Goal: Task Accomplishment & Management: Manage account settings

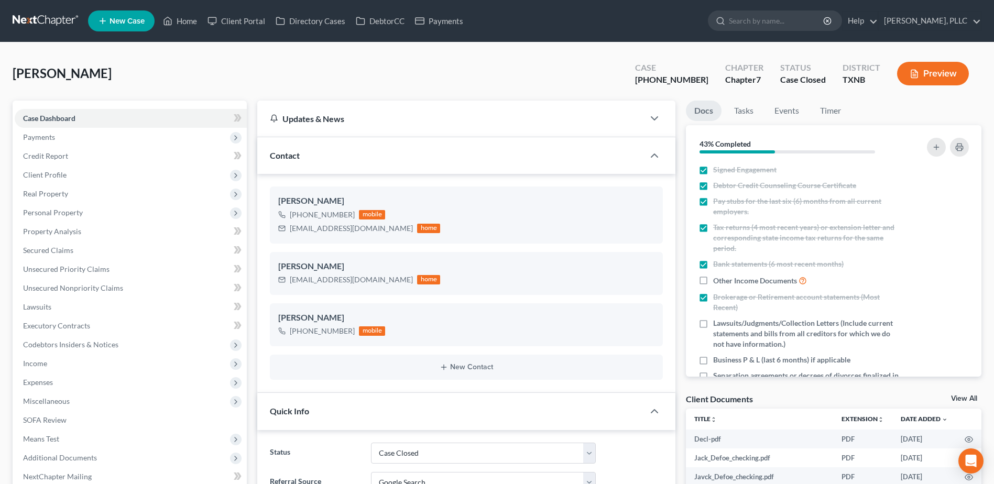
select select "1"
select select "4"
click at [190, 19] on link "Home" at bounding box center [180, 21] width 45 height 19
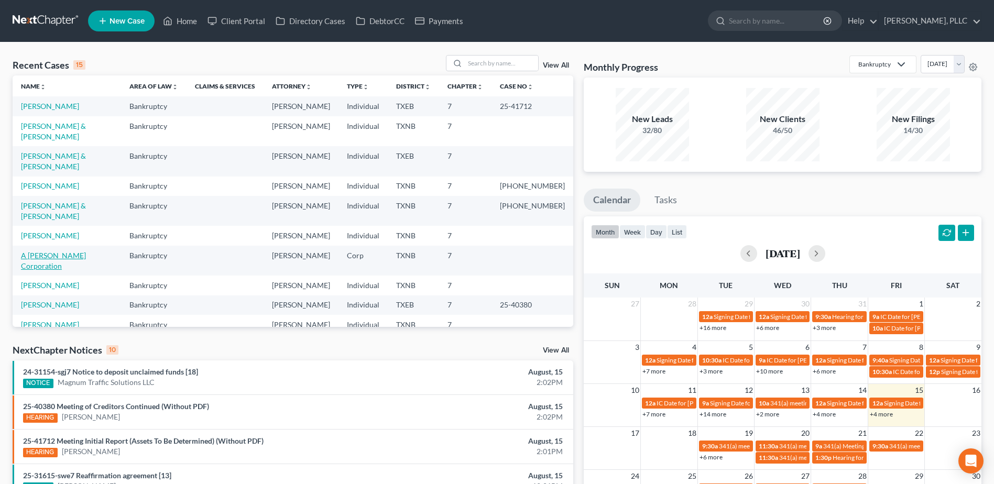
click at [76, 251] on link "A [PERSON_NAME] Corporation" at bounding box center [53, 260] width 65 height 19
click at [79, 251] on link "A [PERSON_NAME] Corporation" at bounding box center [53, 260] width 65 height 19
select select "4"
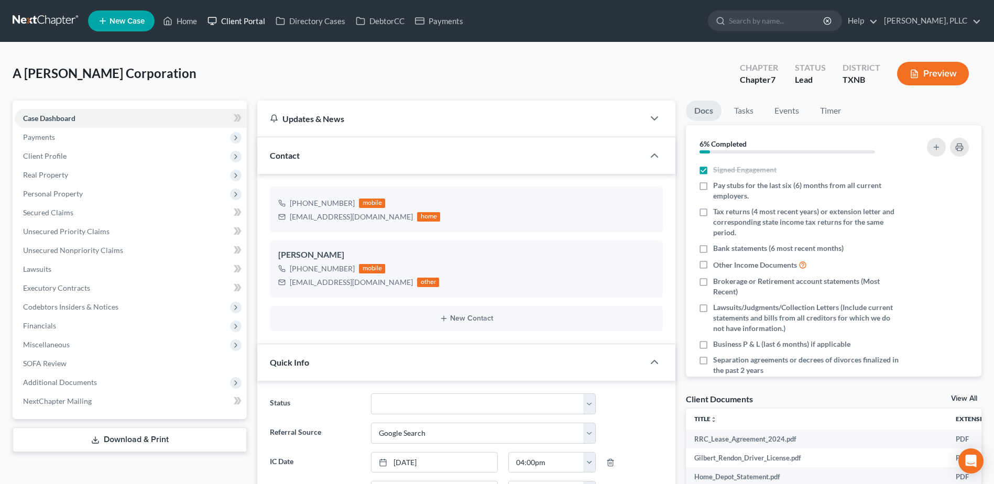
drag, startPoint x: 247, startPoint y: 16, endPoint x: 671, endPoint y: 80, distance: 429.2
click at [247, 15] on link "Client Portal" at bounding box center [236, 21] width 68 height 19
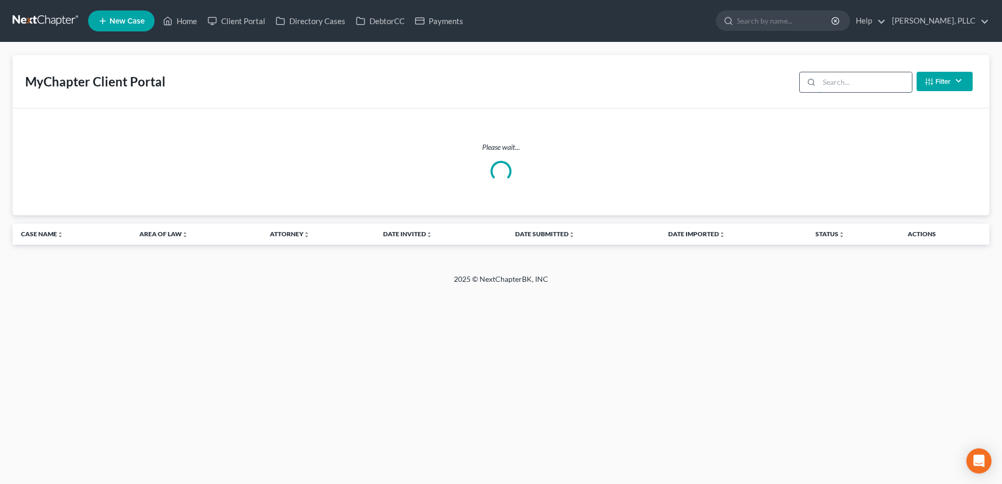
click at [841, 80] on input "search" at bounding box center [865, 82] width 93 height 20
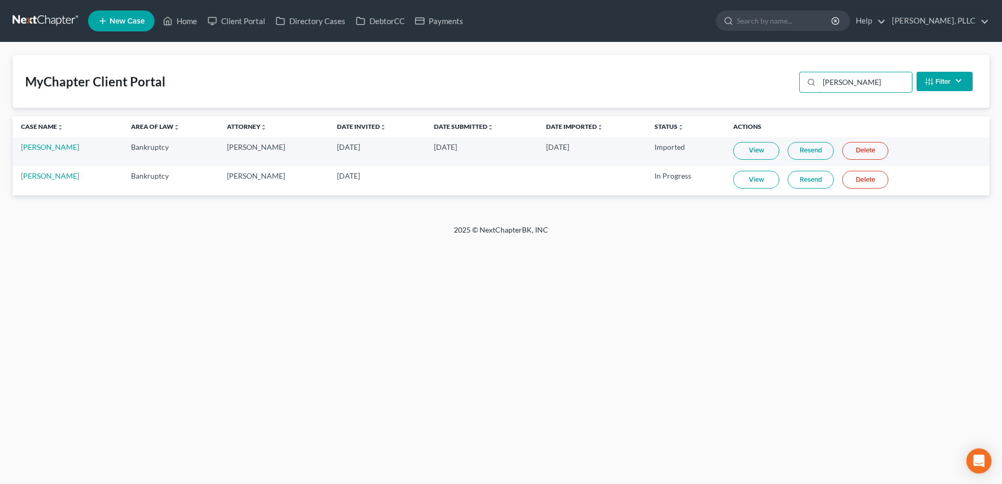
type input "[PERSON_NAME]"
click at [757, 184] on link "View" at bounding box center [756, 180] width 46 height 18
click at [180, 24] on link "Home" at bounding box center [180, 21] width 45 height 19
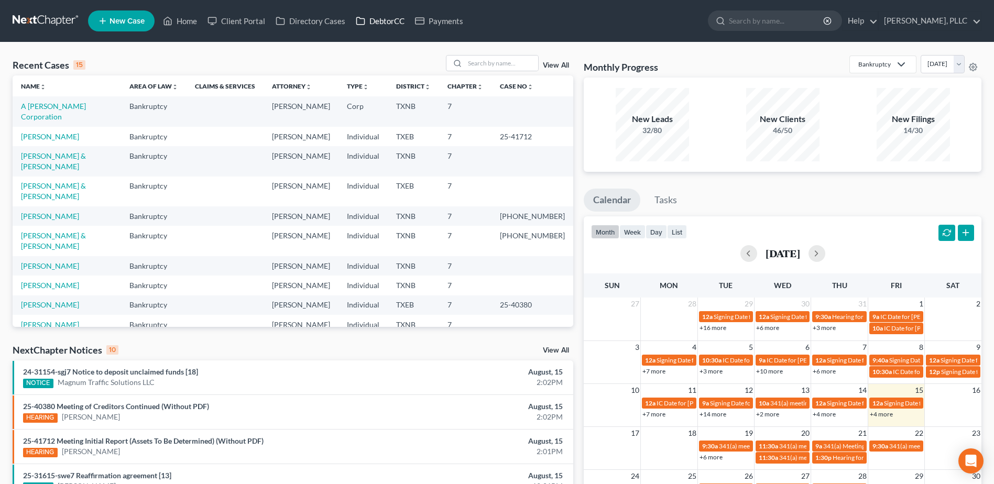
click at [378, 19] on link "DebtorCC" at bounding box center [380, 21] width 59 height 19
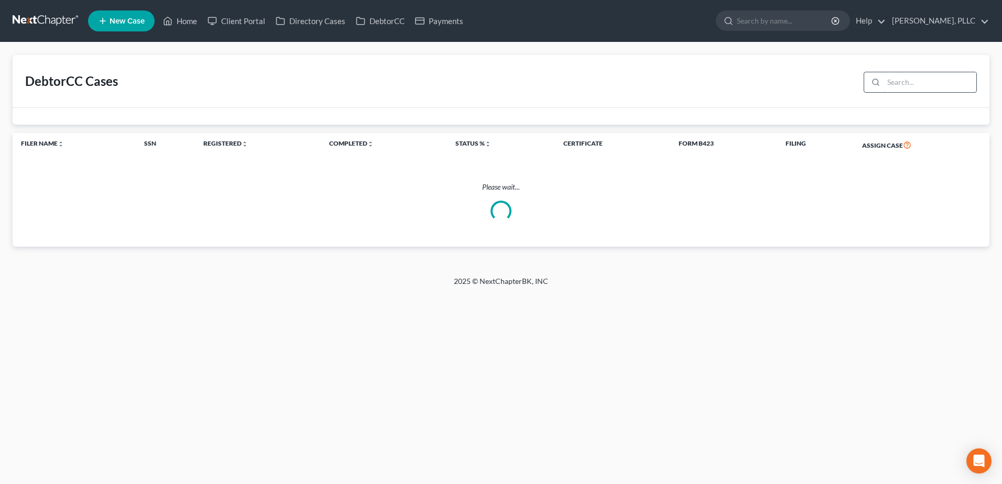
click at [901, 81] on input "search" at bounding box center [929, 82] width 93 height 20
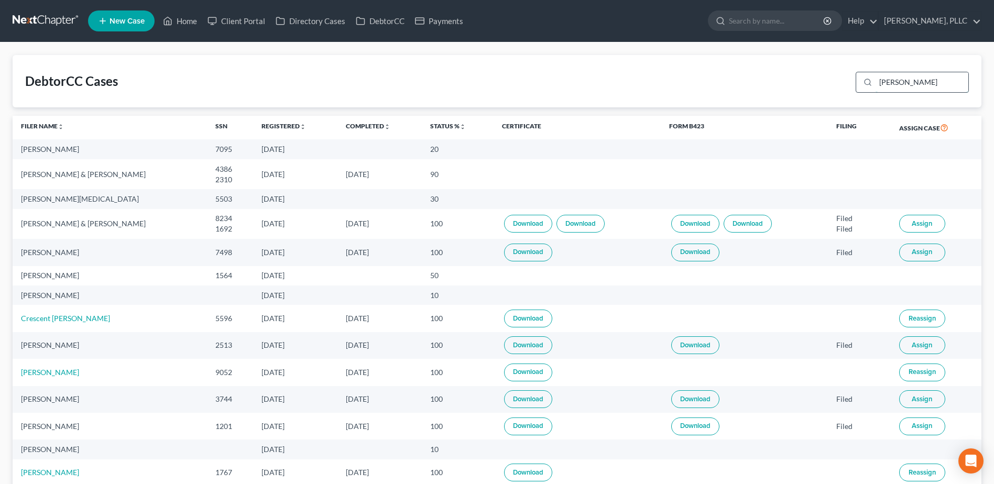
click at [914, 81] on input "[PERSON_NAME]" at bounding box center [921, 82] width 93 height 20
type input "[PERSON_NAME]"
drag, startPoint x: 167, startPoint y: 20, endPoint x: 341, endPoint y: 60, distance: 177.9
click at [167, 20] on icon at bounding box center [167, 21] width 9 height 13
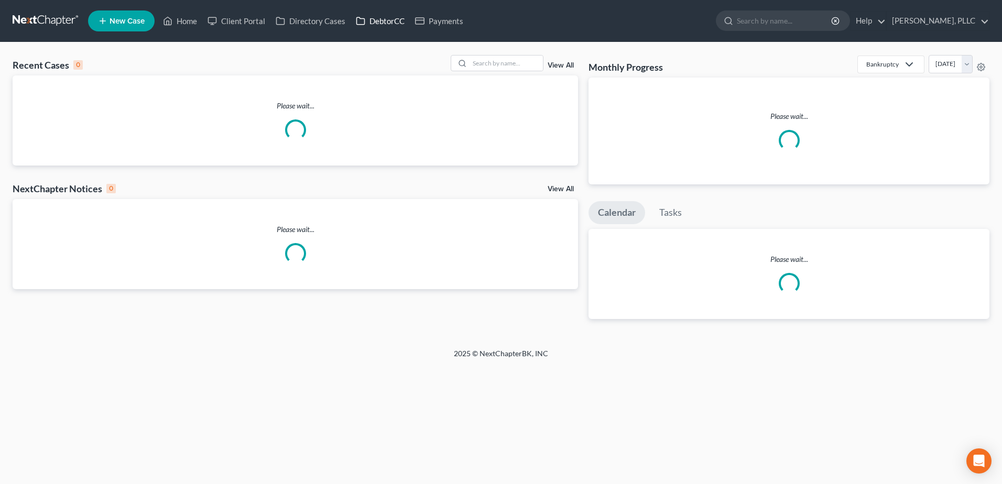
click at [387, 22] on link "DebtorCC" at bounding box center [380, 21] width 59 height 19
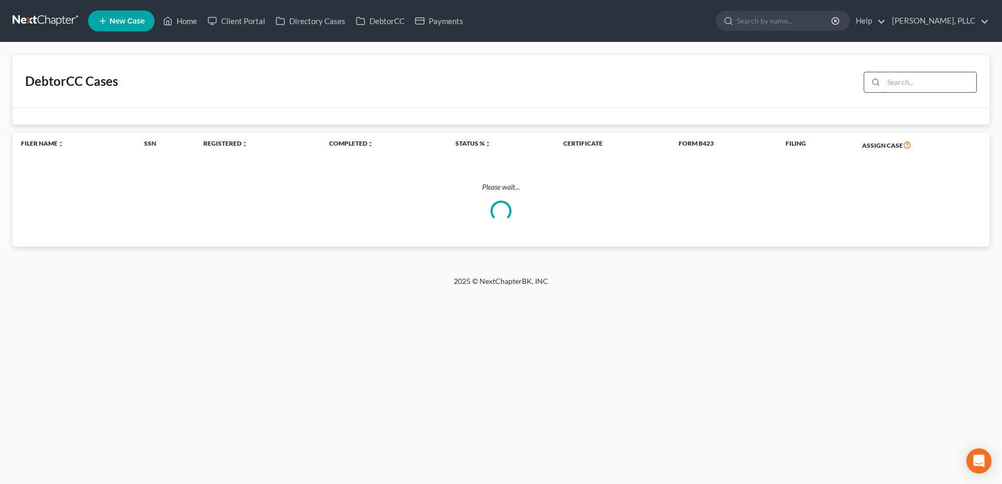
click at [897, 82] on input "search" at bounding box center [929, 82] width 93 height 20
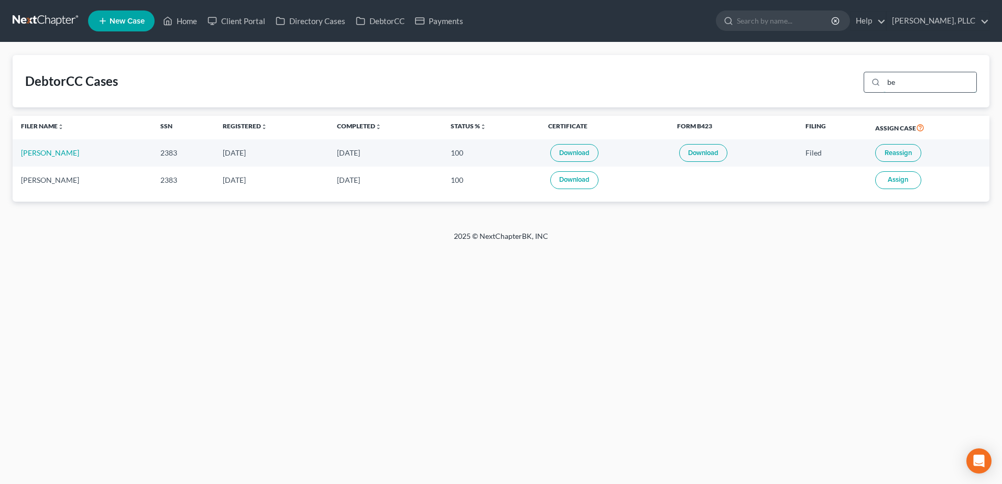
type input "b"
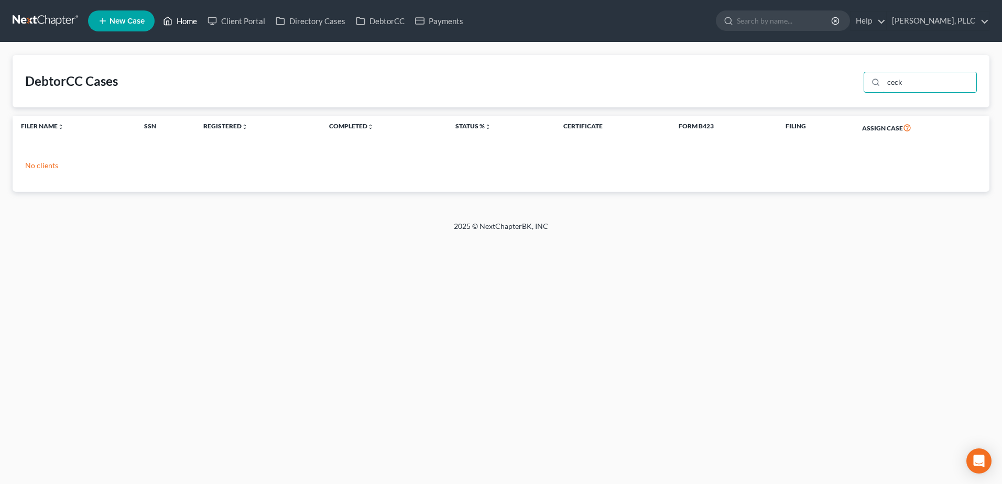
type input "ceck"
click at [197, 17] on link "Home" at bounding box center [180, 21] width 45 height 19
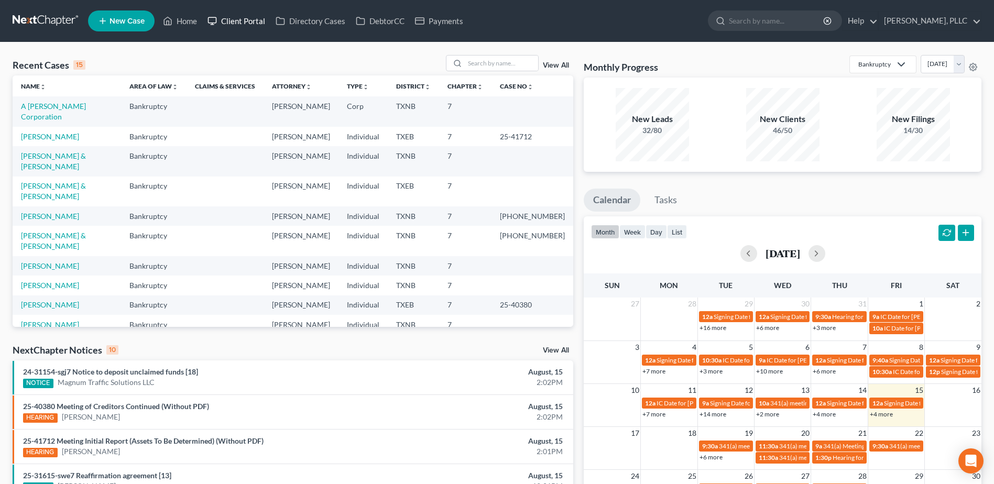
click at [246, 18] on link "Client Portal" at bounding box center [236, 21] width 68 height 19
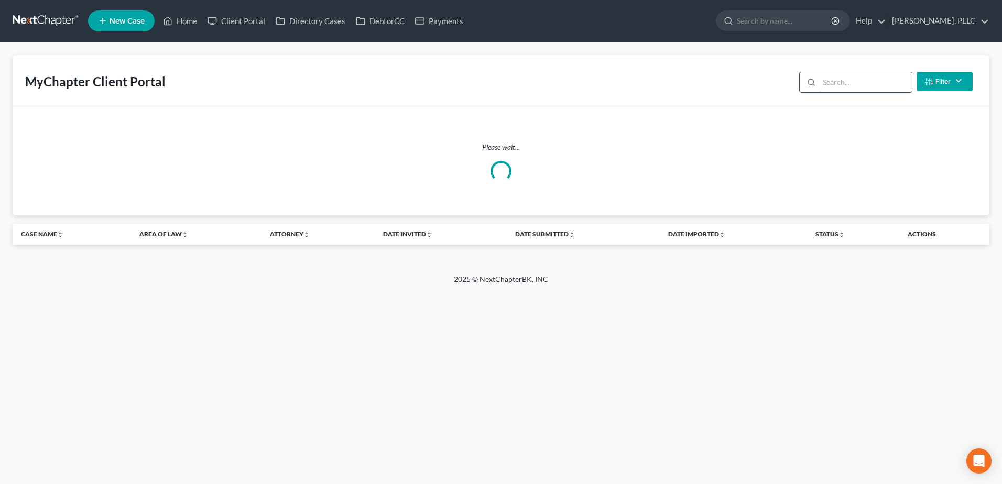
click at [843, 86] on input "search" at bounding box center [865, 82] width 93 height 20
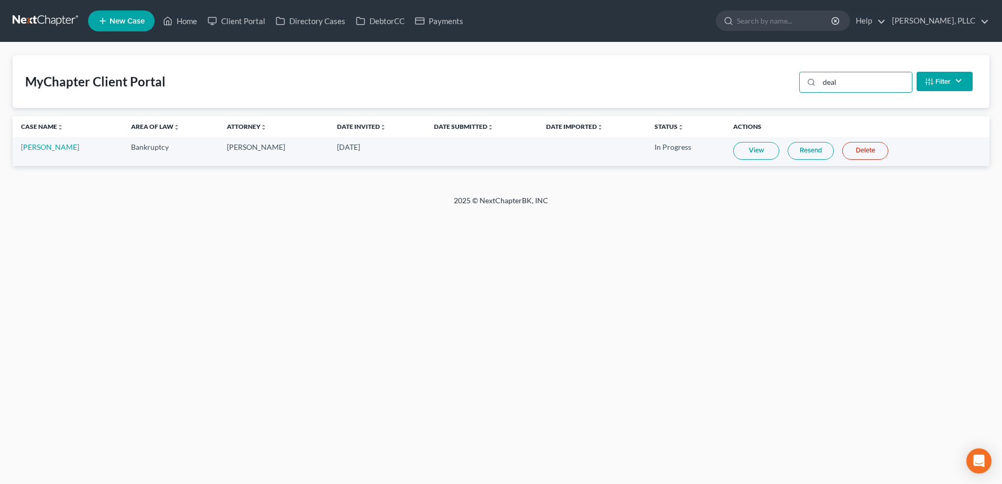
type input "deal"
click at [750, 153] on link "View" at bounding box center [756, 151] width 46 height 18
click at [367, 19] on link "DebtorCC" at bounding box center [380, 21] width 59 height 19
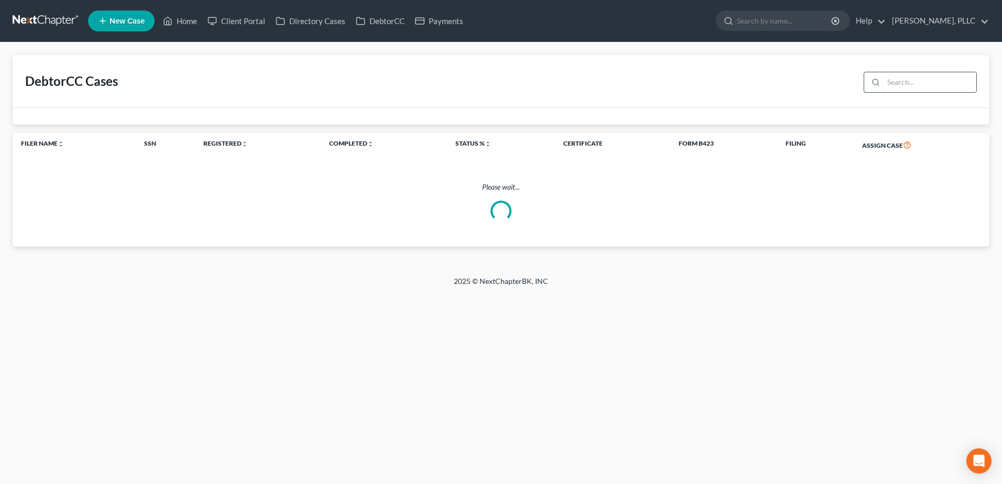
click at [900, 82] on input "search" at bounding box center [929, 82] width 93 height 20
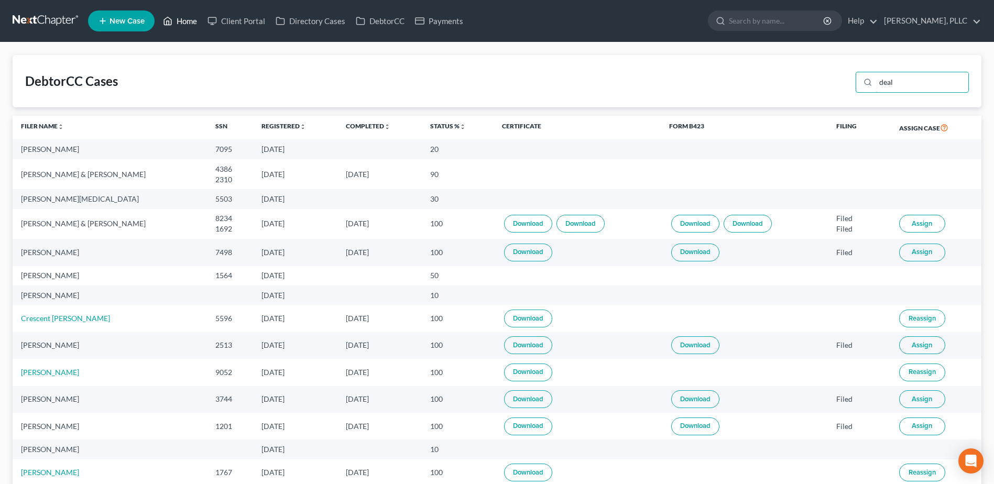
type input "deal"
click at [190, 23] on link "Home" at bounding box center [180, 21] width 45 height 19
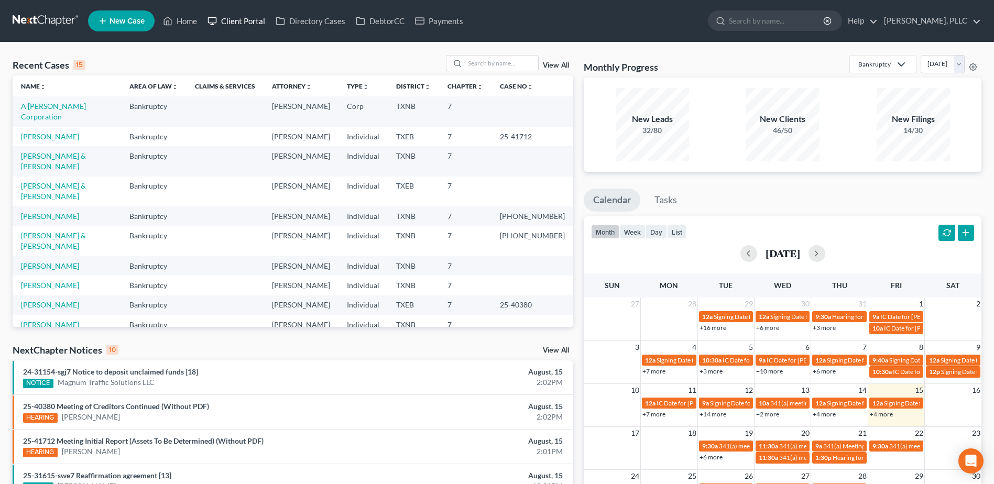
drag, startPoint x: 249, startPoint y: 24, endPoint x: 270, endPoint y: 27, distance: 21.2
click at [249, 23] on link "Client Portal" at bounding box center [236, 21] width 68 height 19
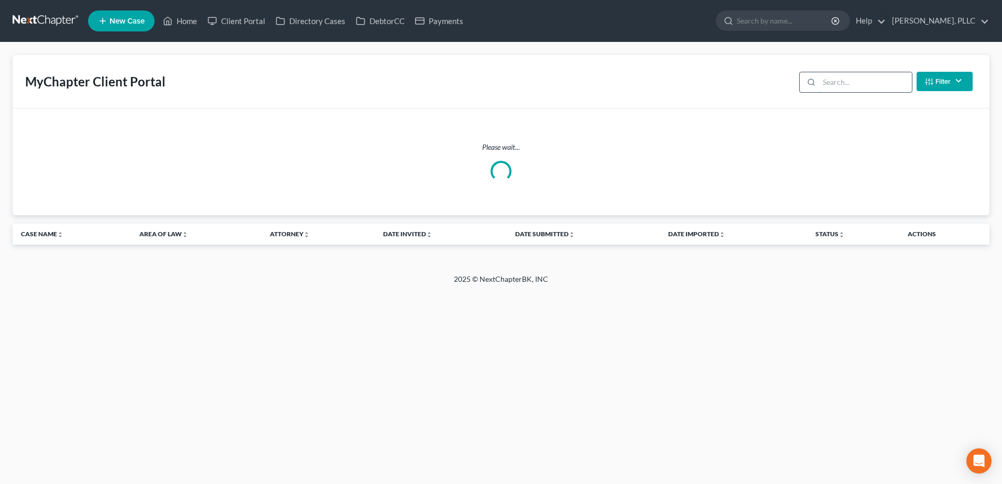
click at [837, 79] on input "search" at bounding box center [865, 82] width 93 height 20
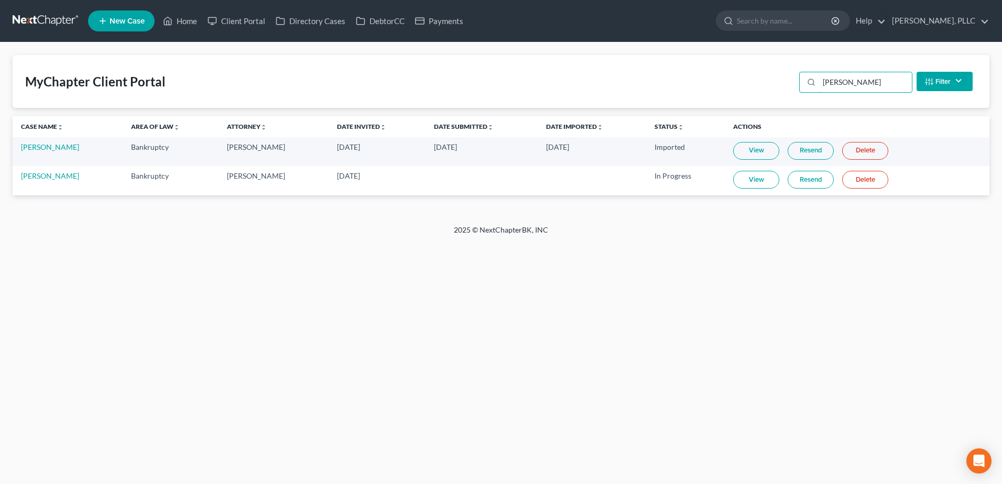
type input "[PERSON_NAME]"
click at [747, 185] on link "View" at bounding box center [756, 180] width 46 height 18
click at [419, 80] on div "MyChapter Client Portal [PERSON_NAME] Filter Status Filter... Invited With Paym…" at bounding box center [501, 81] width 977 height 53
click at [183, 20] on link "Home" at bounding box center [180, 21] width 45 height 19
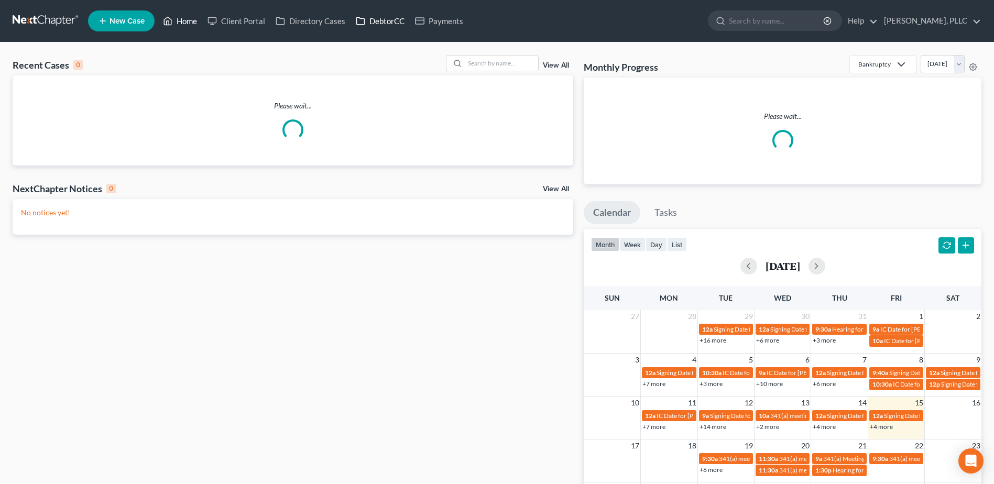
click at [386, 19] on link "DebtorCC" at bounding box center [380, 21] width 59 height 19
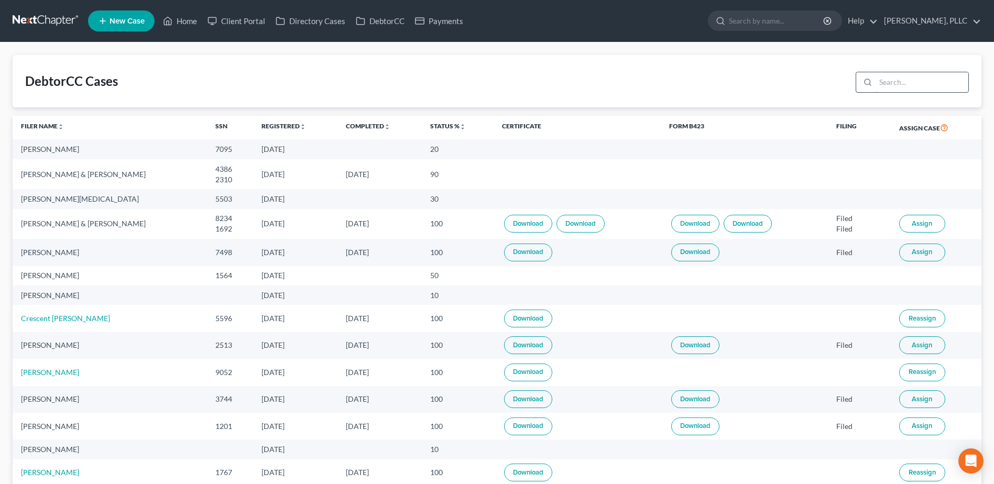
click at [943, 79] on input "search" at bounding box center [921, 82] width 93 height 20
type input "[PERSON_NAME]"
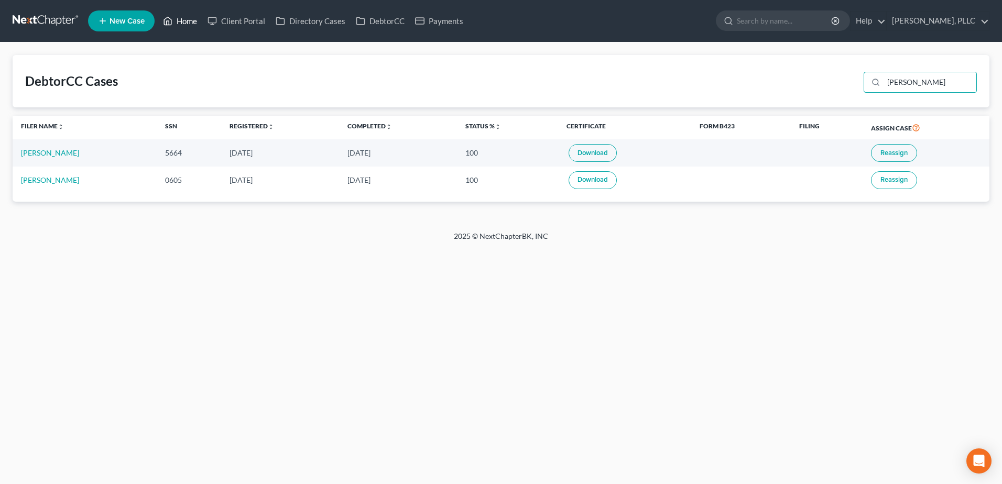
click at [196, 15] on link "Home" at bounding box center [180, 21] width 45 height 19
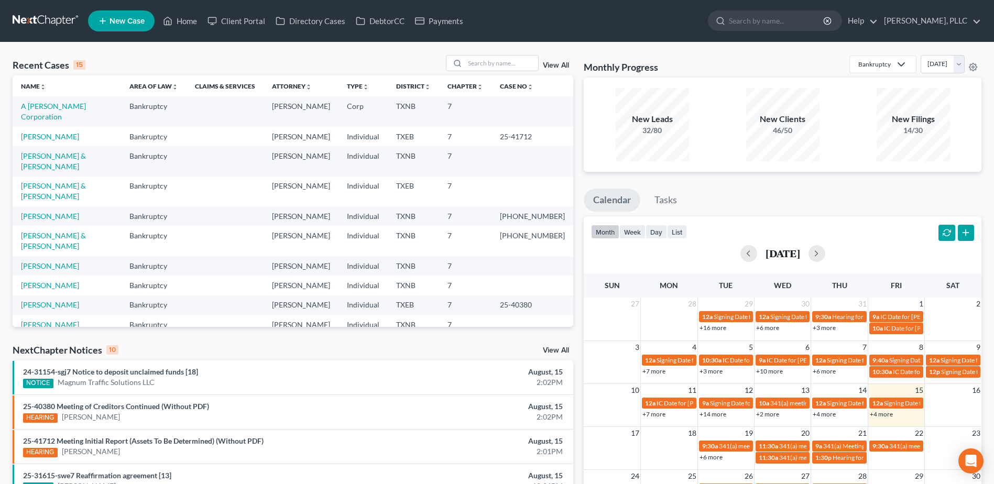
drag, startPoint x: 185, startPoint y: 25, endPoint x: 521, endPoint y: 101, distance: 344.9
click at [185, 25] on link "Home" at bounding box center [180, 21] width 45 height 19
click at [507, 63] on input "search" at bounding box center [501, 63] width 73 height 15
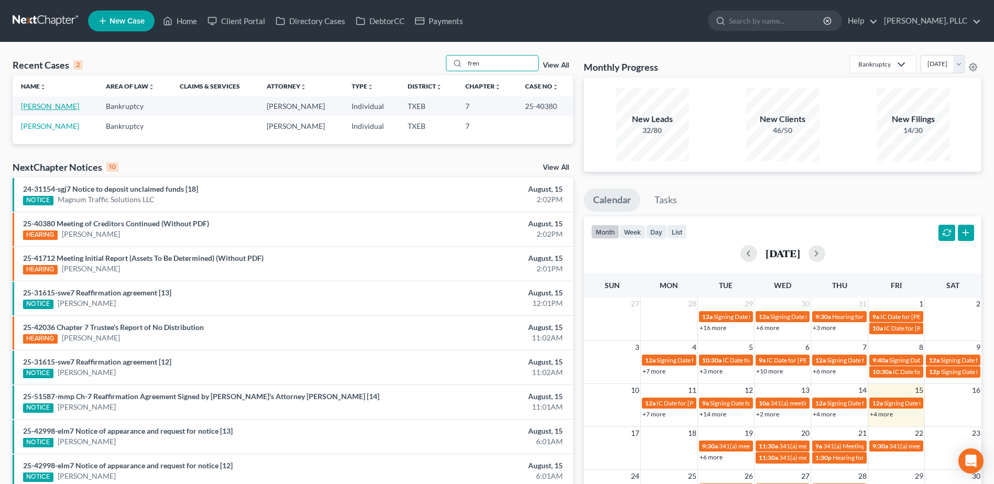
type input "fren"
click at [54, 105] on link "[PERSON_NAME]" at bounding box center [50, 106] width 58 height 9
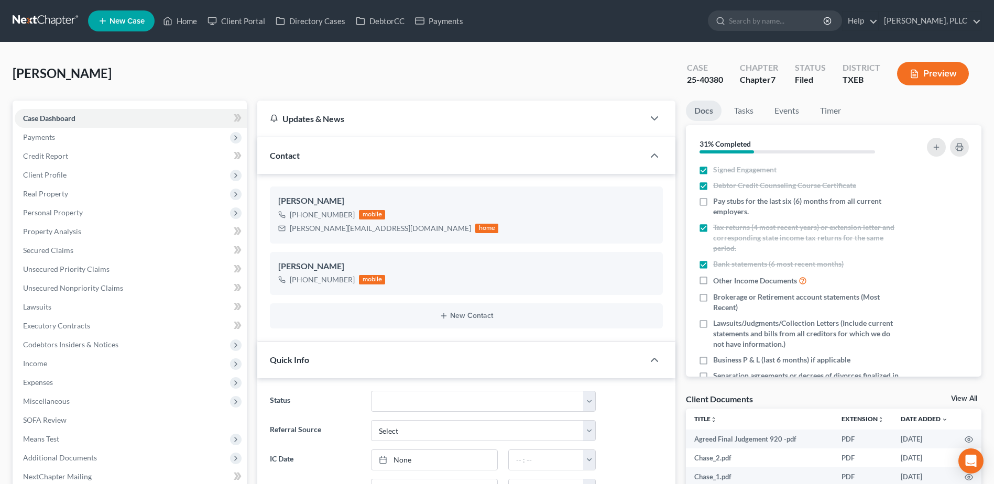
scroll to position [1935, 0]
drag, startPoint x: 726, startPoint y: 79, endPoint x: 680, endPoint y: 81, distance: 46.7
click at [680, 81] on div "Case 25-40380" at bounding box center [704, 74] width 53 height 31
drag, startPoint x: 632, startPoint y: 81, endPoint x: 709, endPoint y: 83, distance: 77.0
click at [631, 81] on div "[PERSON_NAME] Upgraded Case 25-40380 Chapter Chapter 7 Status [GEOGRAPHIC_DATA]…" at bounding box center [497, 78] width 969 height 46
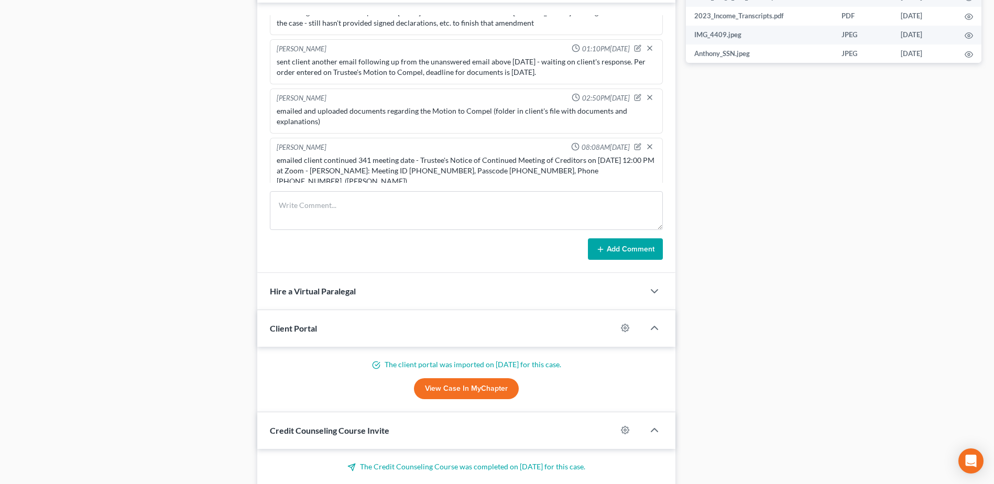
scroll to position [629, 0]
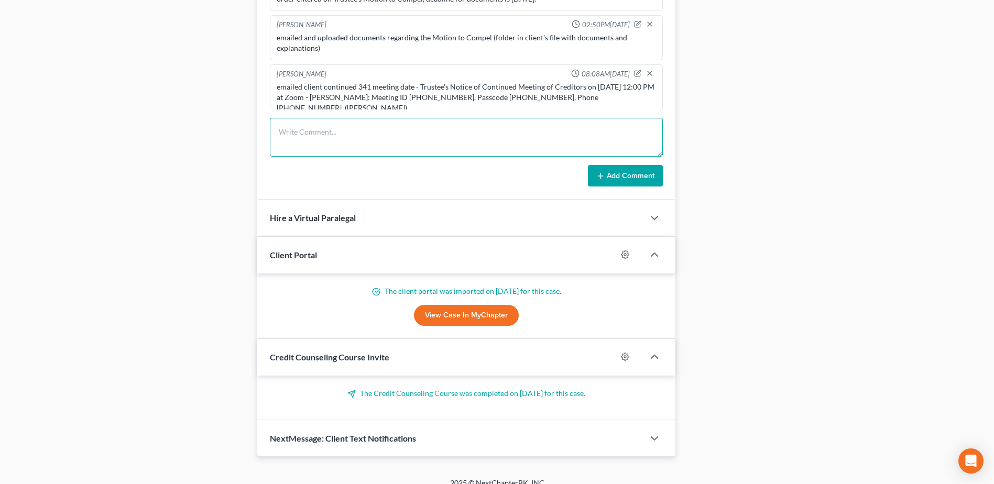
click at [328, 143] on textarea at bounding box center [466, 137] width 393 height 39
type textarea "Doc 31 - filed Unopposed Motion to Withdraw as Counsel for Debtor with proposed…"
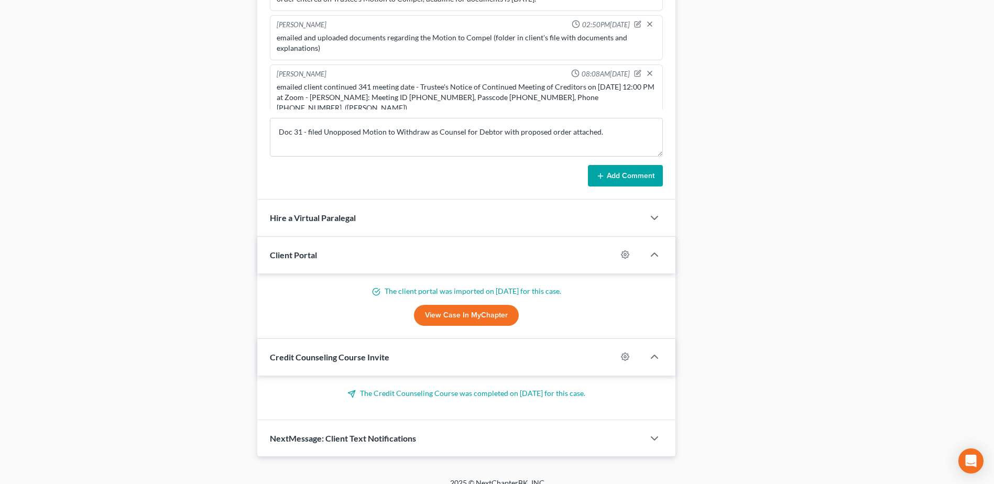
click at [622, 181] on button "Add Comment" at bounding box center [625, 176] width 75 height 22
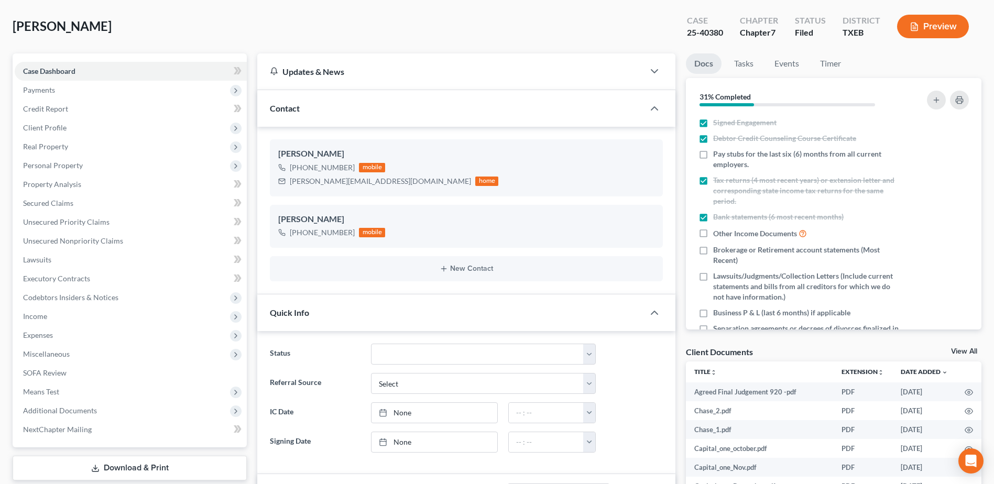
scroll to position [0, 0]
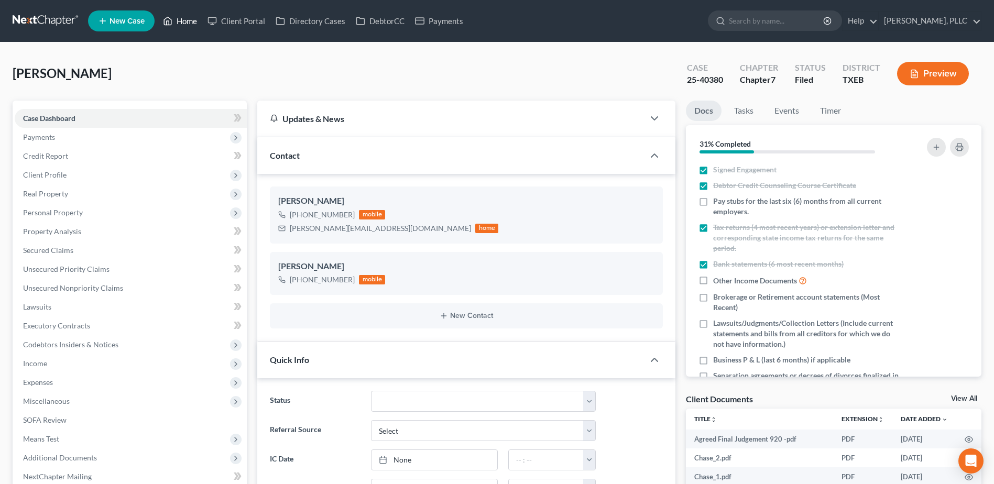
drag, startPoint x: 192, startPoint y: 20, endPoint x: 518, endPoint y: 99, distance: 335.9
click at [192, 20] on link "Home" at bounding box center [180, 21] width 45 height 19
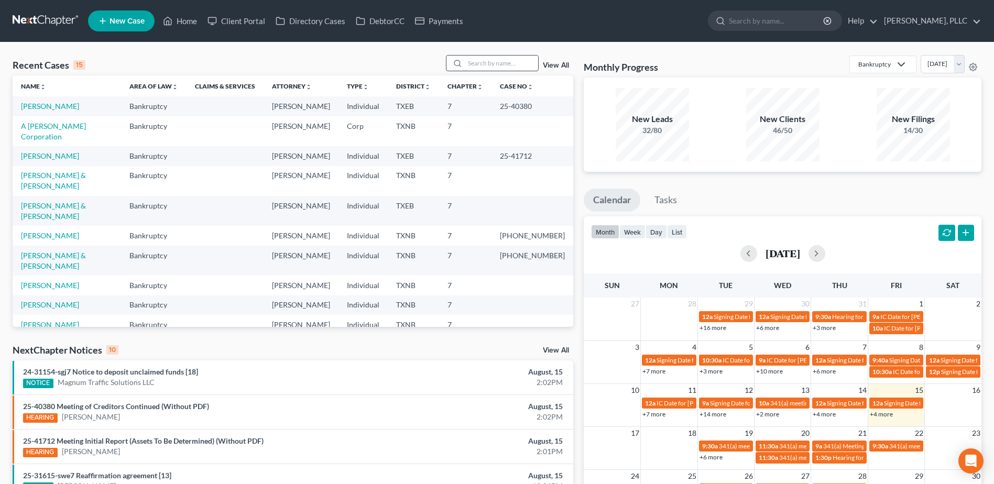
click at [488, 64] on input "search" at bounding box center [501, 63] width 73 height 15
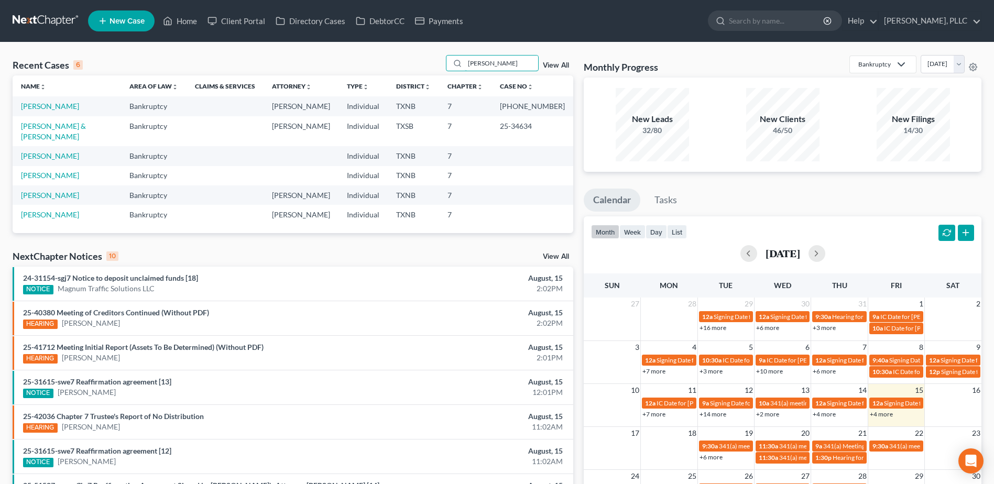
type input "[PERSON_NAME]"
drag, startPoint x: 42, startPoint y: 104, endPoint x: 52, endPoint y: 106, distance: 10.3
click at [42, 104] on link "[PERSON_NAME]" at bounding box center [50, 106] width 58 height 9
select select "1"
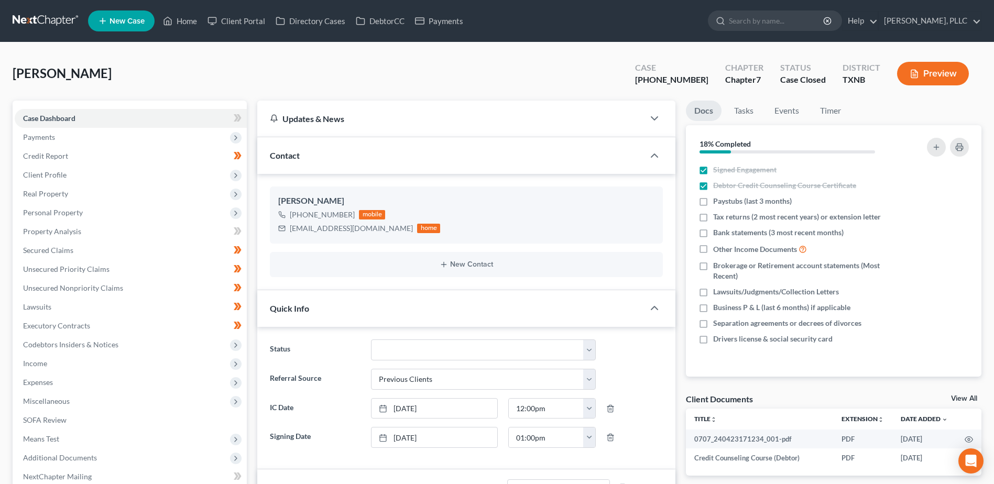
scroll to position [673, 0]
click at [184, 20] on link "Home" at bounding box center [180, 21] width 45 height 19
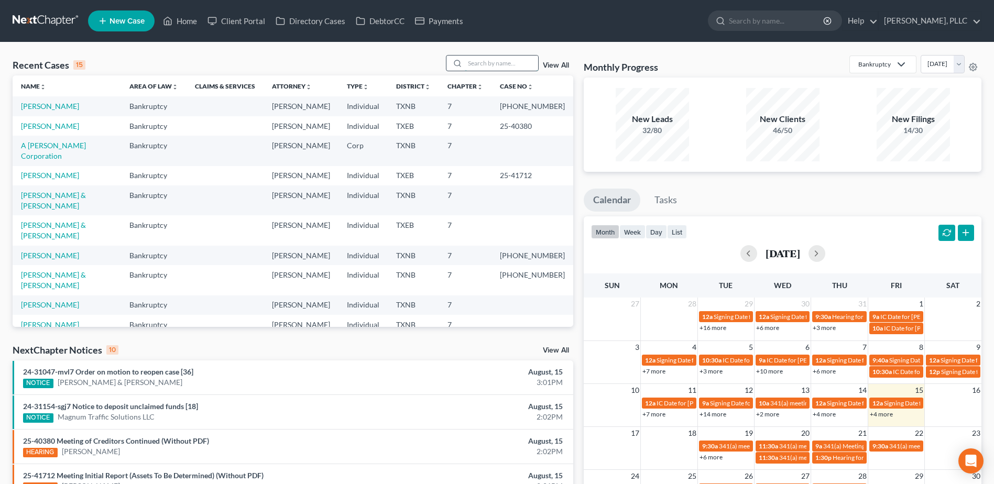
click at [495, 65] on input "search" at bounding box center [501, 63] width 73 height 15
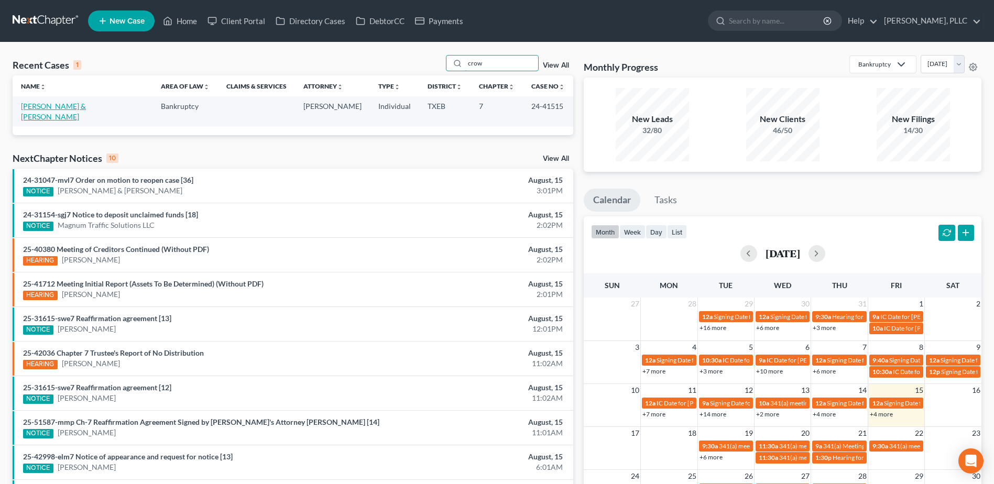
type input "crow"
click at [86, 107] on link "[PERSON_NAME] & [PERSON_NAME]" at bounding box center [53, 111] width 65 height 19
select select "4"
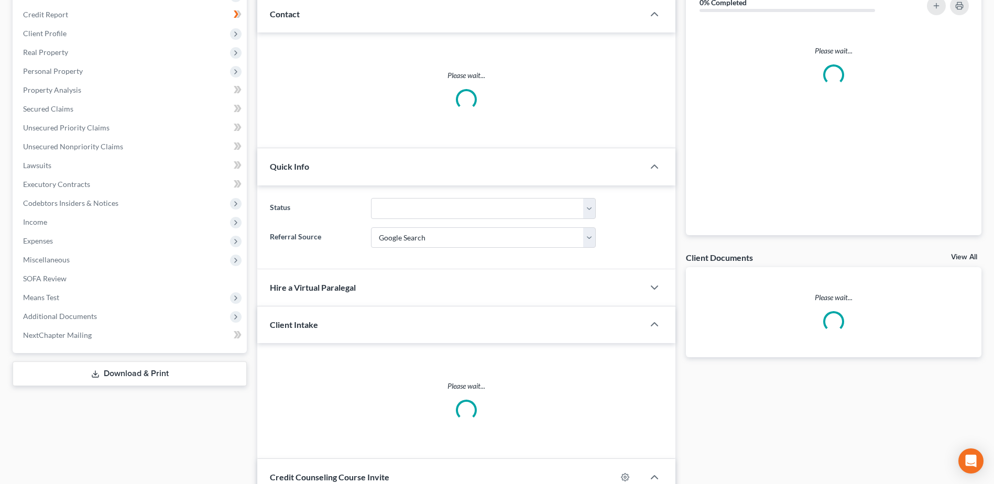
scroll to position [262, 0]
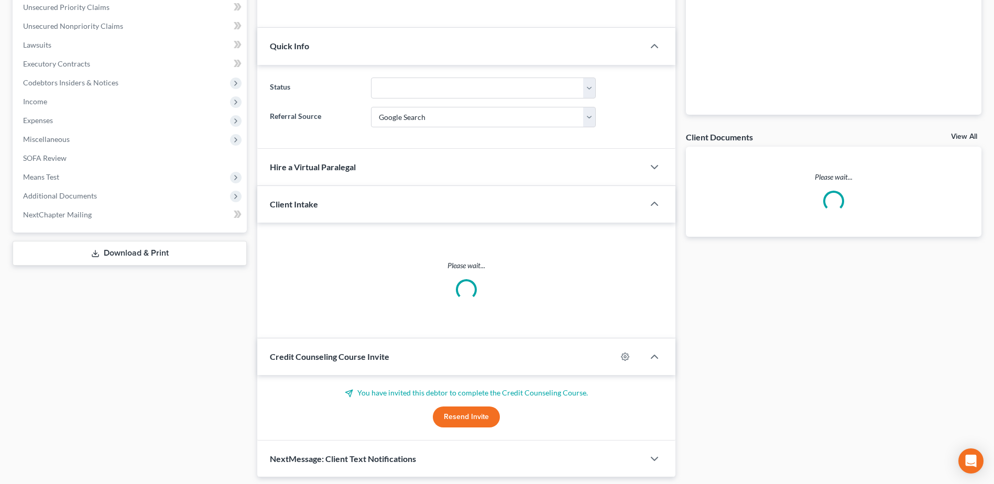
click at [64, 192] on span "Additional Documents" at bounding box center [60, 195] width 74 height 9
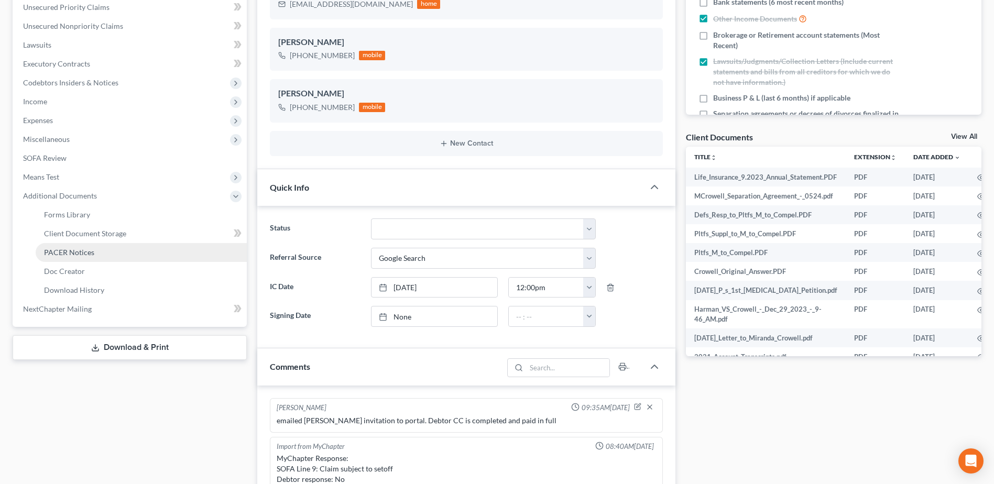
scroll to position [3085, 0]
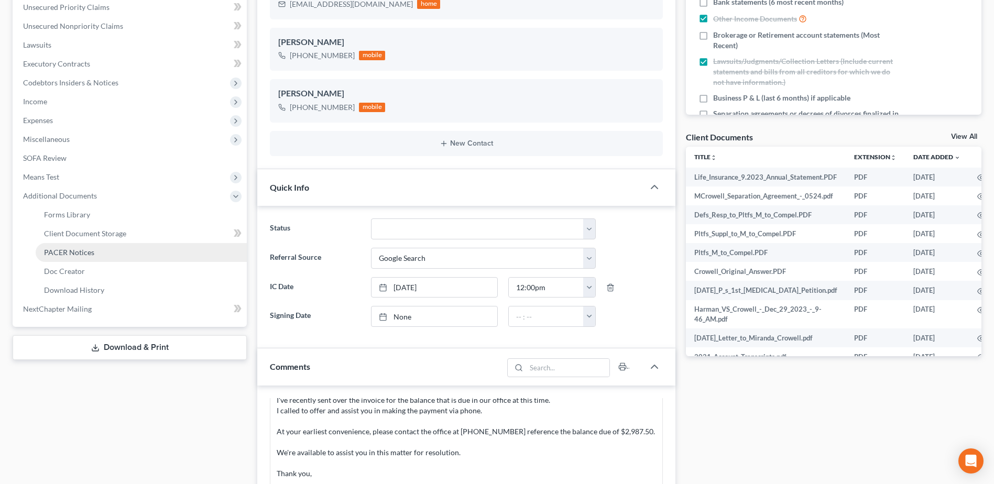
click at [56, 247] on link "PACER Notices" at bounding box center [141, 252] width 211 height 19
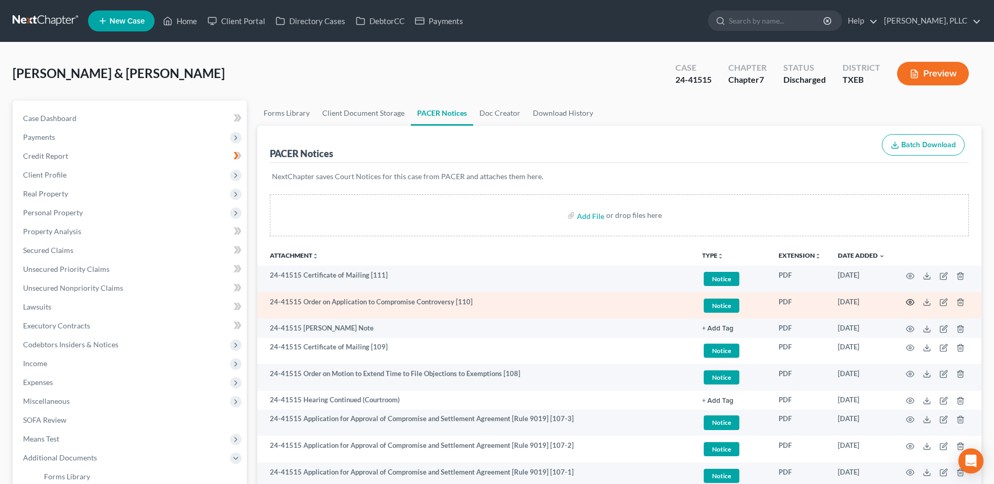
click at [908, 300] on icon "button" at bounding box center [910, 302] width 8 height 8
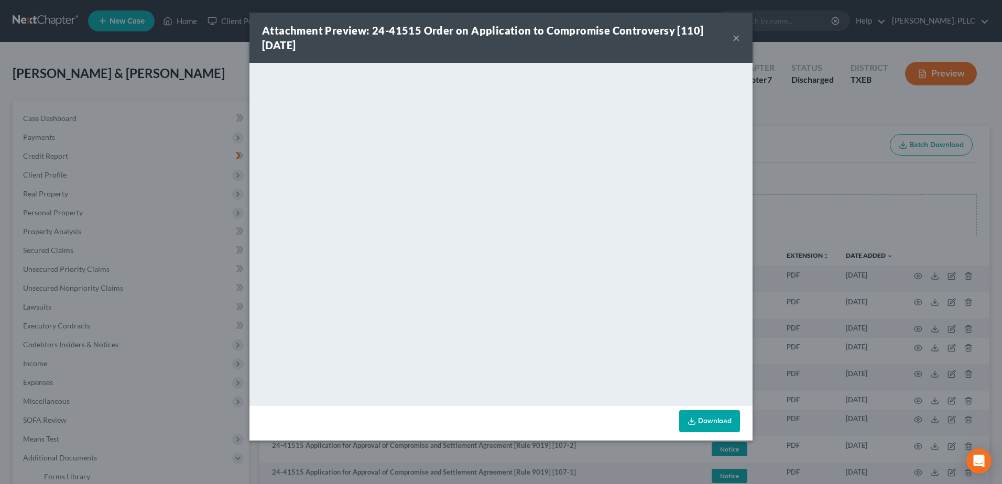
click at [737, 38] on button "×" at bounding box center [735, 37] width 7 height 13
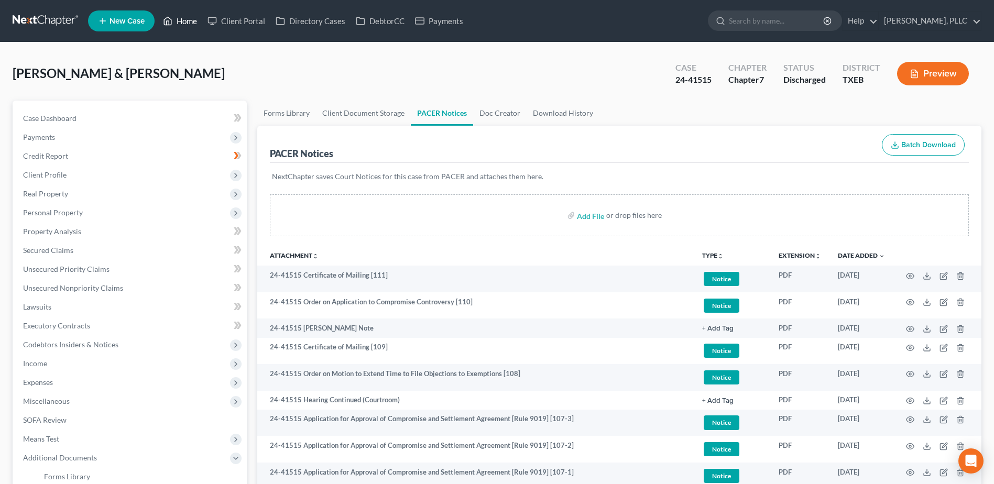
click at [186, 24] on link "Home" at bounding box center [180, 21] width 45 height 19
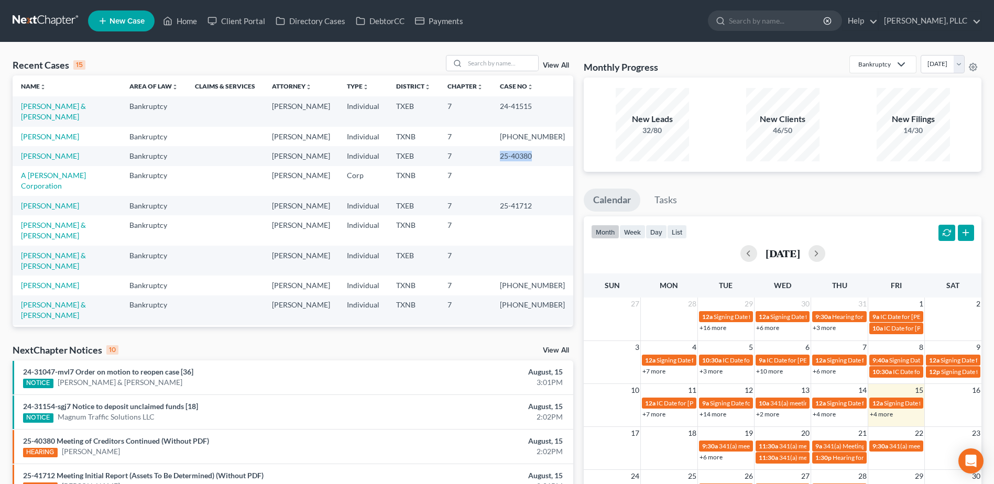
drag, startPoint x: 552, startPoint y: 146, endPoint x: 535, endPoint y: 135, distance: 19.8
click at [520, 146] on td "25-40380" at bounding box center [532, 155] width 82 height 19
click at [559, 128] on td "[PHONE_NUMBER]" at bounding box center [532, 136] width 82 height 19
drag, startPoint x: 549, startPoint y: 125, endPoint x: 513, endPoint y: 128, distance: 35.8
click at [513, 128] on td "[PHONE_NUMBER]" at bounding box center [532, 136] width 82 height 19
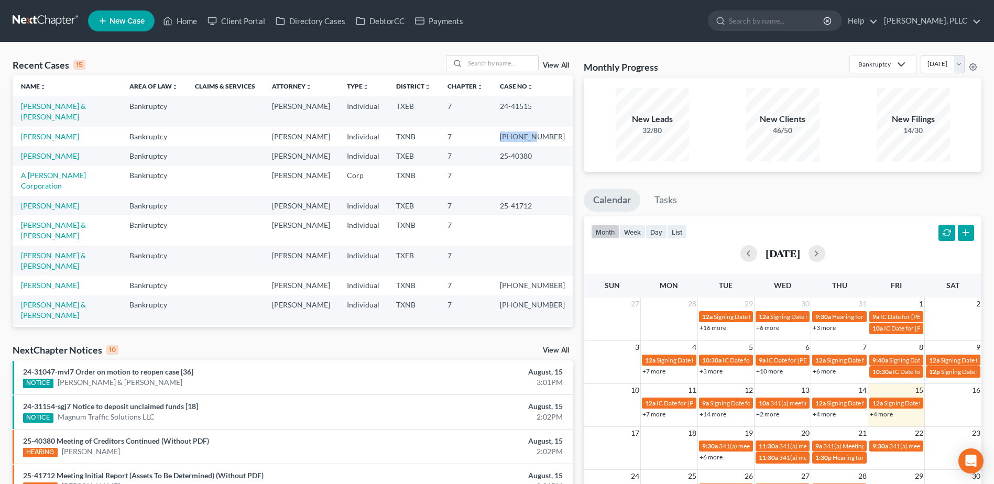
copy td "24-31175"
click at [40, 132] on link "[PERSON_NAME]" at bounding box center [50, 136] width 58 height 9
select select "1"
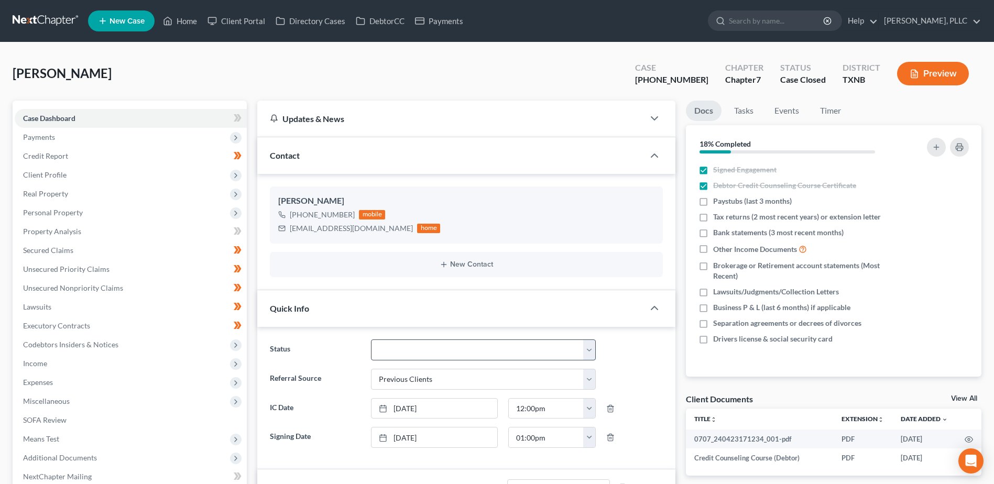
scroll to position [600, 0]
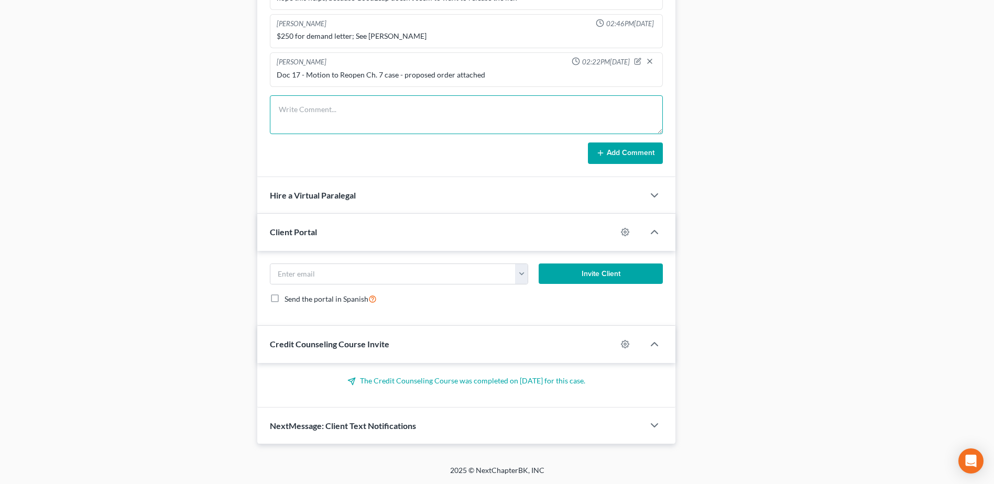
click at [337, 108] on textarea at bounding box center [466, 114] width 393 height 39
type textarea "Doc 18 - Cert of No objection to doc 17 - Mtn to reopen"
click at [639, 154] on button "Add Comment" at bounding box center [625, 154] width 75 height 22
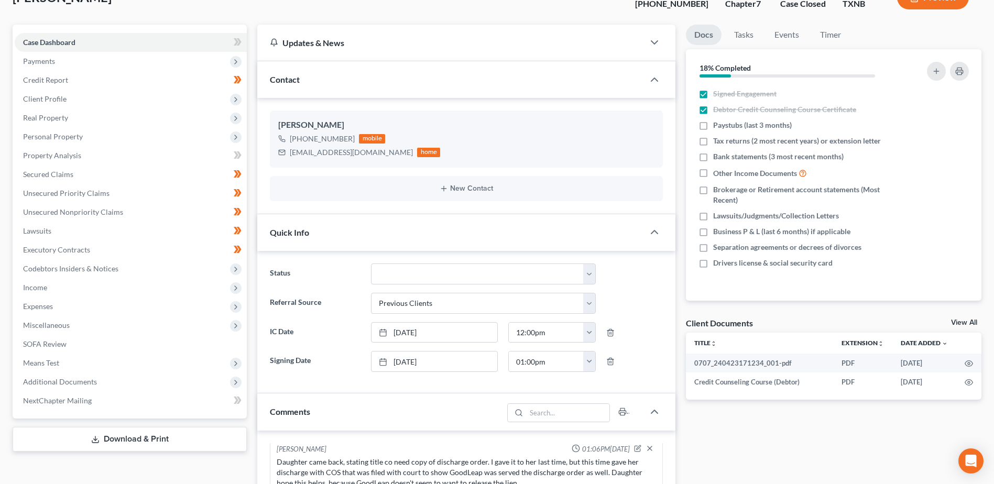
scroll to position [0, 0]
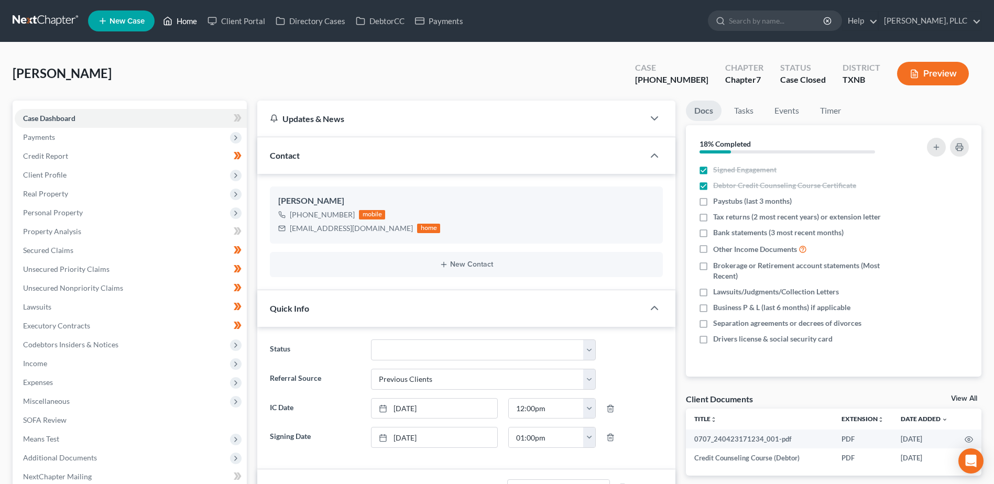
click at [190, 21] on link "Home" at bounding box center [180, 21] width 45 height 19
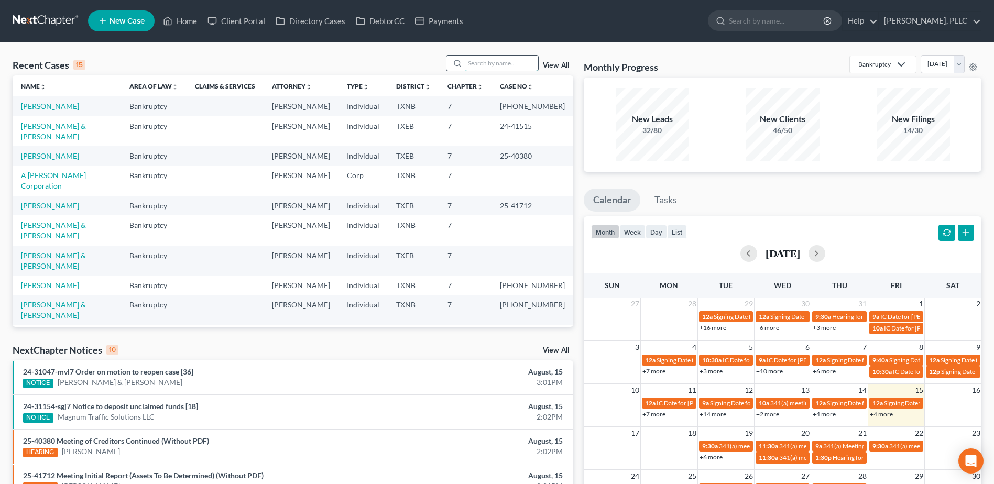
click at [509, 64] on input "search" at bounding box center [501, 63] width 73 height 15
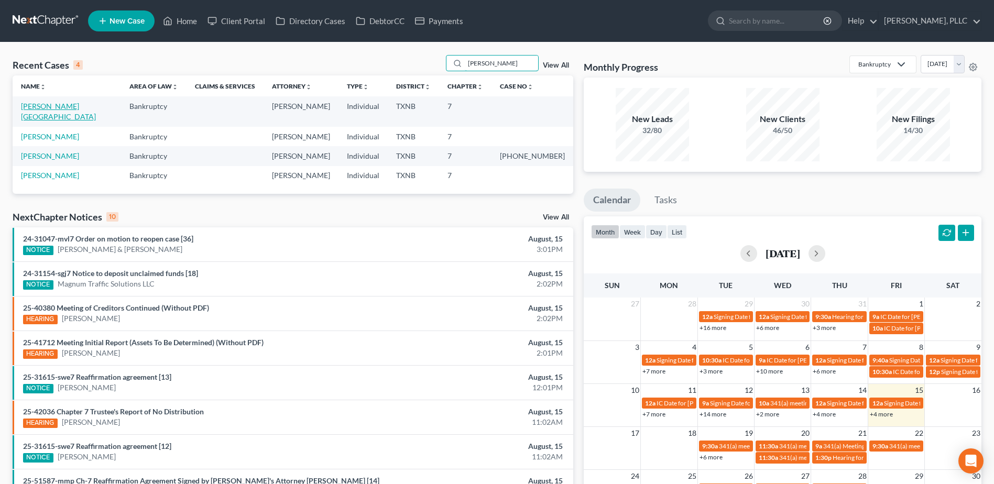
type input "[PERSON_NAME]"
click at [42, 109] on link "[PERSON_NAME][GEOGRAPHIC_DATA]" at bounding box center [58, 111] width 75 height 19
select select "6"
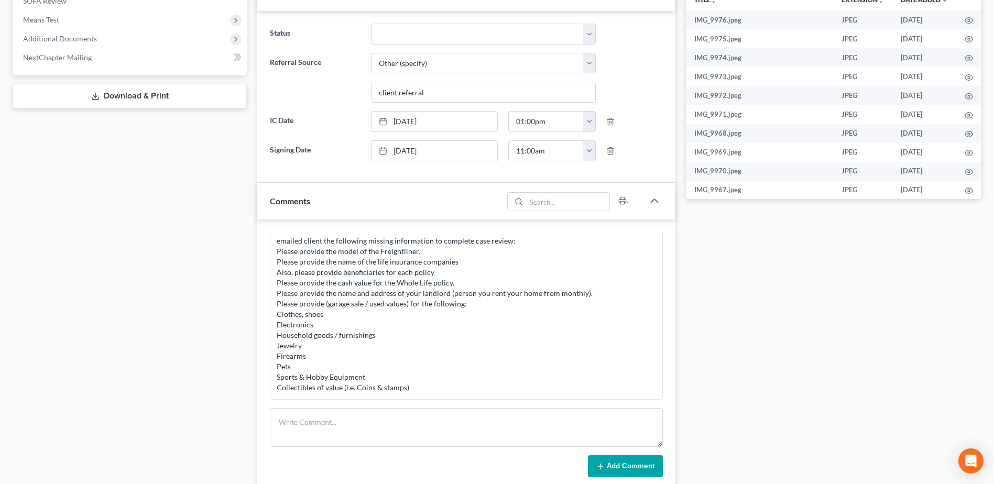
scroll to position [421, 0]
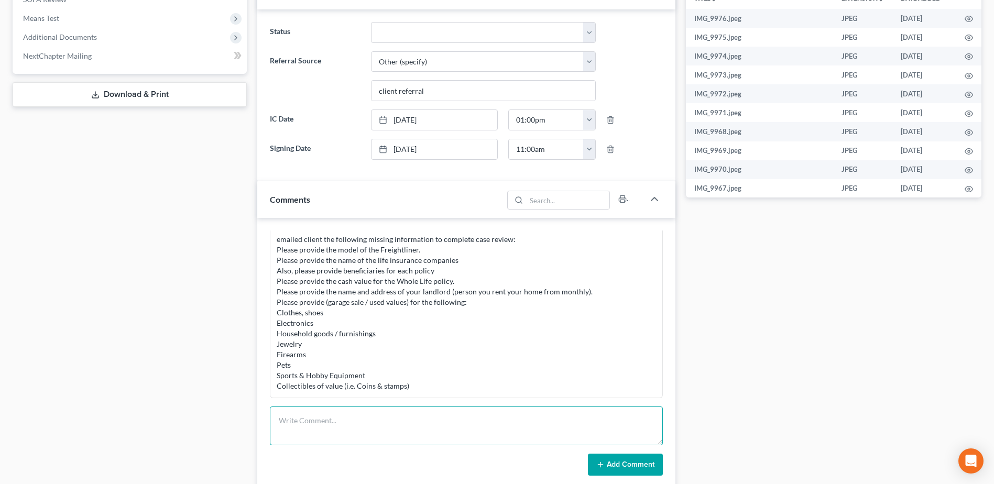
click at [402, 419] on textarea at bounding box center [466, 426] width 393 height 39
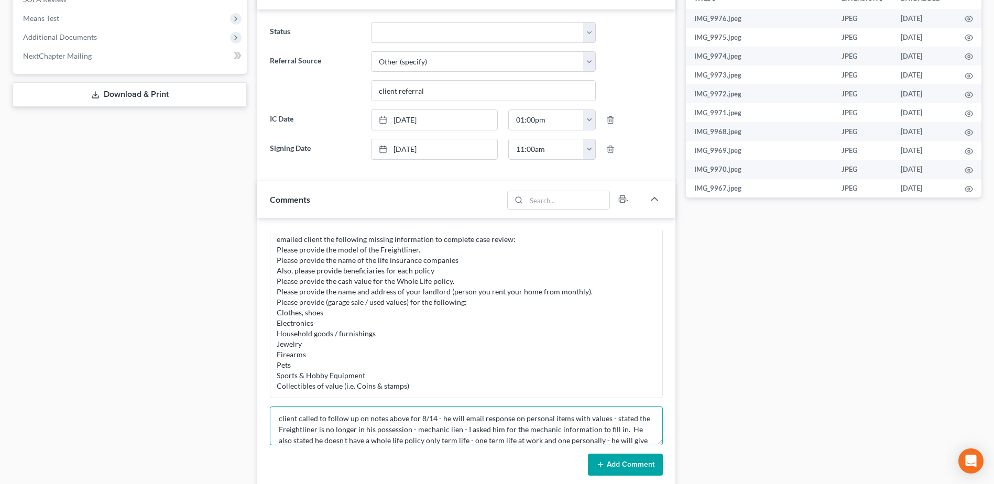
scroll to position [13, 0]
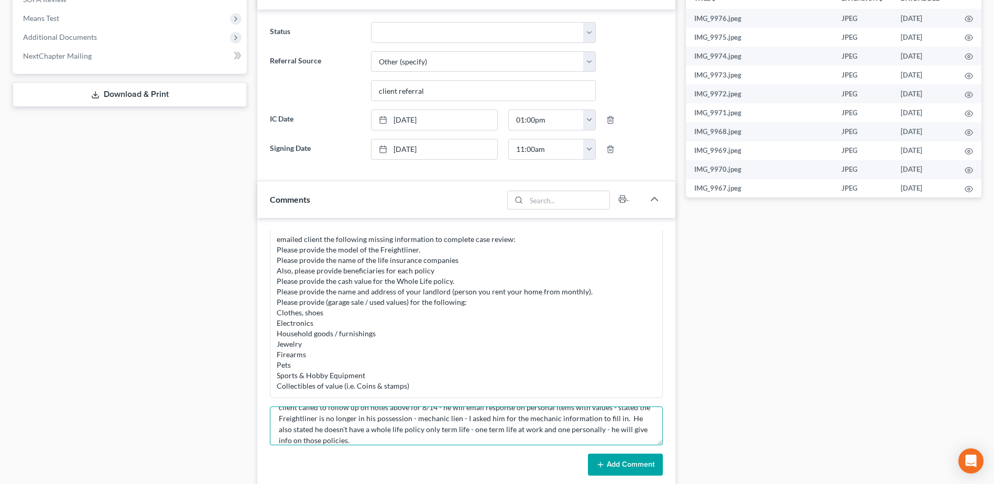
type textarea "client called to follow up on notes above for 8/14 - he will email response on …"
click at [636, 463] on button "Add Comment" at bounding box center [625, 465] width 75 height 22
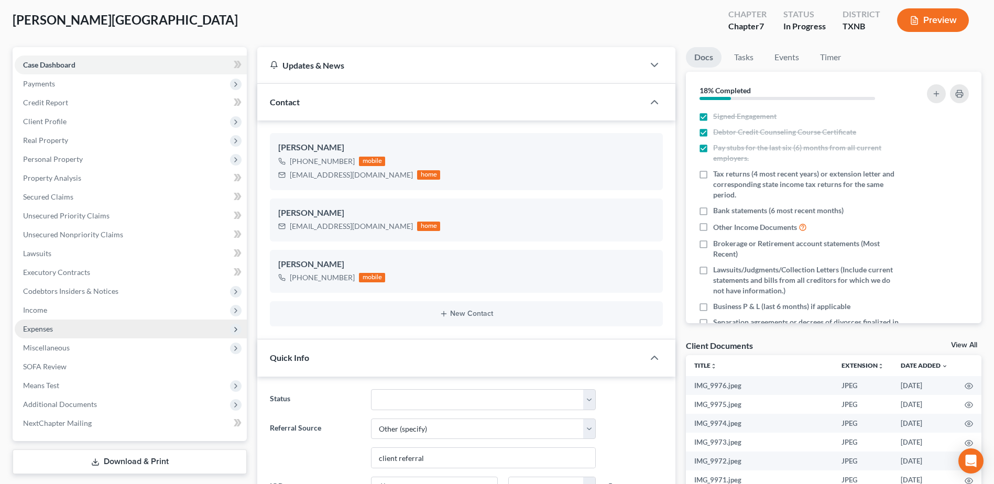
scroll to position [0, 0]
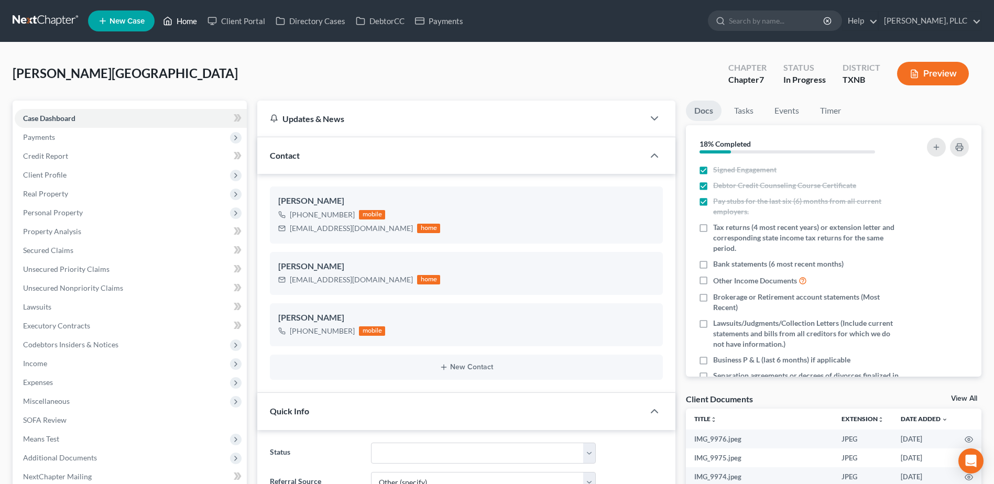
click at [183, 20] on link "Home" at bounding box center [180, 21] width 45 height 19
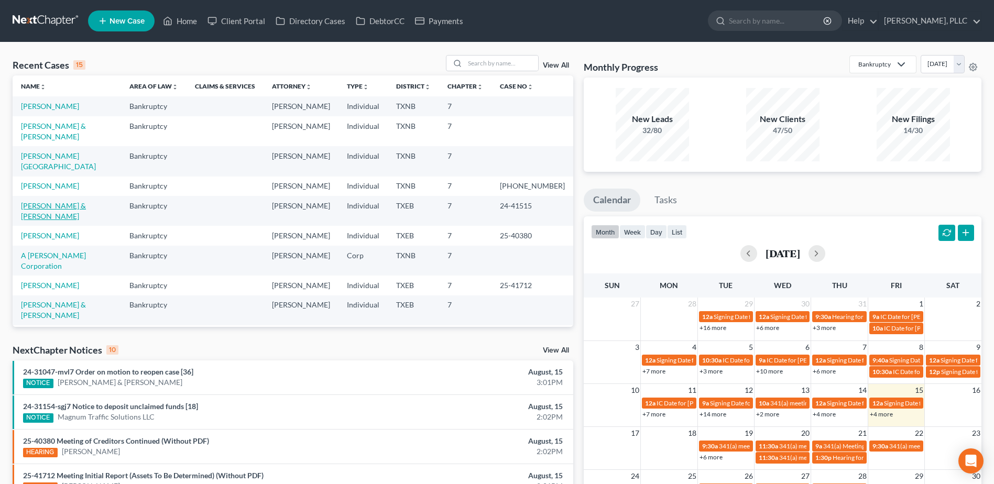
drag, startPoint x: 51, startPoint y: 181, endPoint x: 112, endPoint y: 199, distance: 62.8
click at [51, 201] on link "[PERSON_NAME] & [PERSON_NAME]" at bounding box center [53, 210] width 65 height 19
select select "4"
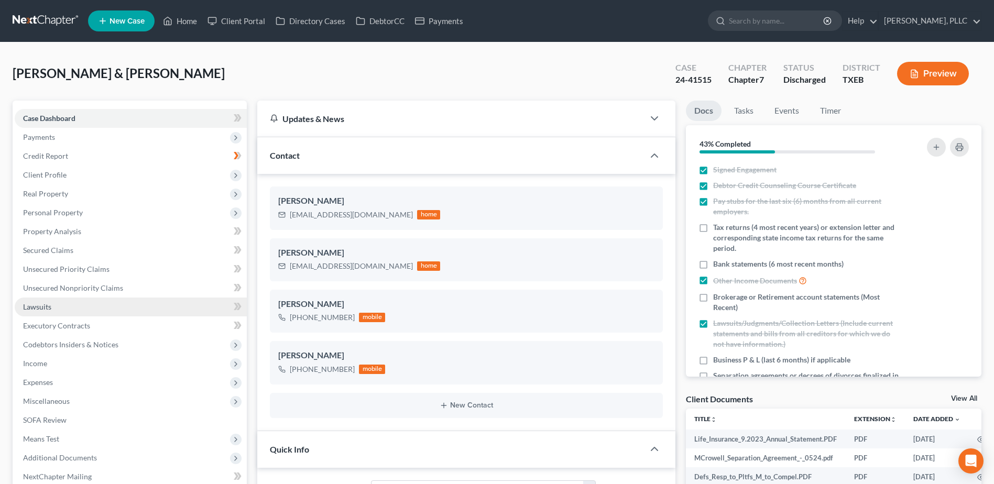
scroll to position [210, 0]
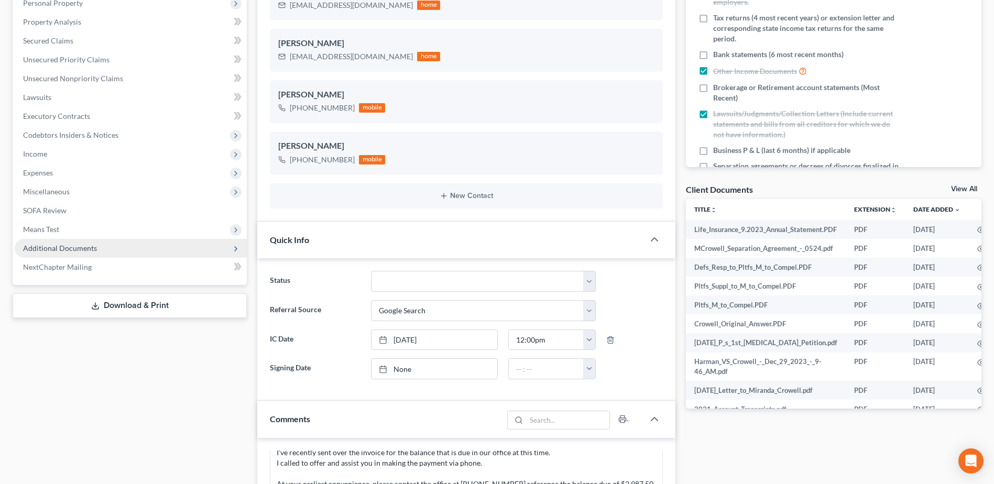
click at [74, 249] on span "Additional Documents" at bounding box center [60, 248] width 74 height 9
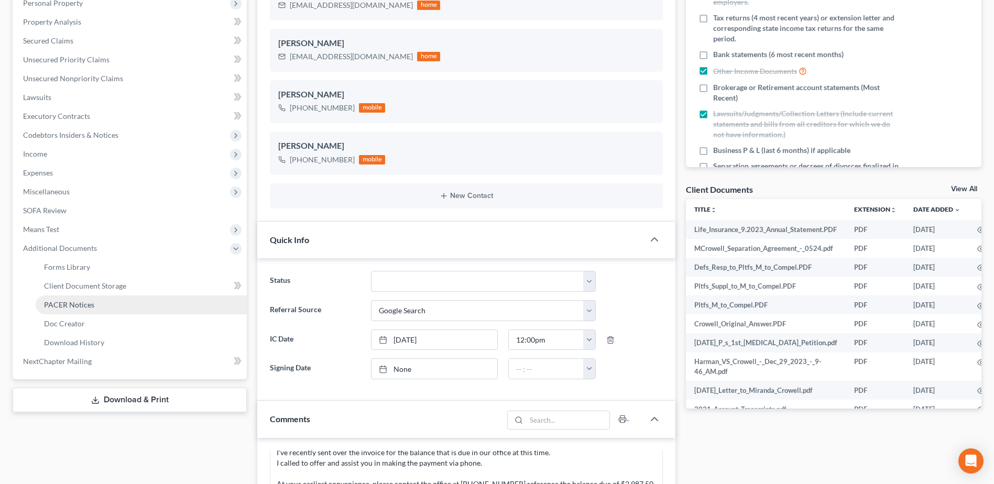
click at [67, 303] on span "PACER Notices" at bounding box center [69, 304] width 50 height 9
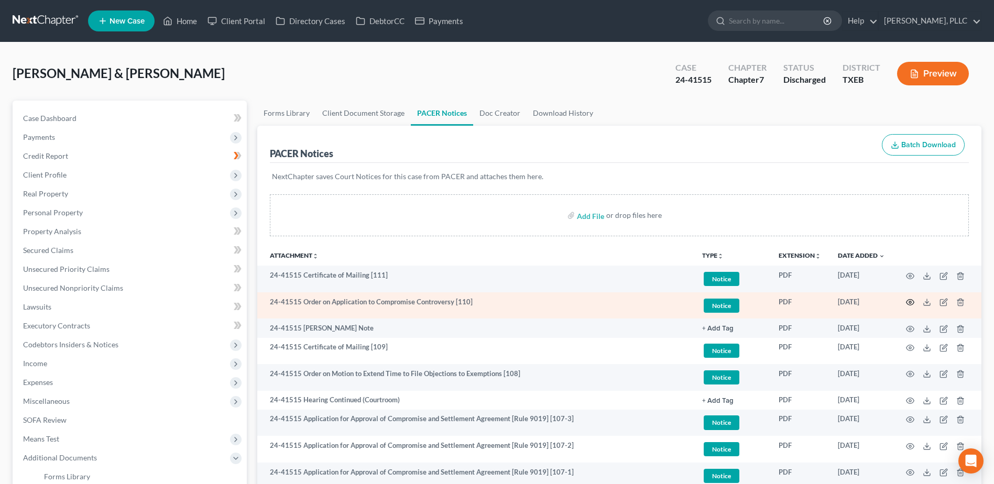
click at [911, 302] on icon "button" at bounding box center [910, 302] width 8 height 8
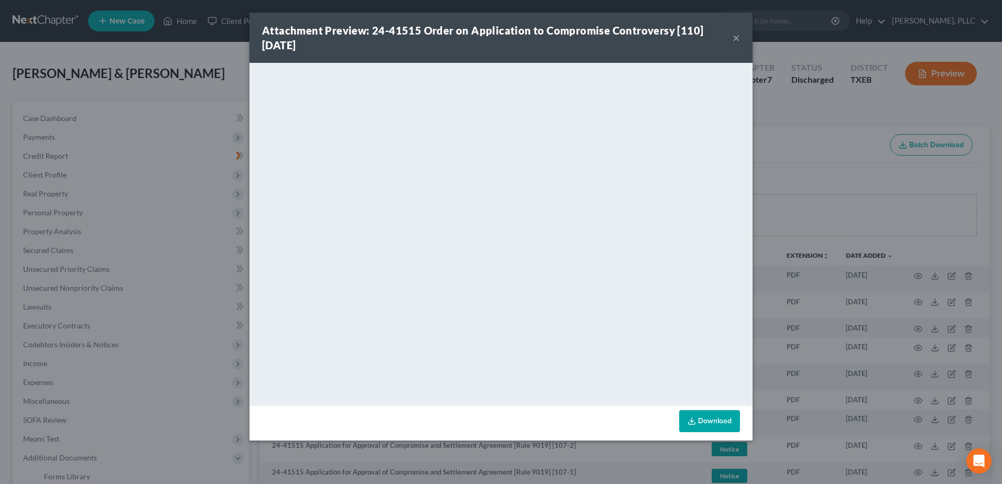
drag, startPoint x: 736, startPoint y: 36, endPoint x: 569, endPoint y: 5, distance: 169.5
click at [736, 36] on button "×" at bounding box center [735, 37] width 7 height 13
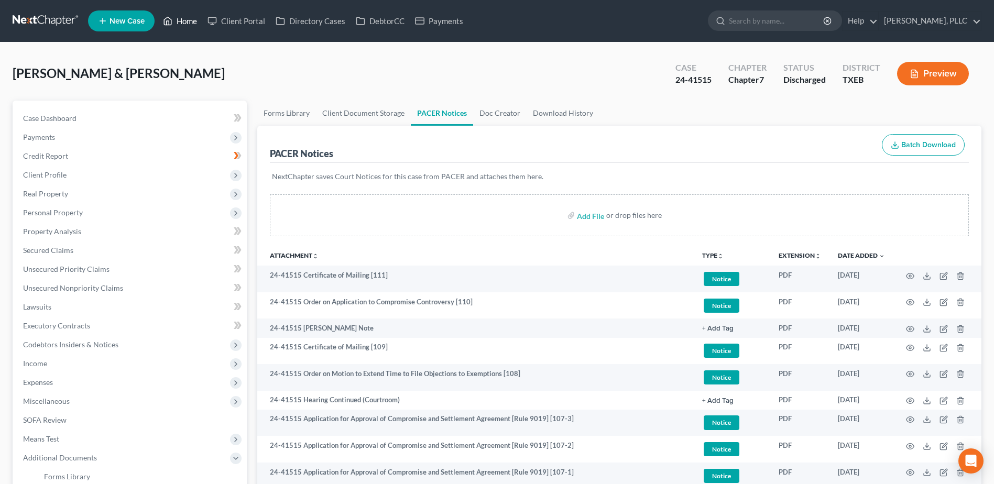
click at [188, 21] on link "Home" at bounding box center [180, 21] width 45 height 19
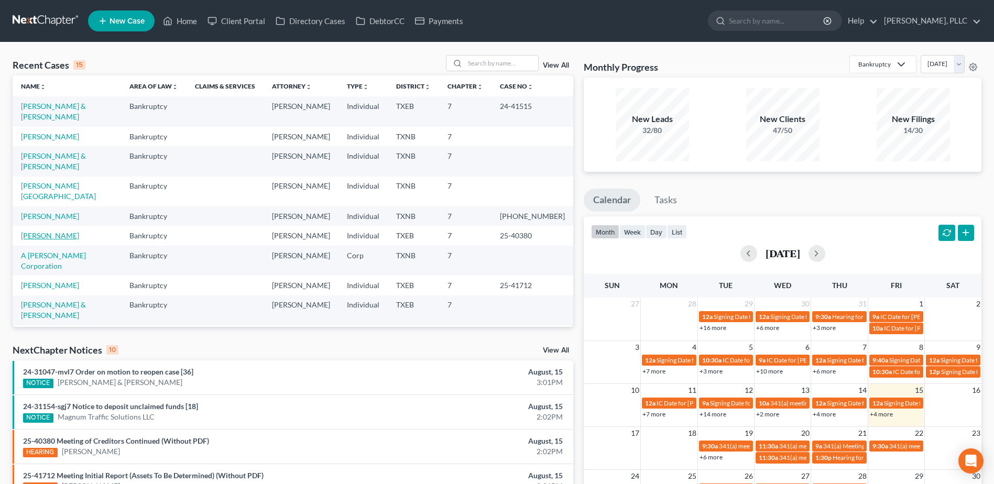
drag, startPoint x: 43, startPoint y: 206, endPoint x: 64, endPoint y: 207, distance: 21.5
click at [43, 231] on link "[PERSON_NAME]" at bounding box center [50, 235] width 58 height 9
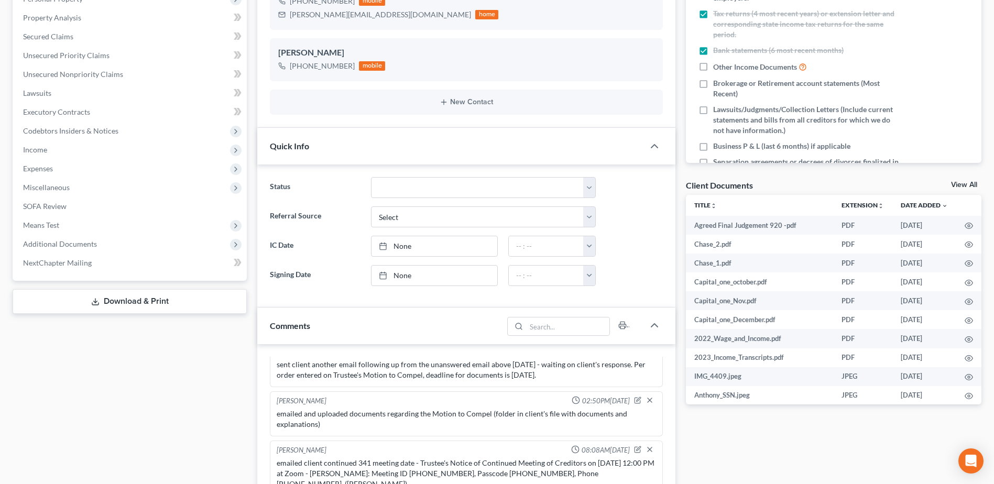
scroll to position [367, 0]
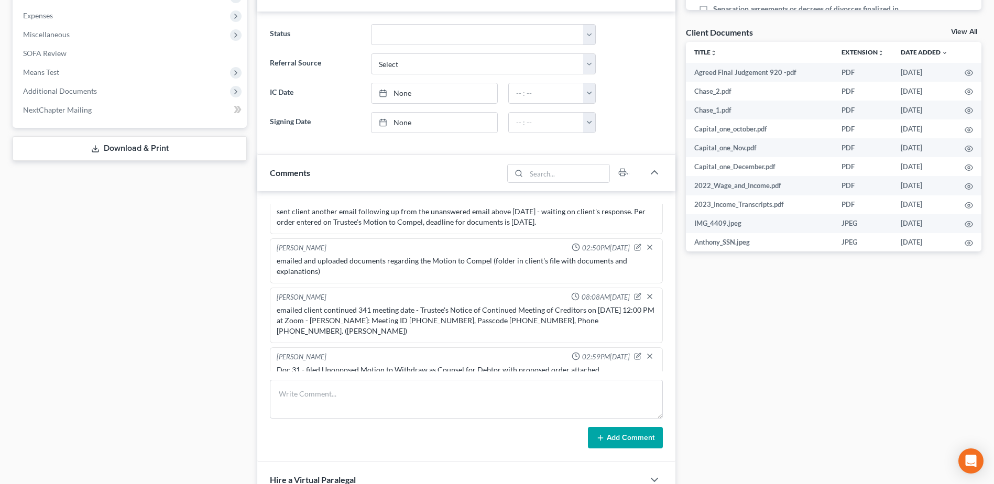
click at [805, 454] on div "Docs Tasks Events Timer 31% Completed Nothing here yet! Signed Engagement Debto…" at bounding box center [834, 227] width 306 height 986
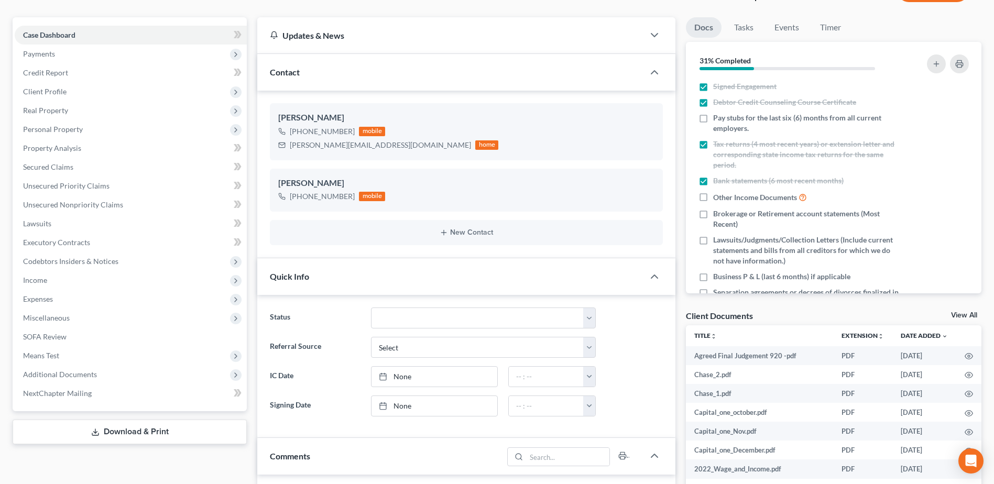
scroll to position [0, 0]
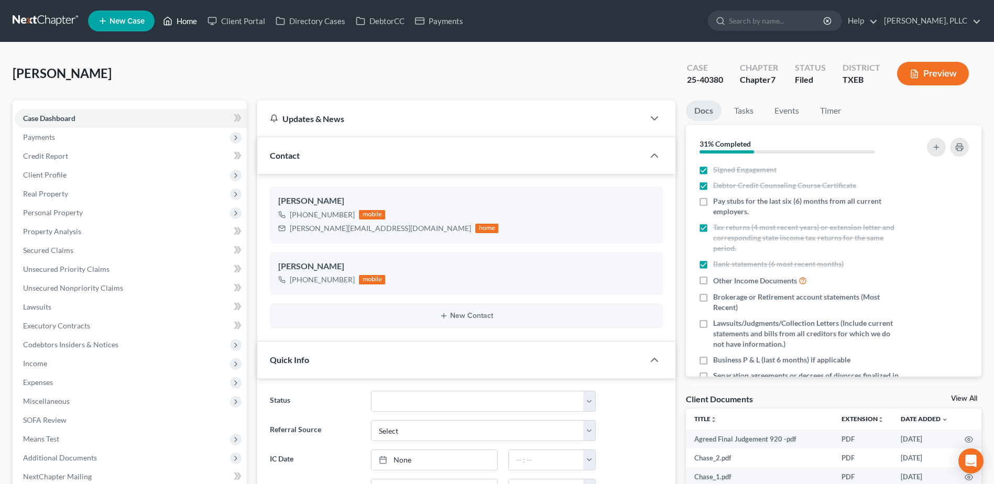
click at [192, 16] on link "Home" at bounding box center [180, 21] width 45 height 19
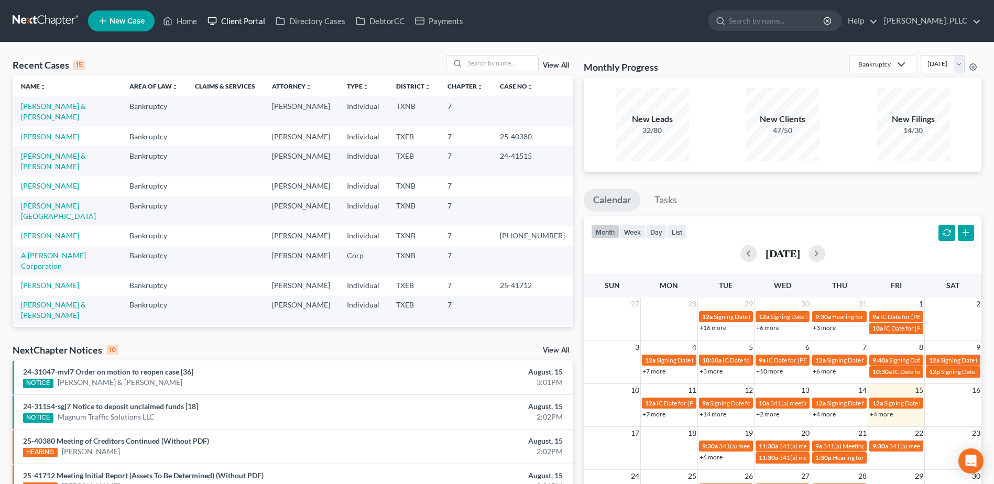
drag, startPoint x: 255, startPoint y: 18, endPoint x: 620, endPoint y: 91, distance: 372.5
click at [255, 17] on link "Client Portal" at bounding box center [236, 21] width 68 height 19
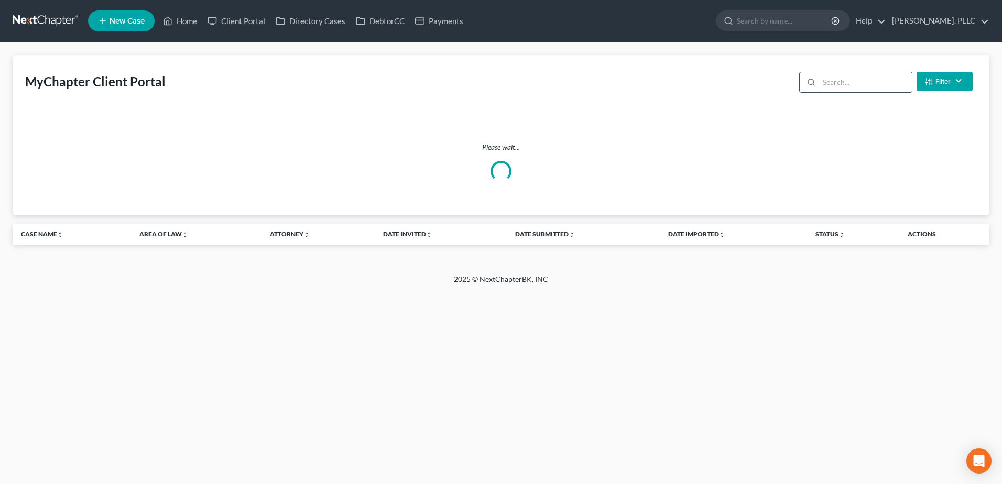
click at [838, 86] on input "search" at bounding box center [865, 82] width 93 height 20
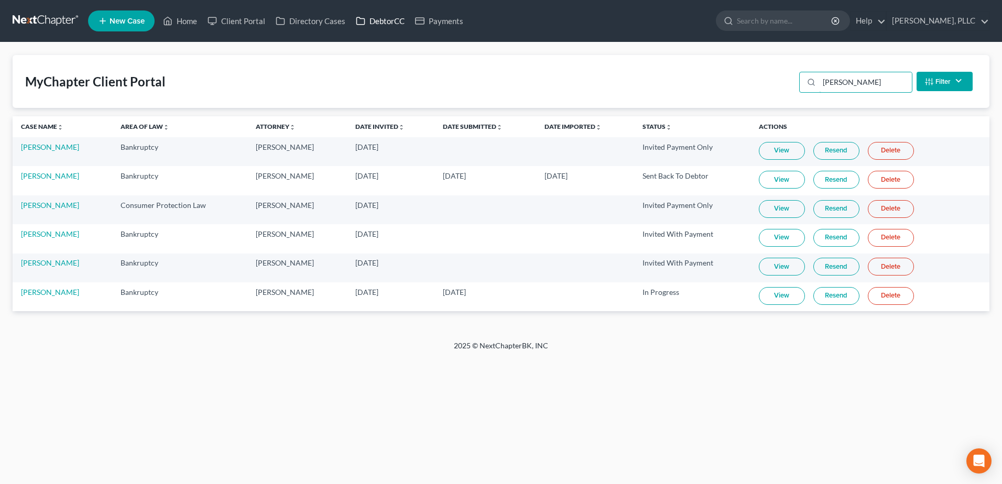
type input "[PERSON_NAME]"
click at [388, 19] on link "DebtorCC" at bounding box center [380, 21] width 59 height 19
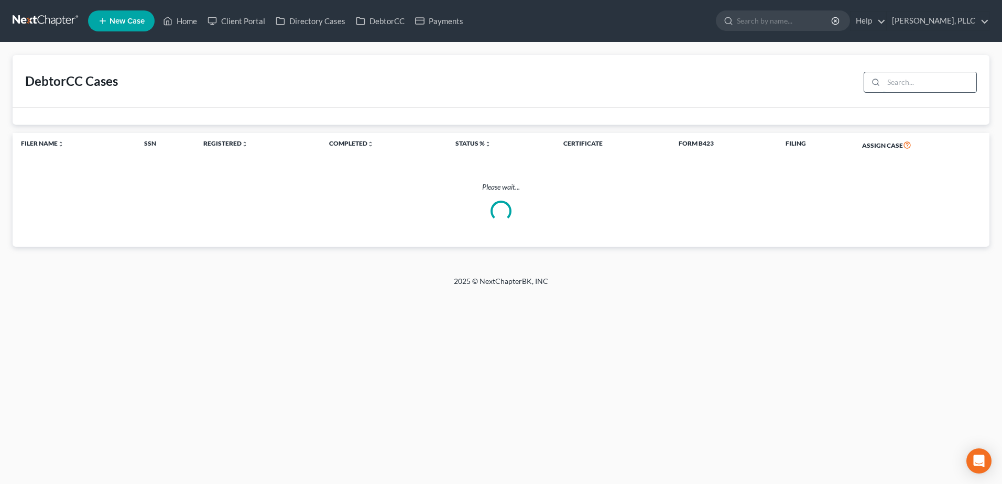
click at [906, 78] on input "search" at bounding box center [929, 82] width 93 height 20
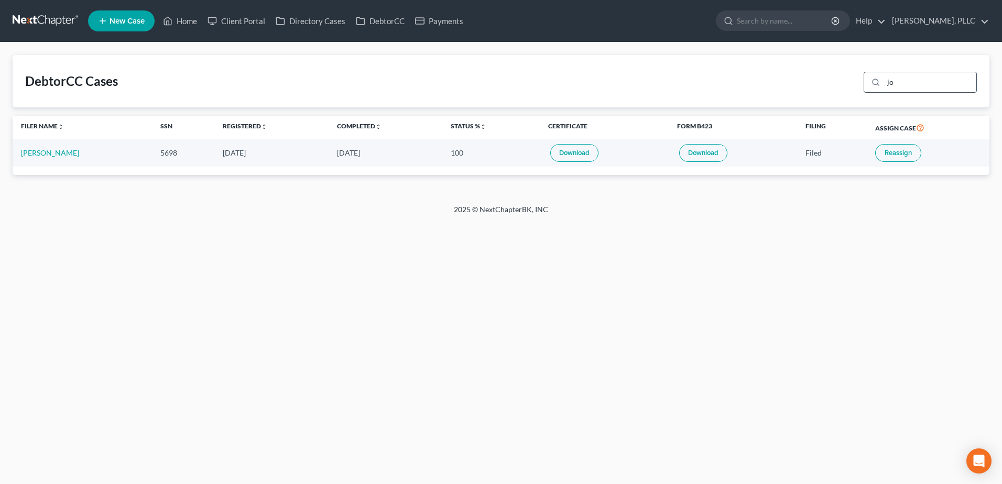
type input "j"
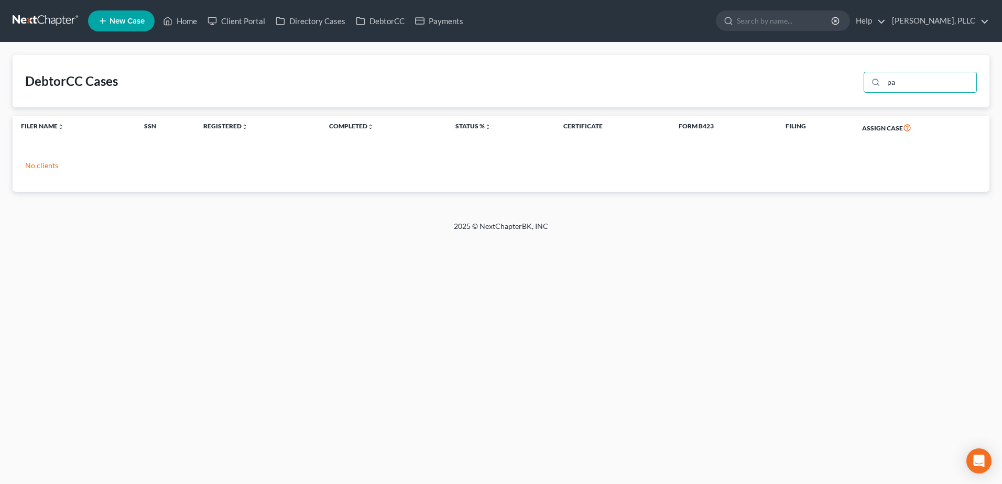
type input "p"
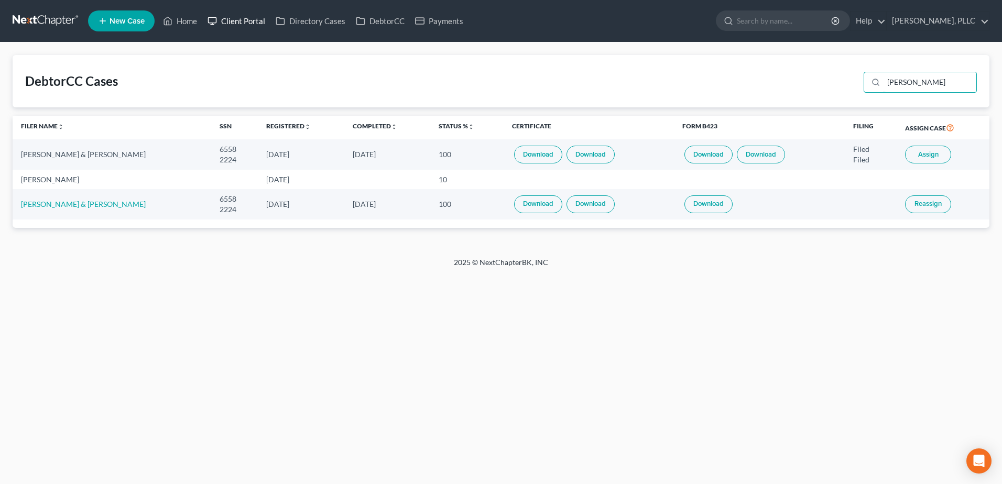
type input "[PERSON_NAME]"
click at [233, 19] on link "Client Portal" at bounding box center [236, 21] width 68 height 19
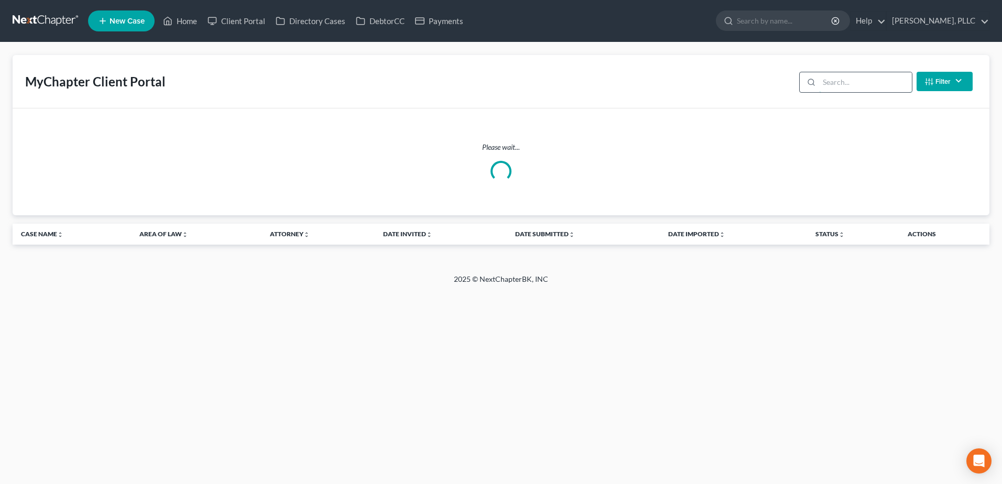
click at [868, 91] on input "search" at bounding box center [865, 82] width 93 height 20
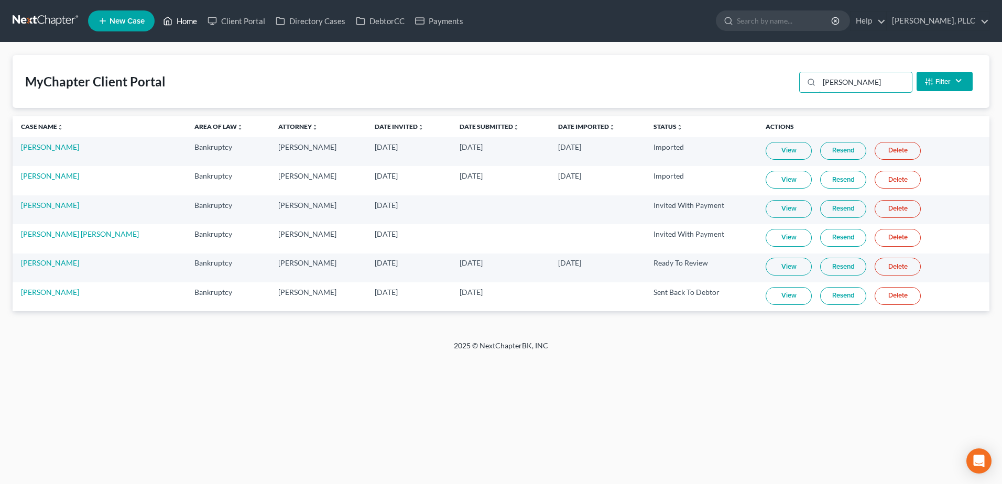
type input "[PERSON_NAME]"
click at [185, 21] on link "Home" at bounding box center [180, 21] width 45 height 19
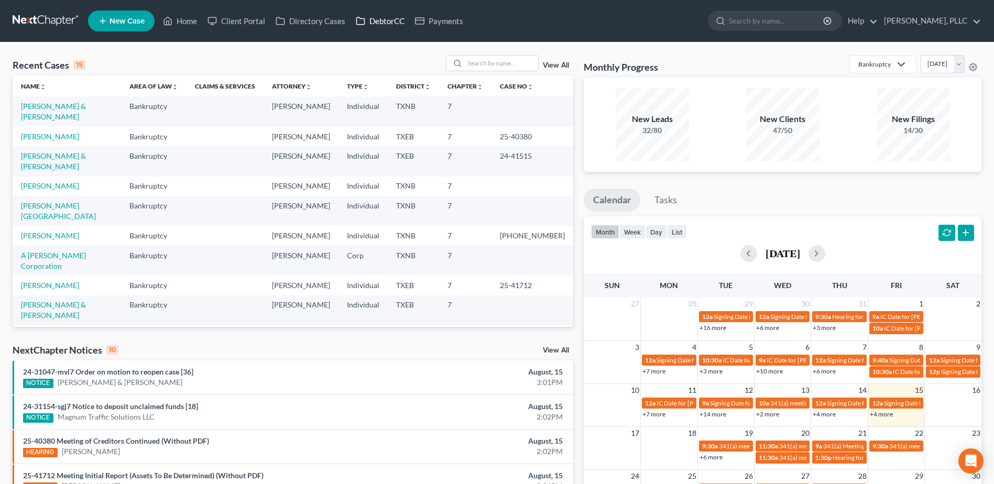
click at [389, 23] on link "DebtorCC" at bounding box center [380, 21] width 59 height 19
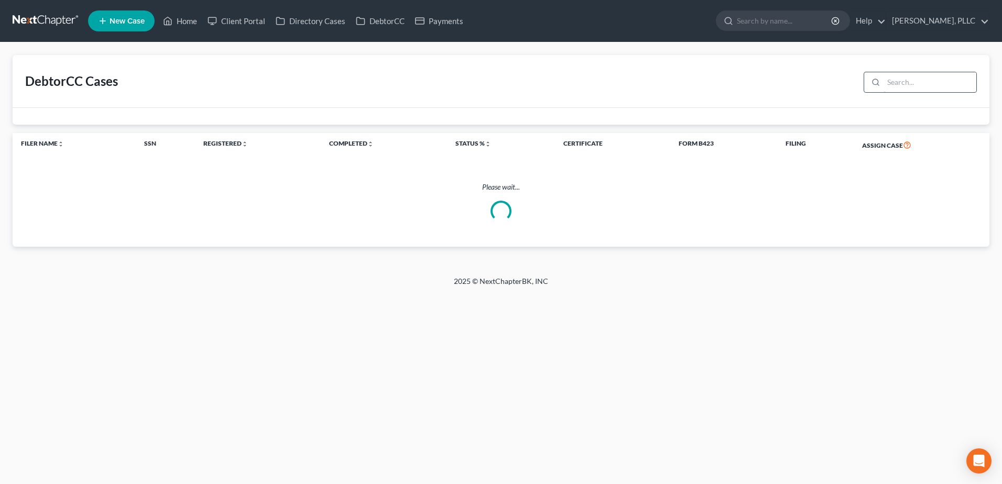
click at [895, 84] on input "search" at bounding box center [929, 82] width 93 height 20
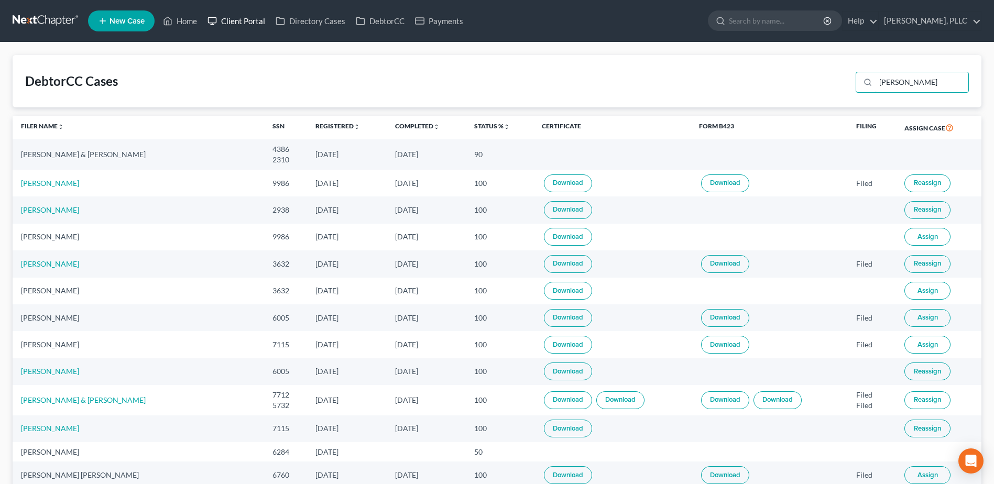
type input "[PERSON_NAME]"
click at [234, 25] on link "Client Portal" at bounding box center [236, 21] width 68 height 19
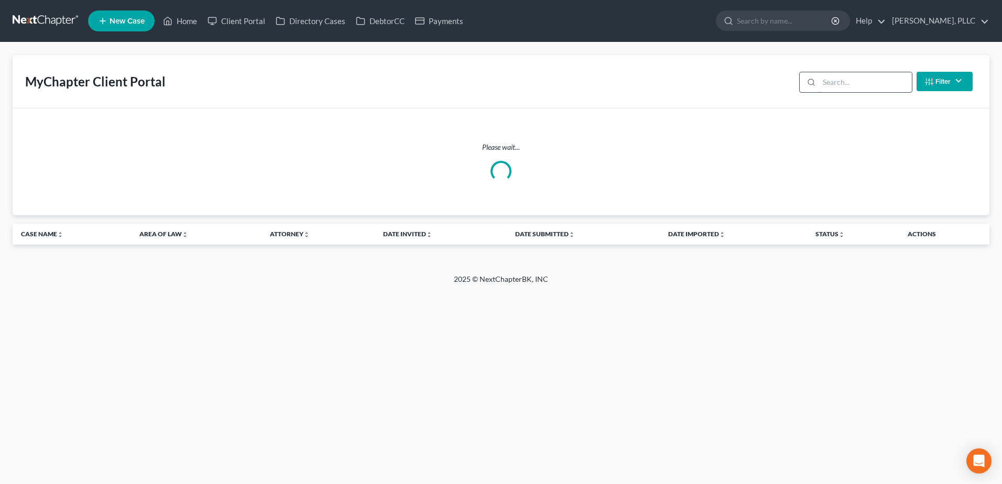
click at [822, 77] on input "search" at bounding box center [865, 82] width 93 height 20
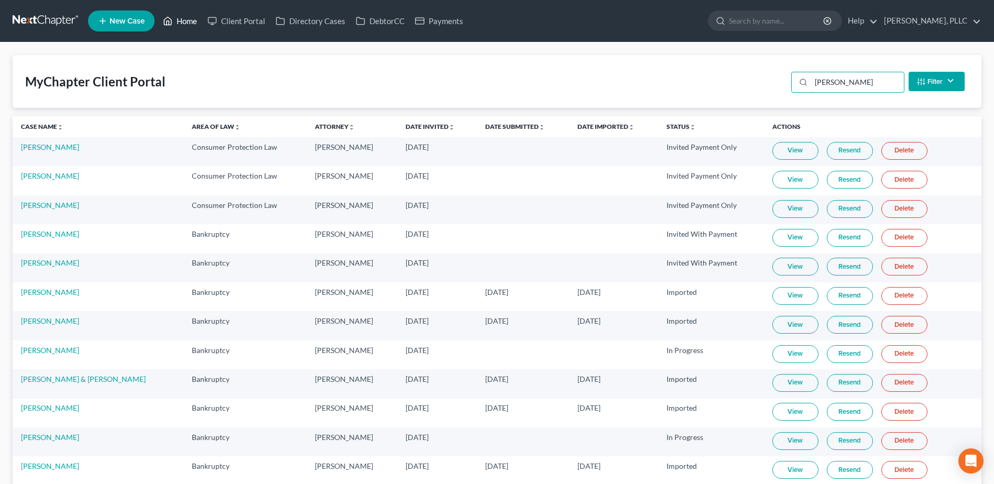
type input "[PERSON_NAME]"
click at [185, 25] on link "Home" at bounding box center [180, 21] width 45 height 19
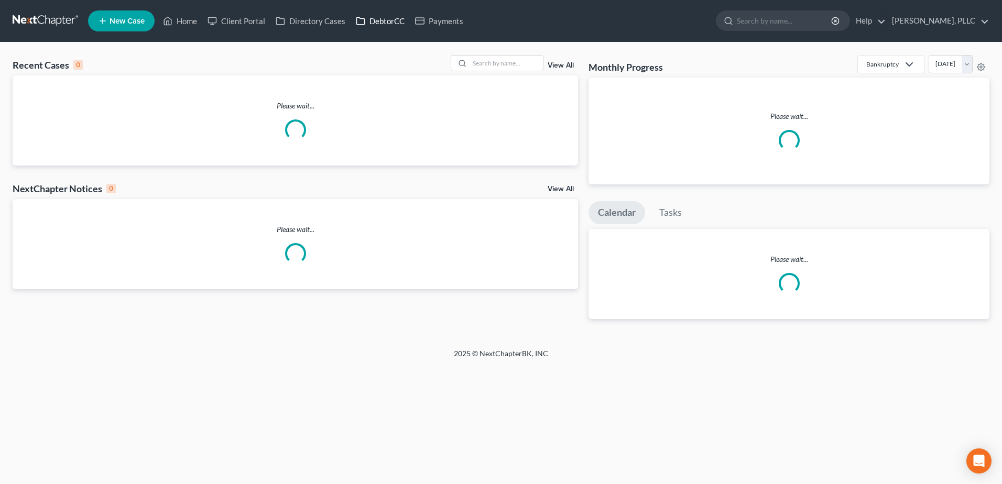
click at [390, 24] on link "DebtorCC" at bounding box center [380, 21] width 59 height 19
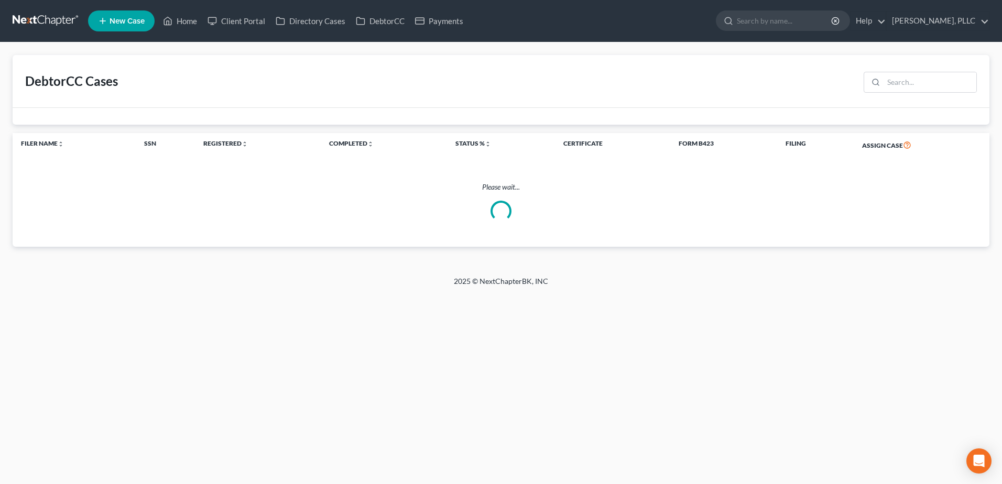
click at [505, 58] on div "DebtorCC Cases" at bounding box center [501, 81] width 977 height 53
click at [903, 90] on input "search" at bounding box center [929, 82] width 93 height 20
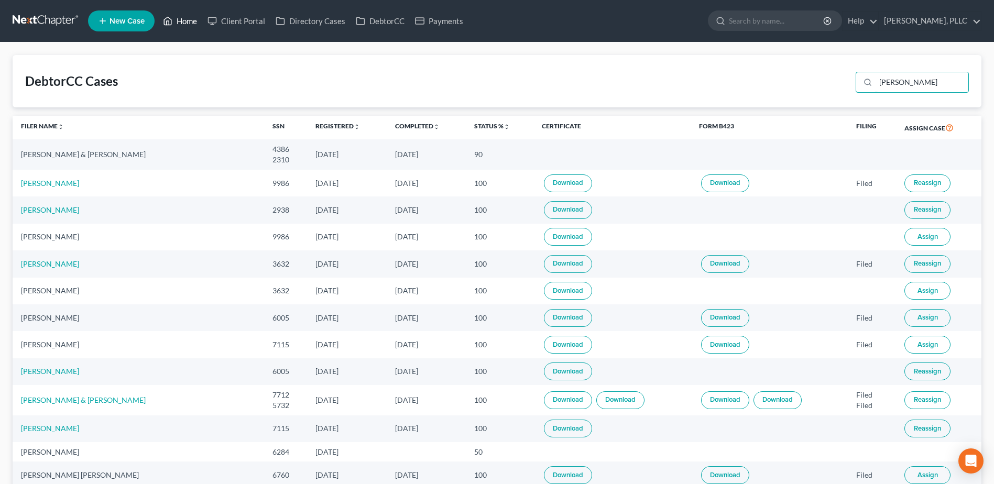
type input "[PERSON_NAME]"
click at [185, 19] on link "Home" at bounding box center [180, 21] width 45 height 19
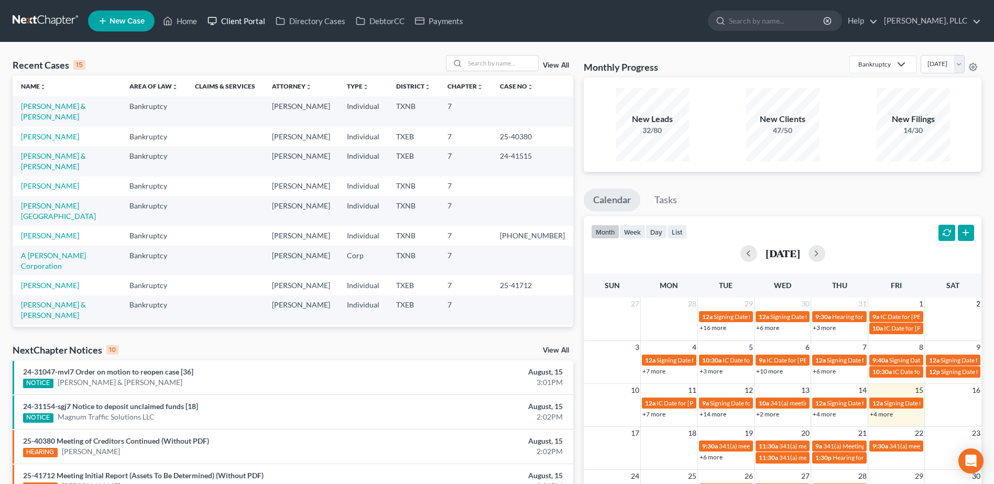
click at [246, 21] on link "Client Portal" at bounding box center [236, 21] width 68 height 19
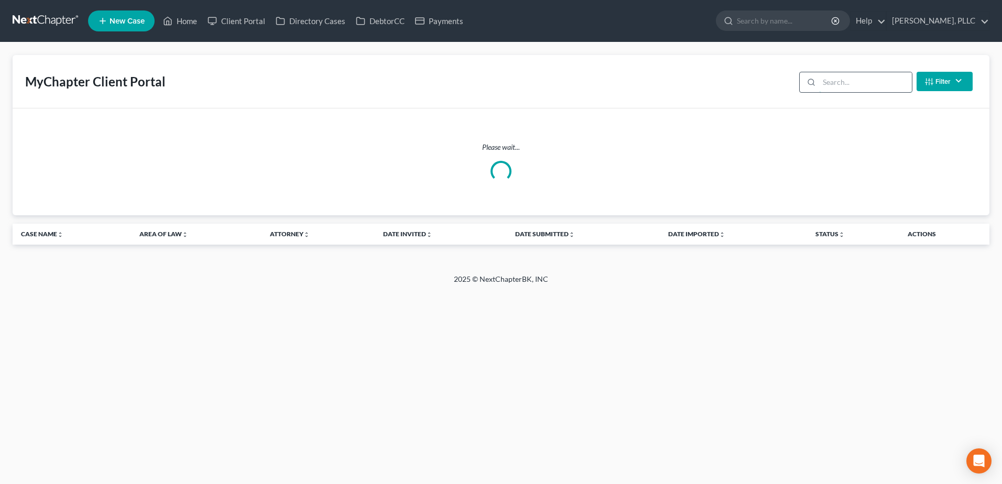
click at [840, 91] on input "search" at bounding box center [865, 82] width 93 height 20
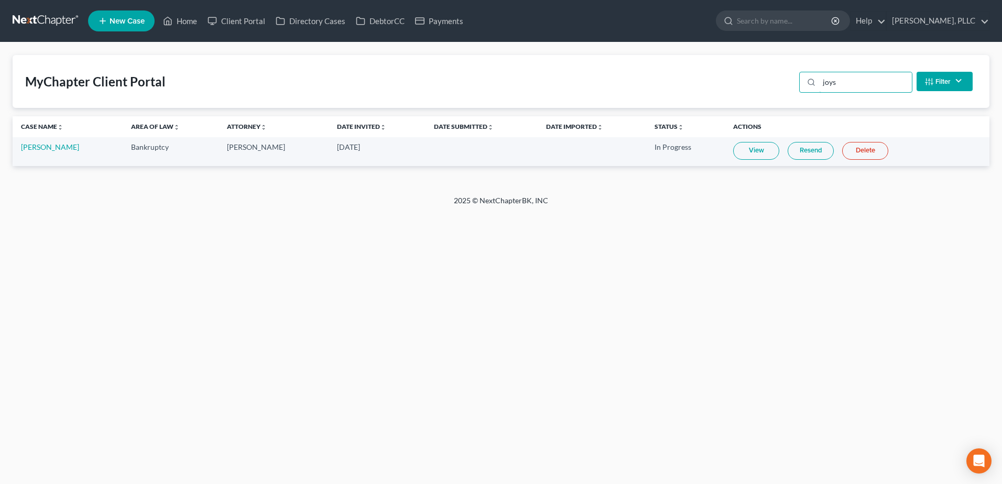
type input "joys"
drag, startPoint x: 738, startPoint y: 150, endPoint x: 725, endPoint y: 159, distance: 16.0
click at [738, 150] on link "View" at bounding box center [756, 151] width 46 height 18
drag, startPoint x: 373, startPoint y: 19, endPoint x: 431, endPoint y: 43, distance: 63.2
click at [373, 19] on link "DebtorCC" at bounding box center [380, 21] width 59 height 19
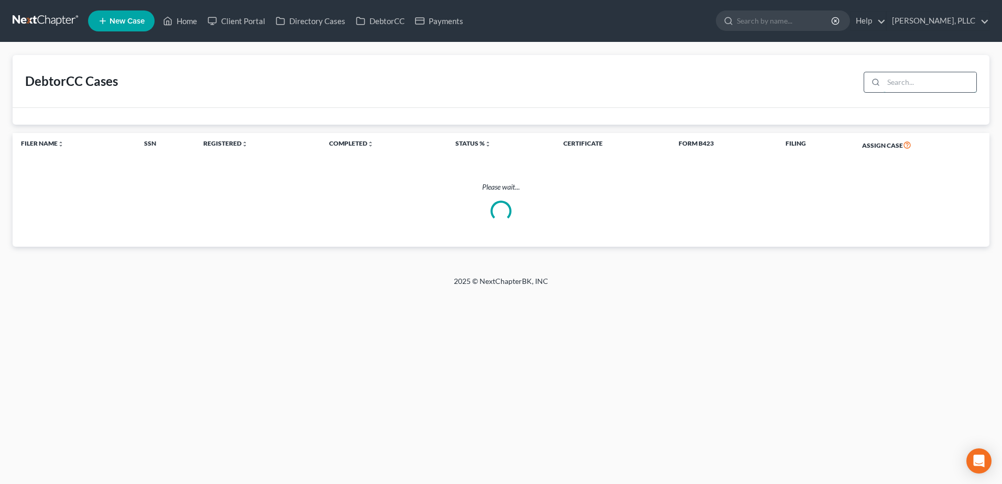
click at [901, 76] on input "search" at bounding box center [929, 82] width 93 height 20
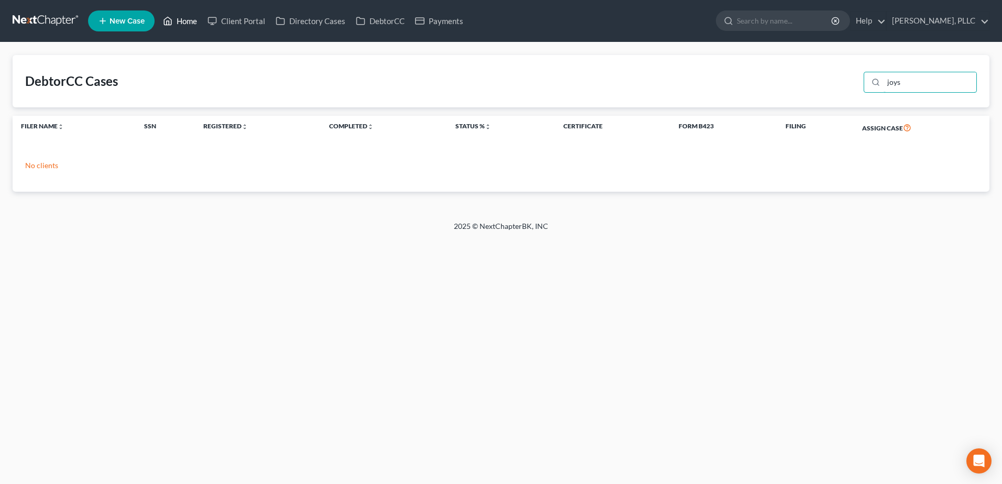
type input "joys"
click at [191, 20] on link "Home" at bounding box center [180, 21] width 45 height 19
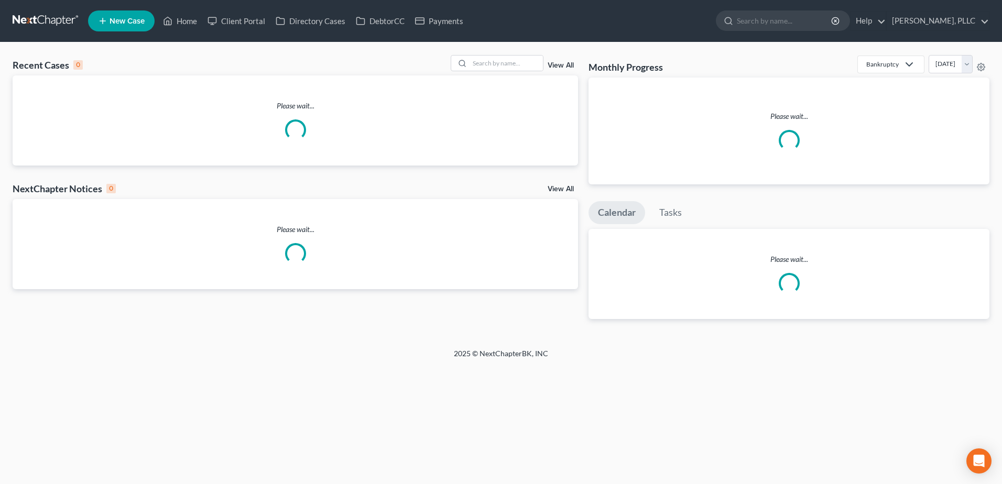
click at [922, 81] on div "Please wait..." at bounding box center [788, 131] width 401 height 107
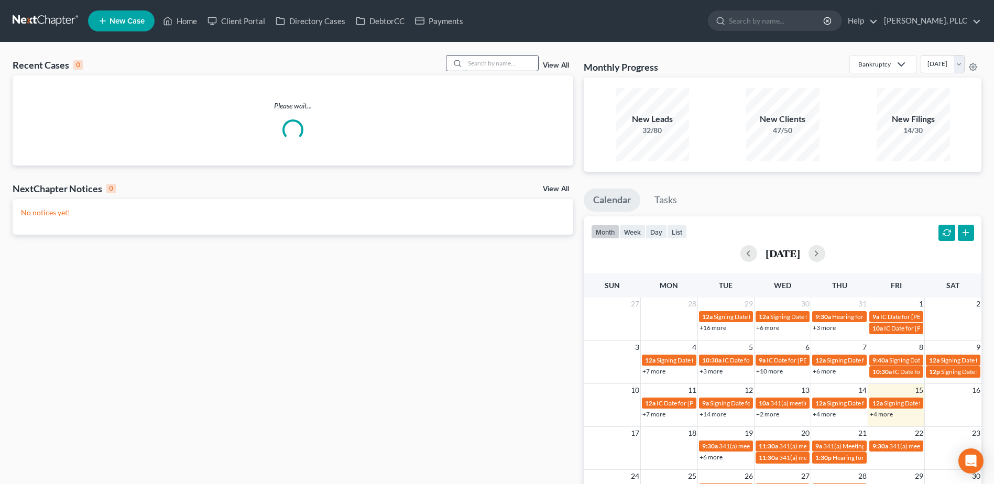
click at [504, 65] on input "search" at bounding box center [501, 63] width 73 height 15
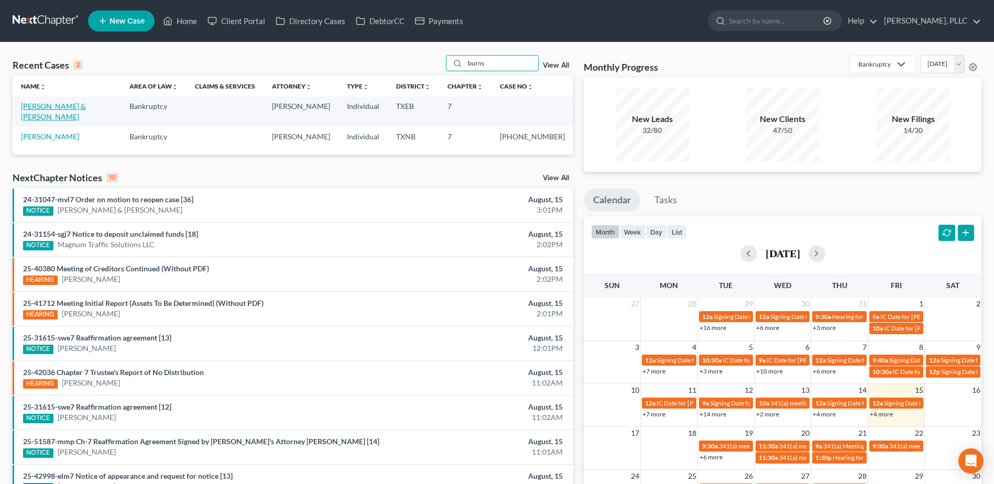
type input "burns"
click at [78, 103] on link "[PERSON_NAME] & [PERSON_NAME]" at bounding box center [53, 111] width 65 height 19
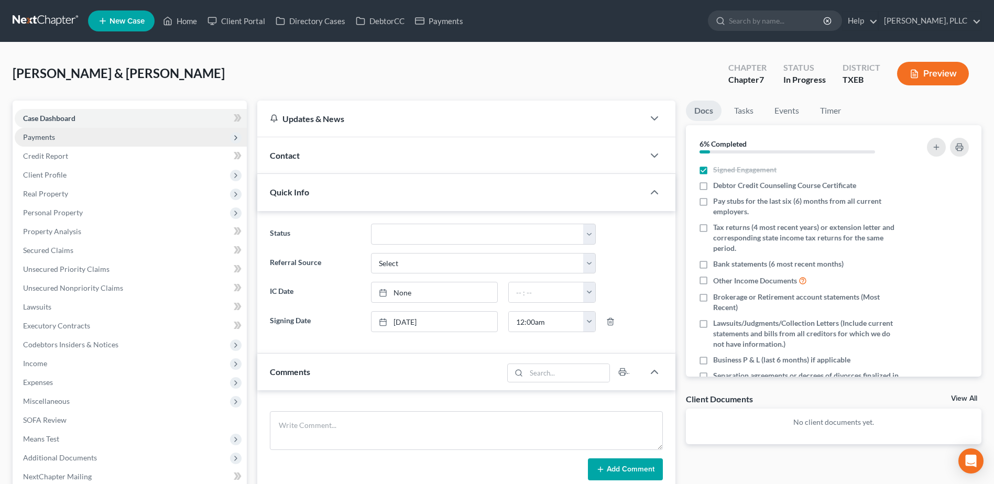
click at [20, 135] on span "Payments" at bounding box center [131, 137] width 232 height 19
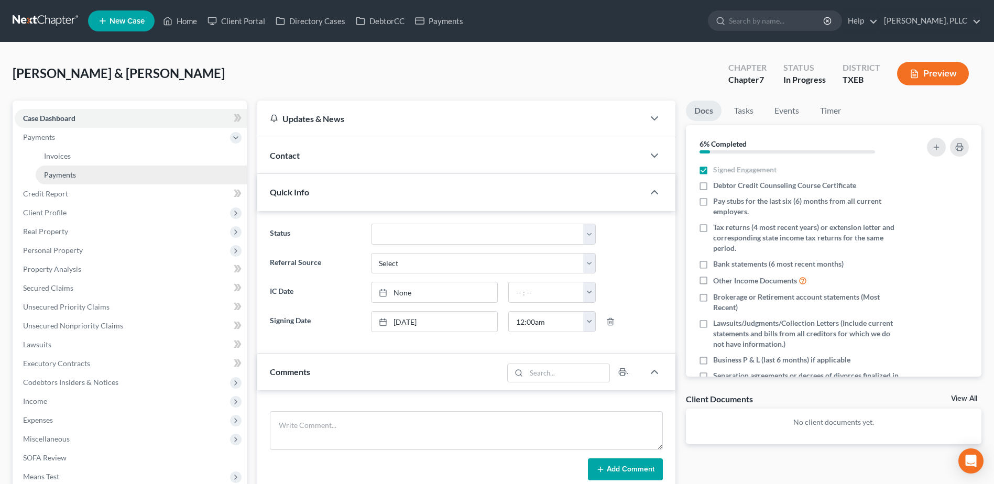
click at [64, 176] on span "Payments" at bounding box center [60, 174] width 32 height 9
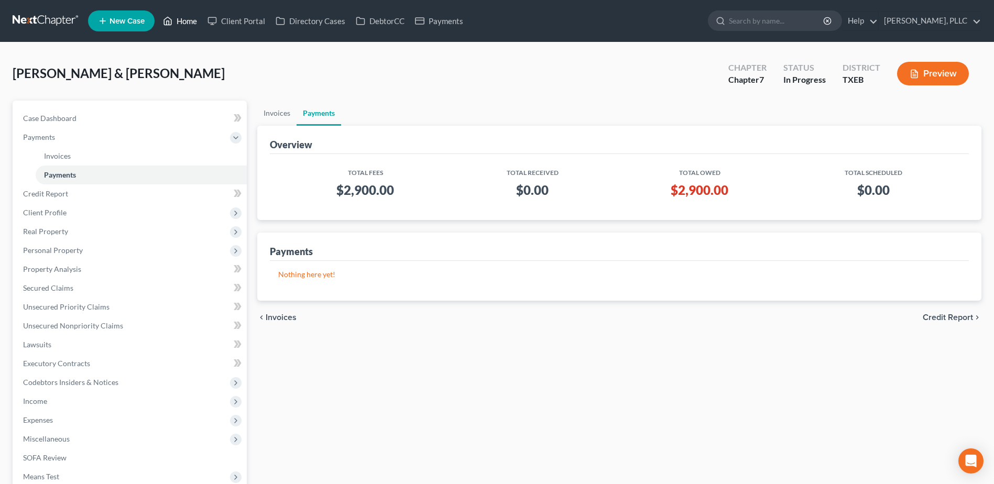
click at [185, 23] on link "Home" at bounding box center [180, 21] width 45 height 19
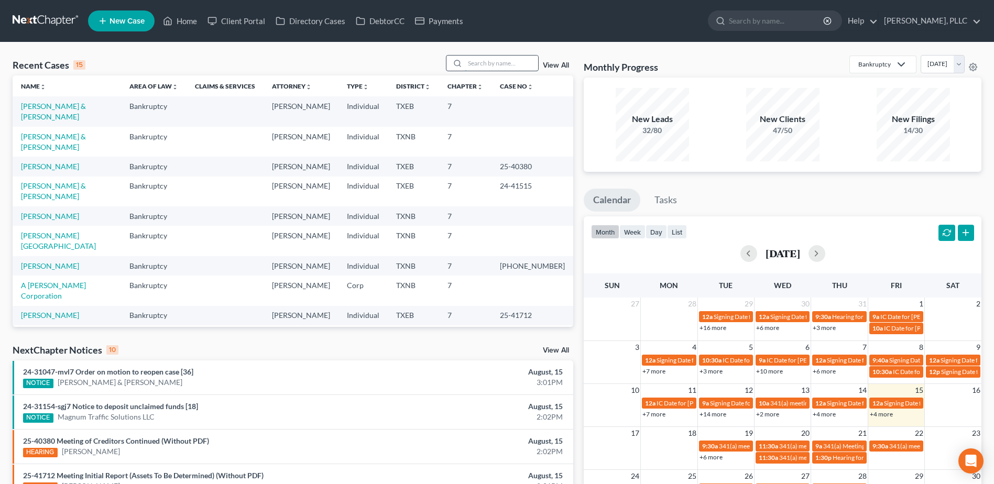
click at [523, 69] on input "search" at bounding box center [501, 63] width 73 height 15
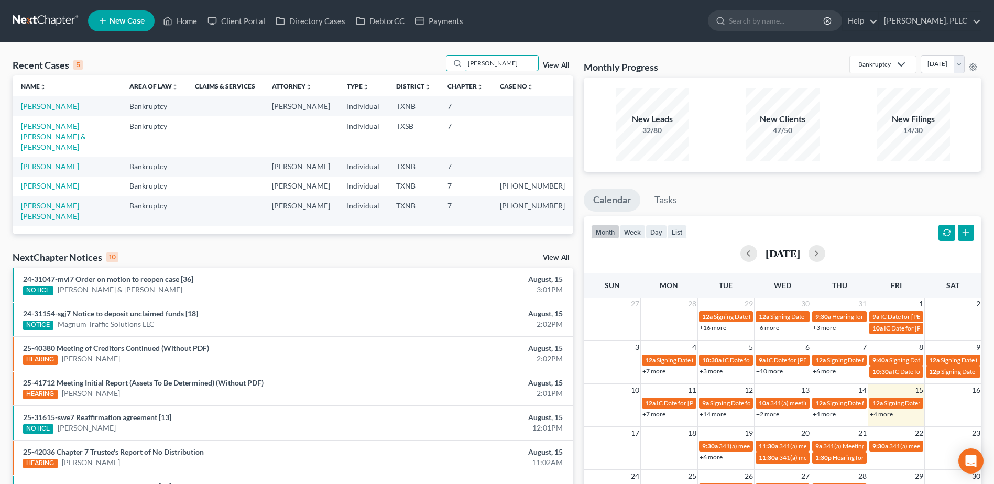
drag, startPoint x: 497, startPoint y: 66, endPoint x: 444, endPoint y: 66, distance: 52.4
click at [444, 65] on div "Recent Cases 5 [PERSON_NAME] View All" at bounding box center [293, 65] width 561 height 20
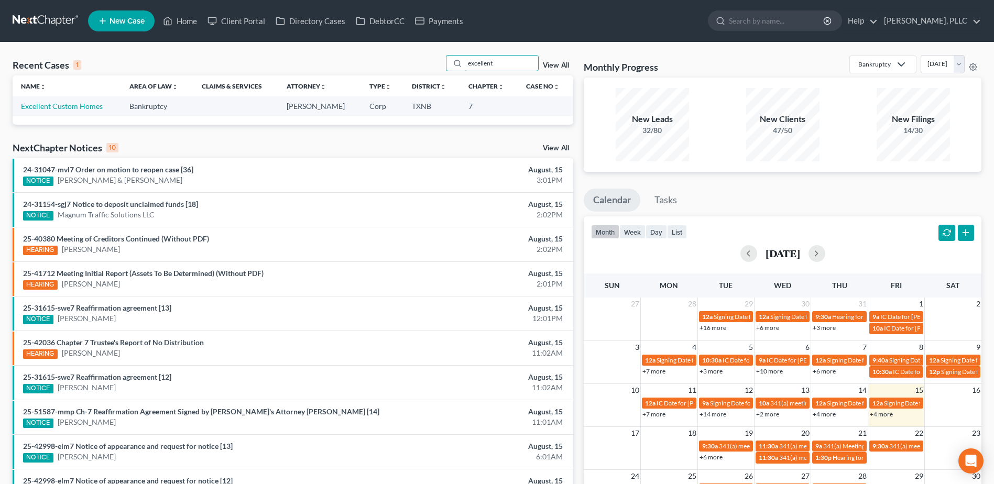
type input "excellent"
click at [254, 21] on link "Client Portal" at bounding box center [236, 21] width 68 height 19
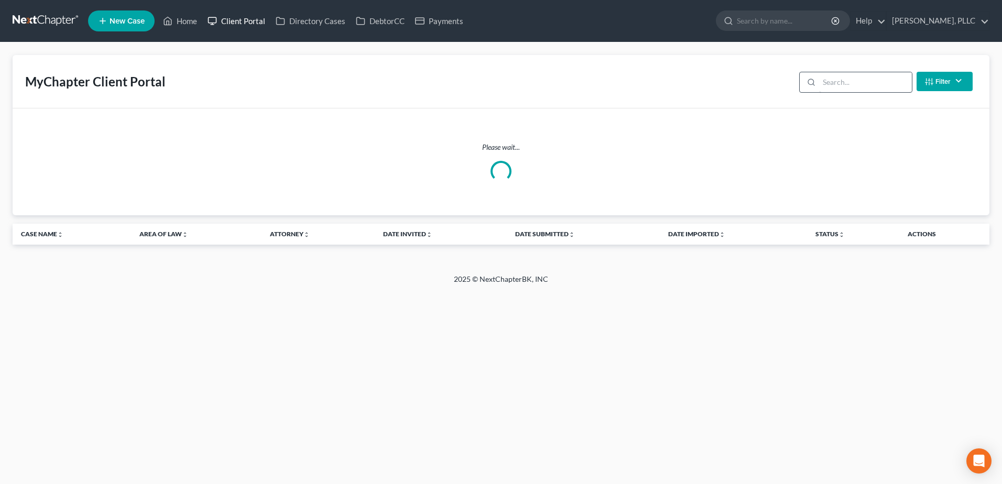
click at [255, 20] on link "Client Portal" at bounding box center [236, 21] width 68 height 19
click at [836, 81] on input "search" at bounding box center [865, 82] width 93 height 20
type input "excellent"
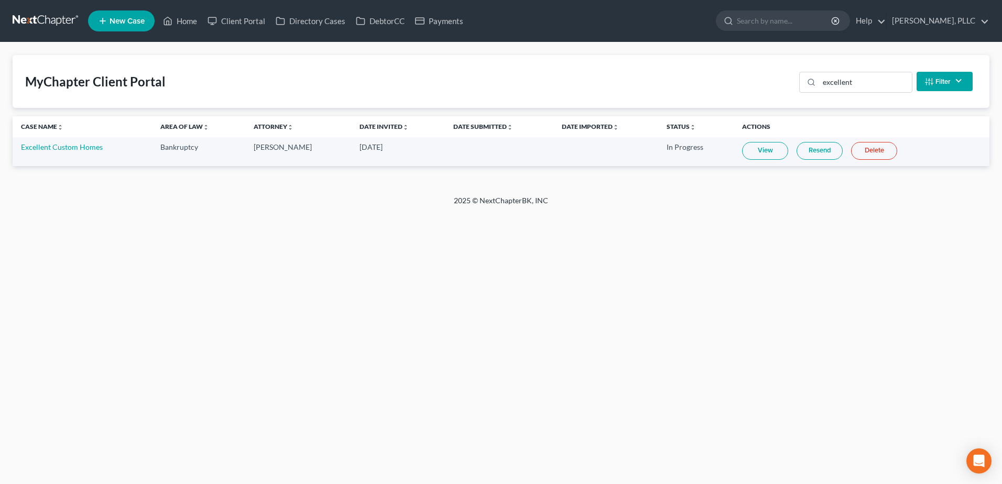
click at [760, 151] on link "View" at bounding box center [765, 151] width 46 height 18
click at [43, 144] on link "Excellent Custom Homes" at bounding box center [62, 147] width 82 height 9
select select "4"
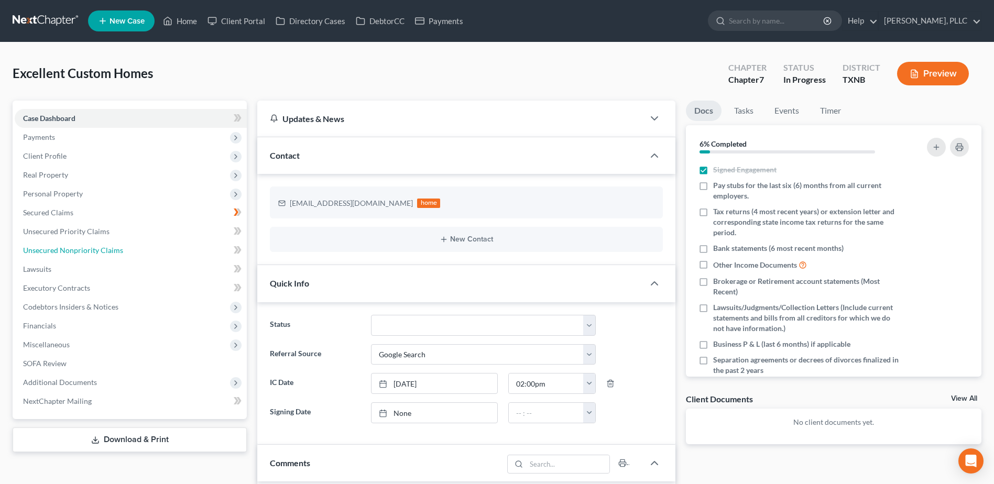
drag, startPoint x: 96, startPoint y: 253, endPoint x: 0, endPoint y: 229, distance: 99.4
click at [96, 253] on span "Unsecured Nonpriority Claims" at bounding box center [73, 250] width 100 height 9
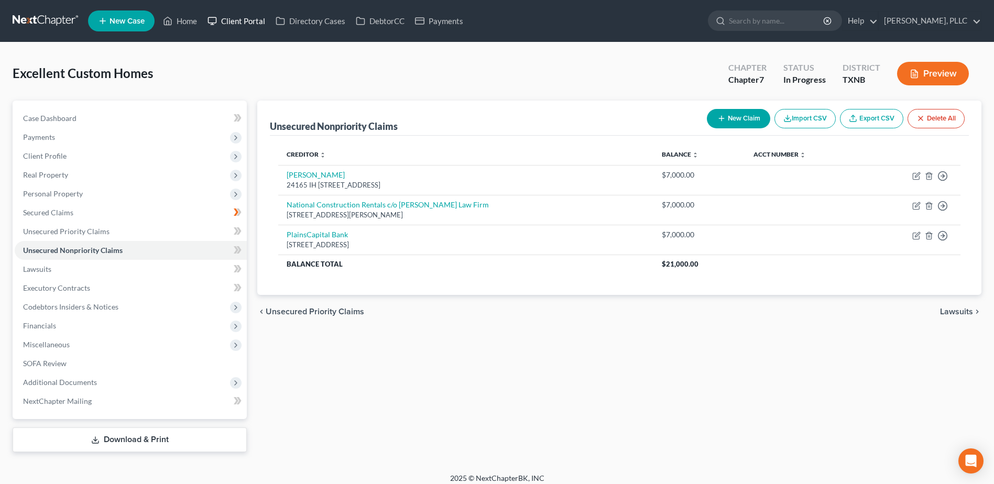
click at [235, 25] on link "Client Portal" at bounding box center [236, 21] width 68 height 19
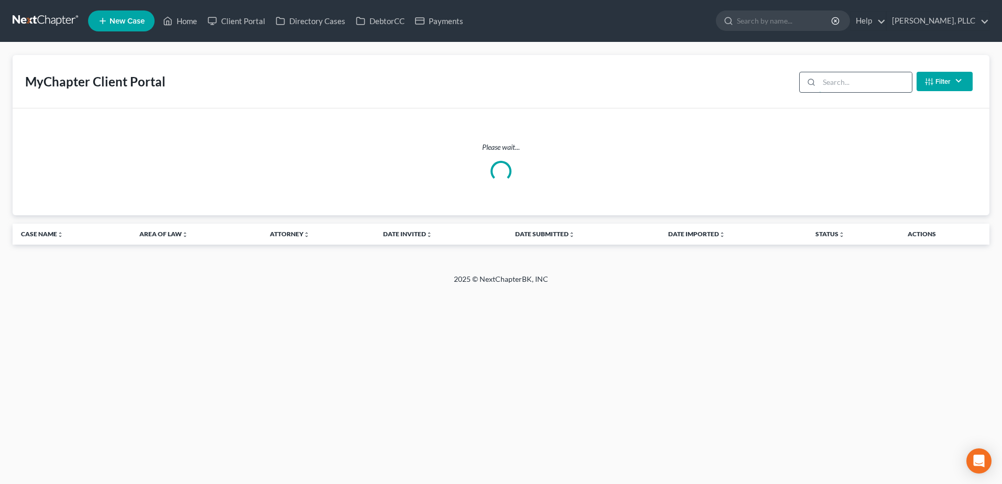
click at [837, 84] on input "search" at bounding box center [865, 82] width 93 height 20
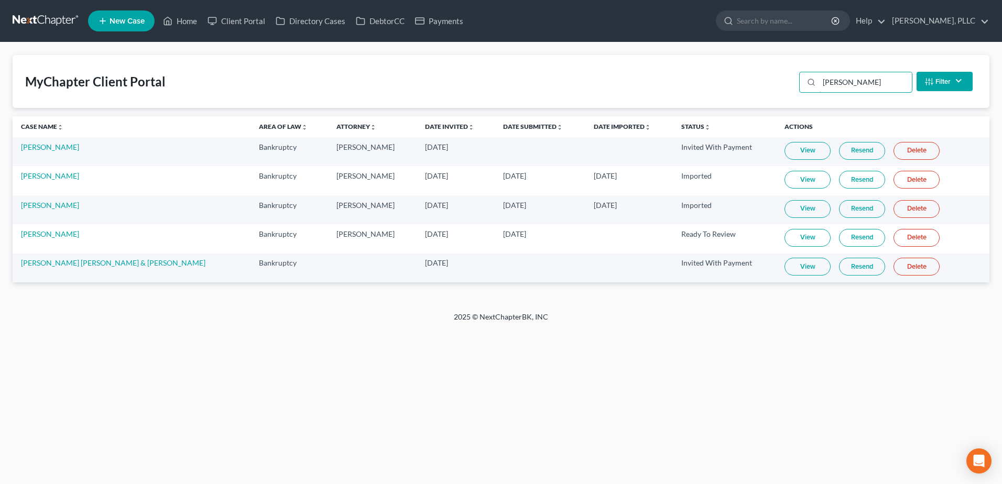
type input "[PERSON_NAME]"
click at [795, 242] on link "View" at bounding box center [807, 238] width 46 height 18
click at [193, 22] on link "Home" at bounding box center [180, 21] width 45 height 19
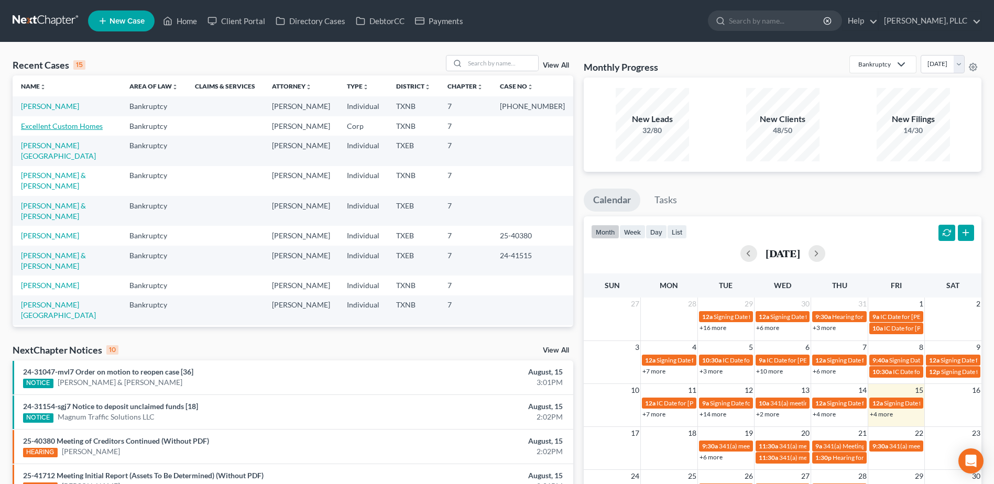
click at [79, 129] on link "Excellent Custom Homes" at bounding box center [62, 126] width 82 height 9
select select "4"
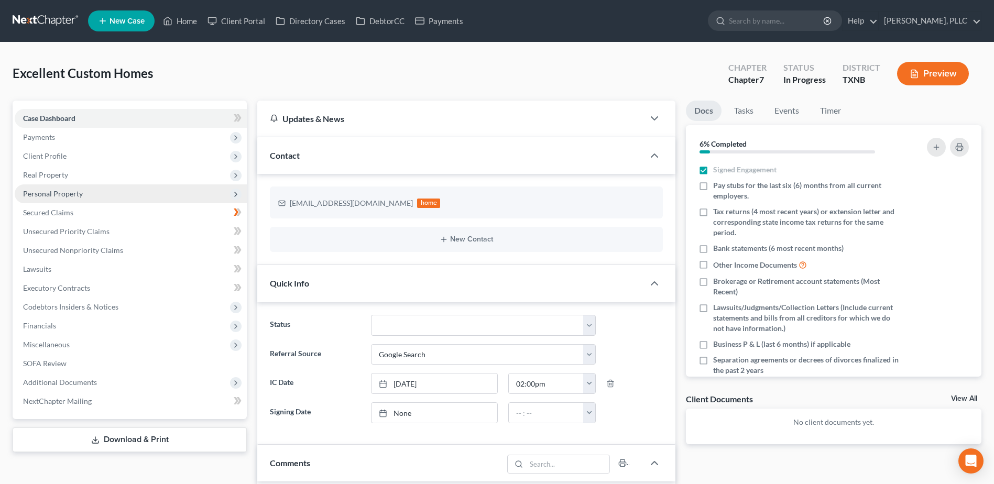
click at [64, 196] on span "Personal Property" at bounding box center [53, 193] width 60 height 9
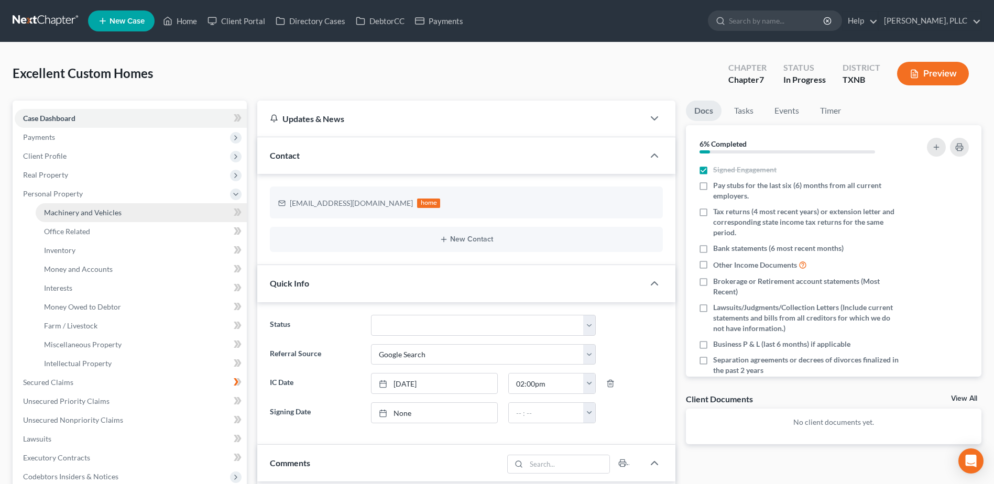
click at [81, 213] on span "Machinery and Vehicles" at bounding box center [83, 212] width 78 height 9
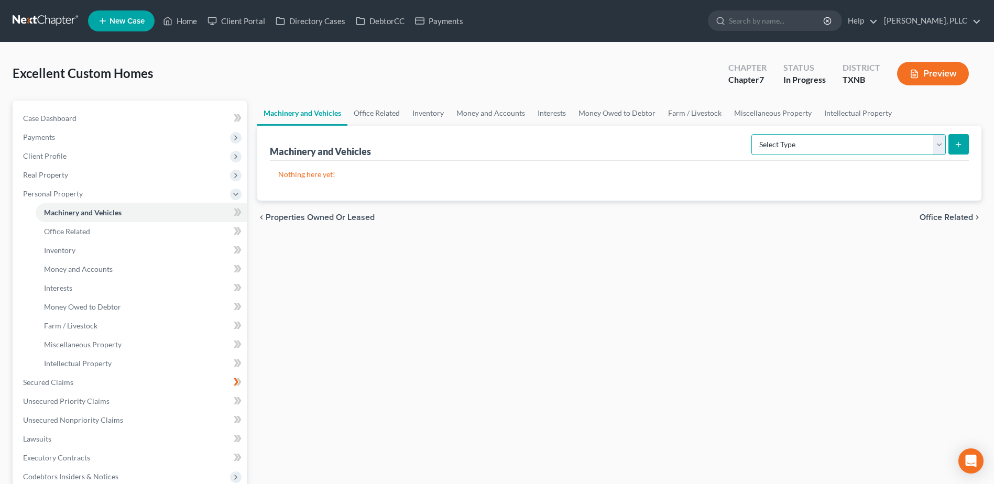
click at [939, 150] on select "Select Type Aircraft (A/B: 49) Other Machinery, Fixtures and Equipment (A/B: 50…" at bounding box center [848, 144] width 194 height 21
select select "vehicle"
click at [753, 134] on select "Select Type Aircraft (A/B: 49) Other Machinery, Fixtures and Equipment (A/B: 50…" at bounding box center [848, 144] width 194 height 21
click at [958, 142] on line "submit" at bounding box center [958, 144] width 0 height 5
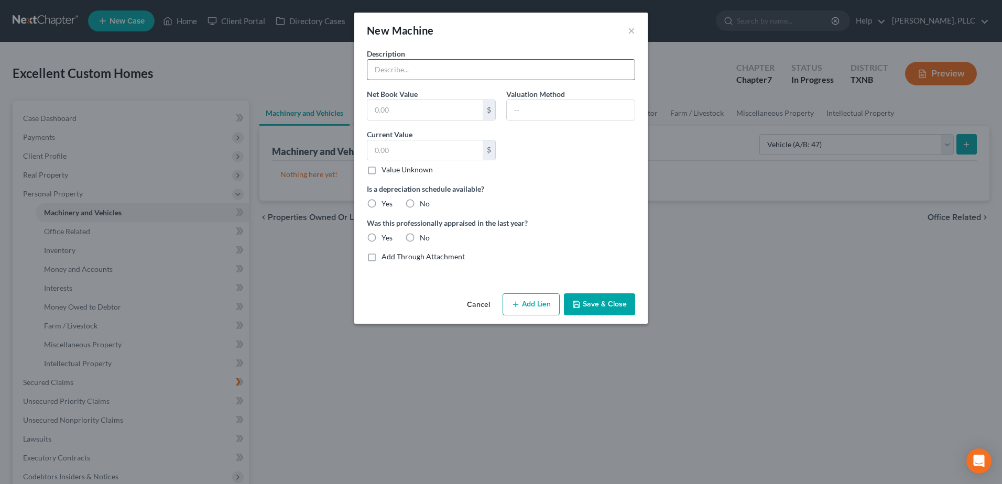
click at [485, 74] on input "text" at bounding box center [500, 70] width 267 height 20
type input "2020 Ford F150"
click at [420, 204] on label "No" at bounding box center [425, 204] width 10 height 10
click at [424, 204] on input "No" at bounding box center [427, 202] width 7 height 7
radio input "true"
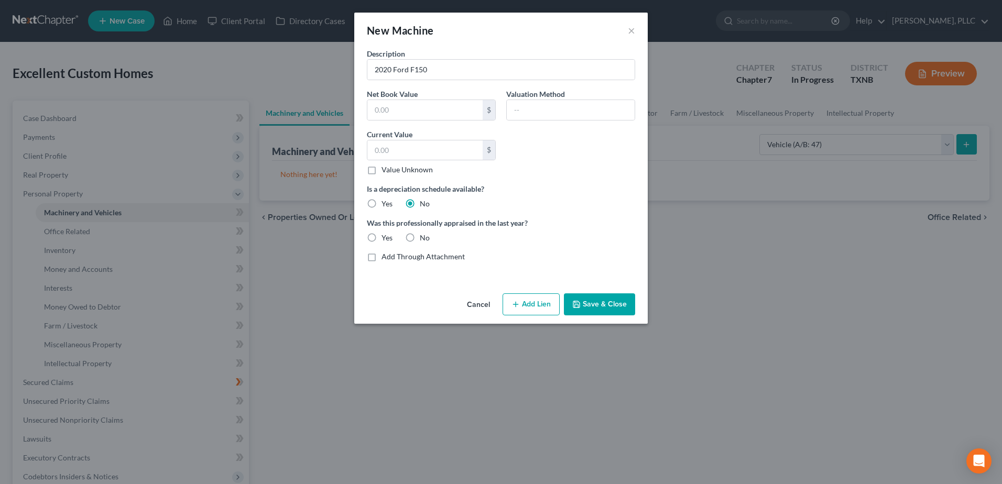
click at [420, 236] on label "No" at bounding box center [425, 238] width 10 height 10
click at [424, 236] on input "No" at bounding box center [427, 236] width 7 height 7
radio input "true"
drag, startPoint x: 459, startPoint y: 65, endPoint x: 362, endPoint y: 64, distance: 97.5
click at [362, 64] on div "Description 2020 Ford F150" at bounding box center [501, 64] width 279 height 32
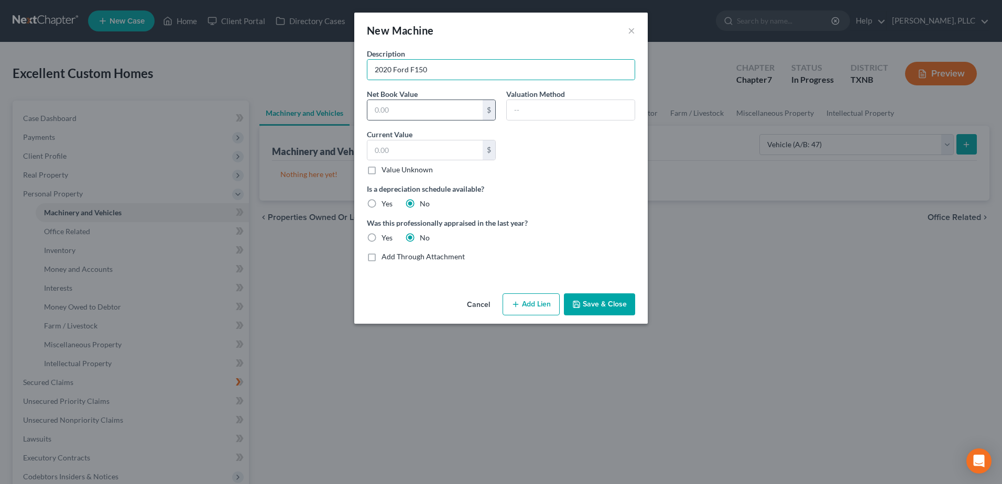
click at [484, 109] on div "$" at bounding box center [489, 110] width 13 height 20
click at [458, 151] on input "text" at bounding box center [424, 150] width 115 height 20
type input "39,245.00"
click at [616, 301] on button "Save & Close" at bounding box center [599, 304] width 71 height 22
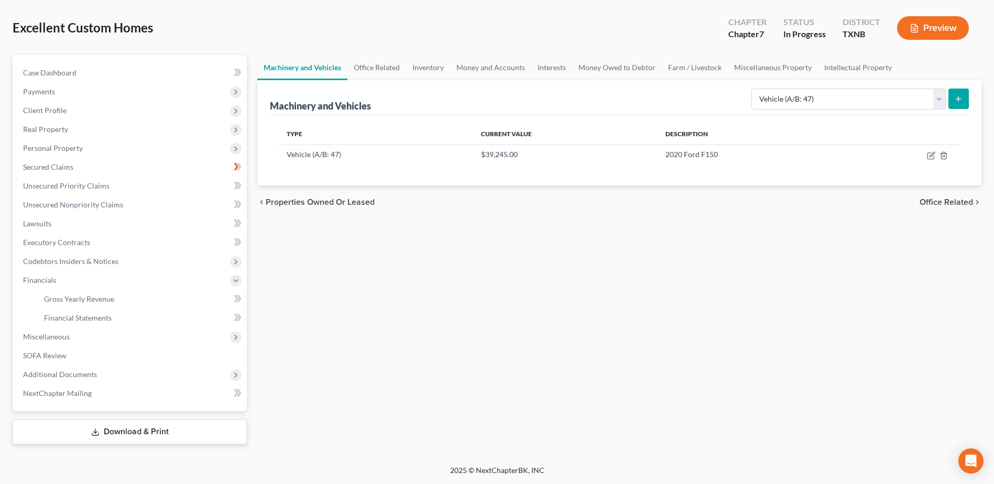
scroll to position [46, 0]
click at [49, 223] on span "Lawsuits" at bounding box center [37, 223] width 28 height 9
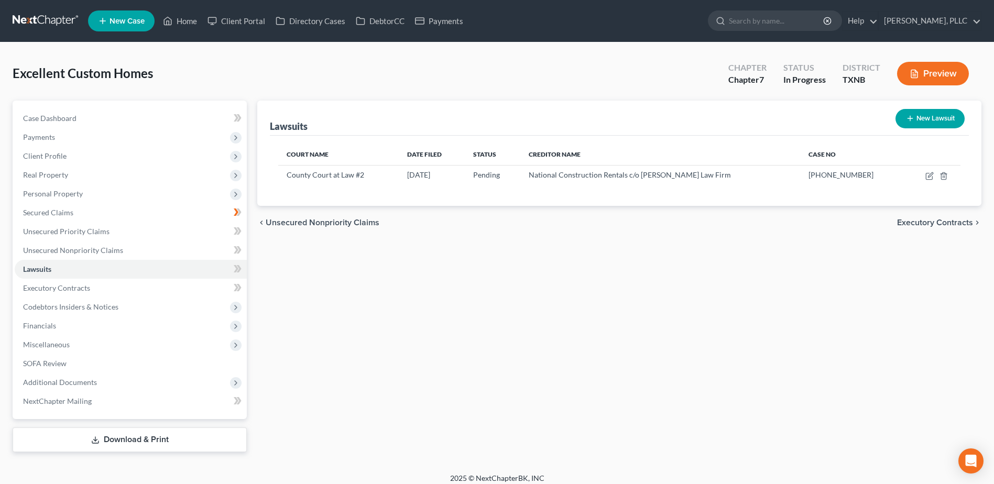
click at [915, 126] on button "New Lawsuit" at bounding box center [929, 118] width 69 height 19
click at [936, 121] on button "New Lawsuit" at bounding box center [929, 118] width 69 height 19
select select "0"
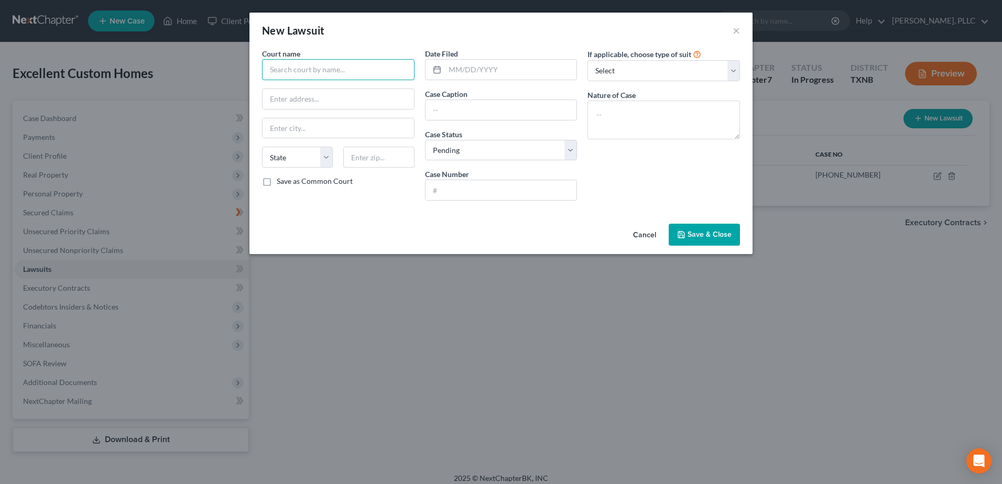
click at [364, 74] on input "text" at bounding box center [338, 69] width 152 height 21
click at [371, 77] on input "text" at bounding box center [338, 69] width 152 height 21
type input "District Court of [GEOGRAPHIC_DATA]"
click at [344, 102] on input "100 N" at bounding box center [337, 99] width 151 height 20
type input "100 [PERSON_NAME]"
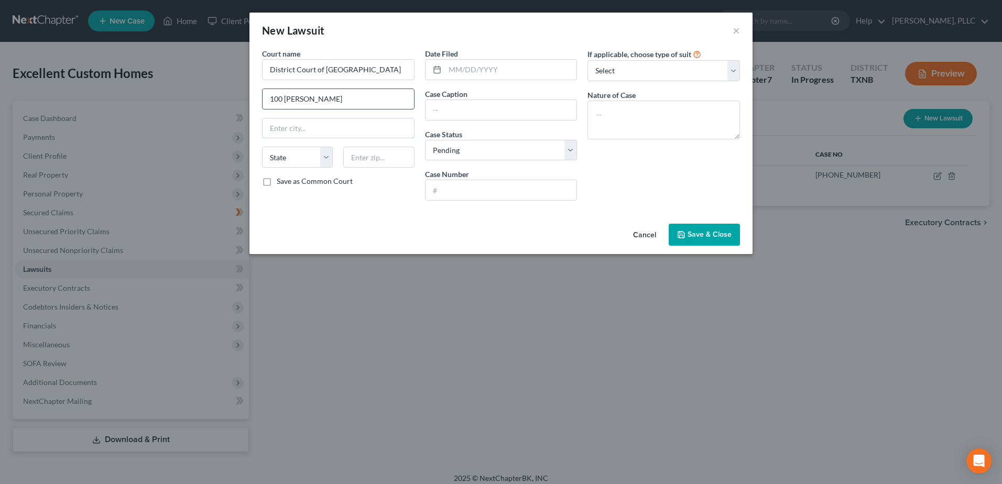
type input "[GEOGRAPHIC_DATA]"
select select "45"
type input "76196"
click at [553, 245] on div "Cancel Save & Close" at bounding box center [500, 237] width 503 height 35
click at [519, 63] on input "text" at bounding box center [511, 70] width 132 height 20
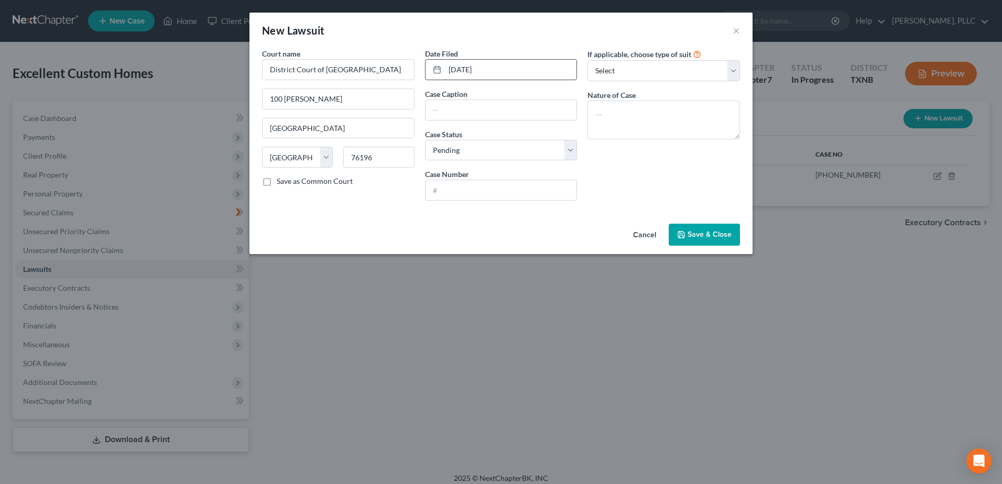
type input "[DATE]"
type input "[PERSON_NAME] vs. [PERSON_NAME], [PERSON_NAME] and Excellent Custom Homes, LLC"
type input "[PHONE_NUMBER]"
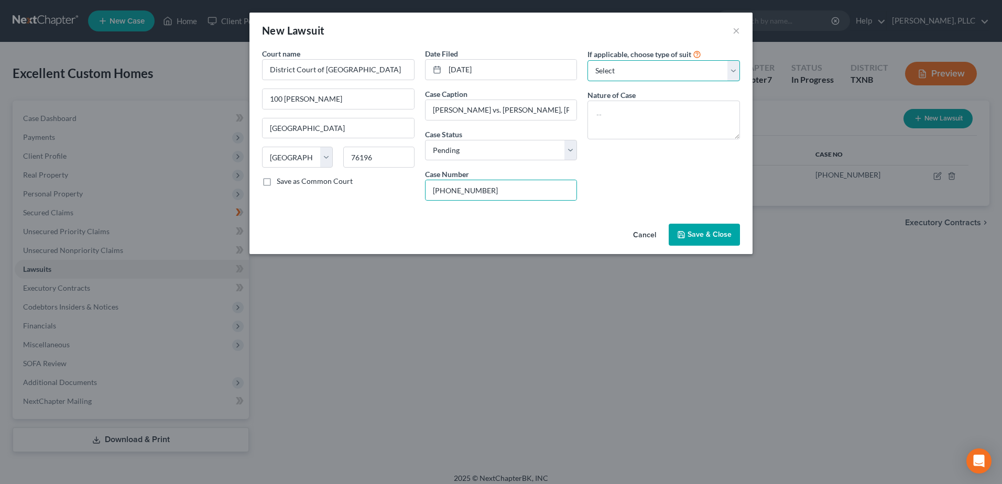
drag, startPoint x: 731, startPoint y: 74, endPoint x: 699, endPoint y: 82, distance: 32.5
click at [731, 73] on select "Select Repossession Foreclosure Returns Other" at bounding box center [663, 70] width 152 height 21
select select "3"
click at [587, 60] on select "Select Repossession Foreclosure Returns Other" at bounding box center [663, 70] width 152 height 21
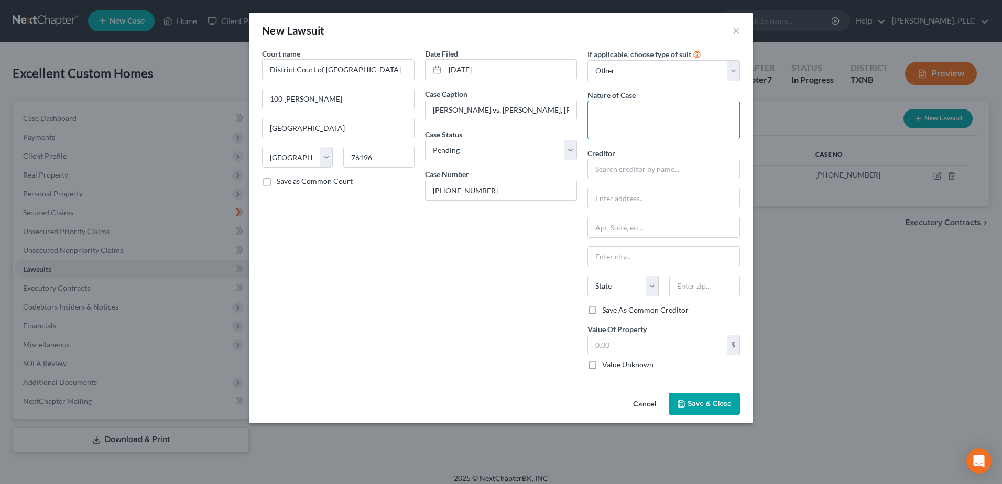
click at [641, 133] on textarea at bounding box center [663, 120] width 152 height 39
type textarea "Breach of Contract"
click at [647, 174] on input "text" at bounding box center [663, 169] width 152 height 21
click at [639, 200] on input "text" at bounding box center [663, 198] width 151 height 20
click at [615, 171] on input "text" at bounding box center [663, 169] width 152 height 21
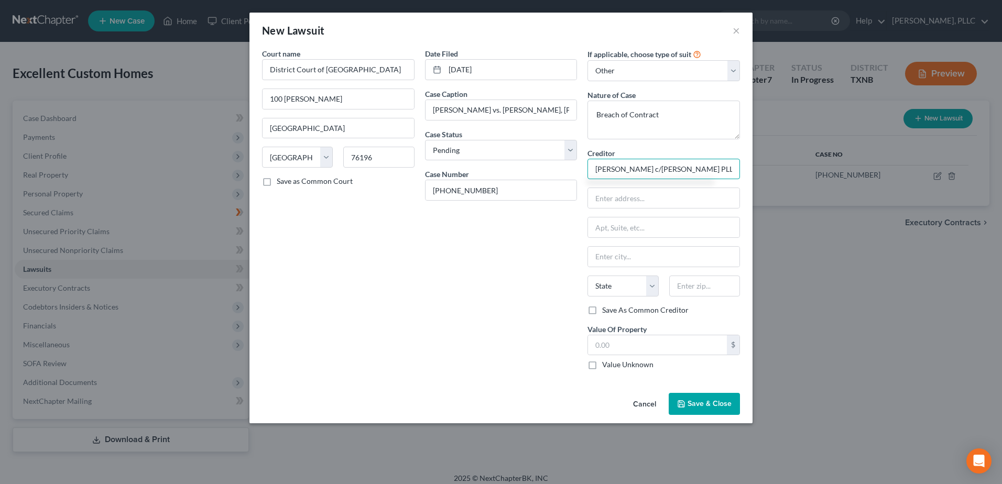
type input "[PERSON_NAME] c/[PERSON_NAME] PLLC"
type input "[STREET_ADDRESS][PERSON_NAME]"
type input "Ste 1600"
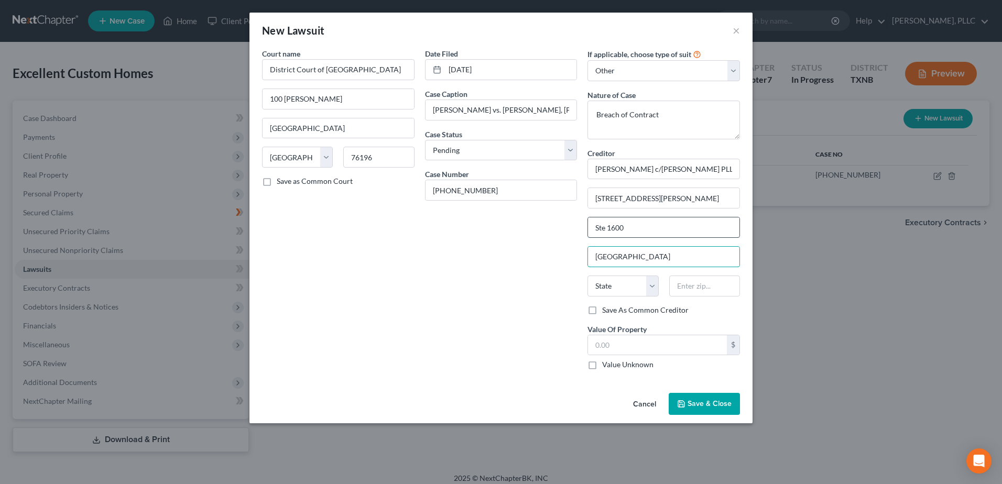
type input "[GEOGRAPHIC_DATA]"
select select "45"
type input "75219"
drag, startPoint x: 641, startPoint y: 341, endPoint x: 3, endPoint y: 331, distance: 638.2
click at [641, 341] on input "text" at bounding box center [657, 345] width 139 height 20
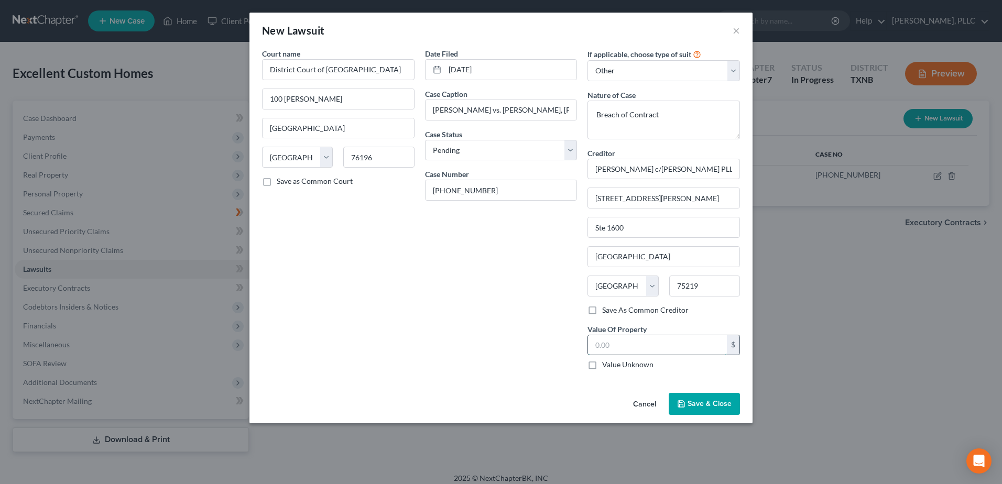
click at [666, 352] on input "text" at bounding box center [657, 345] width 139 height 20
type input "500,000.00"
drag, startPoint x: 741, startPoint y: 163, endPoint x: 727, endPoint y: 167, distance: 14.8
click at [740, 163] on div "If applicable, choose type of suit Select Repossession Foreclosure Returns Othe…" at bounding box center [663, 213] width 163 height 330
drag, startPoint x: 727, startPoint y: 167, endPoint x: 567, endPoint y: 171, distance: 159.3
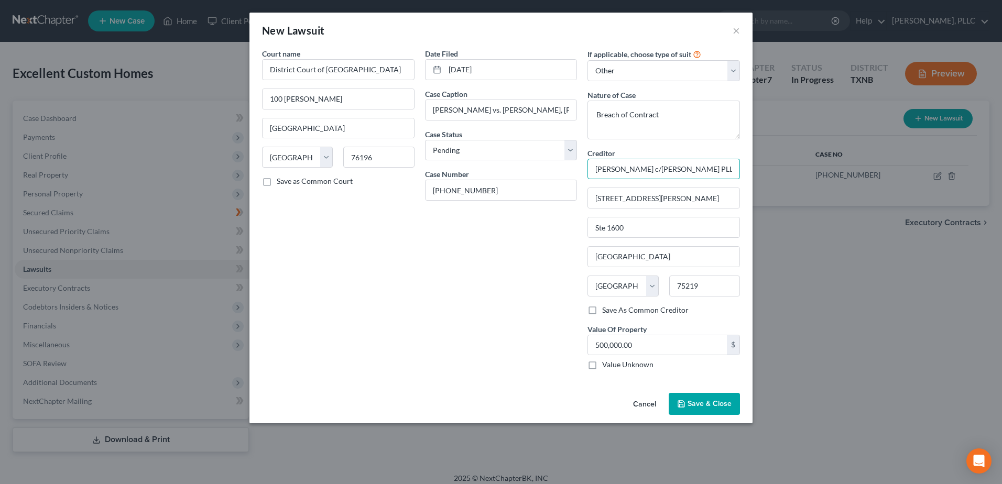
click at [567, 170] on div "Court name * District Court of [GEOGRAPHIC_DATA] 100 [PERSON_NAME] [GEOGRAPHIC_…" at bounding box center [501, 213] width 488 height 330
click at [724, 406] on span "Save & Close" at bounding box center [709, 403] width 44 height 9
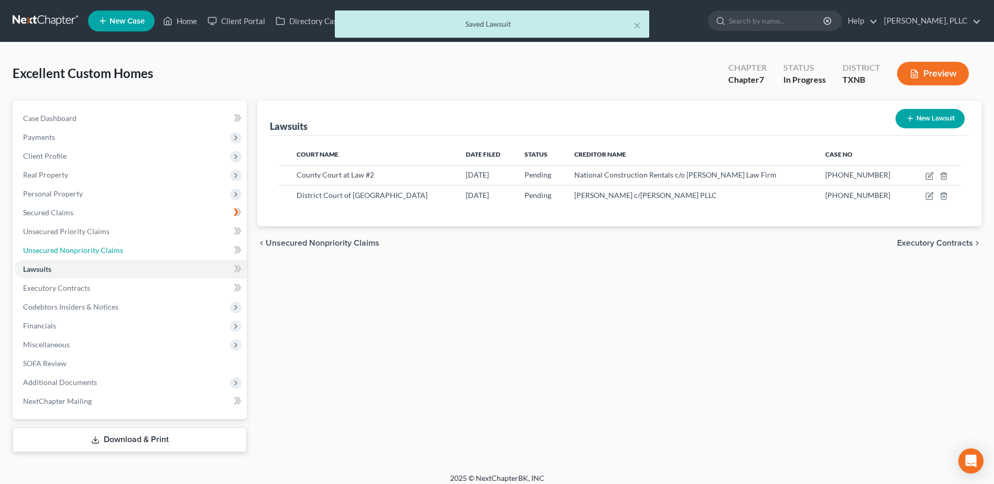
click at [91, 248] on span "Unsecured Nonpriority Claims" at bounding box center [73, 250] width 100 height 9
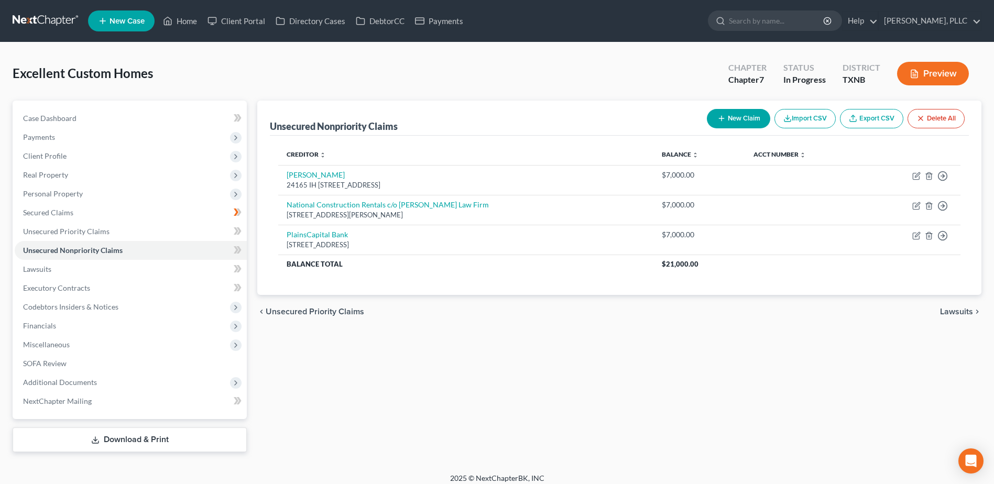
click at [727, 119] on button "New Claim" at bounding box center [738, 118] width 63 height 19
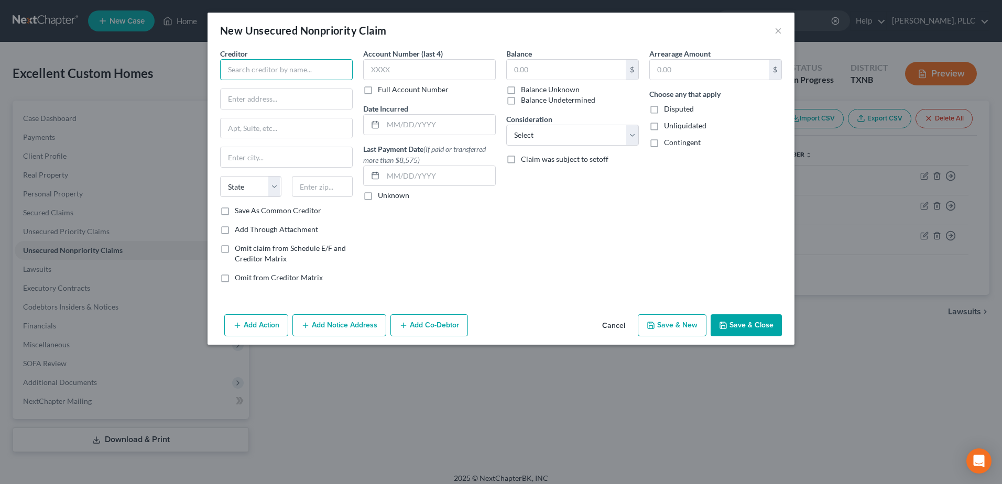
click at [301, 62] on input "text" at bounding box center [286, 69] width 133 height 21
paste input "[PERSON_NAME] c/[PERSON_NAME] PLLC"
type input "[PERSON_NAME] c/[PERSON_NAME] PLLC"
type input "[STREET_ADDRESS][PERSON_NAME]"
type input "Ste 1600"
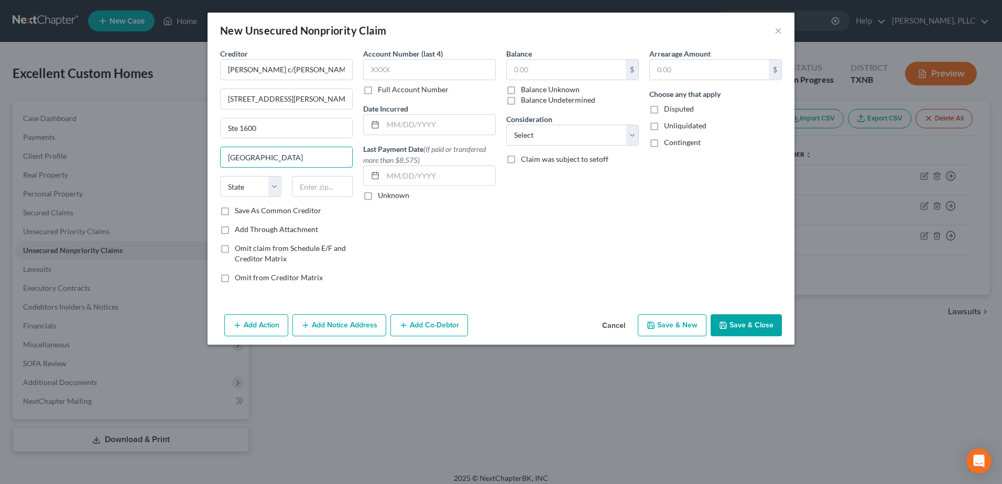
type input "[GEOGRAPHIC_DATA]"
select select "45"
type input "75219"
click at [610, 70] on input "text" at bounding box center [566, 70] width 119 height 20
type input "500,000.00"
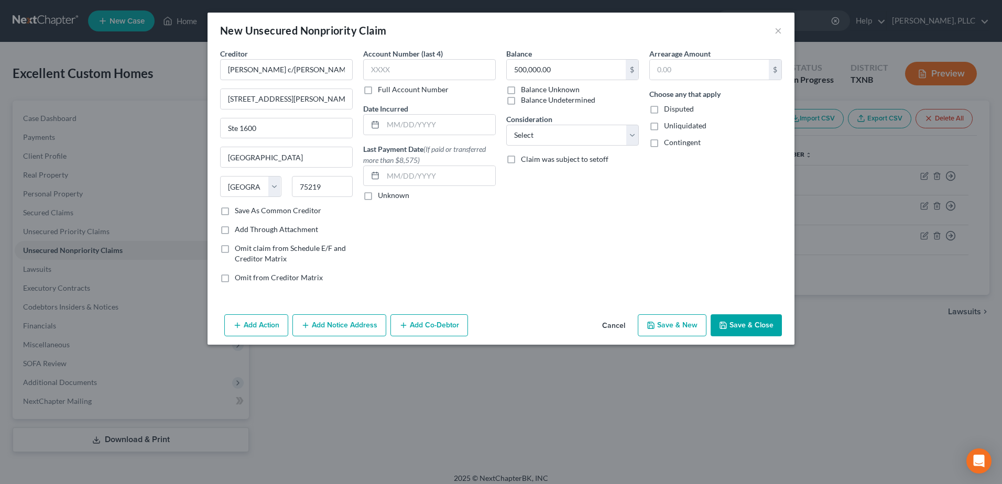
click at [414, 326] on button "Add Co-Debtor" at bounding box center [429, 325] width 78 height 22
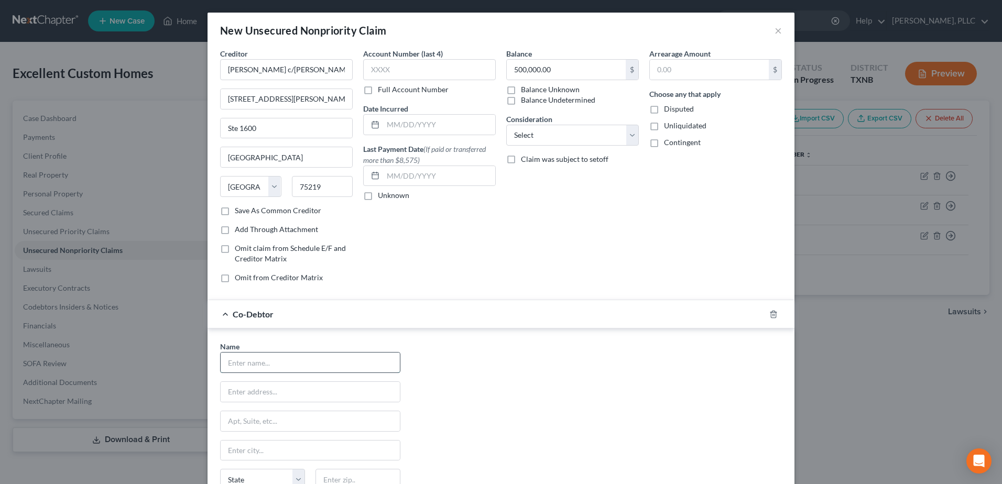
click at [292, 364] on input "text" at bounding box center [310, 363] width 179 height 20
type input "[PERSON_NAME]"
type input "[STREET_ADDRESS][PERSON_NAME]"
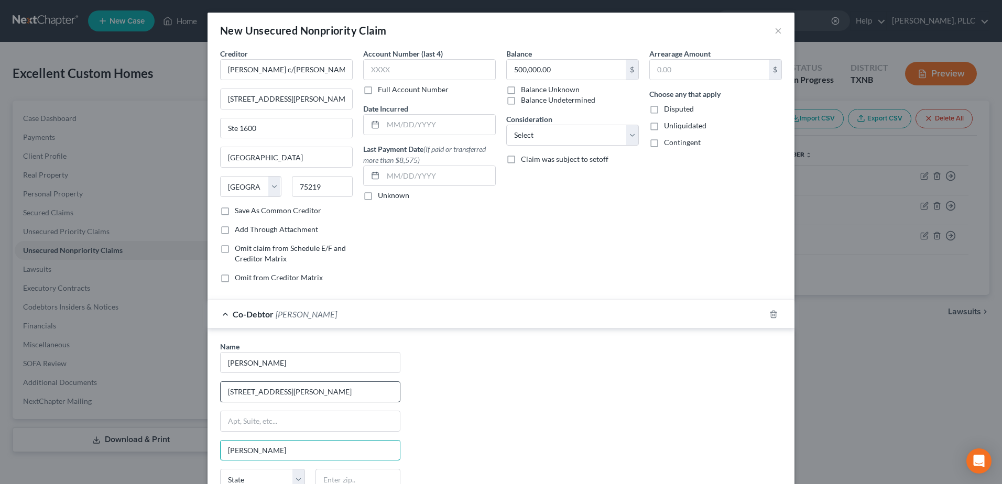
type input "[PERSON_NAME]"
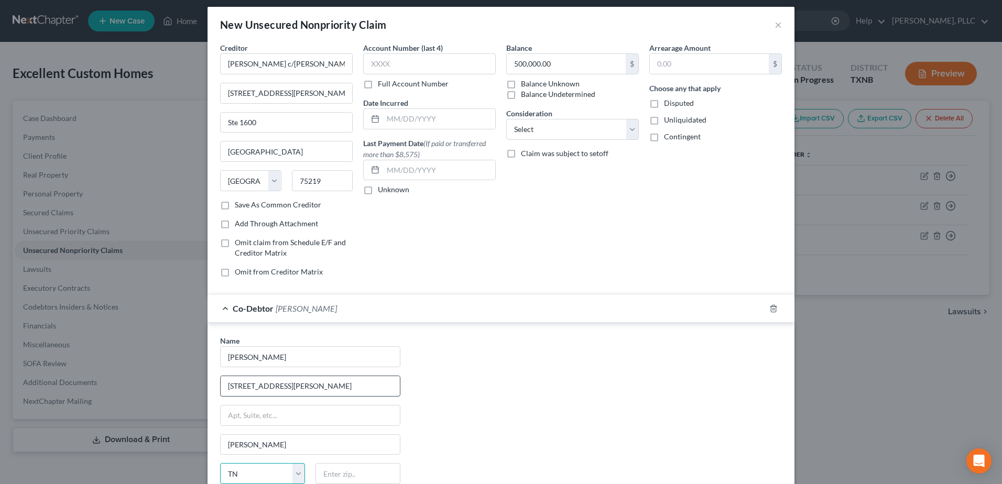
select select "45"
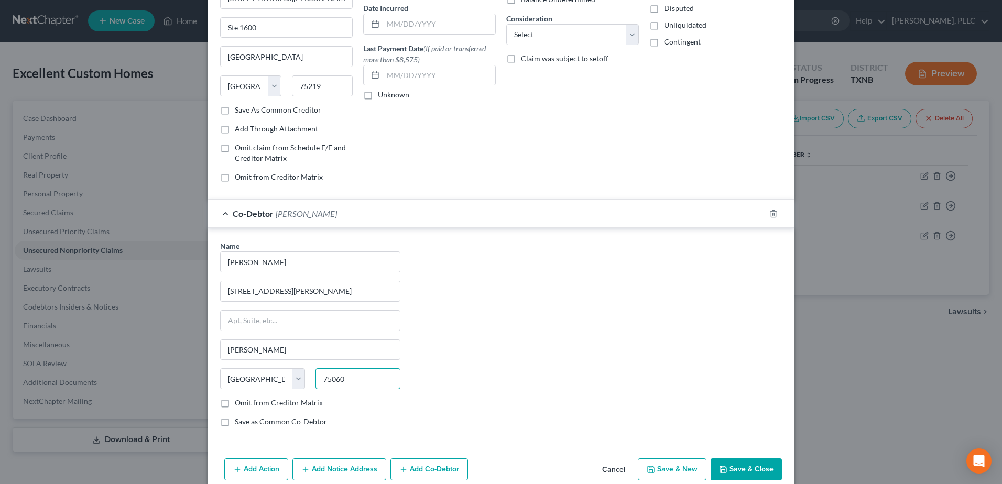
scroll to position [118, 0]
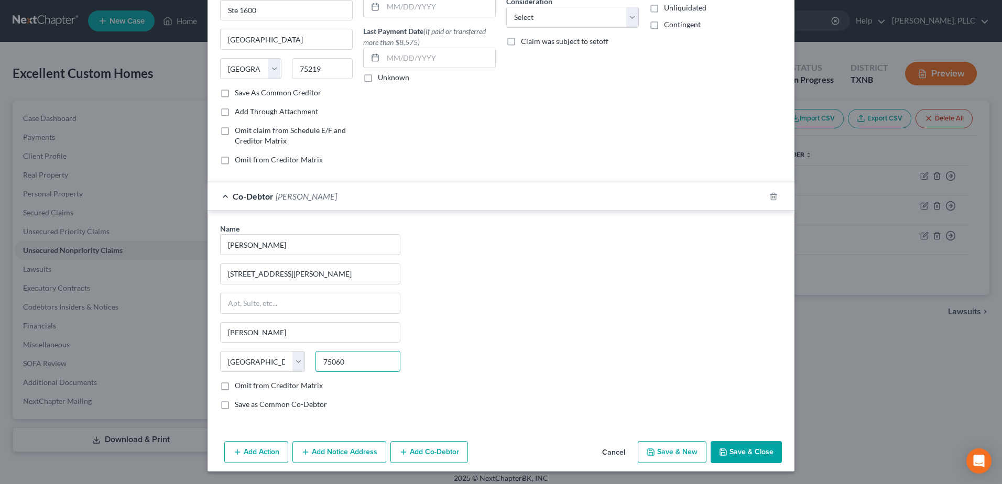
type input "75060"
click at [755, 451] on button "Save & Close" at bounding box center [745, 452] width 71 height 22
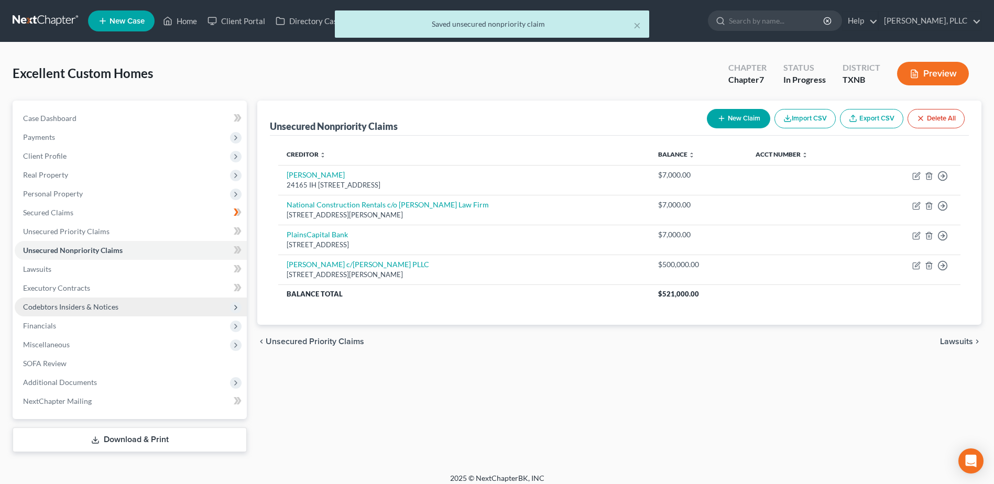
click at [35, 306] on span "Codebtors Insiders & Notices" at bounding box center [70, 306] width 95 height 9
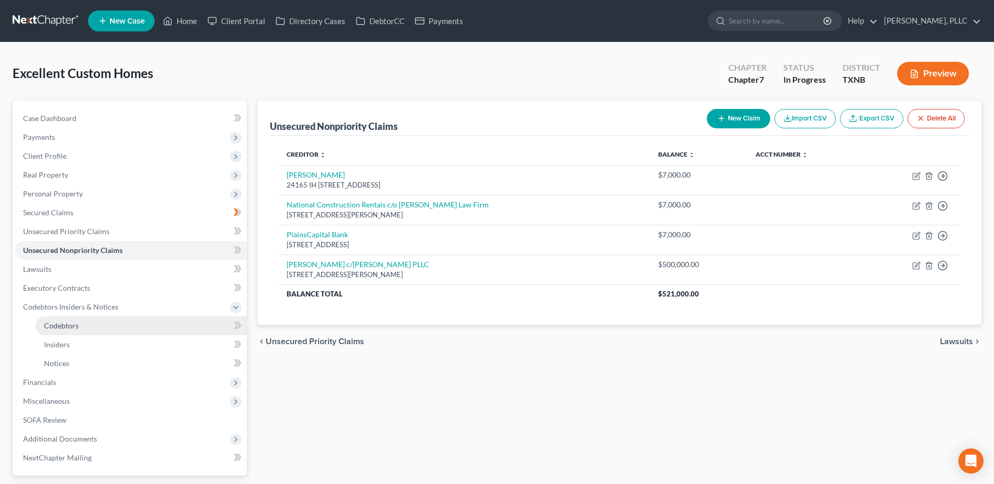
click at [51, 327] on span "Codebtors" at bounding box center [61, 325] width 35 height 9
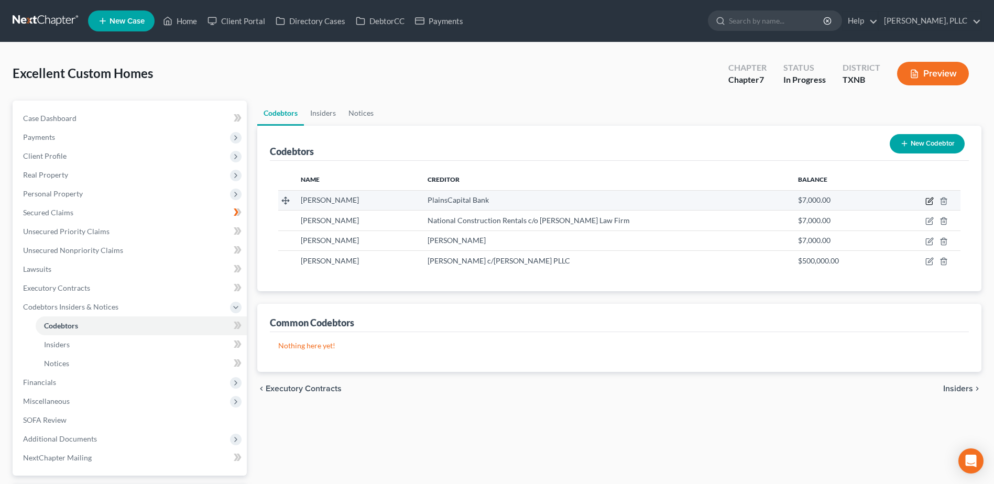
click at [927, 200] on icon "button" at bounding box center [929, 201] width 8 height 8
select select "45"
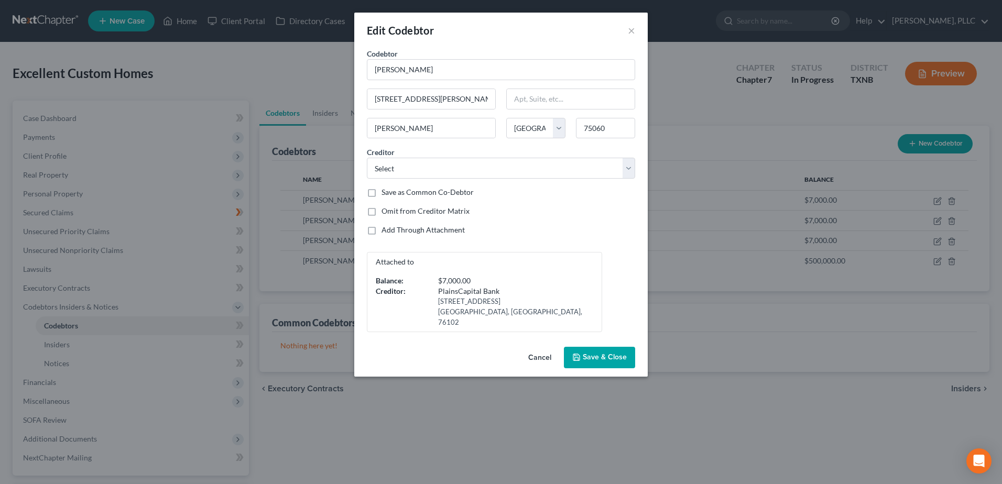
click at [531, 348] on button "Cancel" at bounding box center [540, 358] width 40 height 21
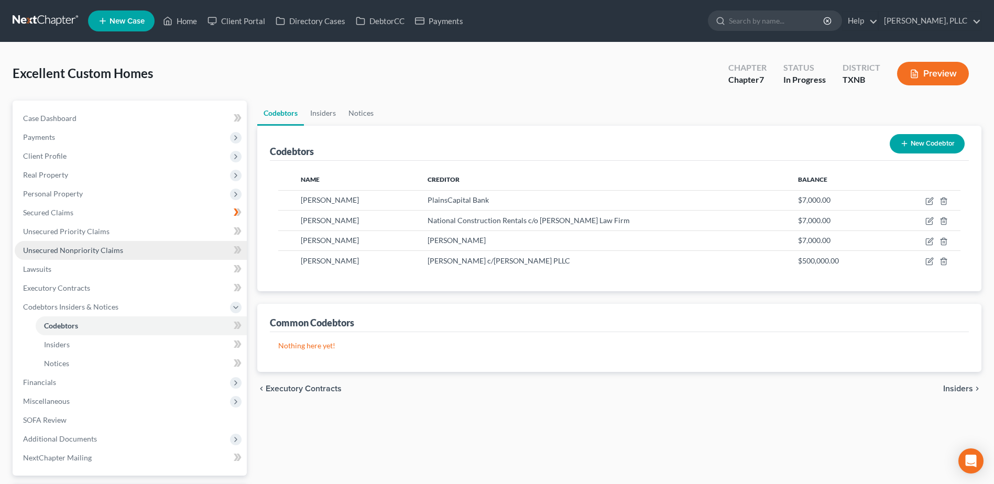
click at [81, 251] on span "Unsecured Nonpriority Claims" at bounding box center [73, 250] width 100 height 9
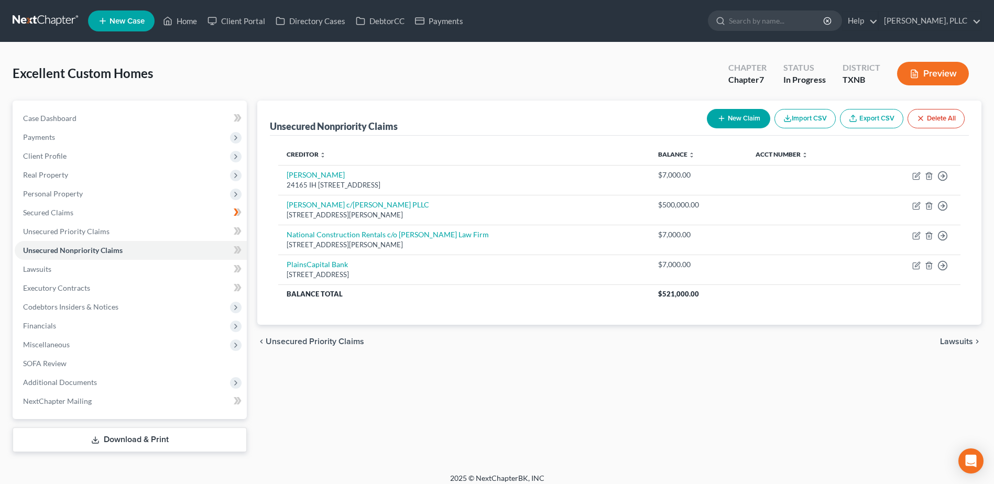
click at [747, 124] on button "New Claim" at bounding box center [738, 118] width 63 height 19
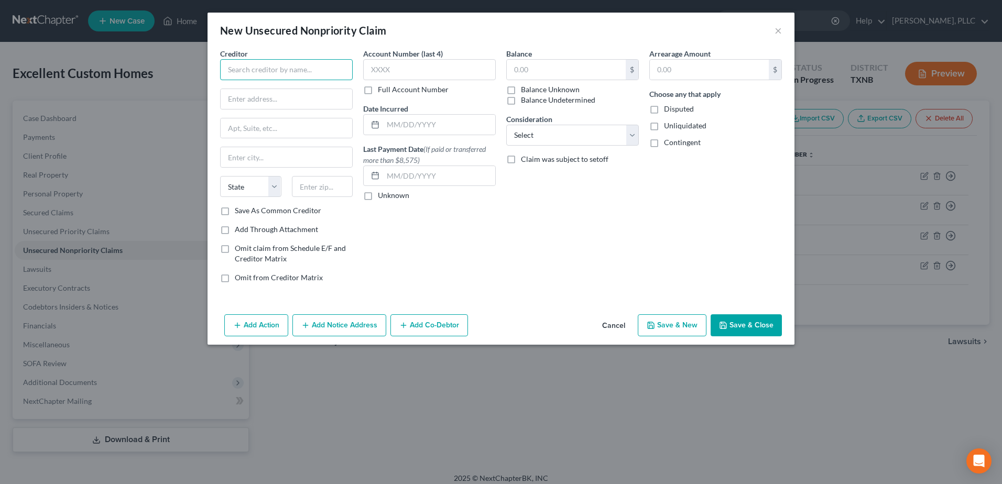
click at [258, 72] on input "text" at bounding box center [286, 69] width 133 height 21
type input "[PERSON_NAME]"
type input "PO Box 139066"
click at [269, 71] on input "[PERSON_NAME]" at bounding box center [286, 69] width 133 height 21
type input "[PERSON_NAME], Tax Assessor"
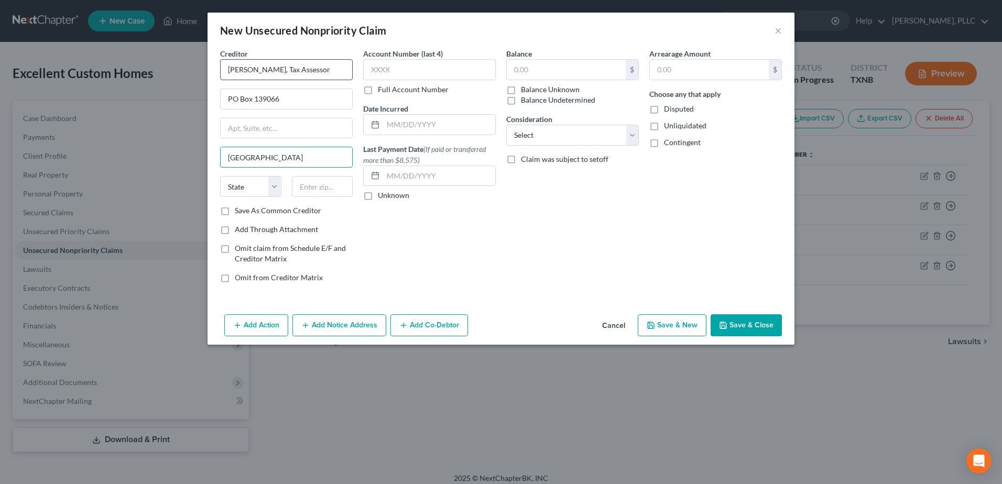
type input "[GEOGRAPHIC_DATA]"
select select "45"
type input "75313-9066"
click at [389, 69] on input "text" at bounding box center [429, 69] width 133 height 21
click at [549, 77] on input "text" at bounding box center [566, 70] width 119 height 20
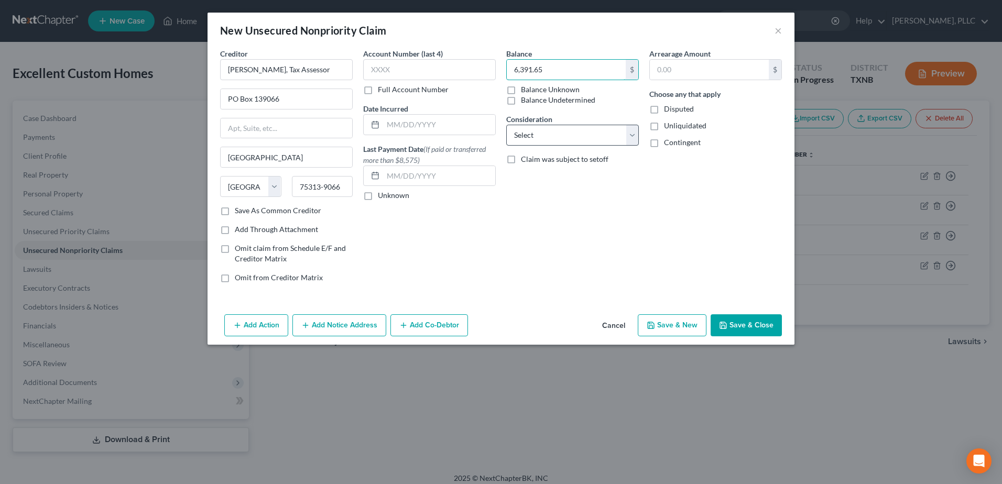
type input "6,391.65"
click at [632, 134] on select "Select Cable / Satellite Services Collection Agency Credit Card Debt Debt Couns…" at bounding box center [572, 135] width 133 height 21
drag, startPoint x: 720, startPoint y: 234, endPoint x: 403, endPoint y: 325, distance: 329.8
click at [720, 234] on div "Arrearage Amount $ Choose any that apply Disputed Unliquidated Contingent" at bounding box center [715, 169] width 143 height 243
click at [340, 329] on button "Add Notice Address" at bounding box center [339, 325] width 94 height 22
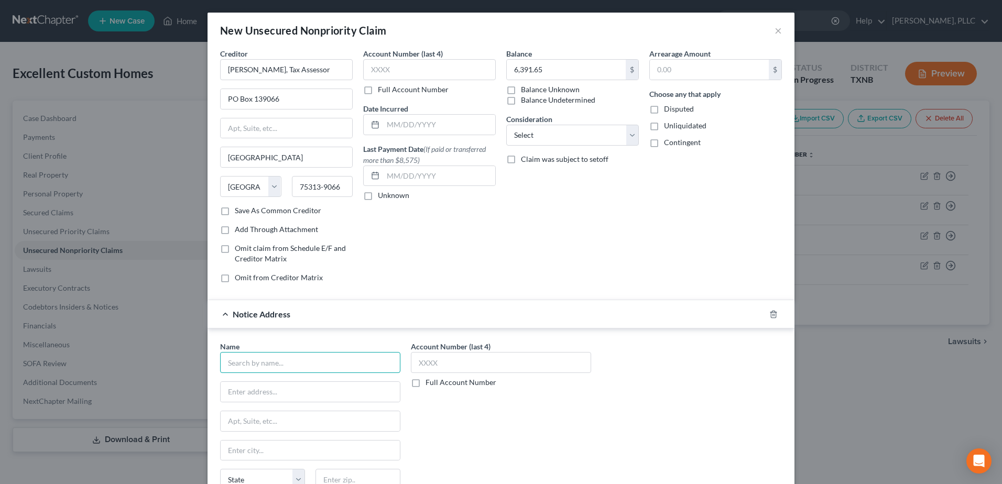
click at [291, 367] on input "text" at bounding box center [310, 362] width 180 height 21
type input "[PERSON_NAME] [PERSON_NAME] & [PERSON_NAME], LLP"
type input "[STREET_ADDRESS]"
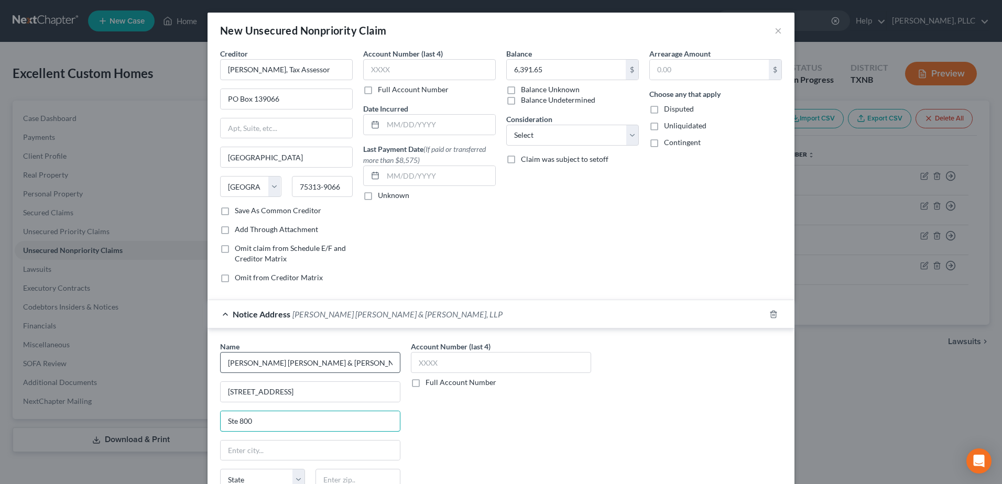
type input "Ste 800"
type input "[GEOGRAPHIC_DATA]"
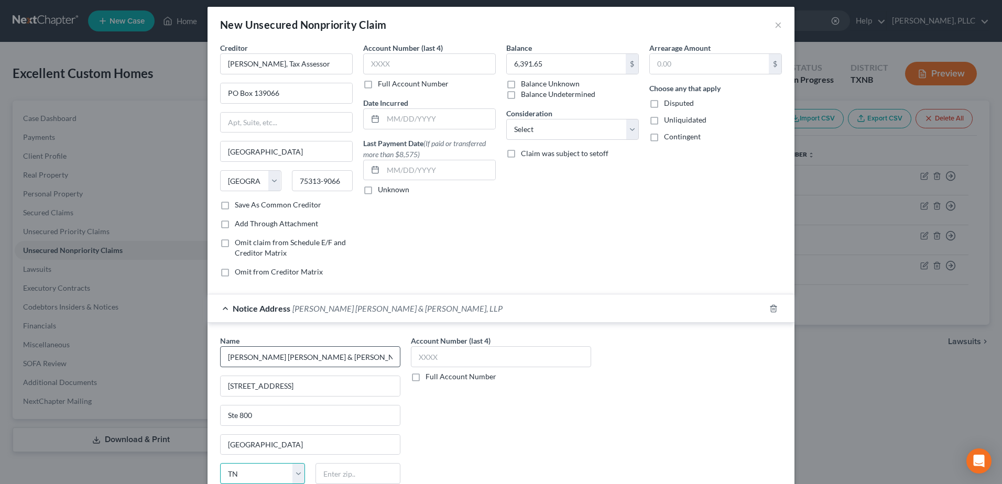
select select "45"
type input "75219"
click at [593, 382] on div "Name * [PERSON_NAME] [PERSON_NAME] & [PERSON_NAME], LLP [STREET_ADDRESS][GEOGRA…" at bounding box center [501, 432] width 572 height 195
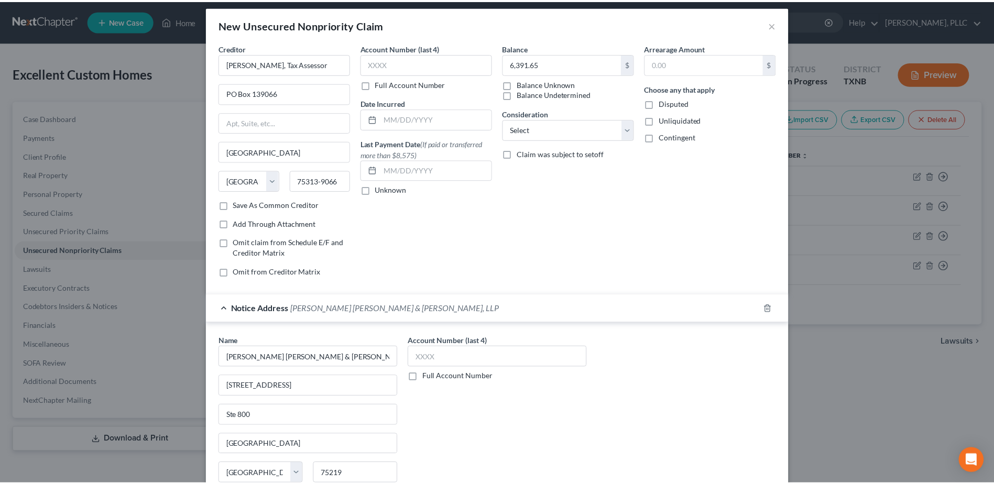
scroll to position [118, 0]
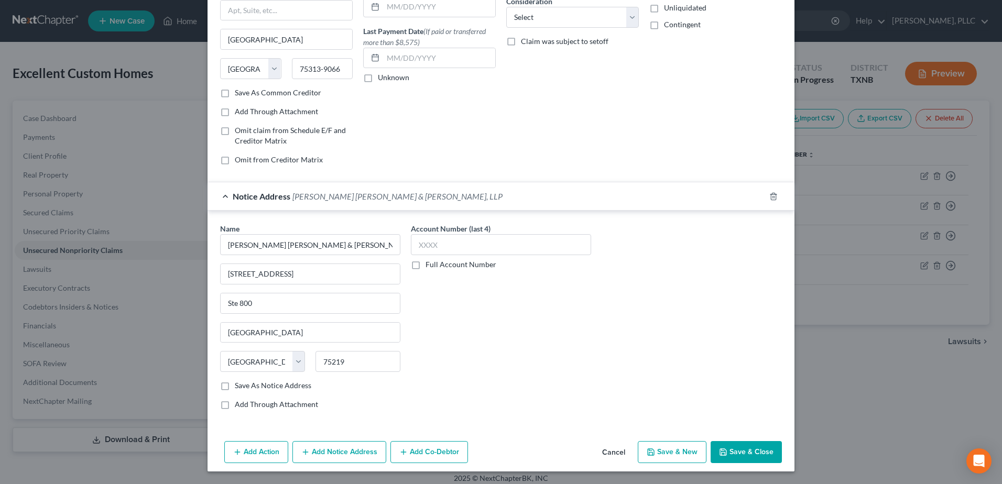
click at [744, 448] on button "Save & Close" at bounding box center [745, 452] width 71 height 22
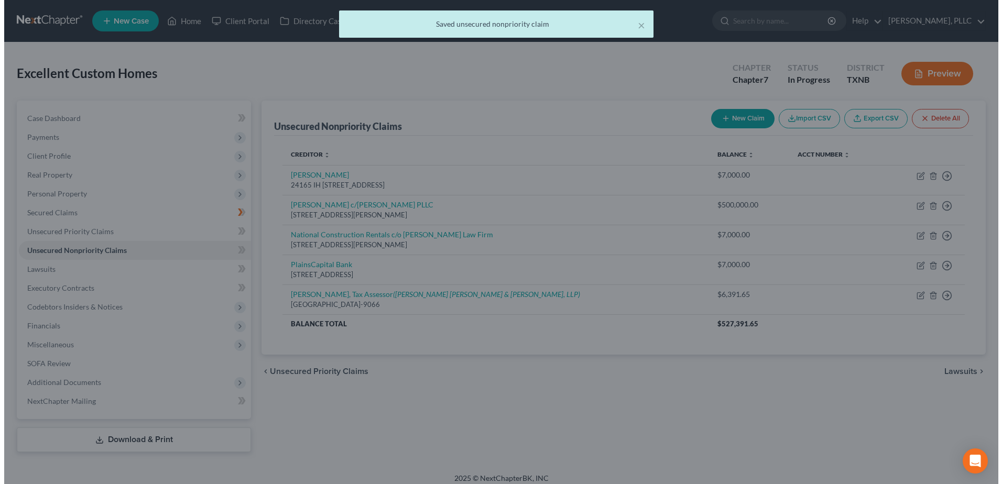
scroll to position [0, 0]
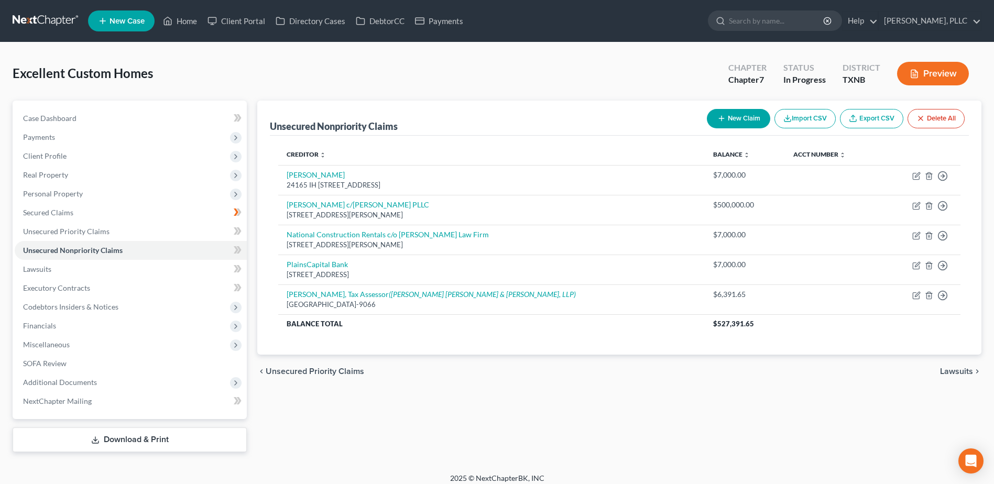
click at [736, 121] on button "New Claim" at bounding box center [738, 118] width 63 height 19
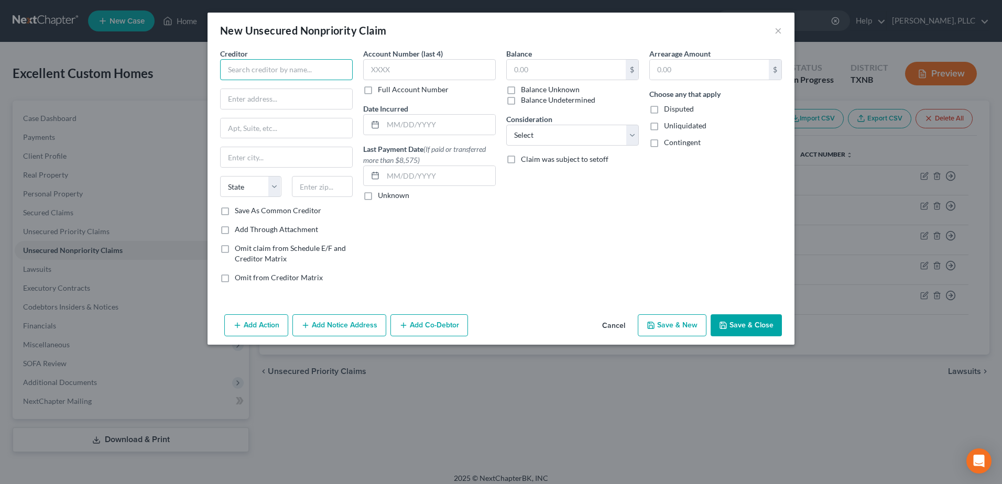
click at [246, 66] on input "text" at bounding box center [286, 69] width 133 height 21
type input "McLennan County Tax Office"
type input "PO Box 406"
type input "Waco"
select select "45"
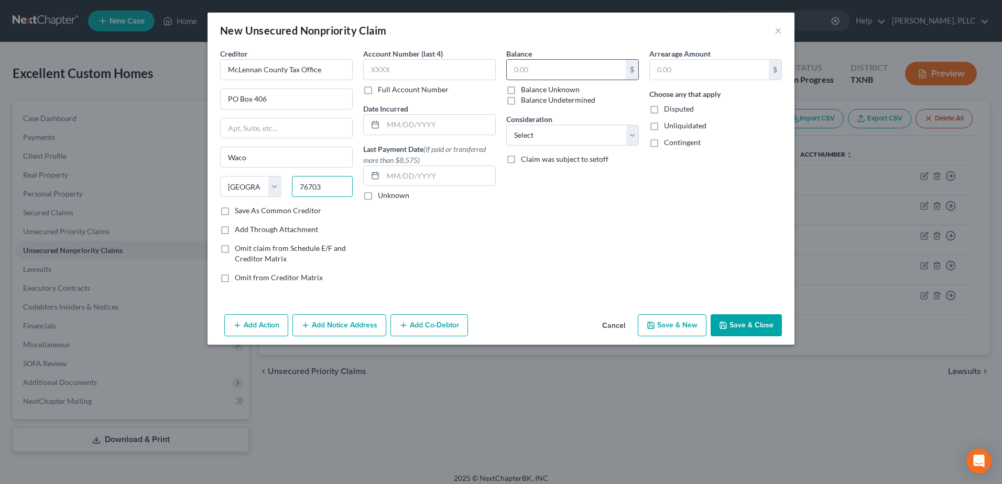
type input "76703"
click at [550, 73] on input "text" at bounding box center [566, 70] width 119 height 20
type input "310.54"
click at [311, 319] on button "Add Notice Address" at bounding box center [339, 325] width 94 height 22
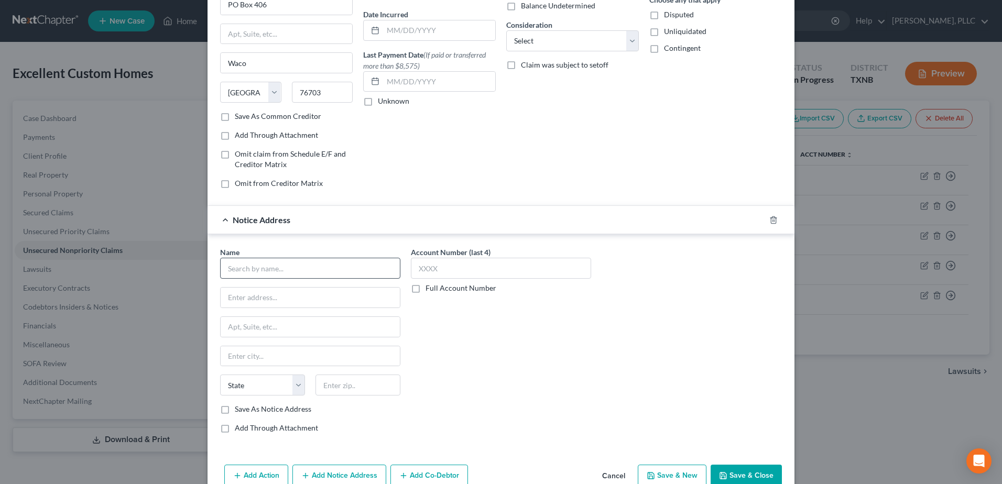
scroll to position [118, 0]
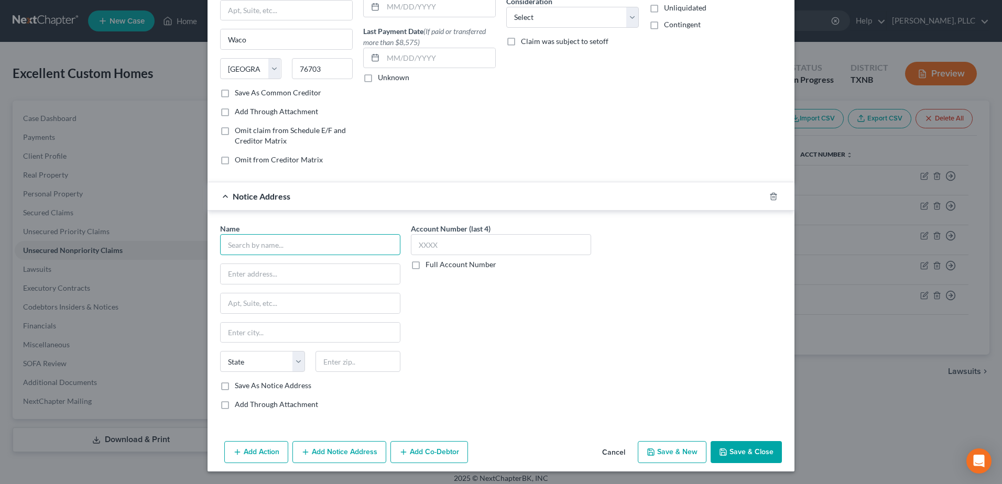
click at [347, 236] on input "text" at bounding box center [310, 244] width 180 height 21
drag, startPoint x: 405, startPoint y: 246, endPoint x: 316, endPoint y: 259, distance: 90.1
click at [343, 242] on div "Name * [PERSON_NAME] [PERSON_NAME] & [PERSON_NAME], LLP State [US_STATE] AK AR …" at bounding box center [501, 320] width 572 height 195
click at [373, 241] on input "[PERSON_NAME] [PERSON_NAME] & [PERSON_NAME], LLP" at bounding box center [310, 244] width 180 height 21
click at [150, 245] on div "New Unsecured Nonpriority Claim × Creditor * McLennan County Tax Office PO [GEO…" at bounding box center [501, 242] width 1002 height 484
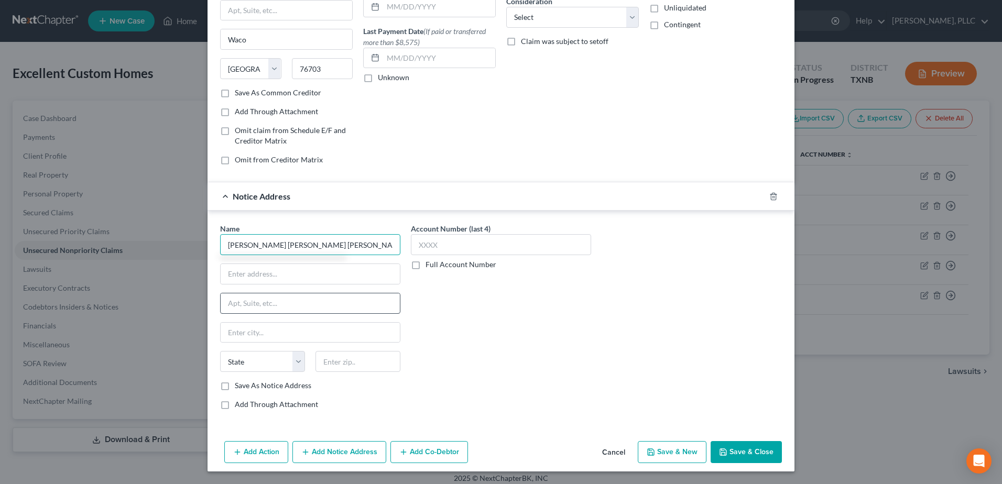
type input "[PERSON_NAME] [PERSON_NAME] [PERSON_NAME] & [PERSON_NAME], PC"
type input "PO Box 1669"
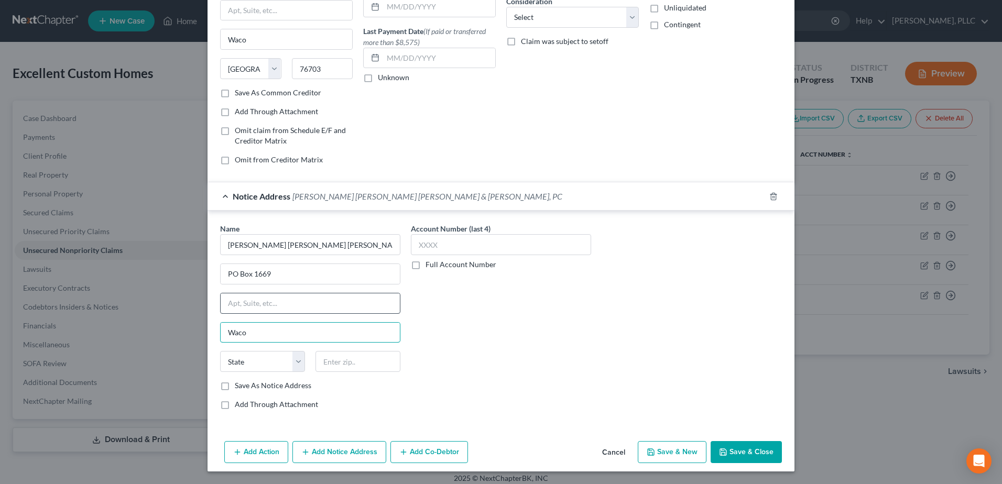
type input "Waco"
select select "45"
type input "76703"
click at [348, 451] on button "Add Notice Address" at bounding box center [339, 452] width 94 height 22
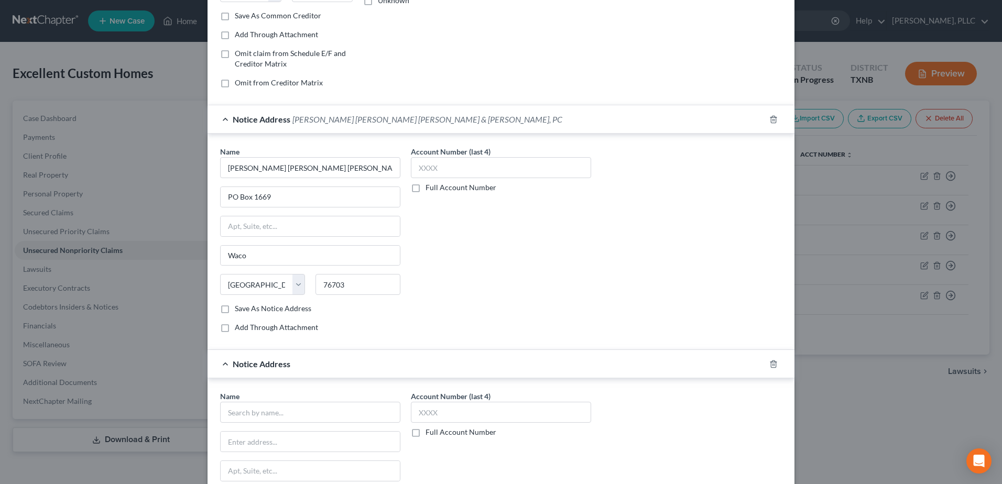
scroll to position [327, 0]
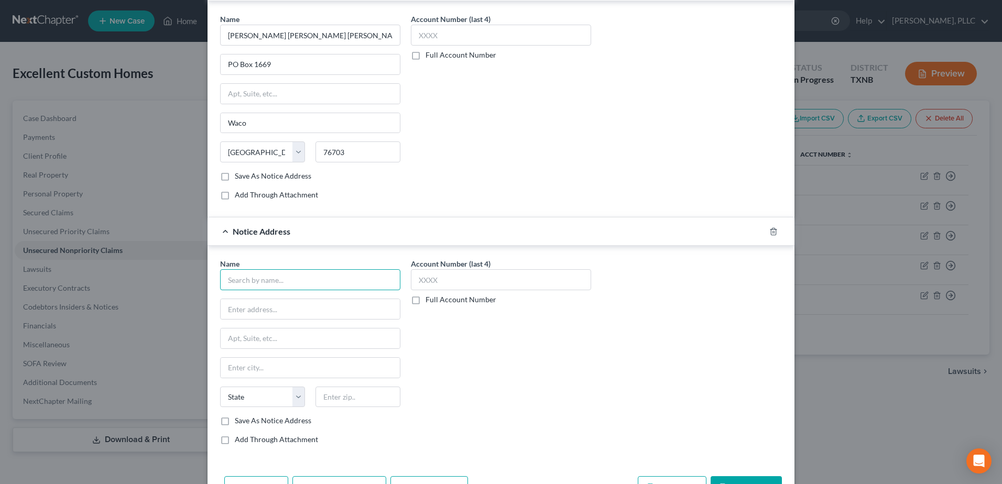
click at [297, 283] on input "text" at bounding box center [310, 279] width 180 height 21
click at [278, 292] on div "Name * [PERSON_NAME] State [US_STATE] AK AR AZ CA CO CT DE DC [GEOGRAPHIC_DATA]…" at bounding box center [310, 342] width 180 height 168
click at [286, 46] on input "[PERSON_NAME]" at bounding box center [310, 35] width 180 height 21
click at [351, 284] on input "[PERSON_NAME] [PERSON_NAME]" at bounding box center [310, 279] width 180 height 21
type input "[PERSON_NAME] [PERSON_NAME] & [PERSON_NAME], LLP"
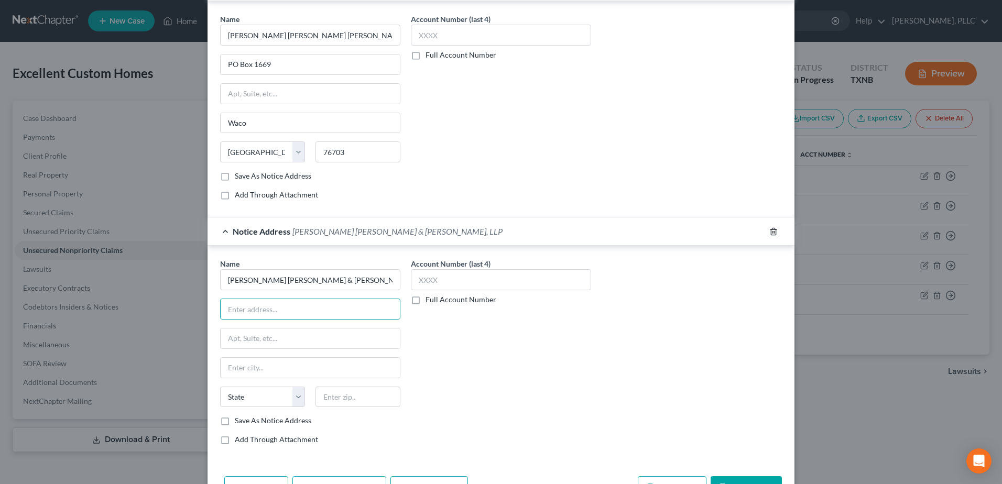
click at [771, 231] on icon "button" at bounding box center [773, 231] width 5 height 7
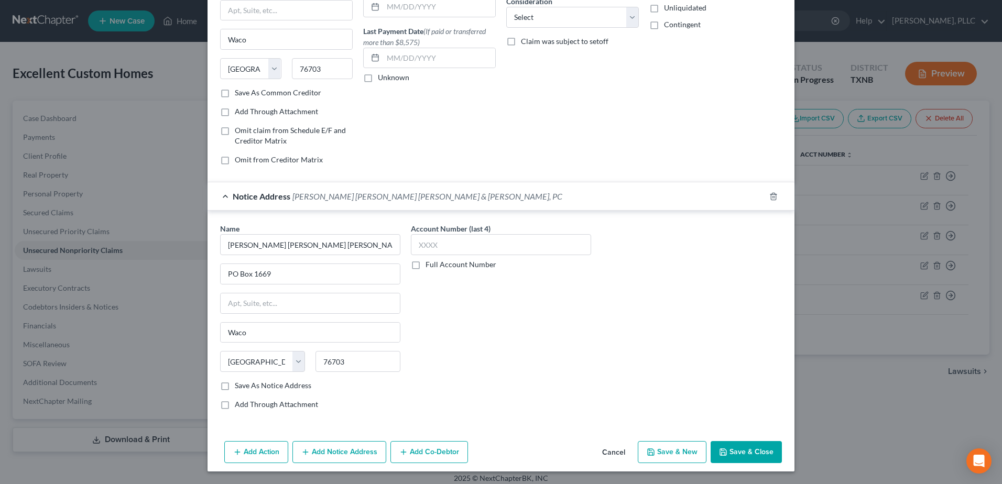
scroll to position [118, 0]
click at [756, 457] on button "Save & Close" at bounding box center [745, 452] width 71 height 22
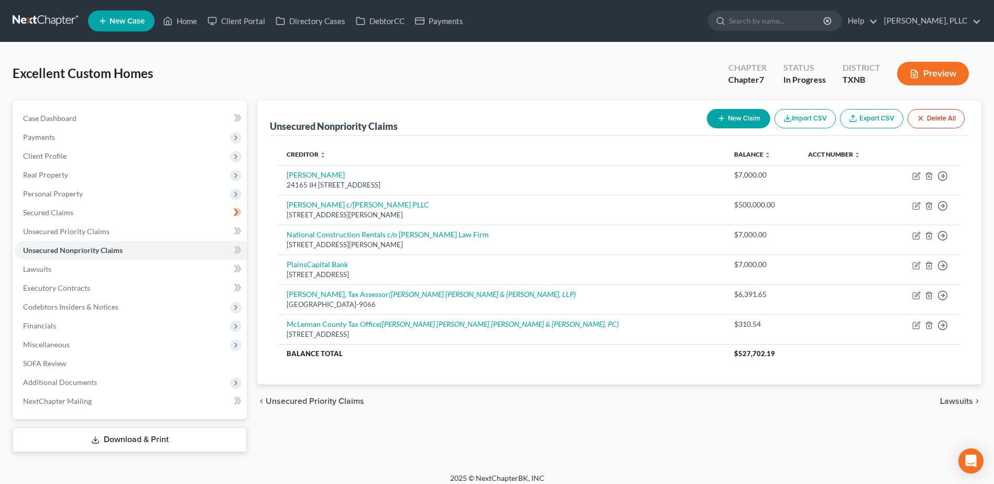
click at [716, 126] on button "New Claim" at bounding box center [738, 118] width 63 height 19
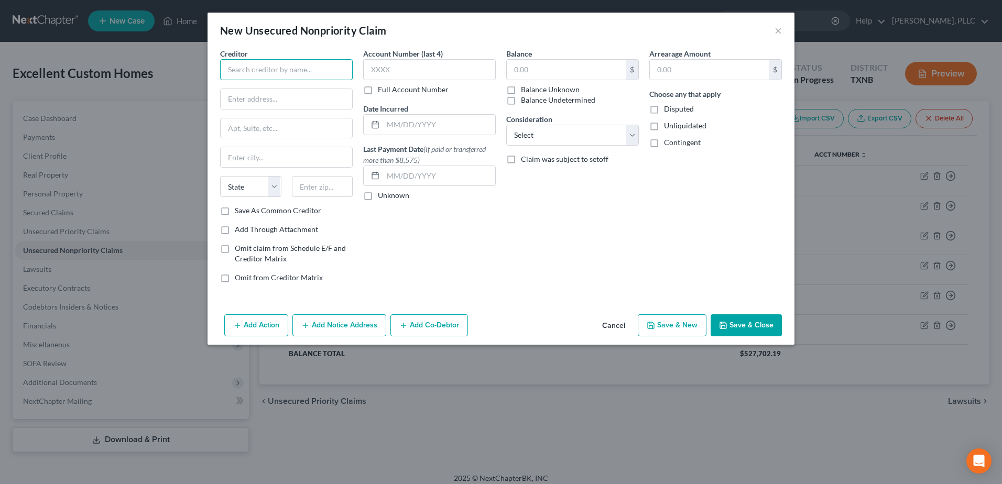
click at [303, 69] on input "text" at bounding box center [286, 69] width 133 height 21
type input "TXU Energy"
type input "PO Box 650764"
type input "[GEOGRAPHIC_DATA]"
select select "45"
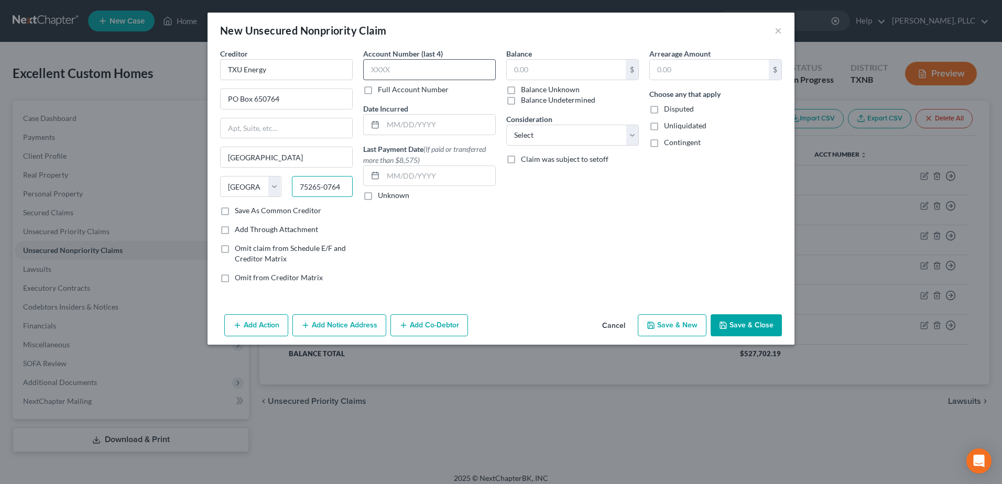
type input "75265-0764"
click at [475, 74] on input "text" at bounding box center [429, 69] width 133 height 21
type input "2402"
click at [588, 72] on input "text" at bounding box center [566, 70] width 119 height 20
type input "4,379.66"
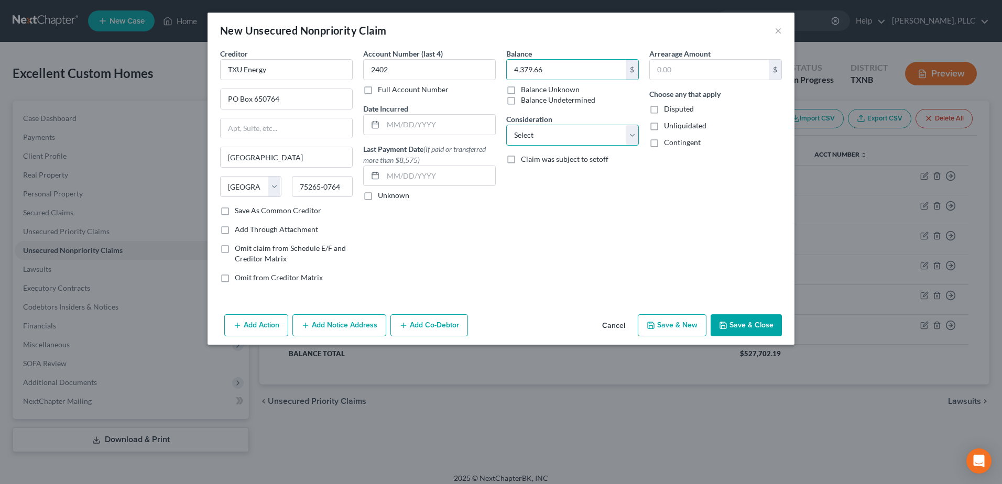
click at [628, 135] on select "Select Cable / Satellite Services Collection Agency Credit Card Debt Debt Couns…" at bounding box center [572, 135] width 133 height 21
select select "18"
click at [506, 125] on select "Select Cable / Satellite Services Collection Agency Credit Card Debt Debt Couns…" at bounding box center [572, 135] width 133 height 21
click at [450, 329] on button "Add Co-Debtor" at bounding box center [429, 325] width 78 height 22
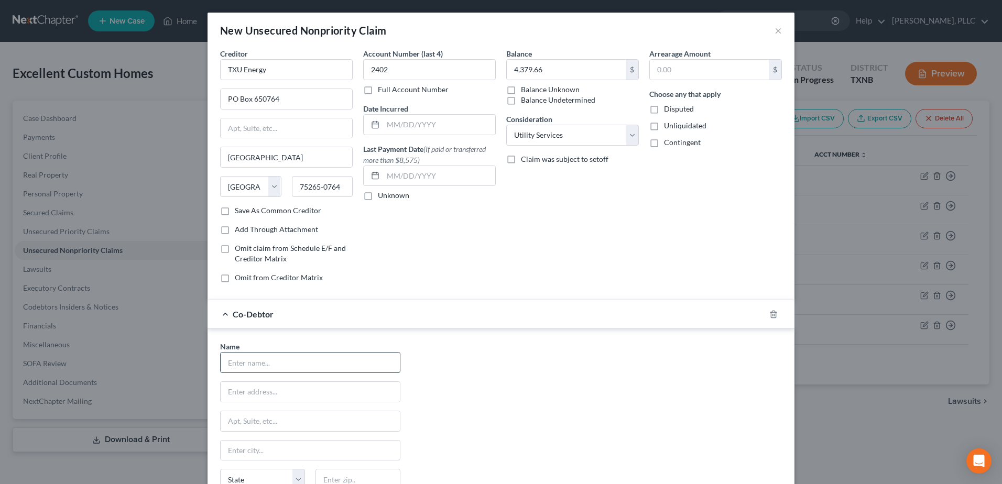
click at [320, 359] on input "text" at bounding box center [310, 363] width 179 height 20
type input "[PERSON_NAME]"
type input "Ste 1600"
type input "[STREET_ADDRESS][PERSON_NAME]"
type input "[PERSON_NAME]"
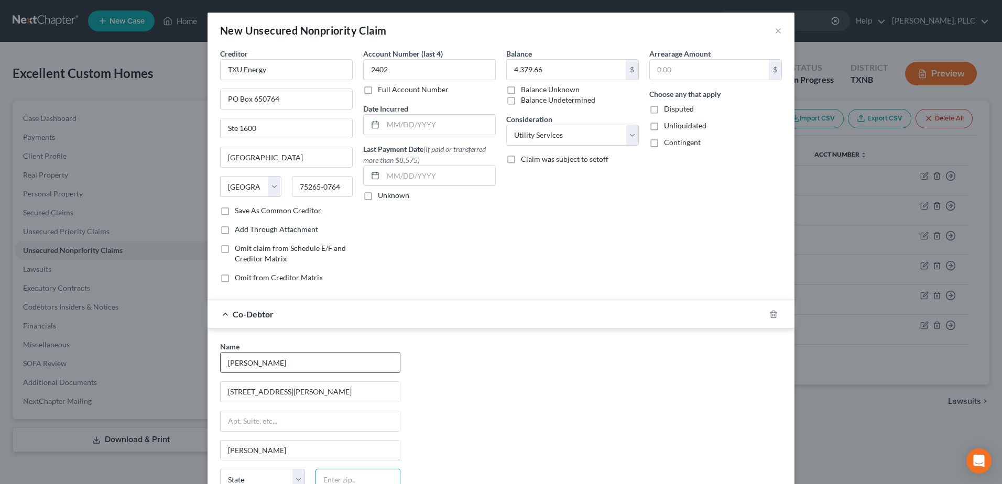
type input "75060"
click at [540, 264] on div "Balance 4,379.66 $ Balance Unknown Balance Undetermined 4,379.66 $ Balance Unkn…" at bounding box center [572, 169] width 143 height 243
select select "45"
drag, startPoint x: 258, startPoint y: 127, endPoint x: 206, endPoint y: 127, distance: 51.3
click at [207, 126] on div "Creditor * TXU Energy PO Box 650764 Ste [GEOGRAPHIC_DATA] [US_STATE][GEOGRAPHIC…" at bounding box center [500, 301] width 587 height 507
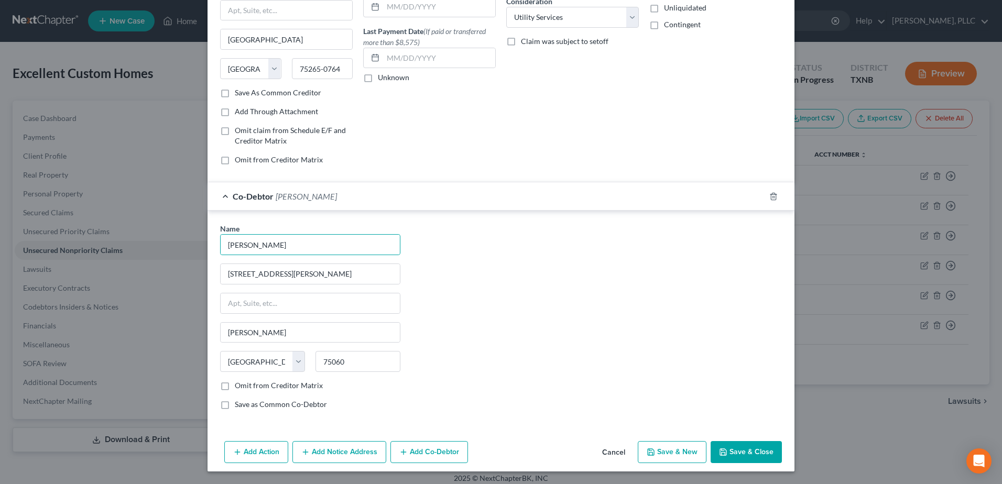
click at [749, 452] on button "Save & Close" at bounding box center [745, 452] width 71 height 22
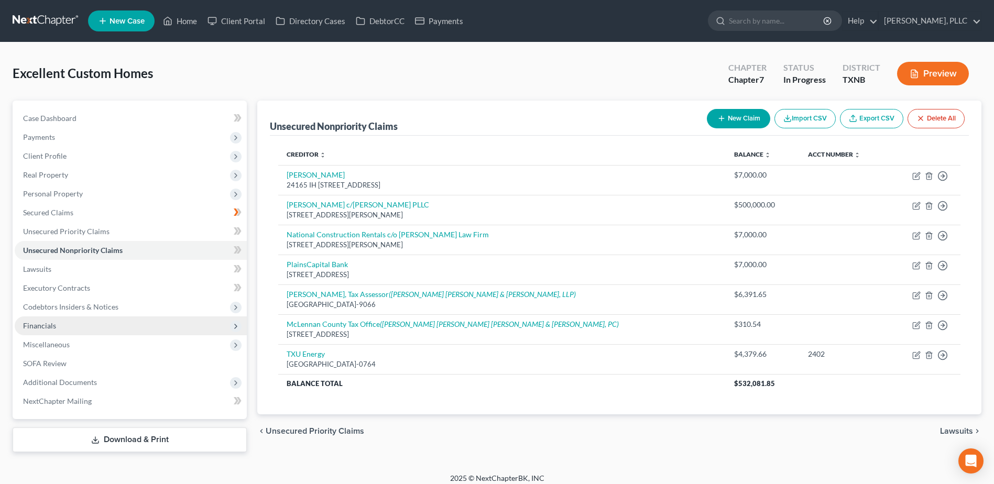
click at [55, 326] on span "Financials" at bounding box center [39, 325] width 33 height 9
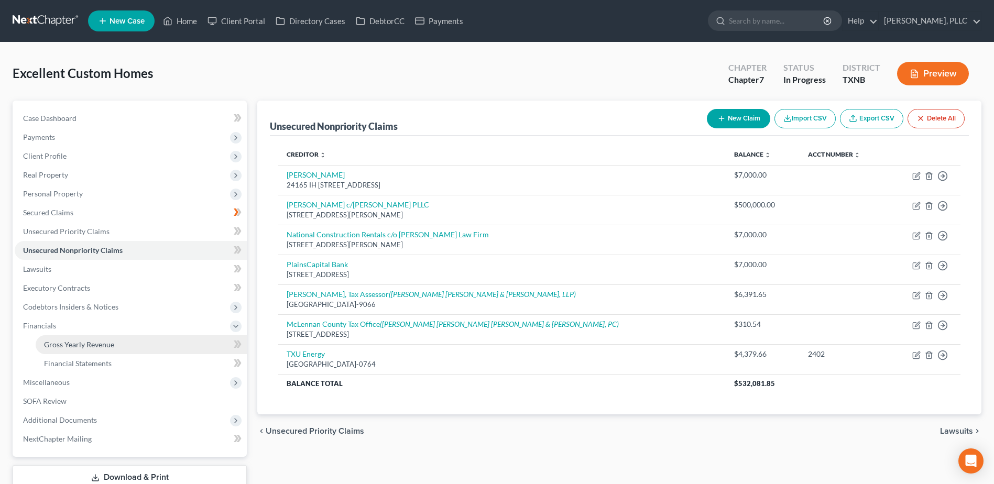
click at [78, 345] on span "Gross Yearly Revenue" at bounding box center [79, 344] width 70 height 9
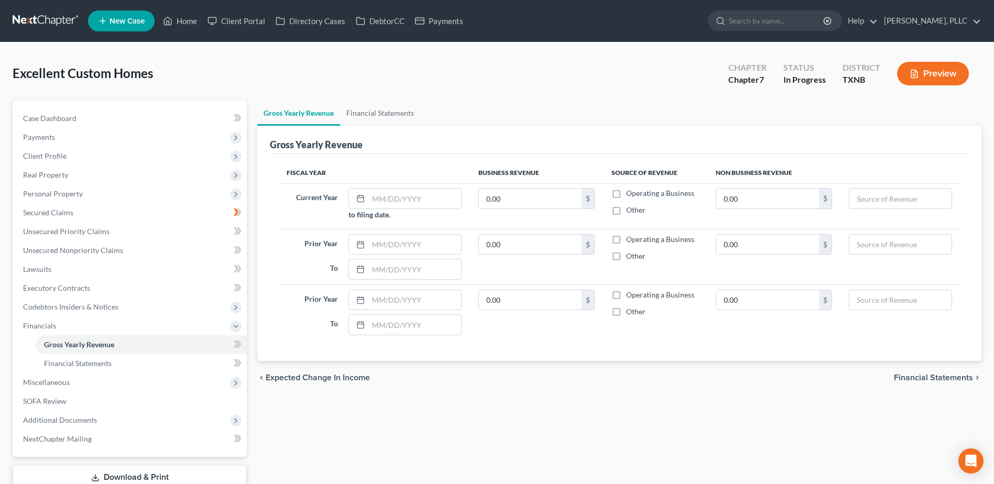
click at [626, 192] on label "Operating a Business" at bounding box center [660, 193] width 68 height 10
click at [630, 192] on input "Operating a Business" at bounding box center [633, 191] width 7 height 7
checkbox input "true"
click at [626, 239] on label "Operating a Business" at bounding box center [660, 239] width 68 height 10
click at [630, 239] on input "Operating a Business" at bounding box center [633, 237] width 7 height 7
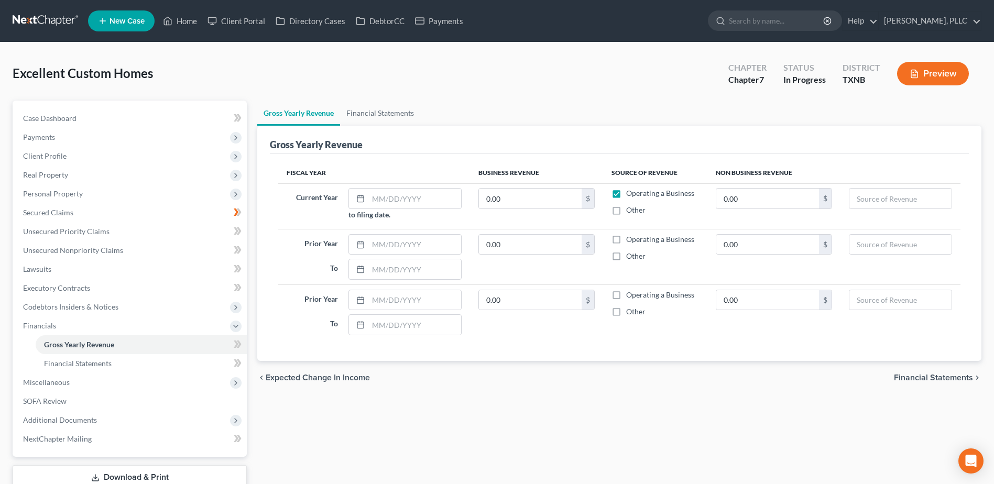
checkbox input "true"
click at [626, 297] on label "Operating a Business" at bounding box center [660, 295] width 68 height 10
click at [630, 297] on input "Operating a Business" at bounding box center [633, 293] width 7 height 7
checkbox input "true"
click at [381, 199] on input "text" at bounding box center [414, 199] width 93 height 20
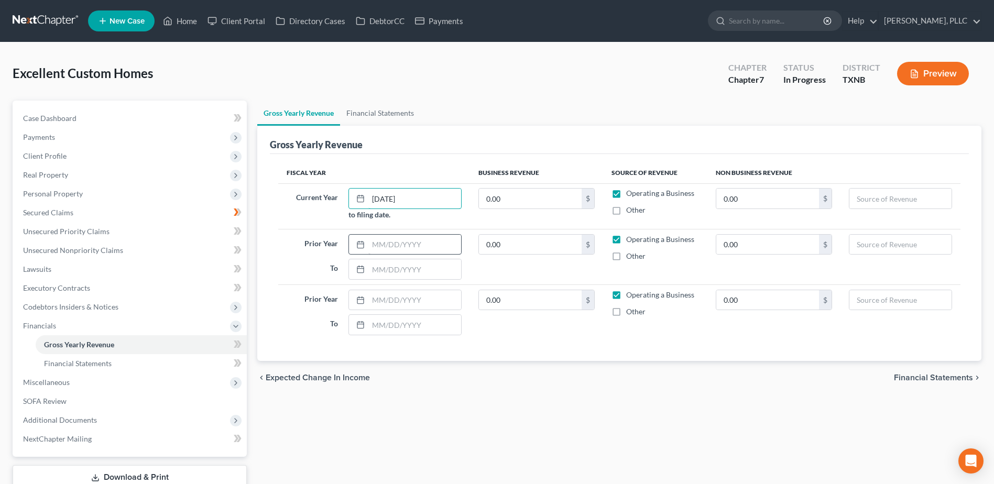
type input "[DATE]"
click at [395, 239] on input "text" at bounding box center [414, 245] width 93 height 20
type input "[DATE]"
type input "0"
type input "[DATE]"
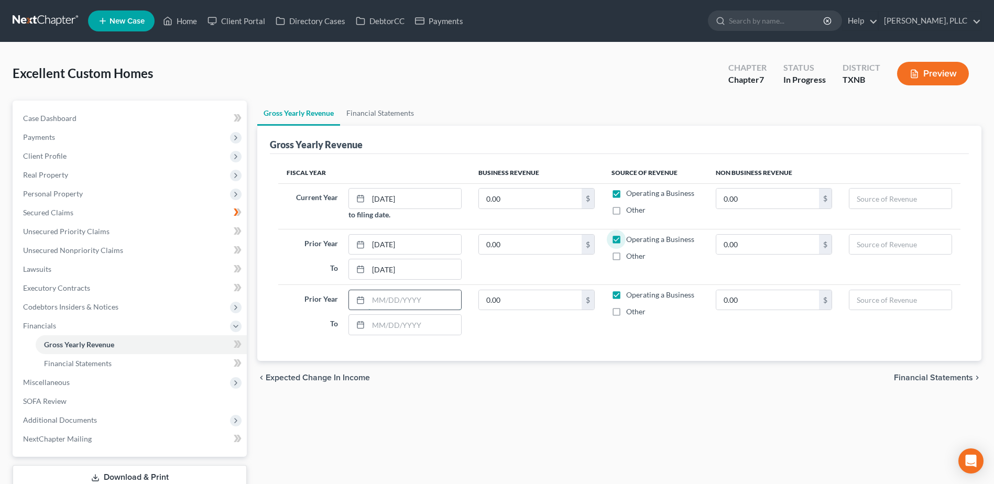
click at [395, 292] on input "text" at bounding box center [414, 300] width 93 height 20
type input "[DATE]"
click at [423, 322] on input "text" at bounding box center [414, 325] width 93 height 20
type input "[DATE]"
click at [922, 379] on span "Financial Statements" at bounding box center [933, 378] width 79 height 8
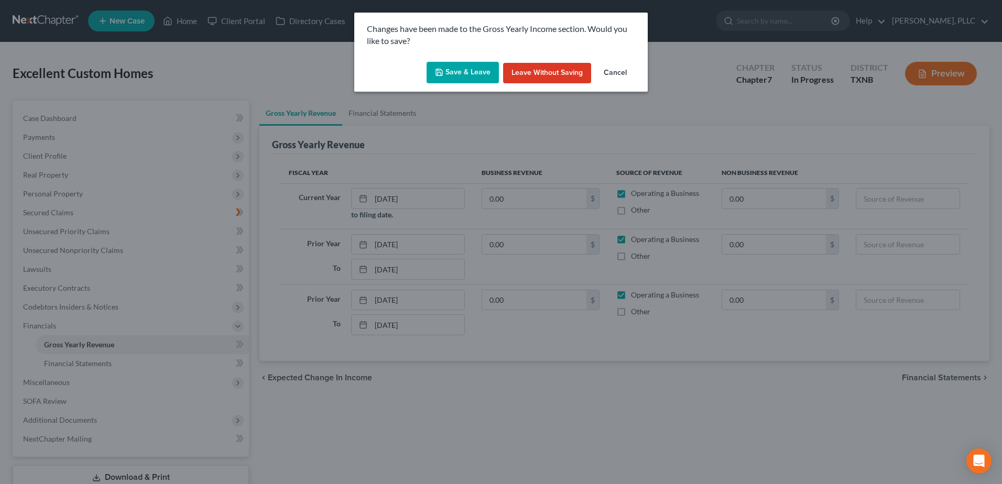
click at [458, 74] on button "Save & Leave" at bounding box center [462, 73] width 72 height 22
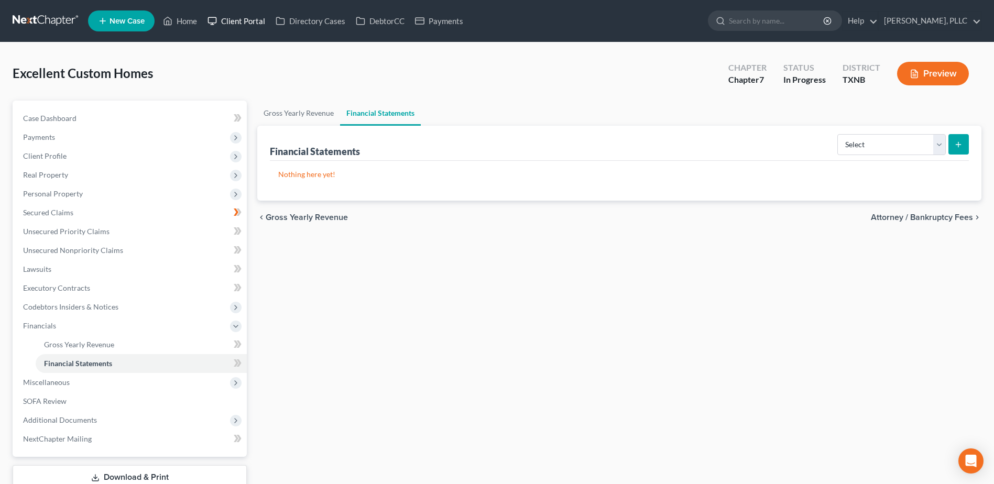
drag, startPoint x: 247, startPoint y: 23, endPoint x: 843, endPoint y: 174, distance: 615.3
click at [247, 23] on link "Client Portal" at bounding box center [236, 21] width 68 height 19
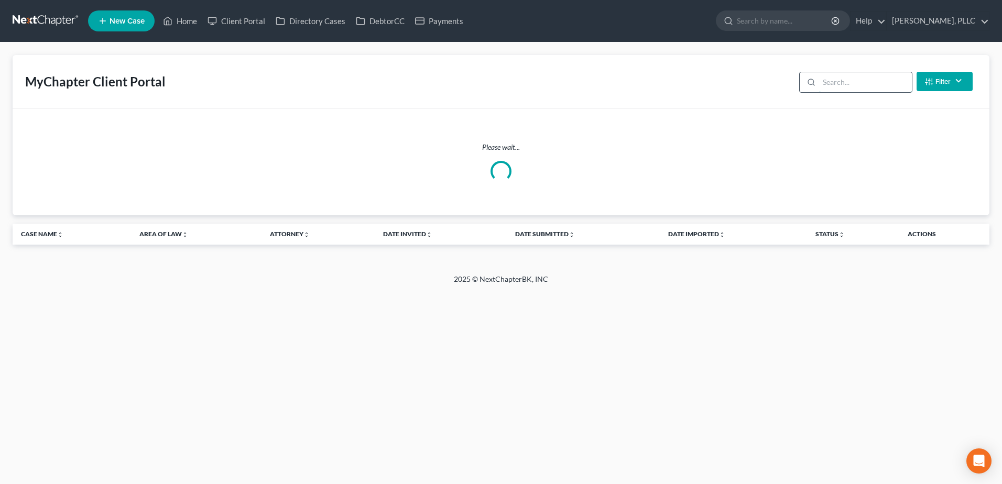
click at [874, 84] on input "search" at bounding box center [865, 82] width 93 height 20
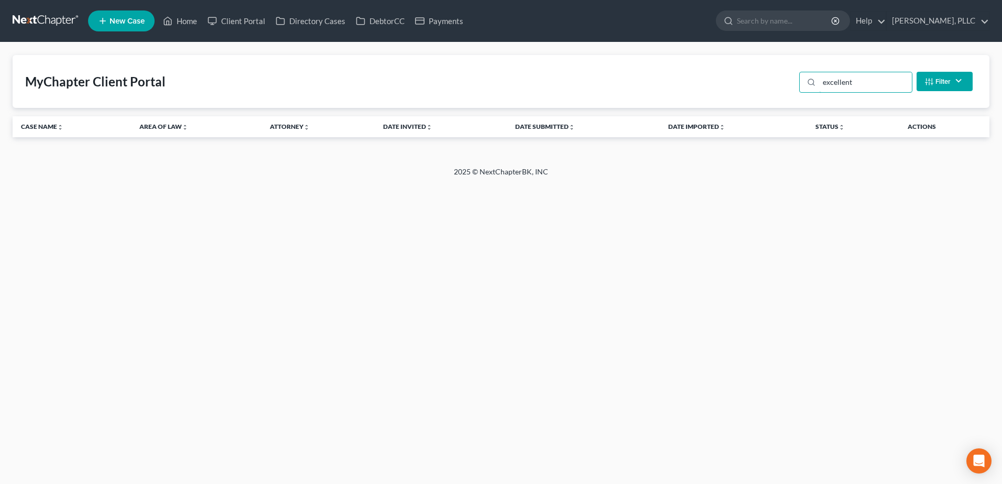
drag, startPoint x: 885, startPoint y: 81, endPoint x: 798, endPoint y: 89, distance: 87.3
click at [798, 88] on div "excellent Filter Status Filter... Invited With Payment Invited Without Payment …" at bounding box center [886, 82] width 182 height 28
type input "excellent"
drag, startPoint x: 188, startPoint y: 21, endPoint x: 407, endPoint y: 81, distance: 227.5
click at [188, 21] on link "Home" at bounding box center [180, 21] width 45 height 19
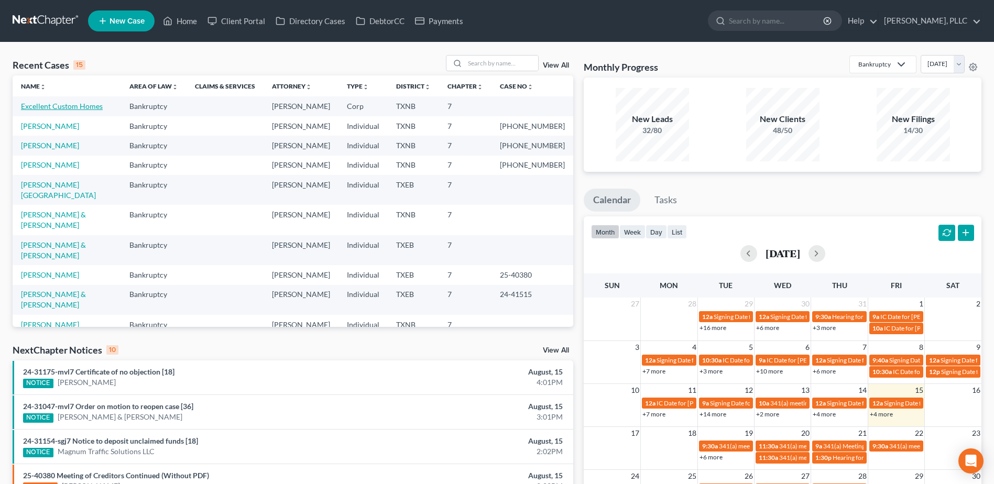
click at [78, 110] on link "Excellent Custom Homes" at bounding box center [62, 106] width 82 height 9
select select "4"
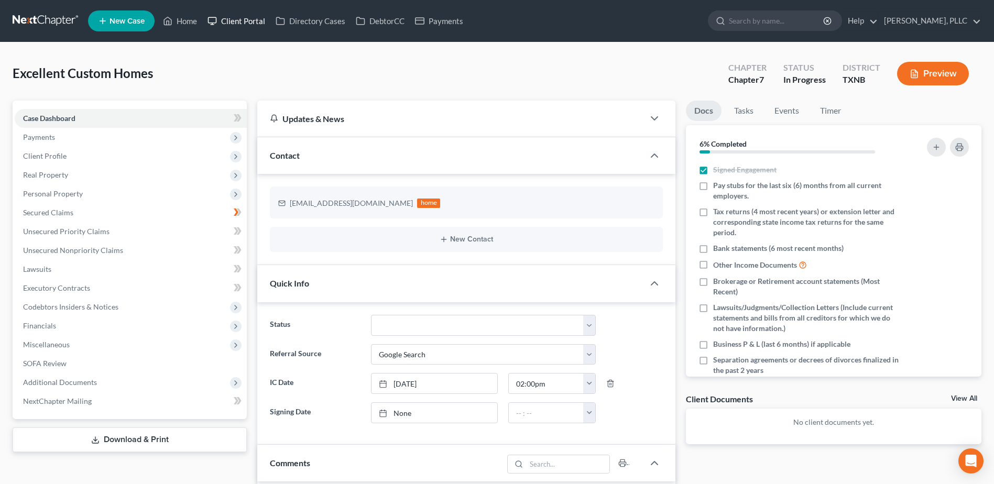
click at [238, 17] on link "Client Portal" at bounding box center [236, 21] width 68 height 19
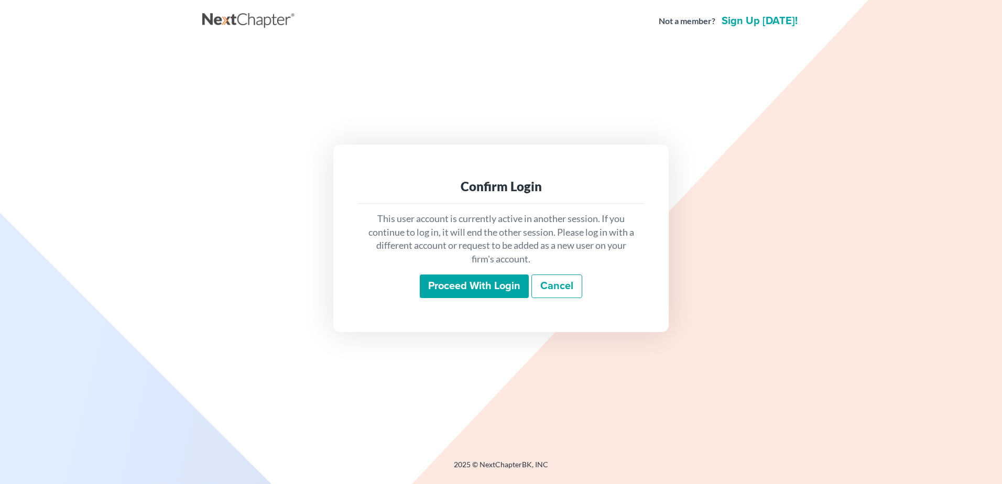
click at [454, 283] on input "Proceed with login" at bounding box center [474, 287] width 109 height 24
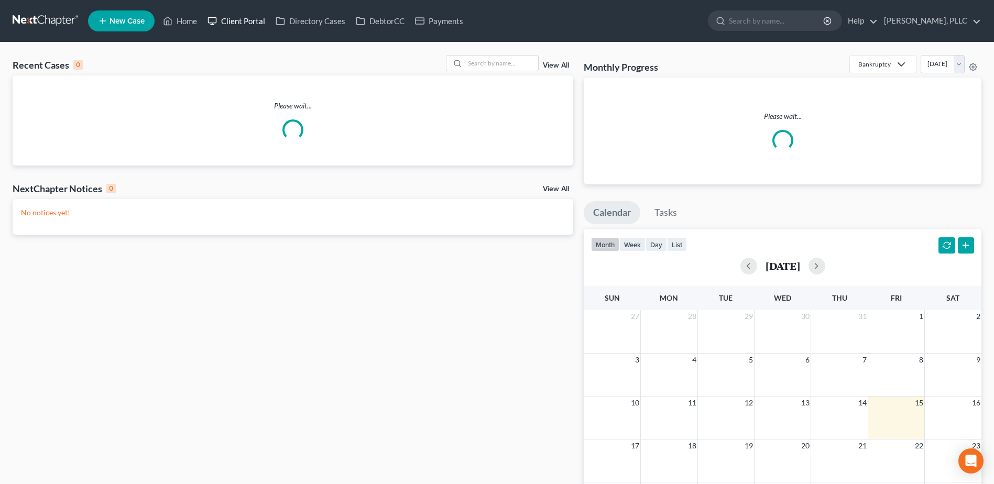
click at [237, 21] on link "Client Portal" at bounding box center [236, 21] width 68 height 19
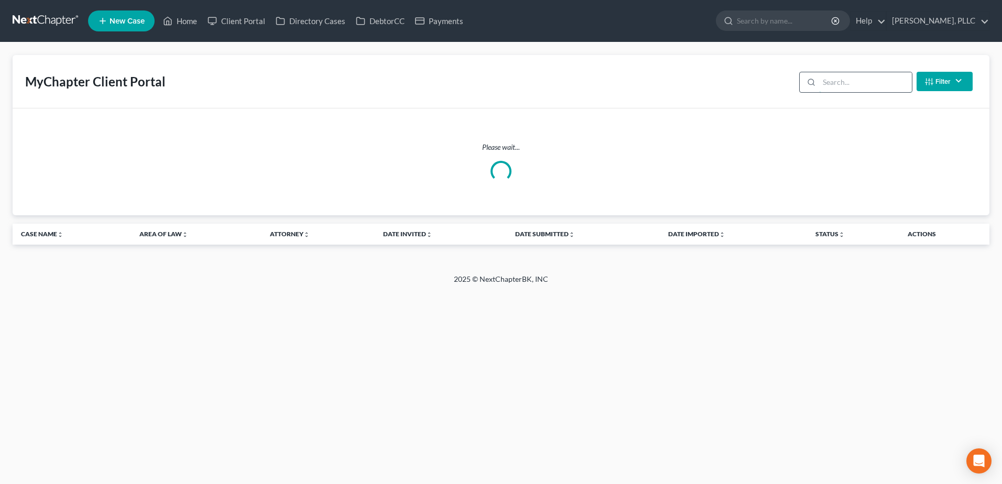
click at [846, 81] on input "search" at bounding box center [865, 82] width 93 height 20
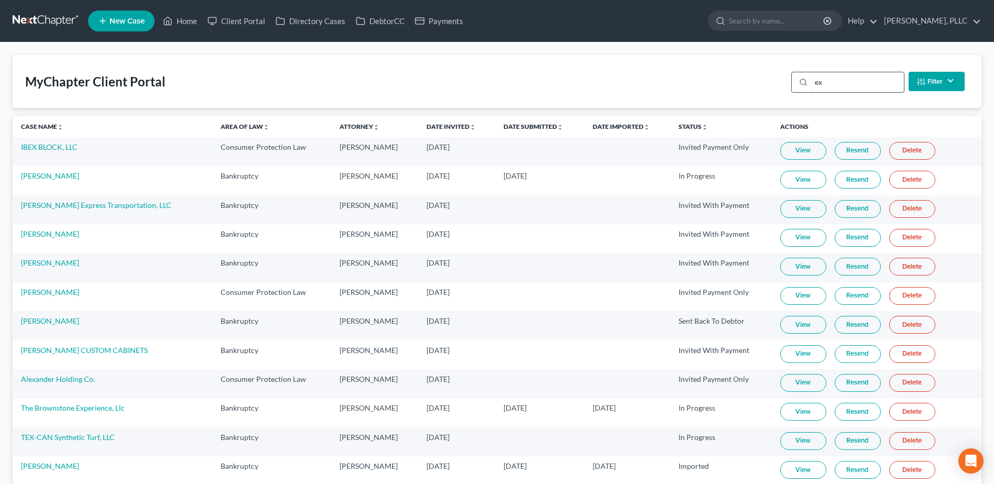
type input "e"
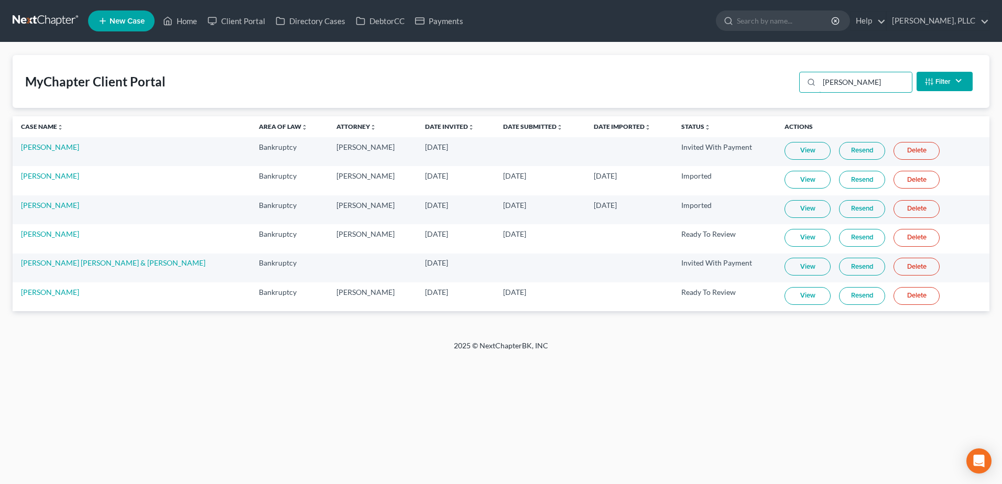
type input "garcia"
click at [792, 297] on link "View" at bounding box center [807, 296] width 46 height 18
click at [785, 296] on link "View" at bounding box center [807, 296] width 46 height 18
click at [792, 295] on link "View" at bounding box center [807, 296] width 46 height 18
click at [53, 294] on link "OSCAR GARCIA" at bounding box center [50, 292] width 58 height 9
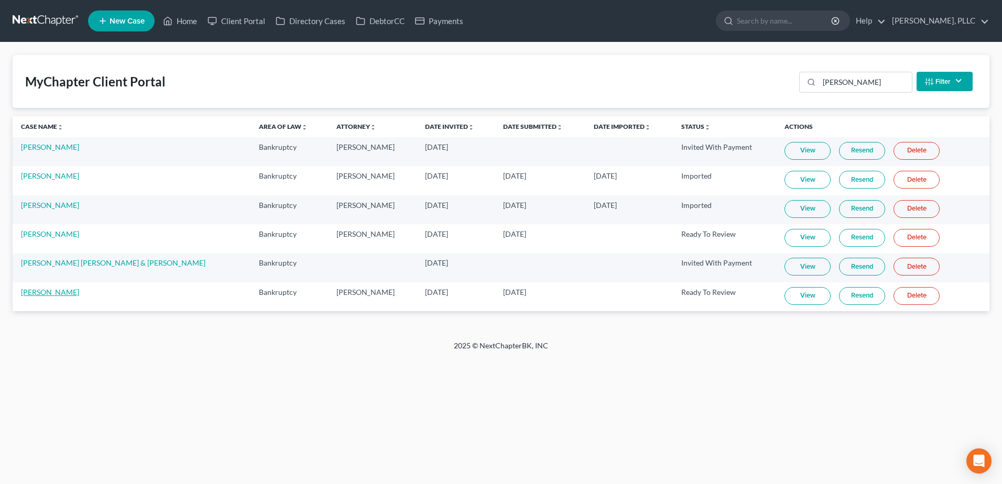
select select "4"
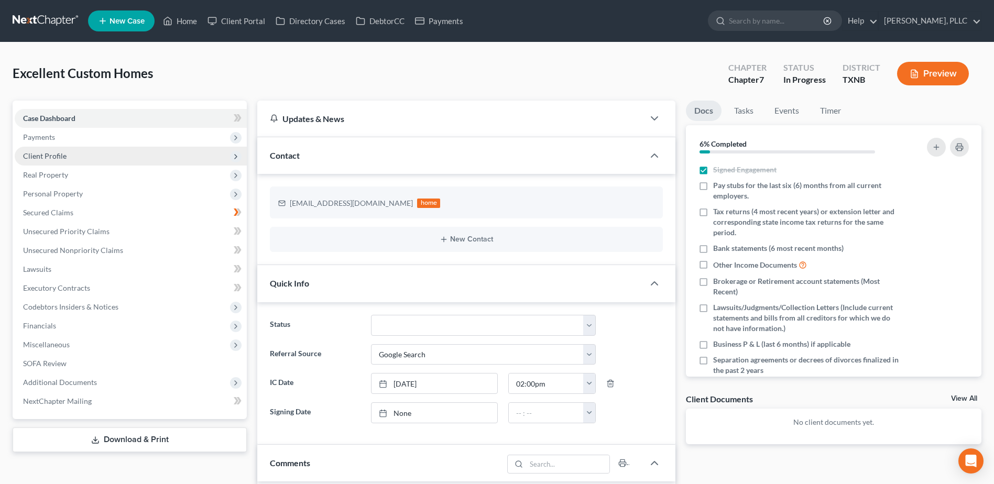
click at [63, 150] on span "Client Profile" at bounding box center [131, 156] width 232 height 19
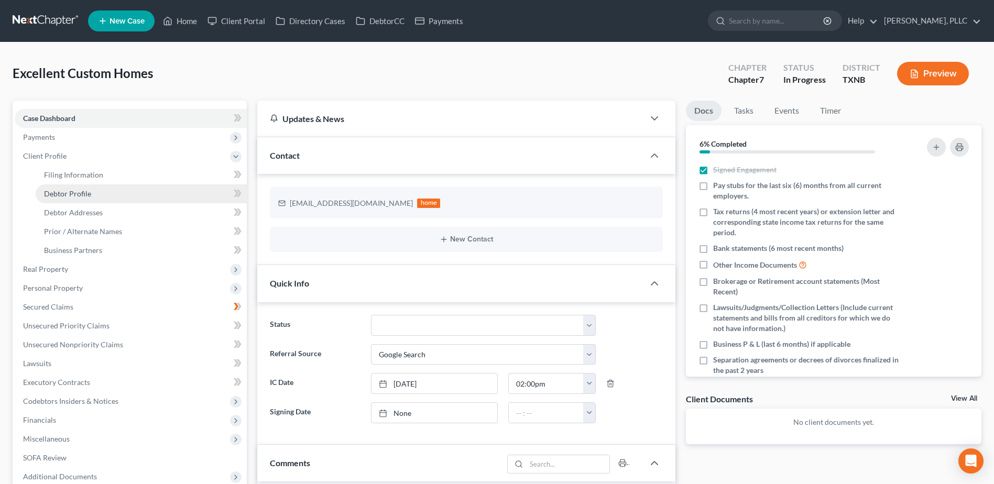
click at [72, 190] on span "Debtor Profile" at bounding box center [67, 193] width 47 height 9
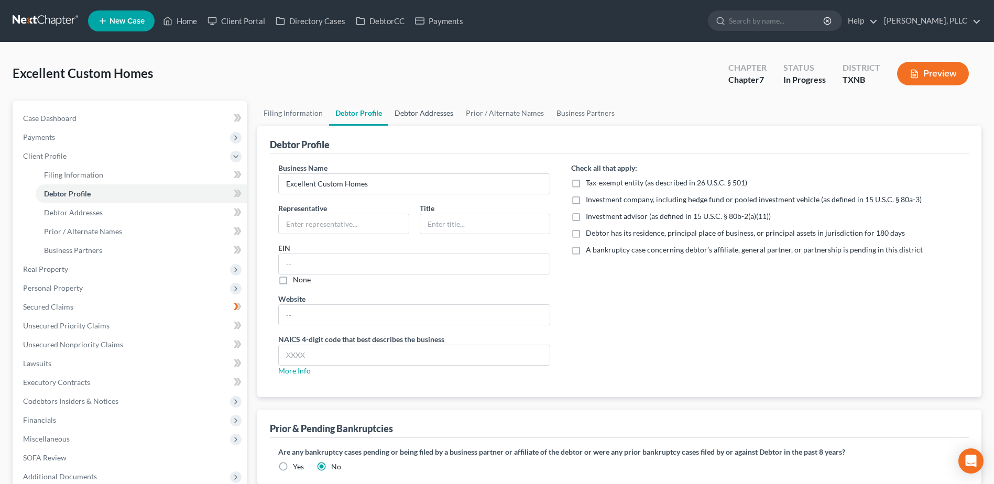
click at [428, 114] on link "Debtor Addresses" at bounding box center [423, 113] width 71 height 25
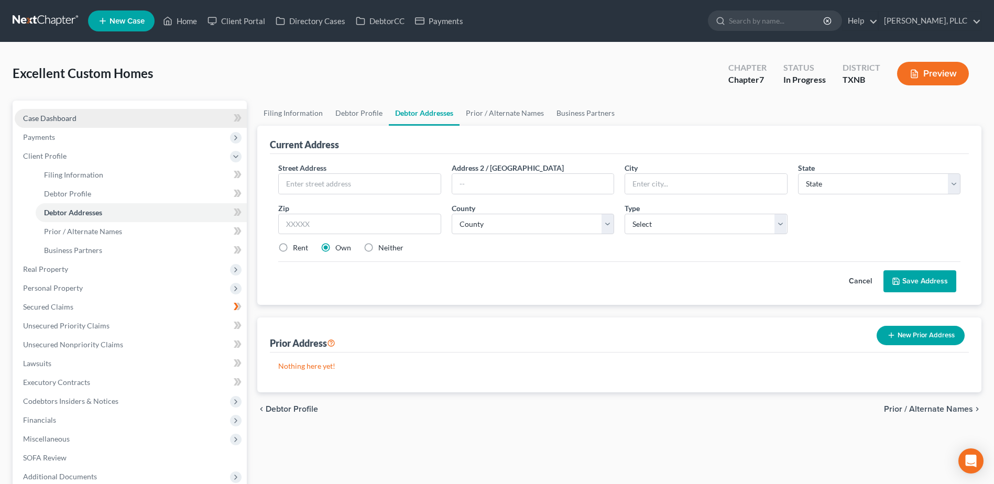
click at [56, 119] on span "Case Dashboard" at bounding box center [49, 118] width 53 height 9
select select "4"
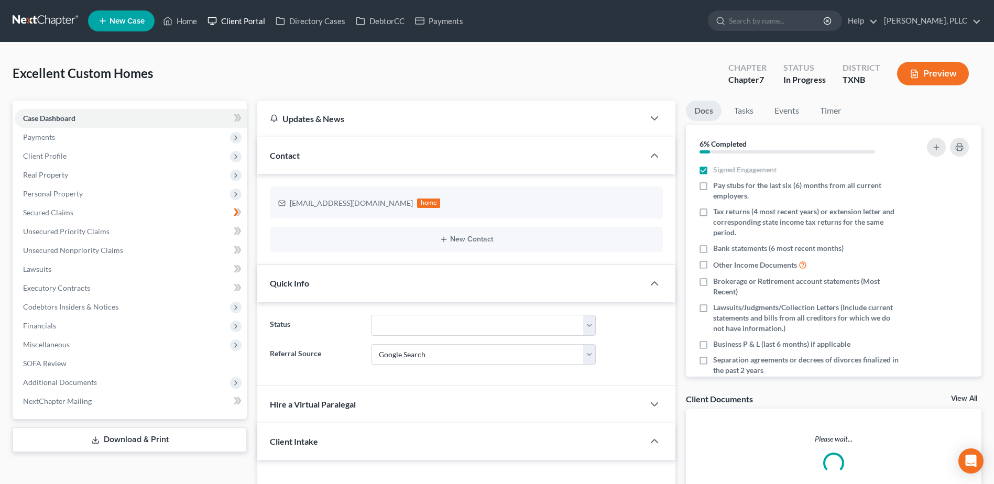
click at [241, 16] on link "Client Portal" at bounding box center [236, 21] width 68 height 19
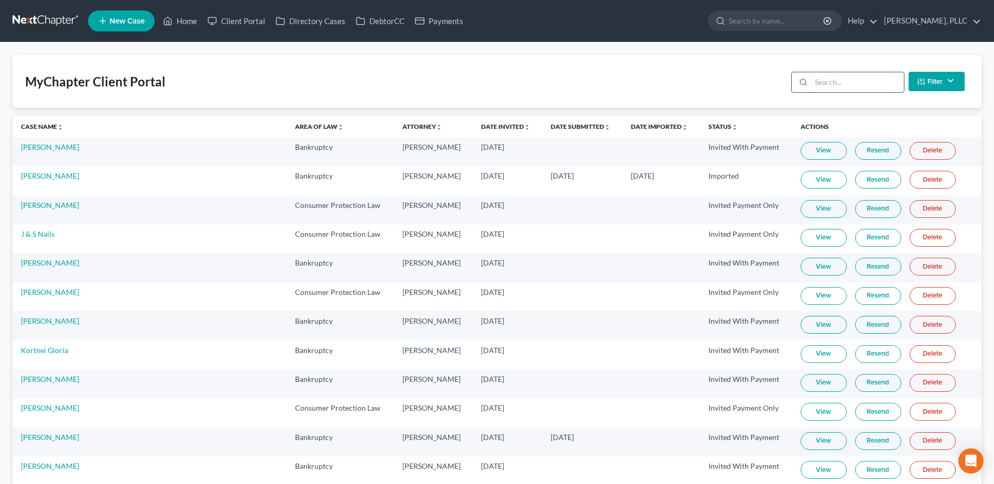
click at [825, 81] on input "search" at bounding box center [857, 82] width 93 height 20
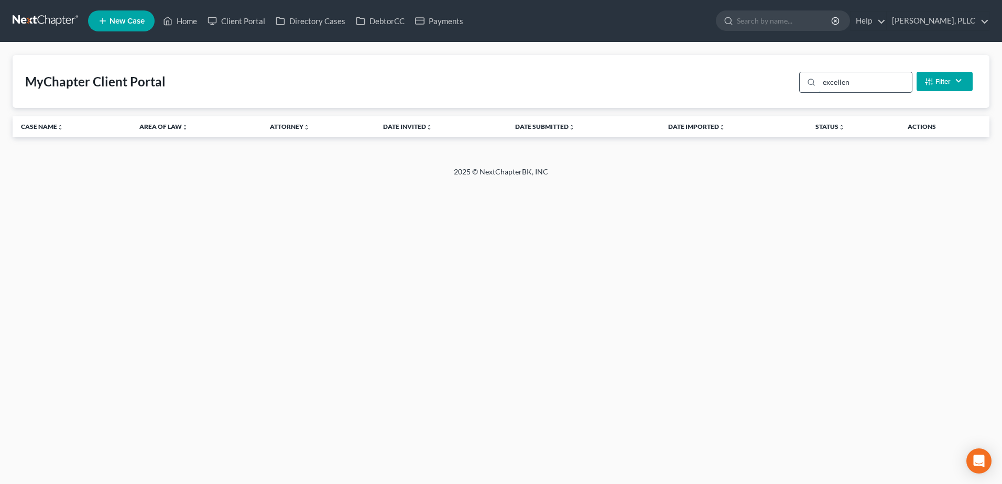
type input "excellent"
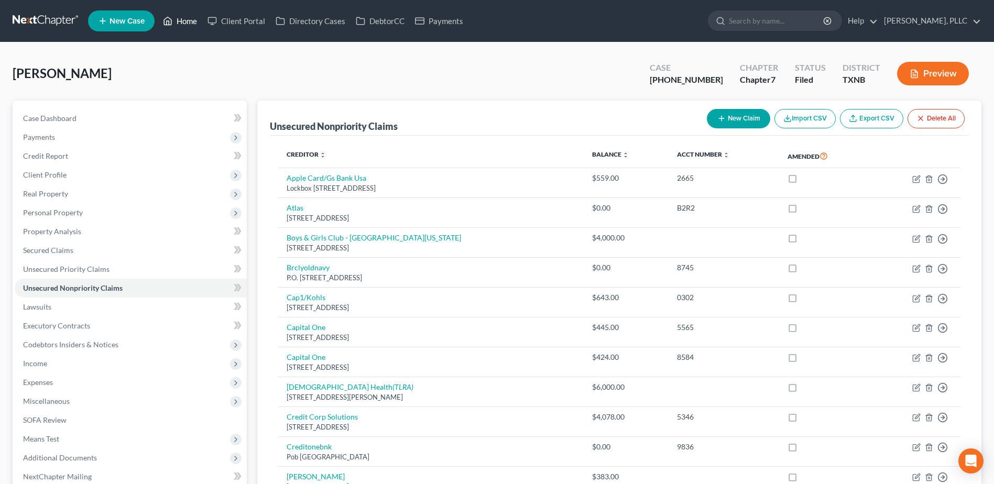
drag, startPoint x: 186, startPoint y: 20, endPoint x: 181, endPoint y: 49, distance: 29.8
click at [186, 19] on link "Home" at bounding box center [180, 21] width 45 height 19
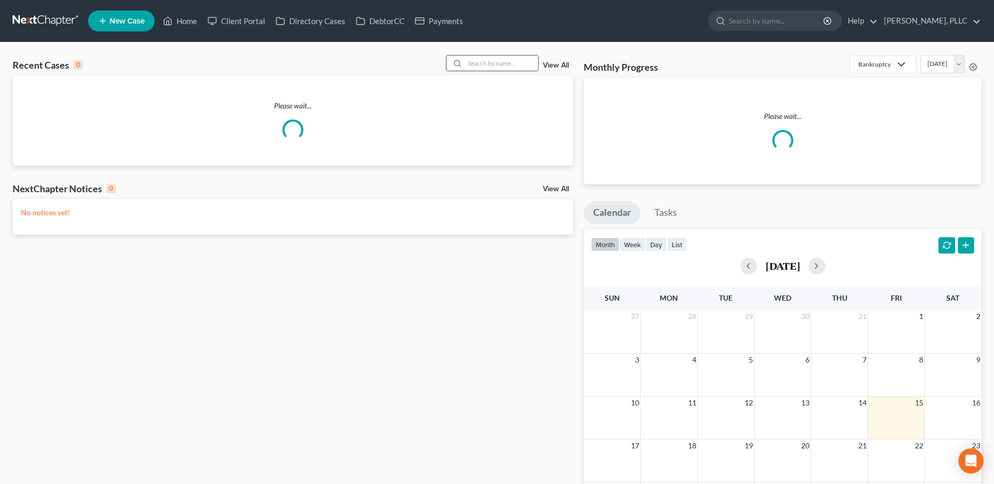
click at [520, 62] on input "search" at bounding box center [501, 63] width 73 height 15
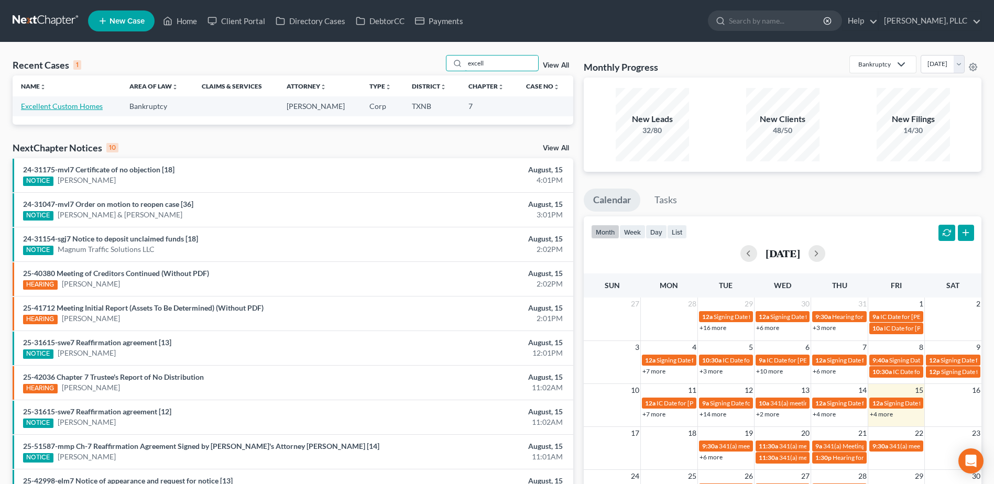
type input "excell"
click at [69, 107] on link "Excellent Custom Homes" at bounding box center [62, 106] width 82 height 9
select select "4"
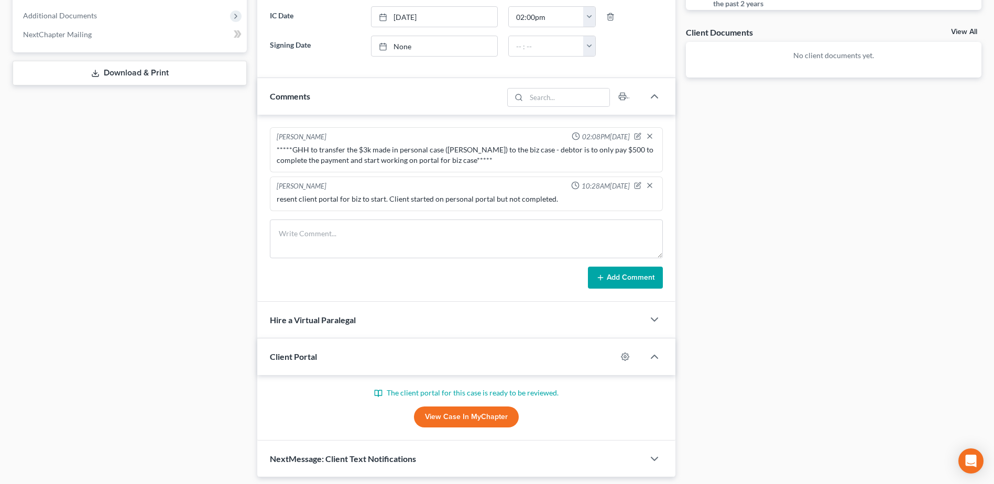
scroll to position [400, 0]
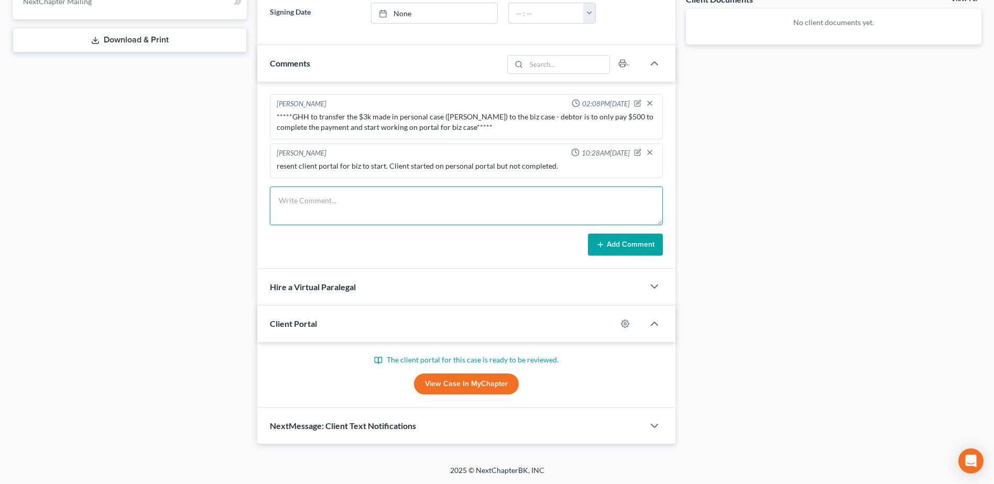
click at [509, 219] on textarea at bounding box center [466, 206] width 393 height 39
type textarea "resent client the portal for the business case"
click at [636, 249] on button "Add Comment" at bounding box center [625, 245] width 75 height 22
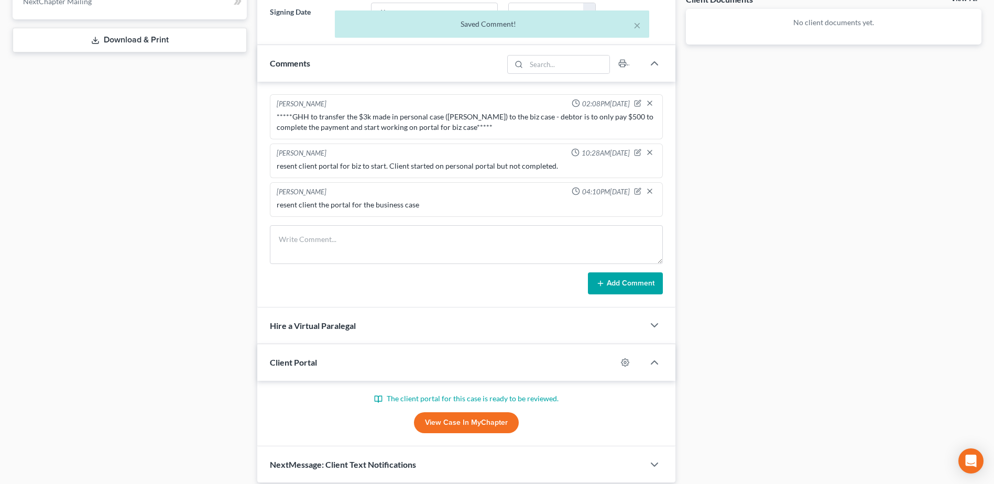
click at [484, 424] on link "View Case in MyChapter" at bounding box center [466, 422] width 105 height 21
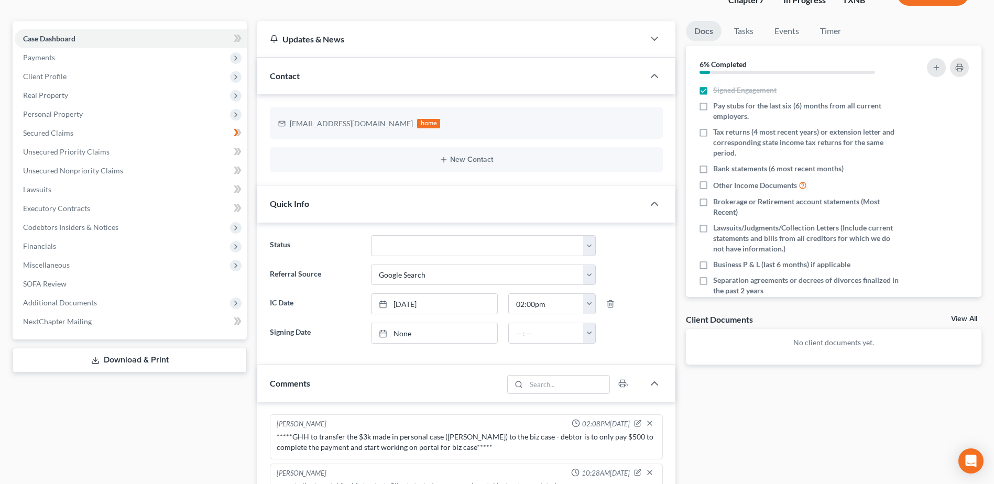
scroll to position [0, 0]
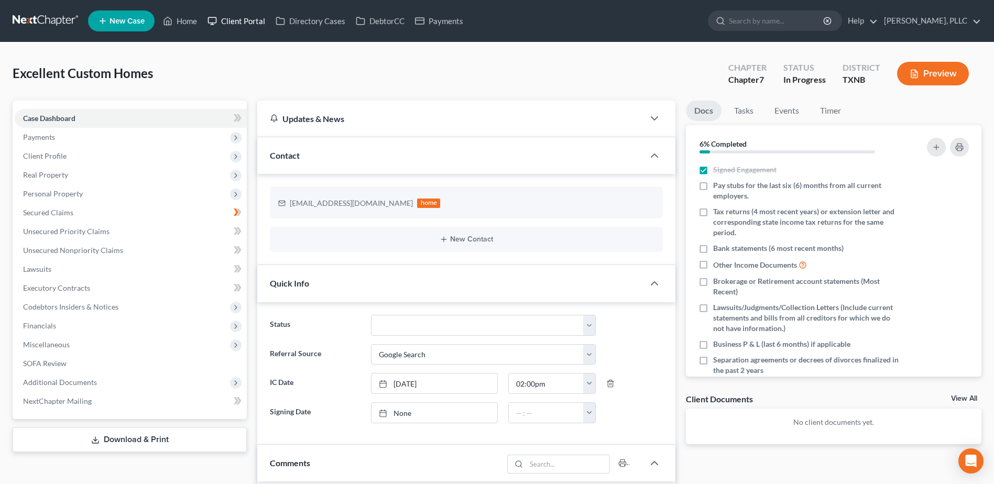
drag, startPoint x: 249, startPoint y: 20, endPoint x: 750, endPoint y: 160, distance: 520.5
click at [249, 20] on link "Client Portal" at bounding box center [236, 21] width 68 height 19
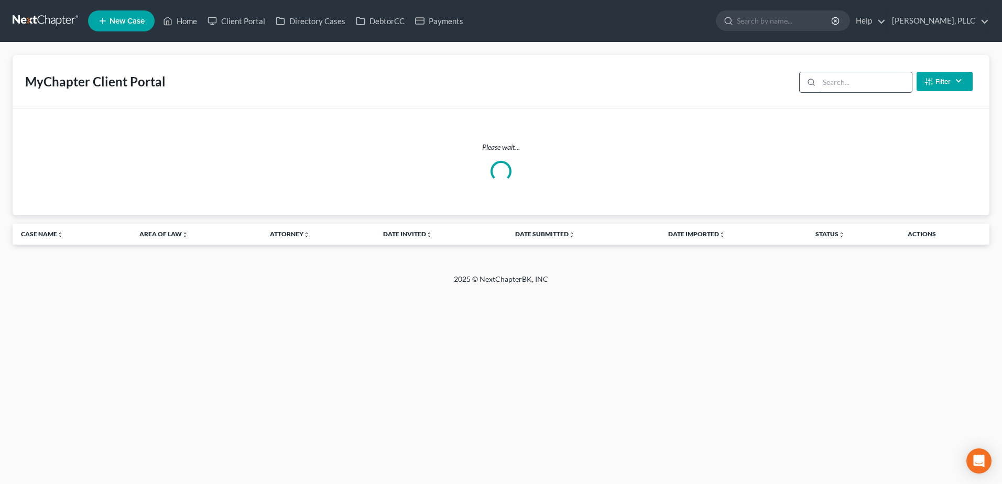
click at [842, 84] on input "search" at bounding box center [865, 82] width 93 height 20
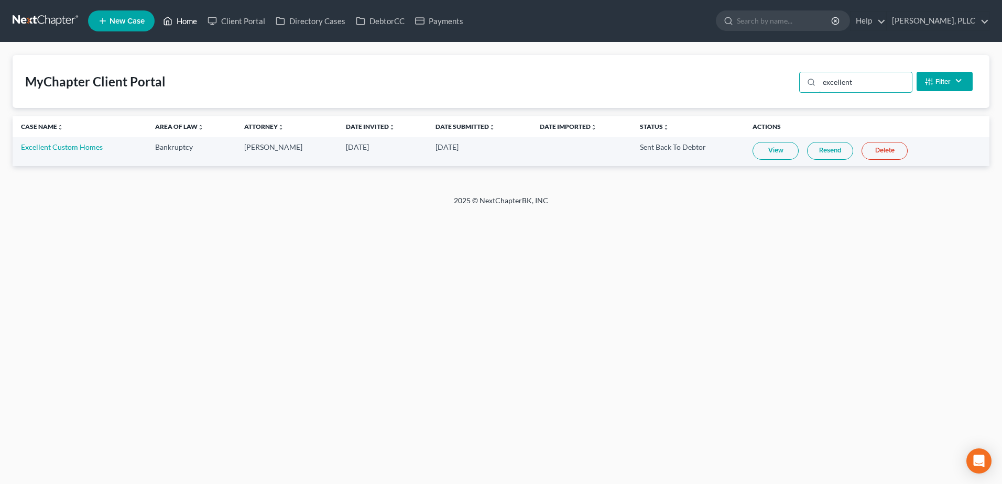
type input "excellent"
click at [189, 21] on link "Home" at bounding box center [180, 21] width 45 height 19
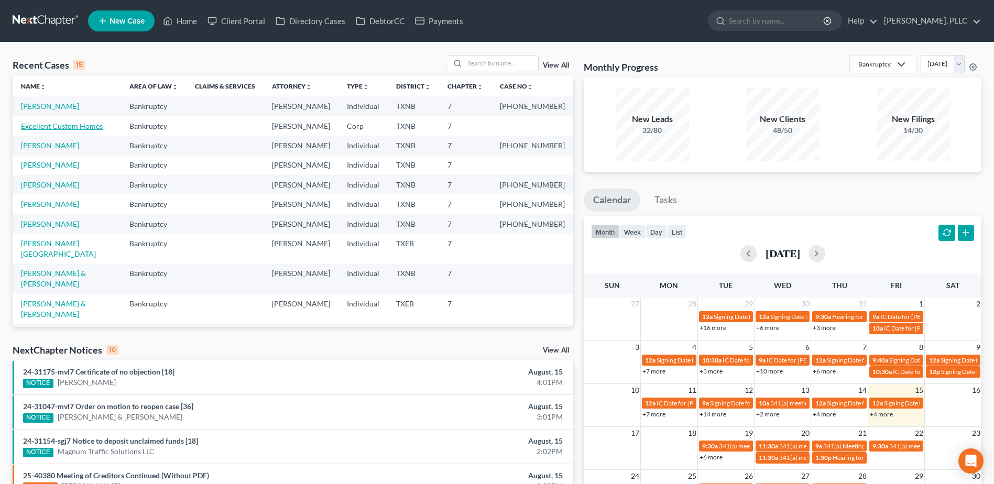
drag, startPoint x: 67, startPoint y: 123, endPoint x: 240, endPoint y: 158, distance: 176.5
click at [67, 123] on link "Excellent Custom Homes" at bounding box center [62, 126] width 82 height 9
select select "4"
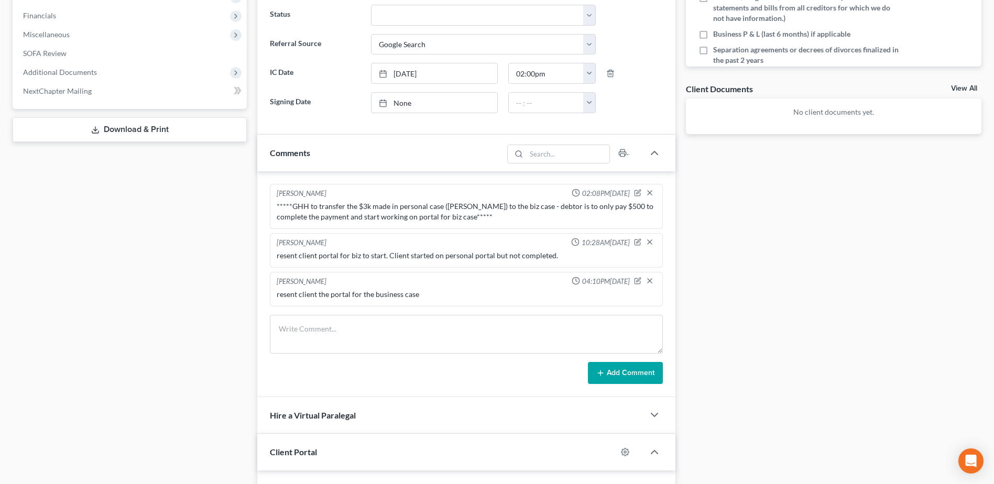
scroll to position [325, 0]
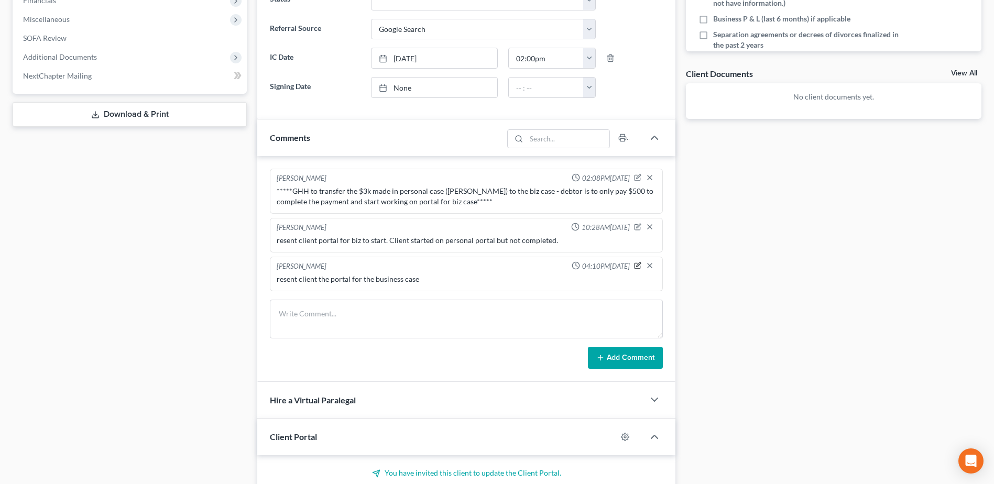
click at [637, 265] on icon "button" at bounding box center [637, 265] width 7 height 7
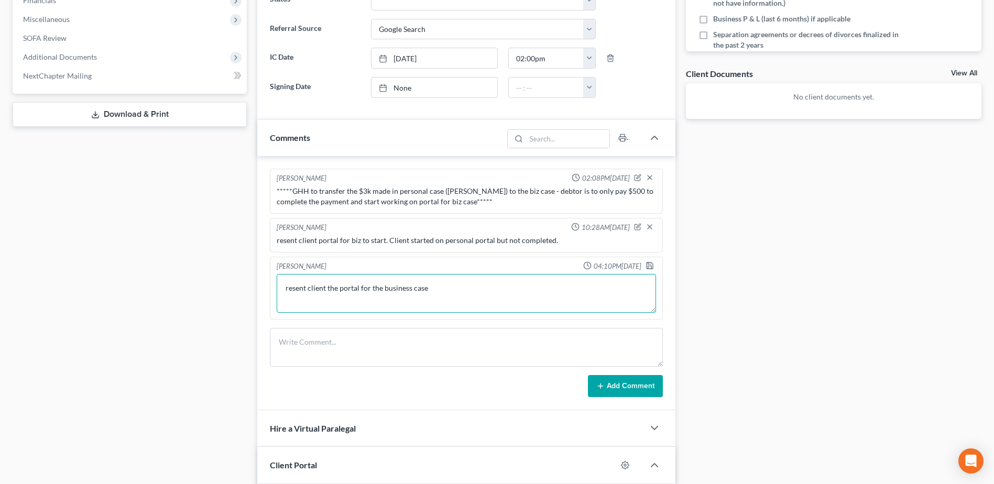
click at [454, 290] on textarea "resent client the portal for the business case" at bounding box center [466, 293] width 379 height 39
type textarea "resent client the portal for the business case; requested tax returns, P&Ls, an…"
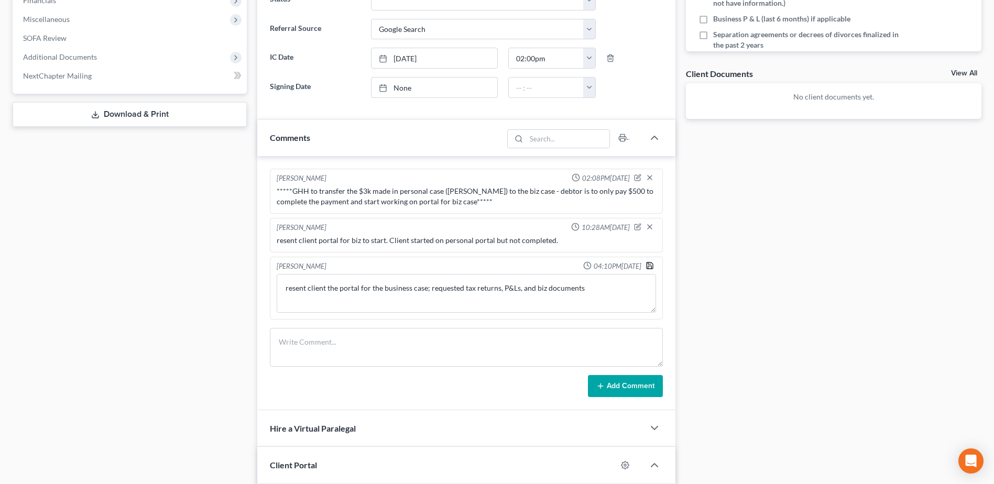
click at [648, 263] on polyline "button" at bounding box center [649, 263] width 3 height 2
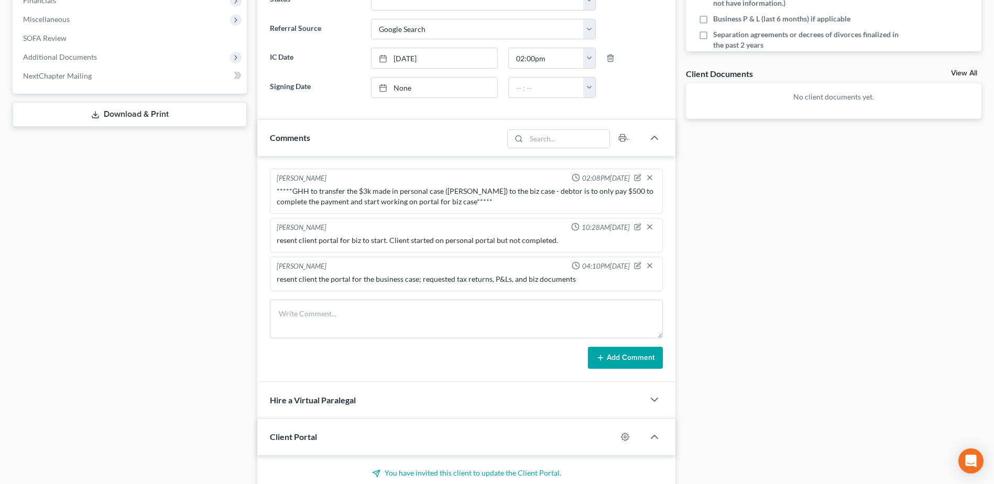
drag, startPoint x: 398, startPoint y: 83, endPoint x: 610, endPoint y: 198, distance: 240.5
click at [398, 83] on link "None" at bounding box center [434, 88] width 126 height 20
type input "8/15/2025"
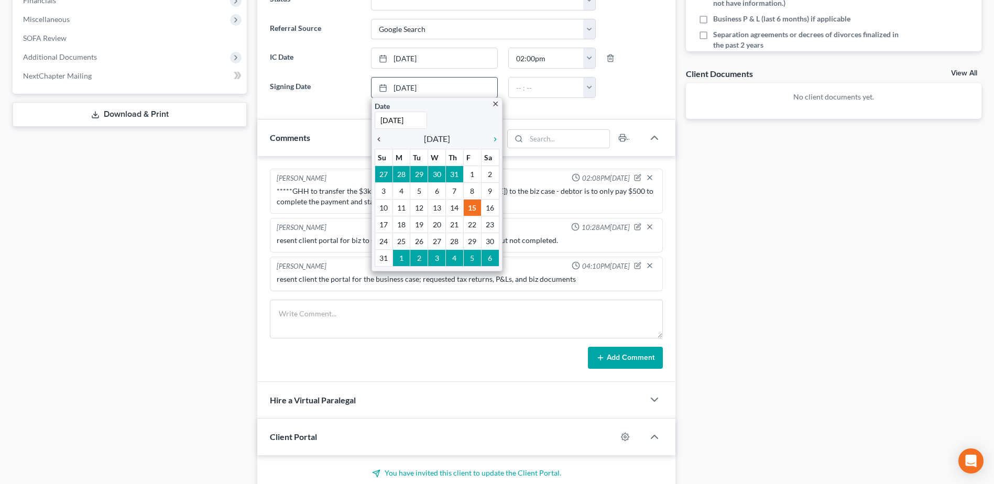
click at [379, 139] on icon "chevron_left" at bounding box center [382, 139] width 14 height 8
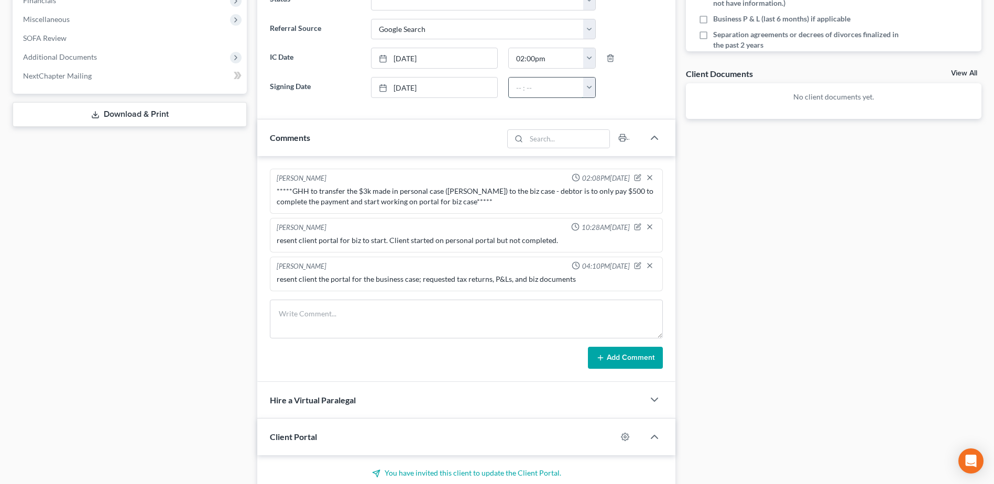
click at [528, 82] on input "text" at bounding box center [546, 88] width 75 height 20
type input "12:00 pm"
drag, startPoint x: 717, startPoint y: 235, endPoint x: 730, endPoint y: 235, distance: 12.6
click at [730, 235] on div "Docs Tasks Events Timer 6% Completed Nothing here yet! Signed Engagement Pay st…" at bounding box center [834, 166] width 306 height 783
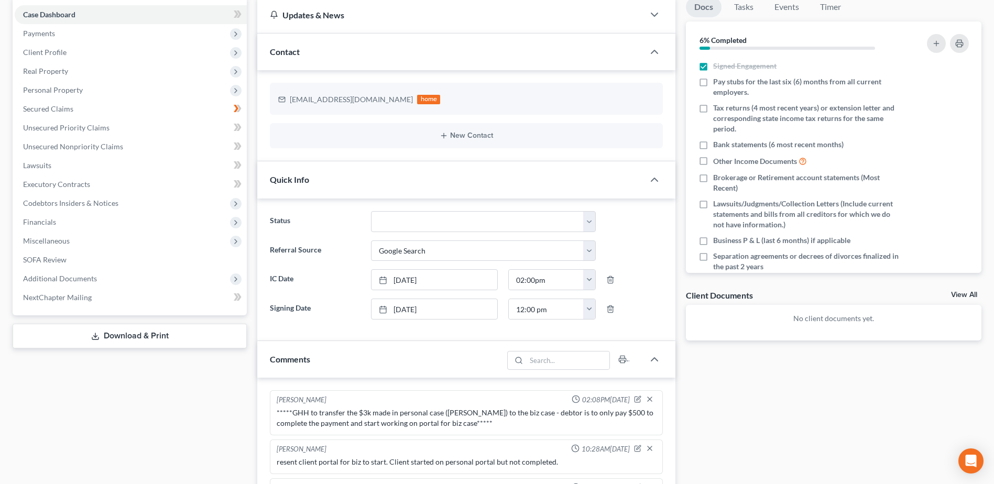
scroll to position [0, 0]
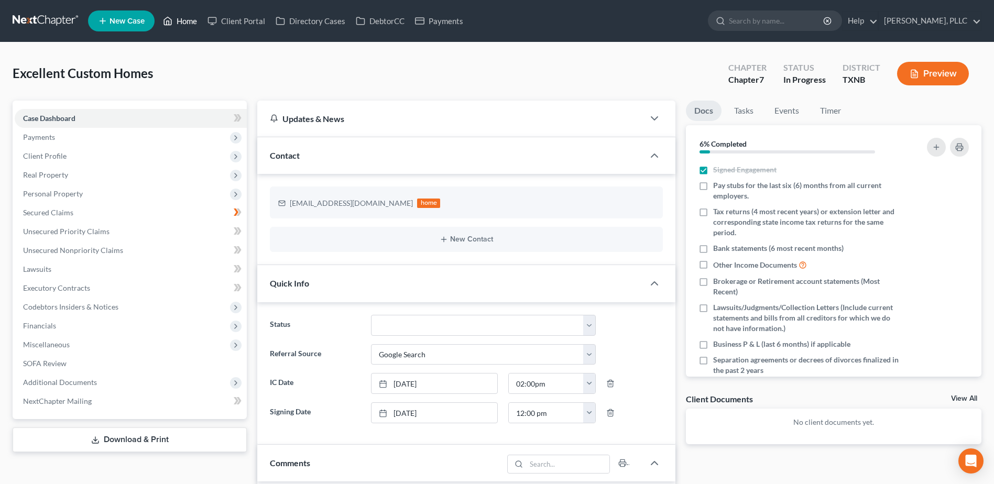
click at [184, 18] on link "Home" at bounding box center [180, 21] width 45 height 19
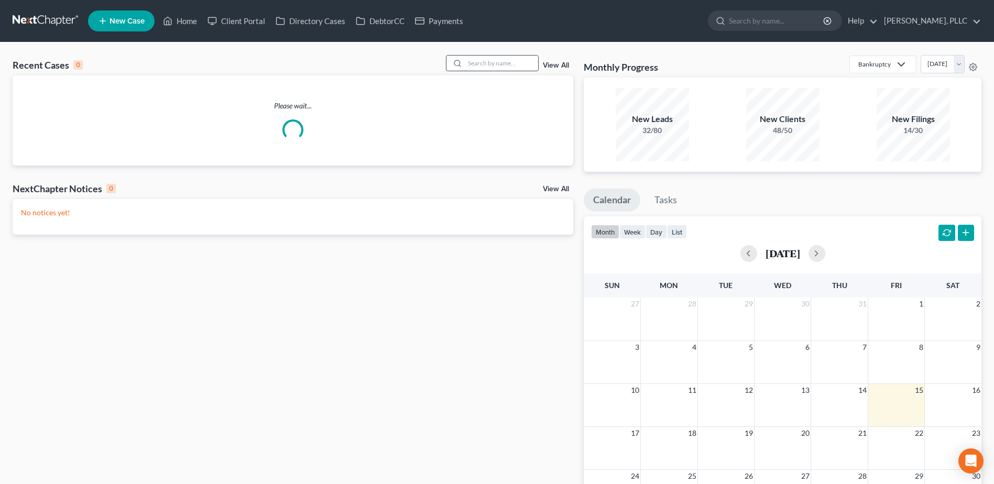
click at [520, 65] on input "search" at bounding box center [501, 63] width 73 height 15
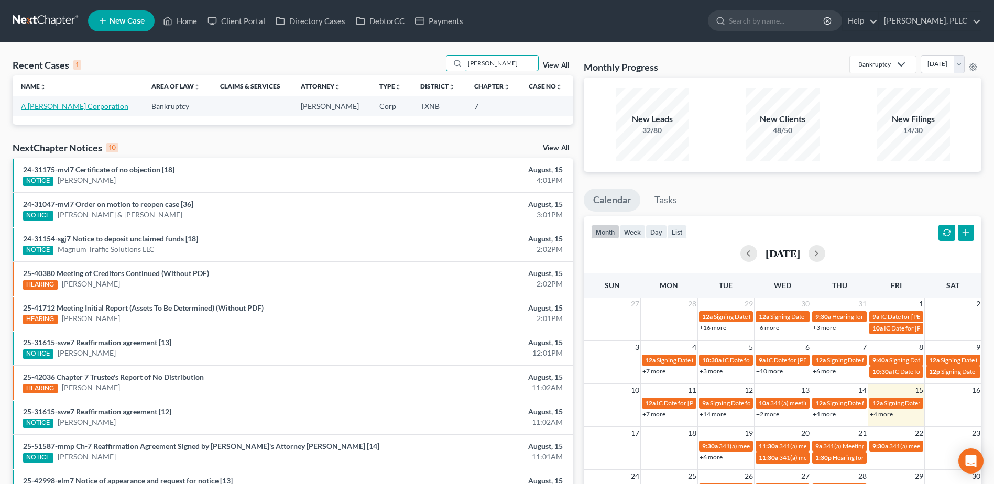
type input "rendon"
click at [66, 111] on link "A [PERSON_NAME] Corporation" at bounding box center [74, 106] width 107 height 9
select select "4"
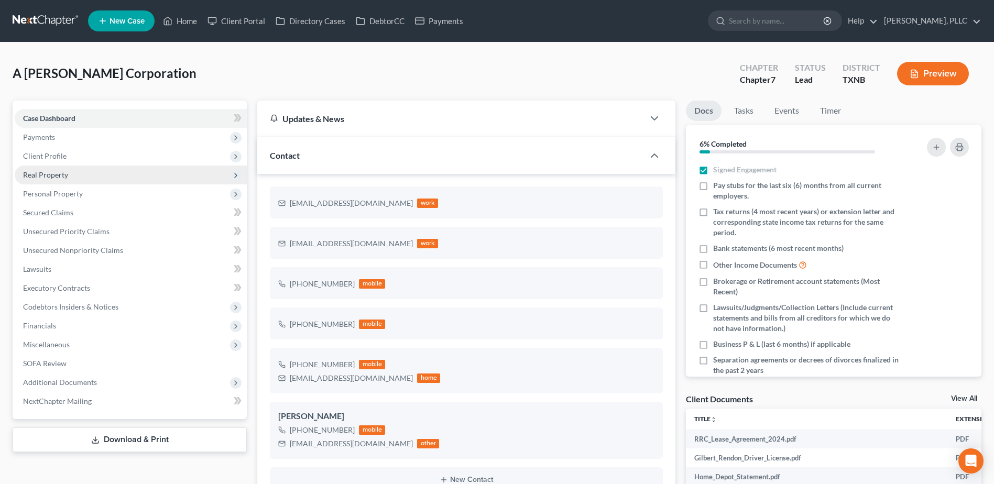
click at [57, 175] on span "Real Property" at bounding box center [45, 174] width 45 height 9
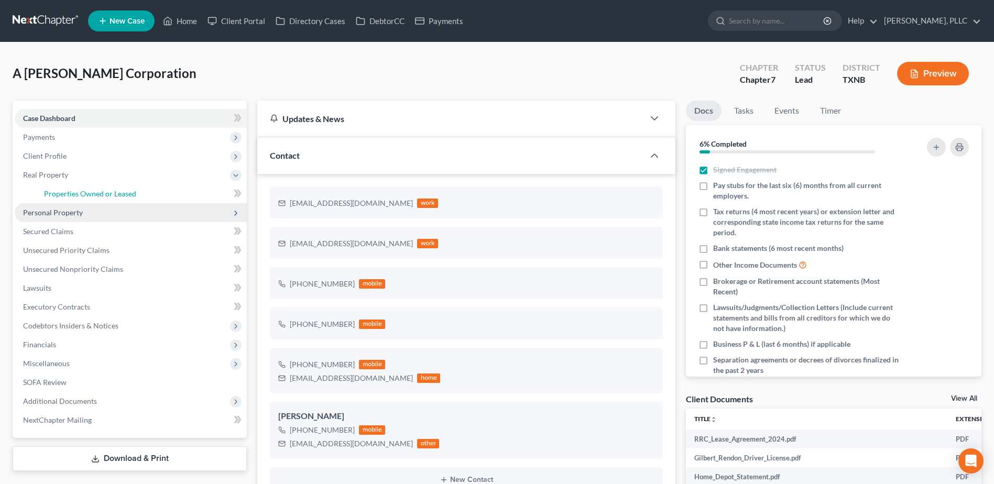
click at [72, 192] on span "Properties Owned or Leased" at bounding box center [90, 193] width 92 height 9
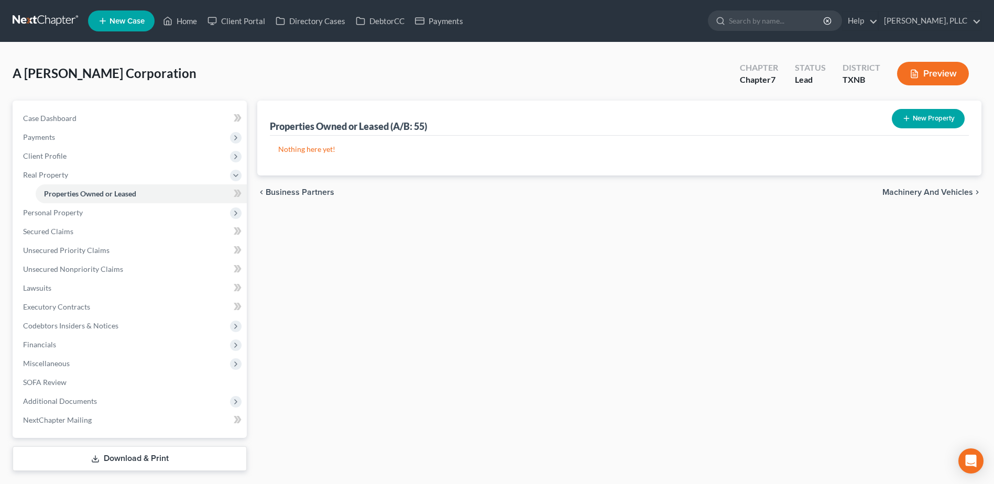
click at [911, 191] on span "Machinery and Vehicles" at bounding box center [927, 192] width 91 height 8
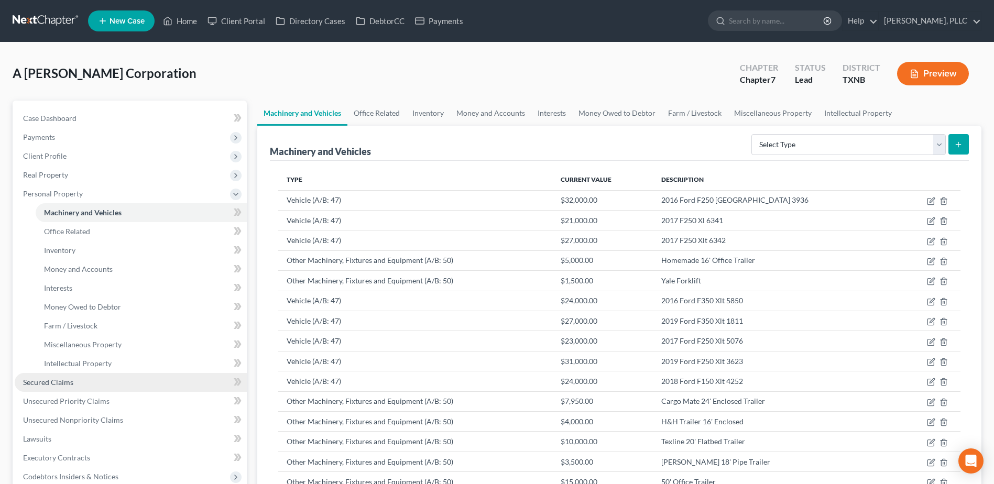
drag, startPoint x: 61, startPoint y: 379, endPoint x: 69, endPoint y: 380, distance: 7.9
click at [61, 379] on span "Secured Claims" at bounding box center [48, 382] width 50 height 9
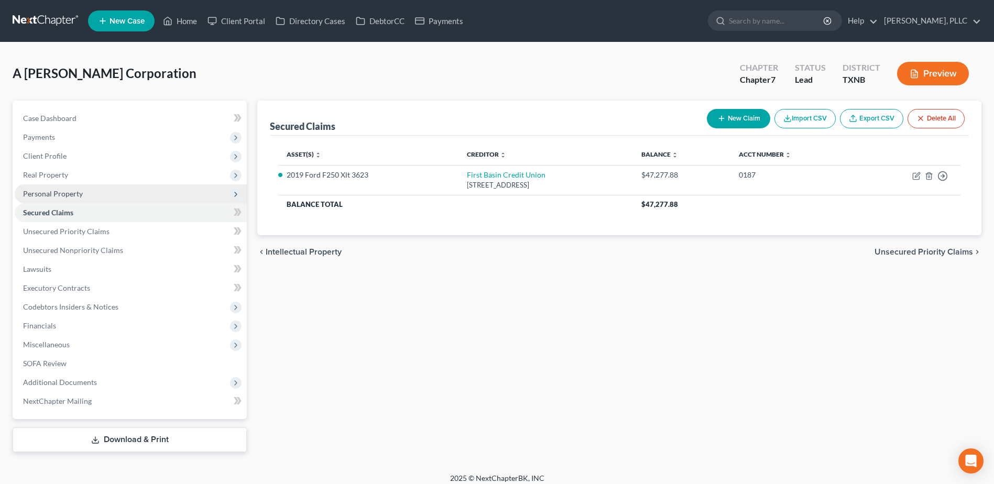
drag, startPoint x: 63, startPoint y: 188, endPoint x: 99, endPoint y: 192, distance: 35.8
click at [63, 188] on span "Personal Property" at bounding box center [131, 193] width 232 height 19
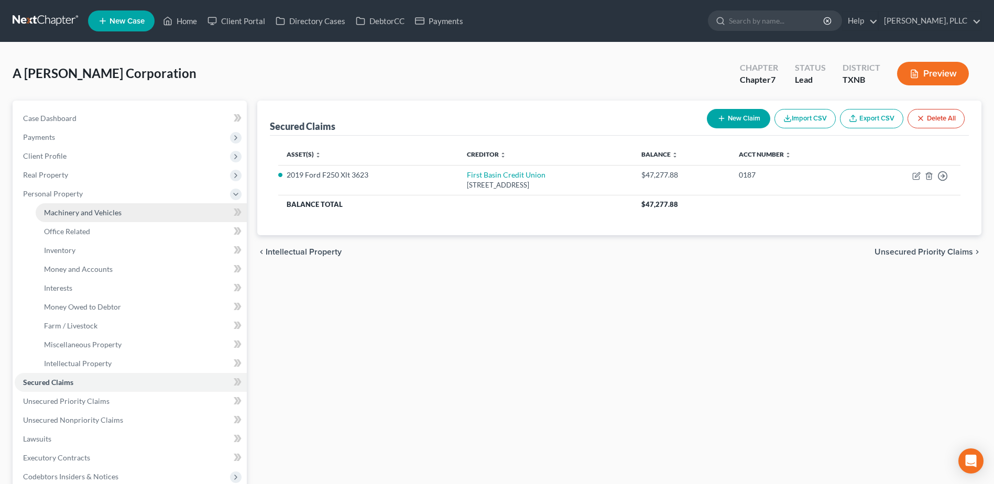
click at [102, 211] on span "Machinery and Vehicles" at bounding box center [83, 212] width 78 height 9
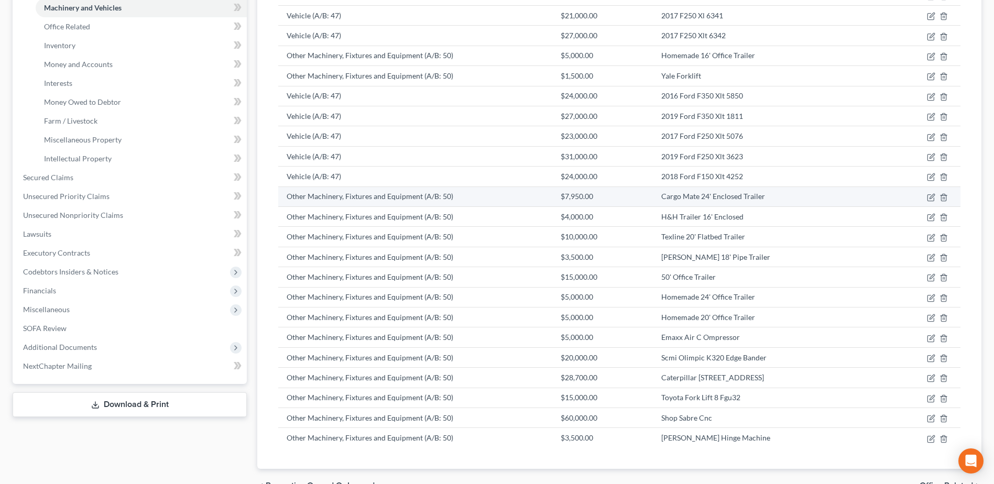
scroll to position [106, 0]
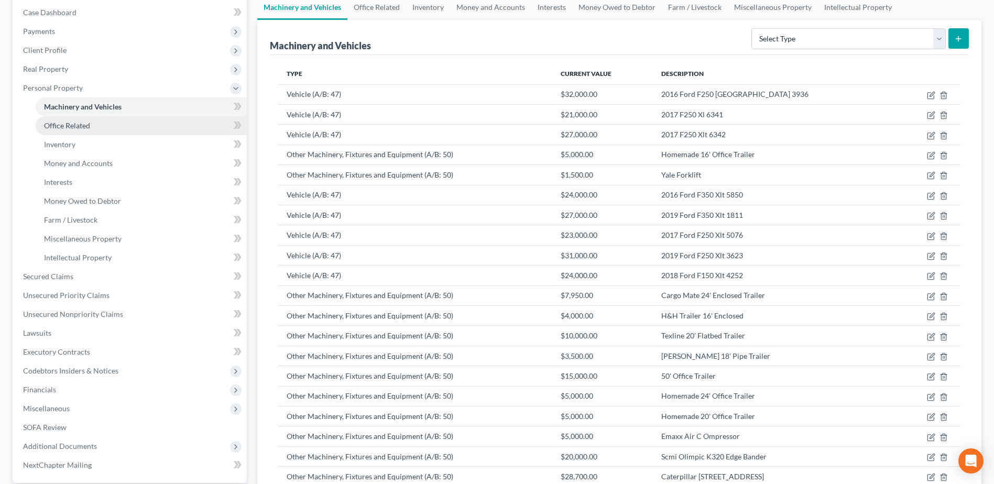
click at [73, 124] on span "Office Related" at bounding box center [67, 125] width 46 height 9
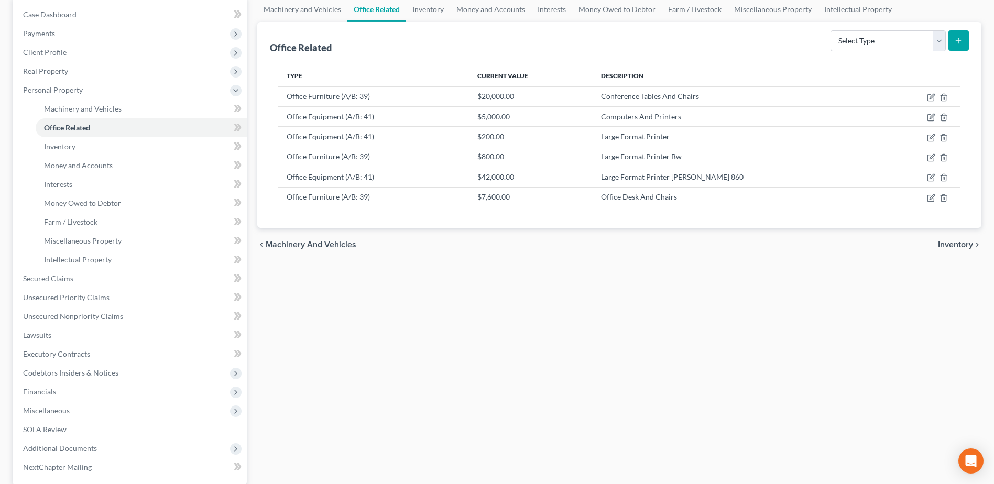
scroll to position [105, 0]
click at [403, 290] on div "Machinery and Vehicles Office Related Inventory Money and Accounts Interests Mo…" at bounding box center [619, 256] width 735 height 521
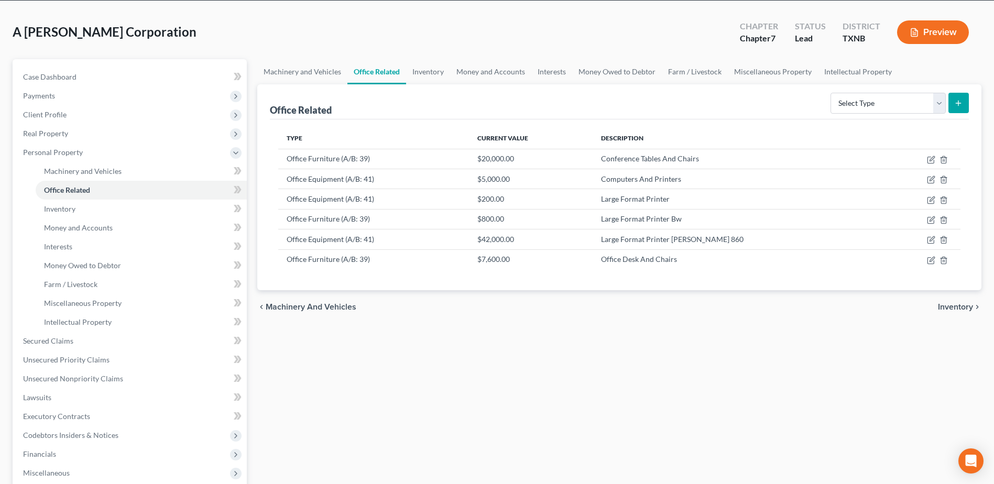
scroll to position [0, 0]
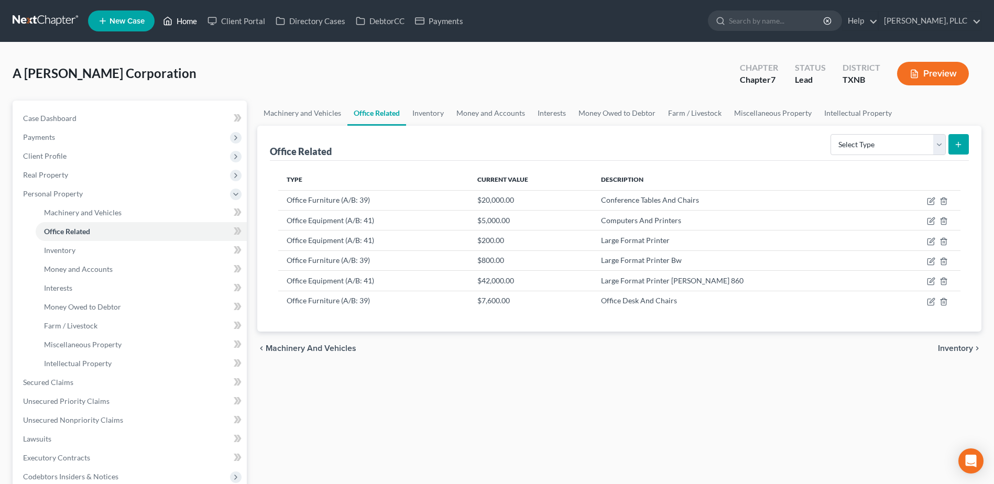
click at [191, 24] on link "Home" at bounding box center [180, 21] width 45 height 19
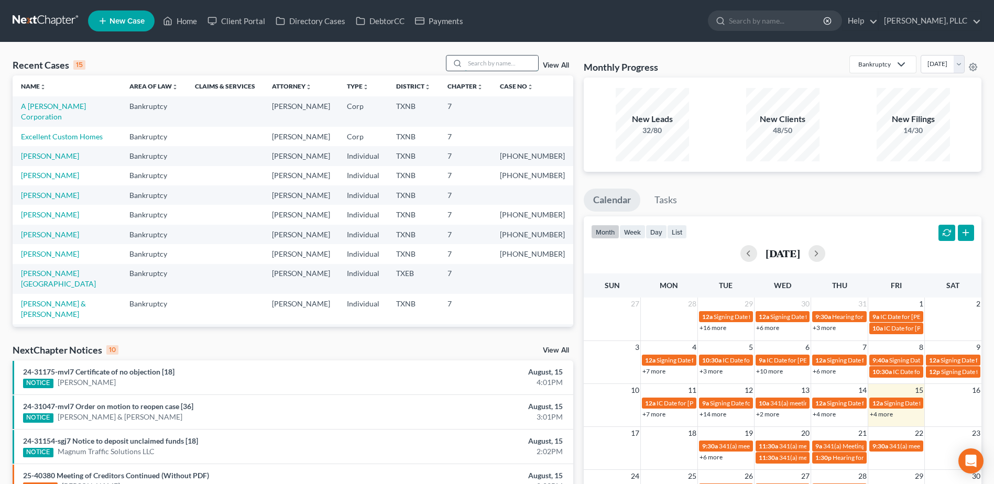
click at [491, 61] on input "search" at bounding box center [501, 63] width 73 height 15
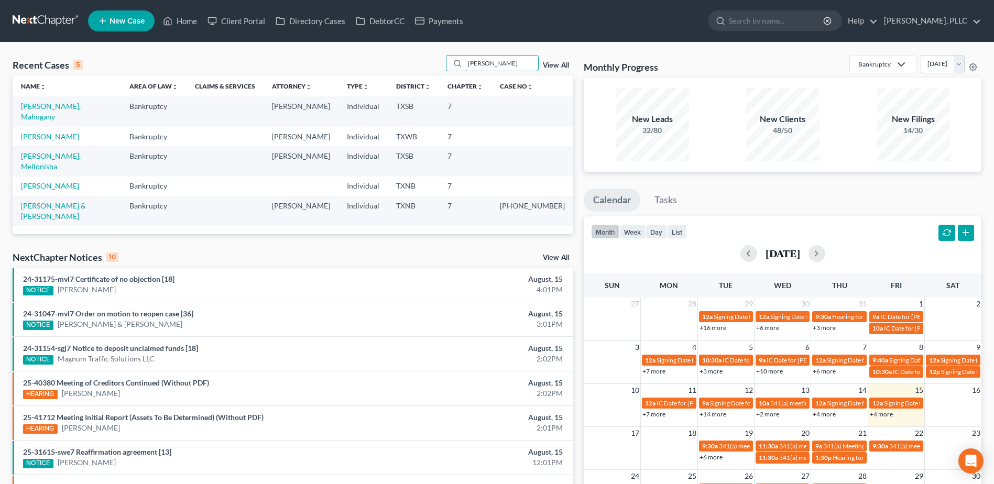
type input "clark"
click at [56, 112] on td "Clark, Mahogany" at bounding box center [67, 111] width 108 height 30
click at [52, 103] on link "Clark, Mahogany" at bounding box center [51, 111] width 60 height 19
select select "4"
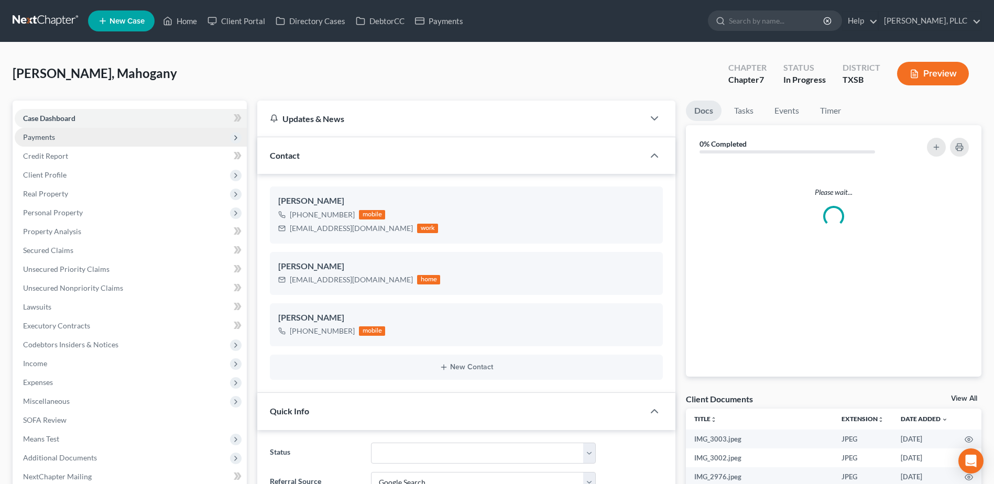
click at [40, 139] on span "Payments" at bounding box center [39, 137] width 32 height 9
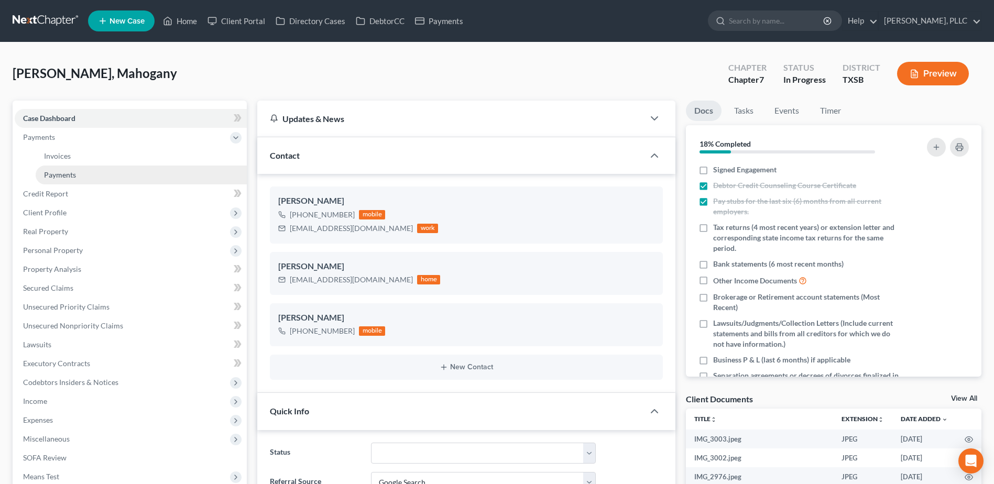
scroll to position [231, 0]
click at [61, 178] on span "Payments" at bounding box center [60, 174] width 32 height 9
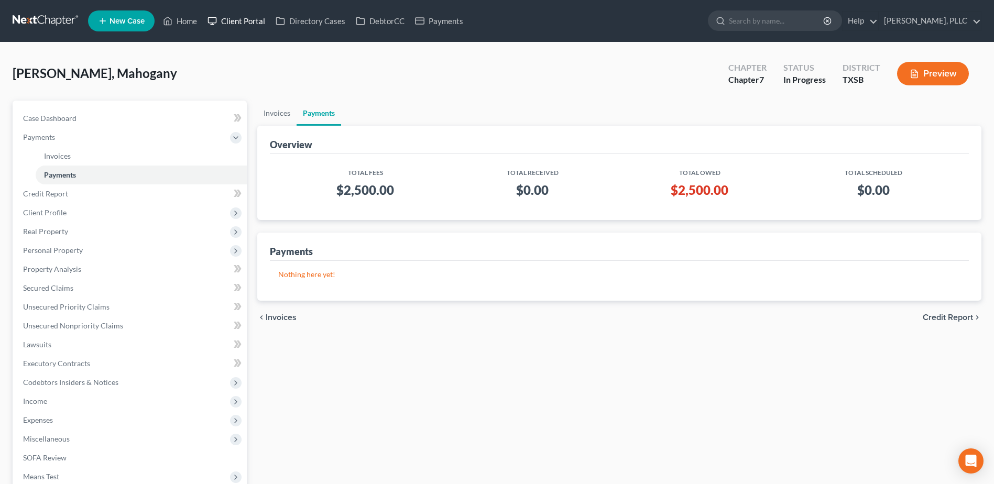
click at [247, 20] on link "Client Portal" at bounding box center [236, 21] width 68 height 19
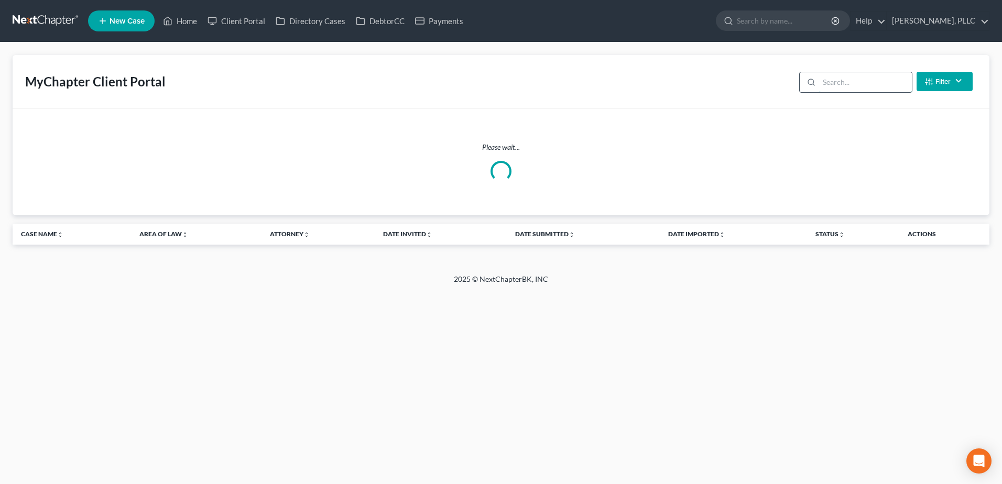
click at [822, 85] on input "search" at bounding box center [865, 82] width 93 height 20
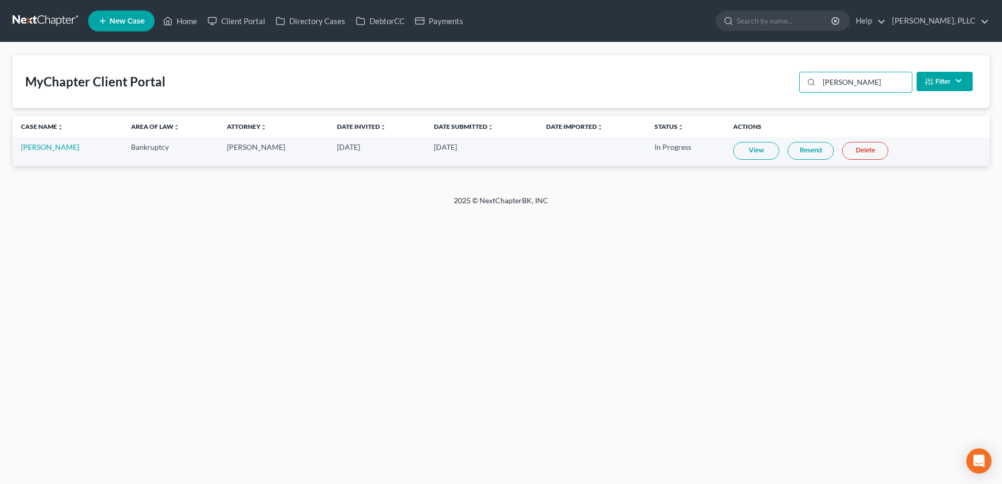
type input "dewberry"
click at [750, 143] on link "View" at bounding box center [756, 151] width 46 height 18
click at [47, 148] on link "[PERSON_NAME]" at bounding box center [50, 147] width 58 height 9
select select "1"
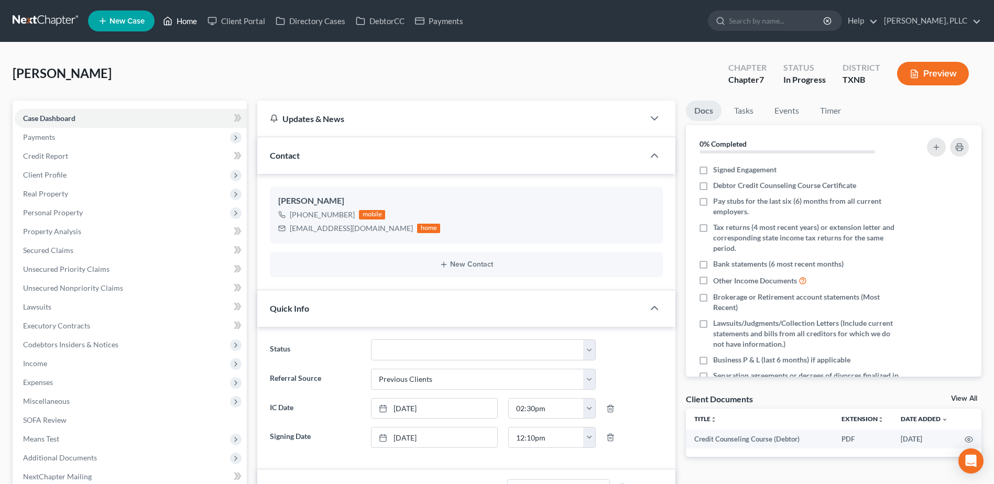
drag, startPoint x: 188, startPoint y: 16, endPoint x: 515, endPoint y: 73, distance: 332.0
click at [188, 15] on link "Home" at bounding box center [180, 21] width 45 height 19
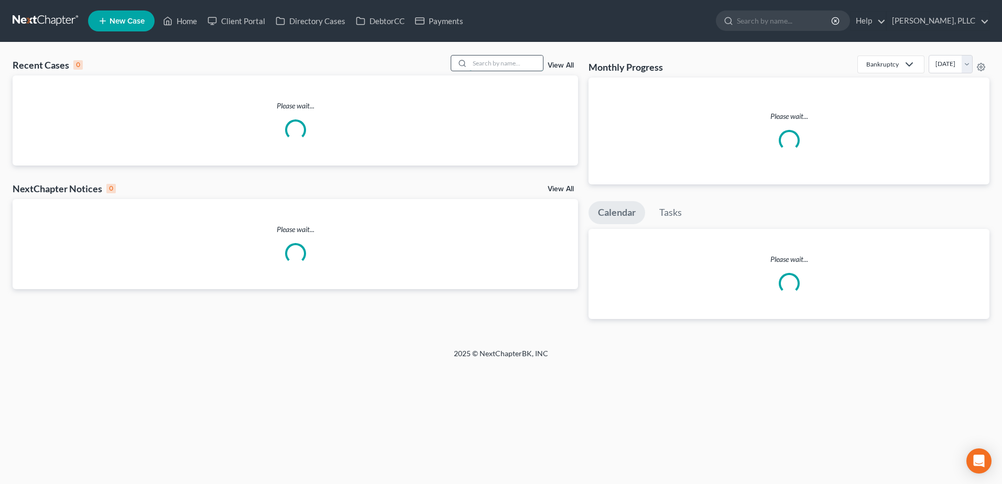
click at [505, 65] on input "search" at bounding box center [505, 63] width 73 height 15
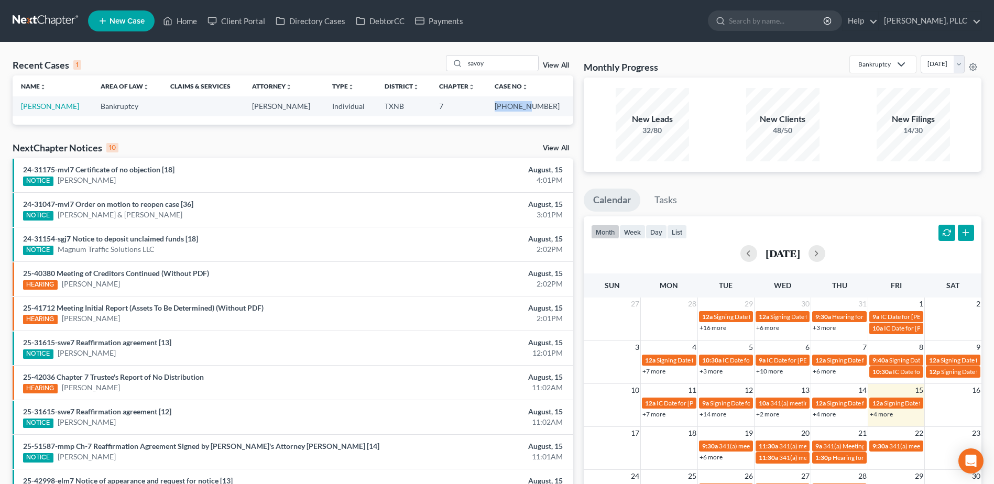
drag, startPoint x: 549, startPoint y: 109, endPoint x: 507, endPoint y: 111, distance: 41.4
click at [507, 111] on tr "Savoy, Alexander Bankruptcy Guy Holman Individual TXNB 7 25-42671-7" at bounding box center [293, 105] width 561 height 19
copy tr "25-42671"
drag, startPoint x: 496, startPoint y: 58, endPoint x: 458, endPoint y: 63, distance: 38.1
click at [458, 63] on div "savoy" at bounding box center [492, 63] width 93 height 16
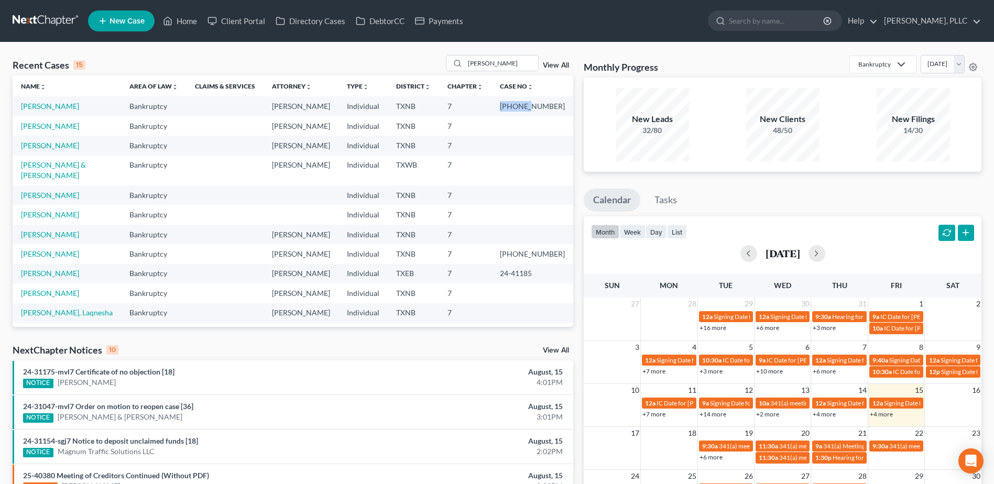
drag, startPoint x: 543, startPoint y: 107, endPoint x: 510, endPoint y: 110, distance: 33.1
click at [510, 110] on td "[PHONE_NUMBER]" at bounding box center [532, 105] width 82 height 19
drag, startPoint x: 510, startPoint y: 110, endPoint x: 552, endPoint y: 122, distance: 43.3
click at [552, 122] on td at bounding box center [532, 125] width 82 height 19
drag, startPoint x: 544, startPoint y: 105, endPoint x: 501, endPoint y: 106, distance: 43.0
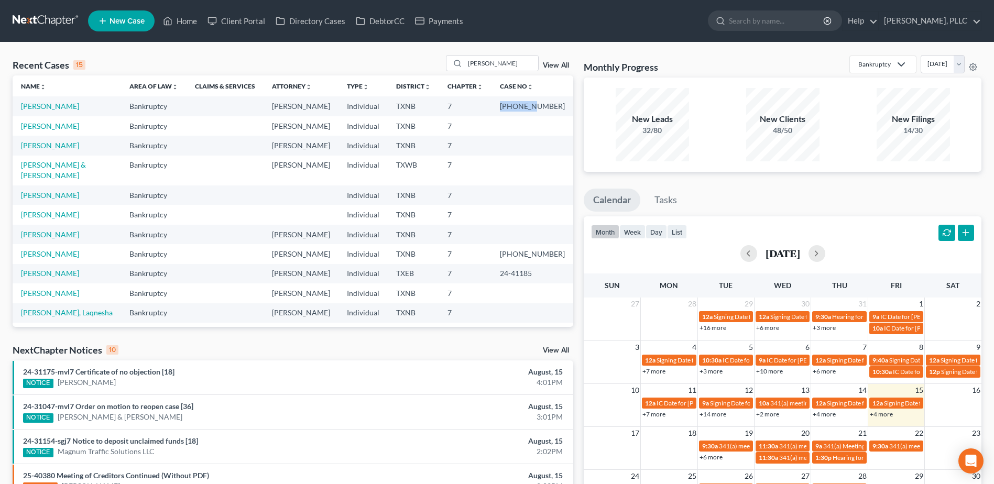
click at [501, 106] on tr "Robinson, Lateshia Bankruptcy Guy Holman Individual TXNB 7 25-32631-7" at bounding box center [293, 105] width 561 height 19
copy tr "25-32631"
drag, startPoint x: 450, startPoint y: 67, endPoint x: 379, endPoint y: 68, distance: 71.3
click at [379, 68] on div "Recent Cases 15 robinson View All" at bounding box center [293, 65] width 561 height 20
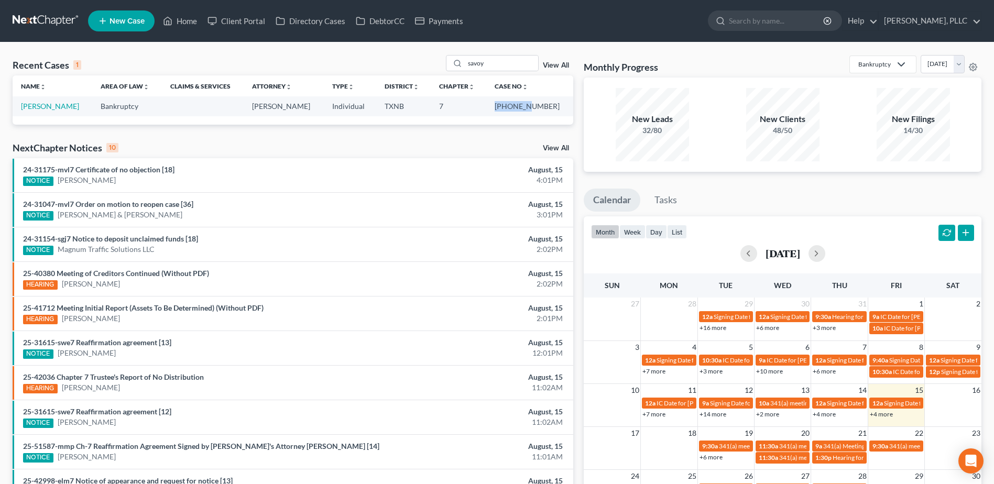
drag, startPoint x: 547, startPoint y: 107, endPoint x: 504, endPoint y: 107, distance: 43.0
click at [504, 107] on tr "Savoy, Alexander Bankruptcy Guy Holman Individual TXNB 7 25-42671-7" at bounding box center [293, 105] width 561 height 19
copy tr "25-42671"
drag, startPoint x: 495, startPoint y: 61, endPoint x: 430, endPoint y: 65, distance: 65.1
click at [430, 65] on div "Recent Cases 1 savoy View All" at bounding box center [293, 65] width 561 height 20
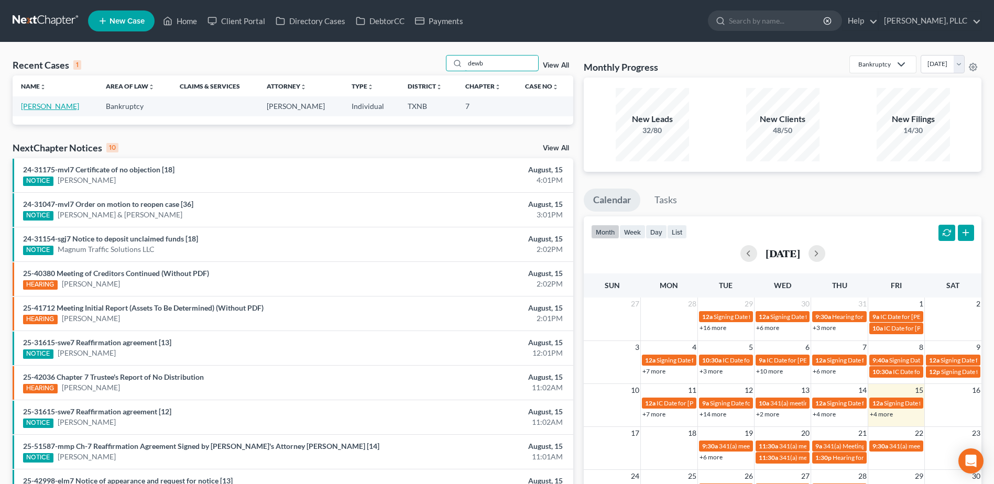
type input "dewb"
click at [62, 107] on link "Dewberry, Terrence" at bounding box center [50, 106] width 58 height 9
select select "1"
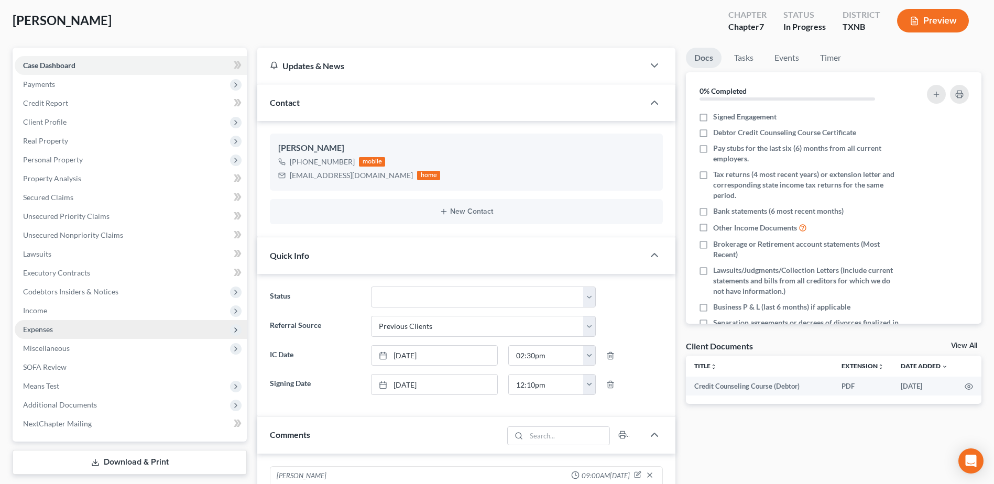
scroll to position [105, 0]
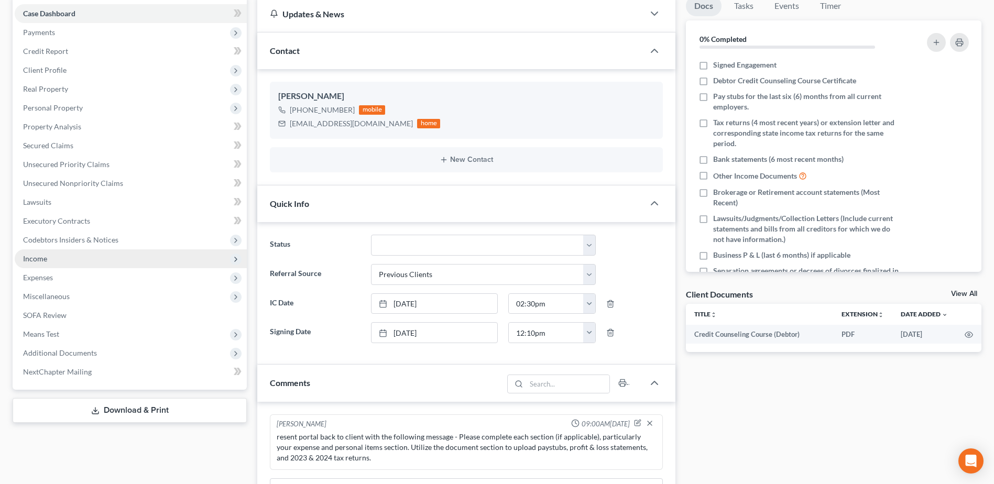
click at [48, 259] on span "Income" at bounding box center [131, 258] width 232 height 19
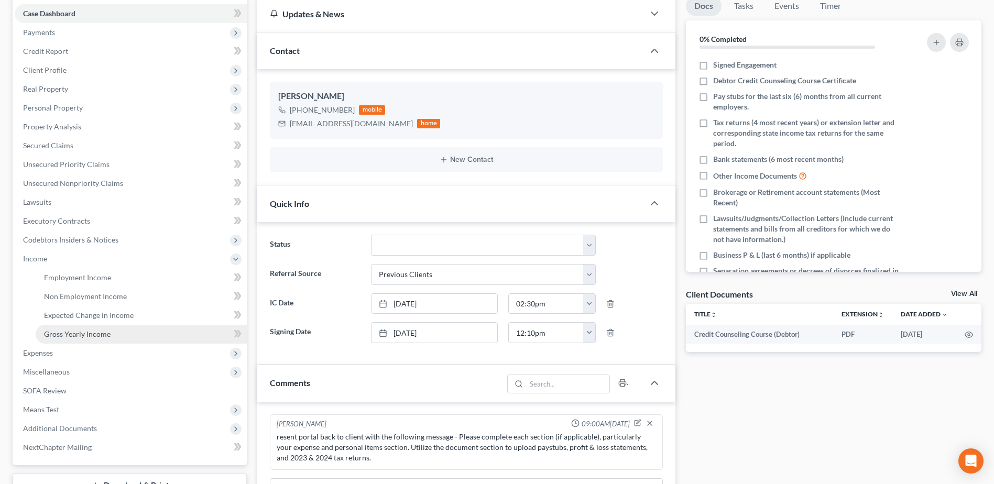
click at [78, 335] on span "Gross Yearly Income" at bounding box center [77, 334] width 67 height 9
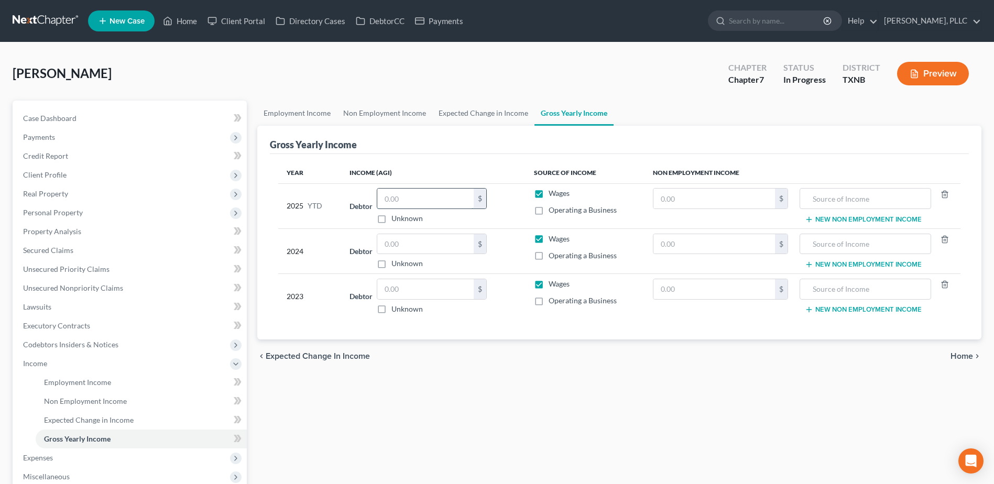
click at [407, 199] on input "text" at bounding box center [425, 199] width 96 height 20
click at [410, 246] on input "text" at bounding box center [425, 244] width 96 height 20
type input "14,406.00"
click at [443, 284] on input "text" at bounding box center [425, 289] width 96 height 20
type input "12,281.00"
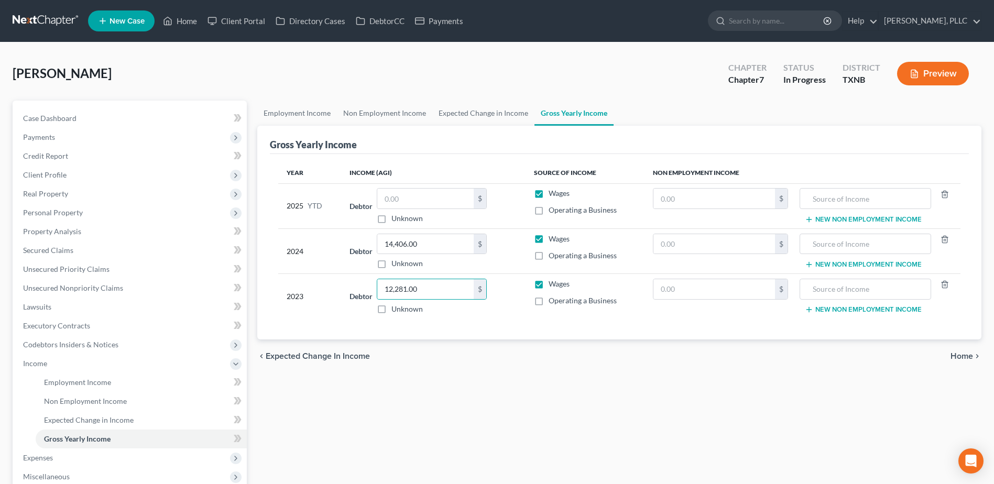
click at [549, 257] on label "Operating a Business" at bounding box center [583, 255] width 68 height 10
click at [553, 257] on input "Operating a Business" at bounding box center [556, 253] width 7 height 7
checkbox input "true"
click at [549, 236] on label "Wages" at bounding box center [559, 239] width 21 height 10
click at [553, 236] on input "Wages" at bounding box center [556, 237] width 7 height 7
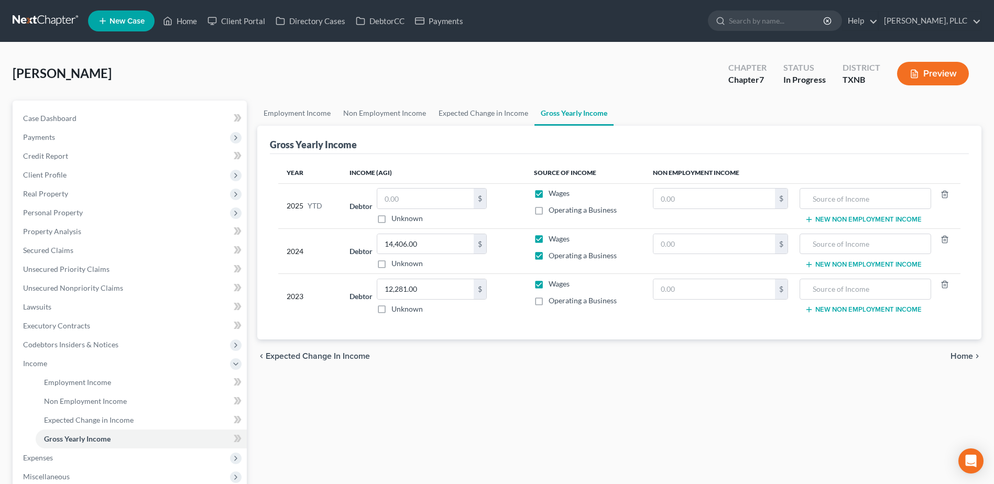
checkbox input "false"
drag, startPoint x: 539, startPoint y: 301, endPoint x: 540, endPoint y: 294, distance: 7.4
click at [549, 301] on label "Operating a Business" at bounding box center [583, 300] width 68 height 10
click at [553, 301] on input "Operating a Business" at bounding box center [556, 298] width 7 height 7
checkbox input "true"
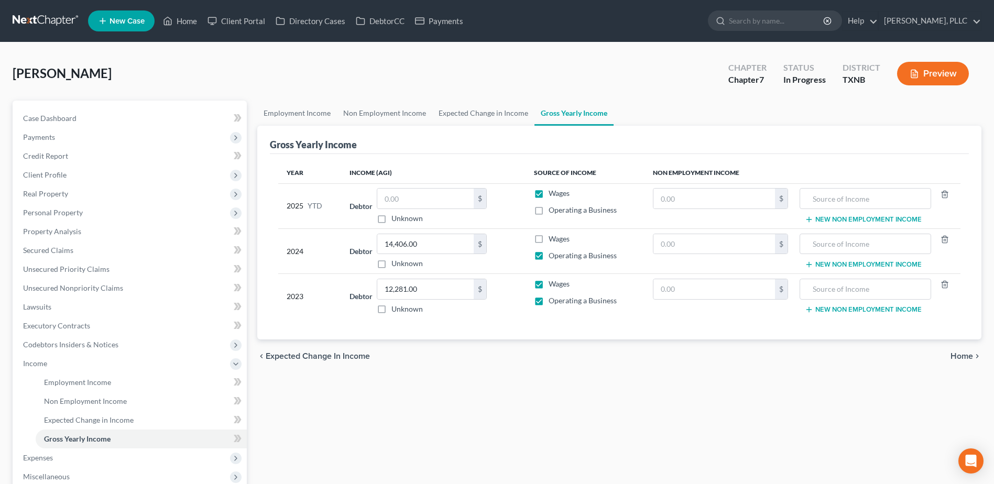
click at [549, 285] on label "Wages" at bounding box center [559, 284] width 21 height 10
click at [553, 285] on input "Wages" at bounding box center [556, 282] width 7 height 7
checkbox input "false"
click at [655, 396] on div "Employment Income Non Employment Income Expected Change in Income Gross Yearly …" at bounding box center [619, 352] width 735 height 502
click at [961, 357] on span "Home" at bounding box center [961, 356] width 23 height 8
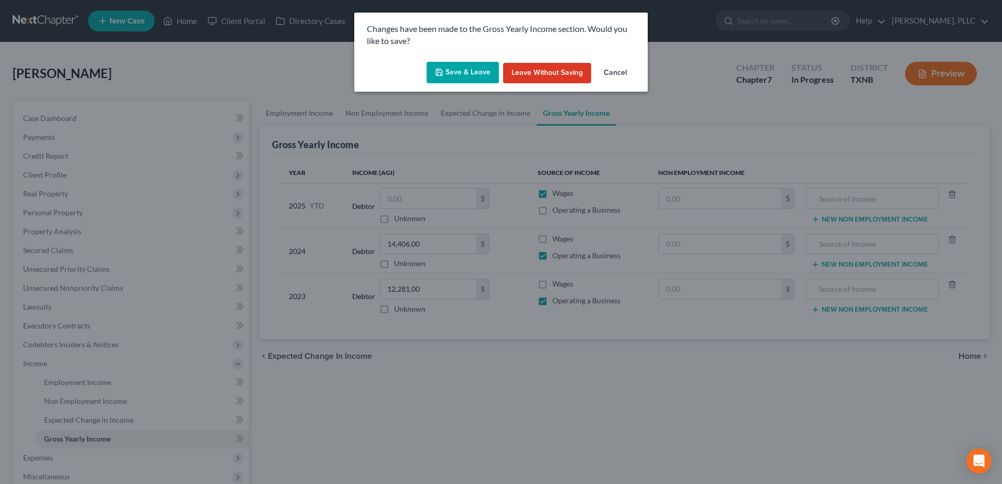
click at [480, 79] on button "Save & Leave" at bounding box center [462, 73] width 72 height 22
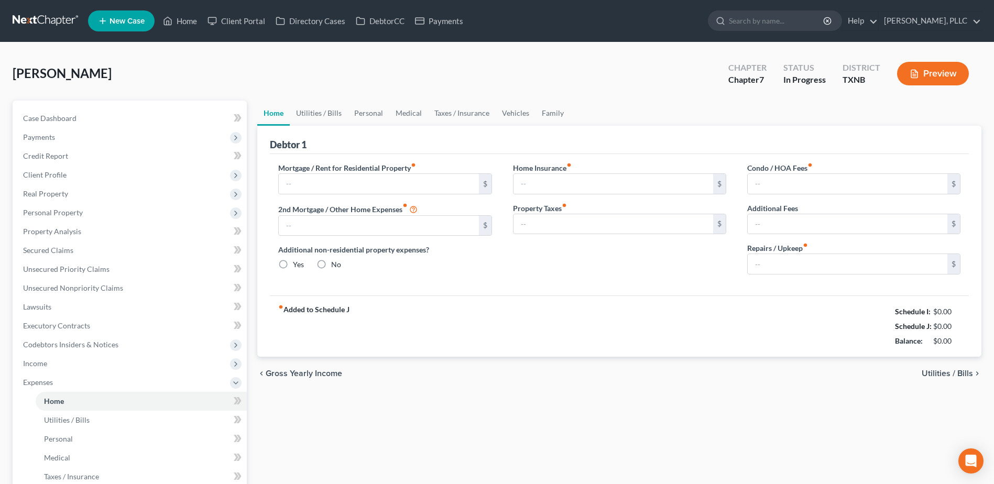
type input "0.00"
radio input "true"
type input "0.00"
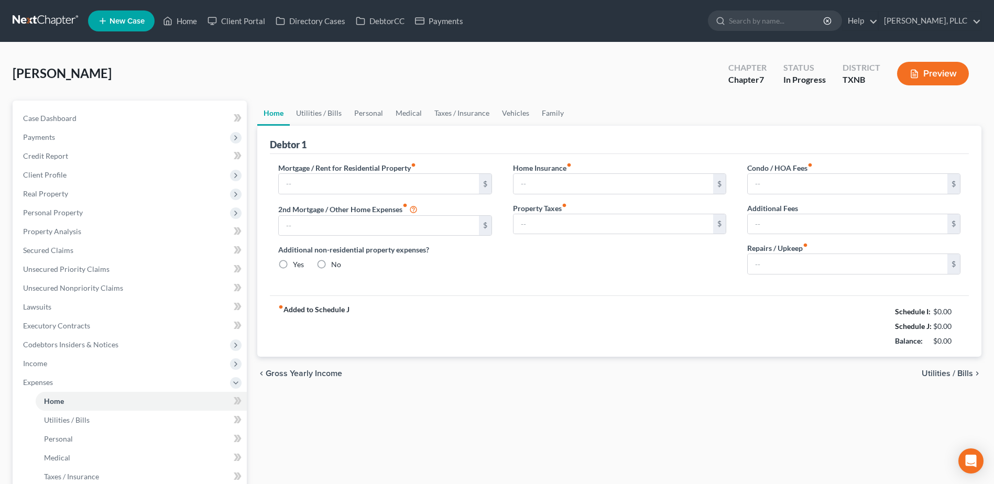
type input "0.00"
click at [63, 210] on span "Personal Property" at bounding box center [53, 212] width 60 height 9
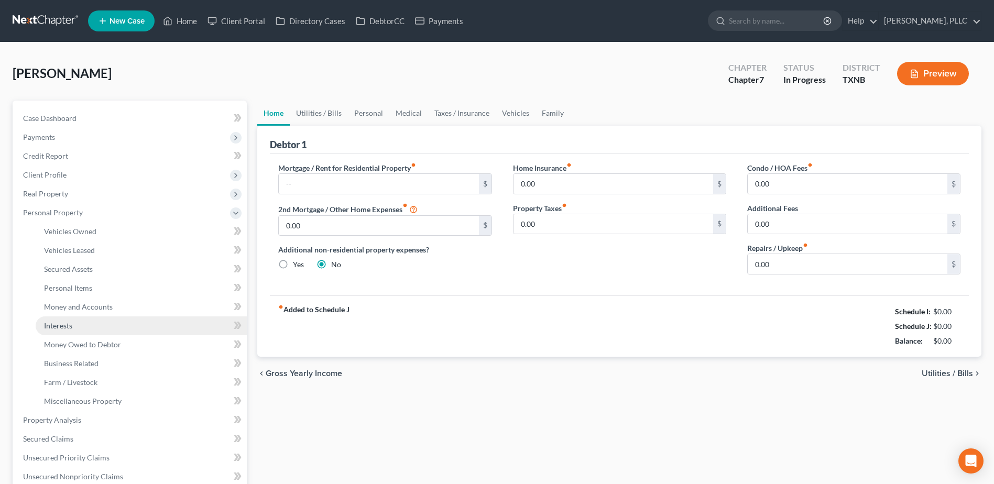
click at [64, 328] on span "Interests" at bounding box center [58, 325] width 28 height 9
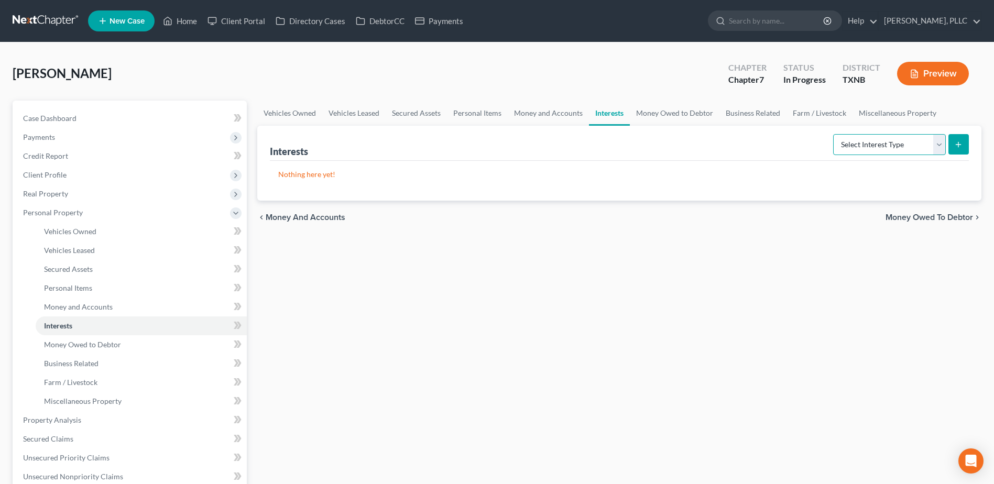
click at [940, 146] on select "Select Interest Type 401K Annuity Bond Education IRA Government Bond Government…" at bounding box center [889, 144] width 113 height 21
select select "incorporated_business"
click at [834, 134] on select "Select Interest Type 401K Annuity Bond Education IRA Government Bond Government…" at bounding box center [889, 144] width 113 height 21
click at [955, 148] on button "submit" at bounding box center [958, 144] width 20 height 20
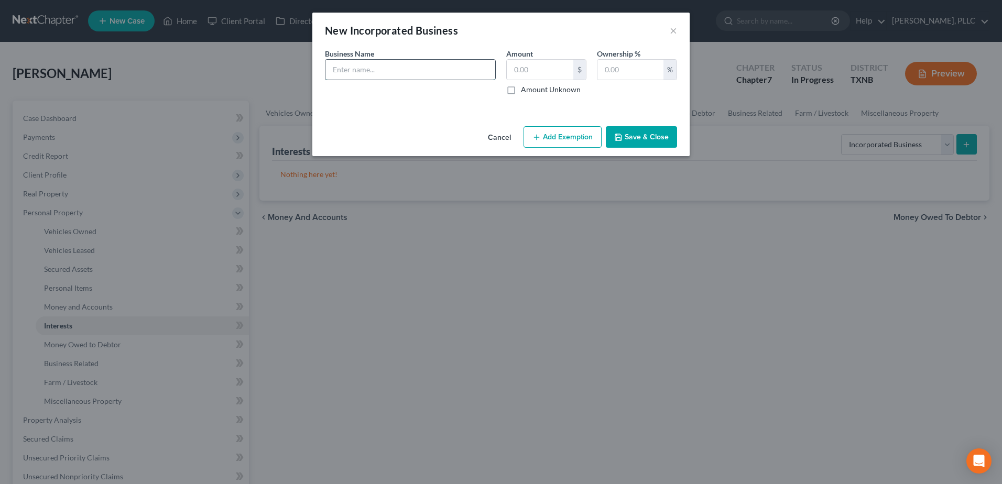
click at [362, 63] on input "text" at bounding box center [410, 70] width 170 height 20
type input "Moving Forward Transportation, LLC"
click at [621, 70] on input "text" at bounding box center [630, 70] width 66 height 20
type input "100"
click at [625, 140] on button "Save & Close" at bounding box center [641, 137] width 71 height 22
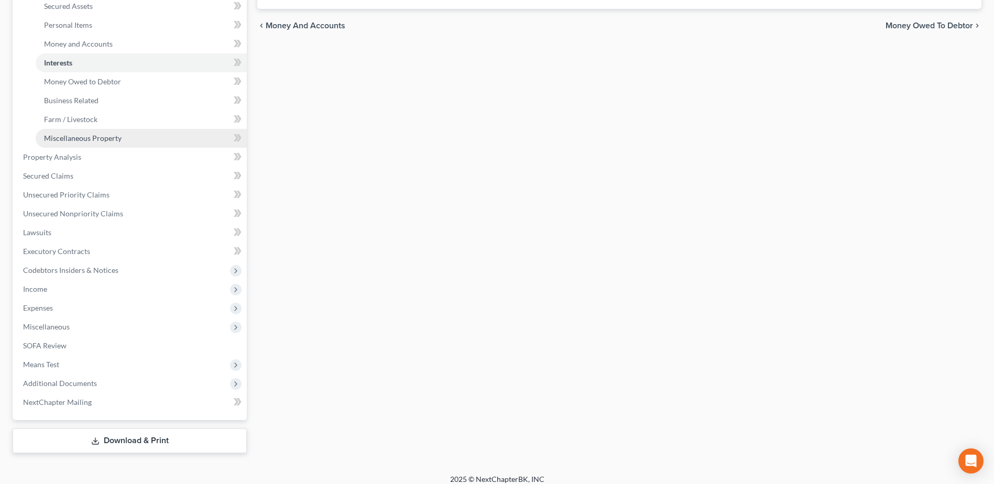
scroll to position [272, 0]
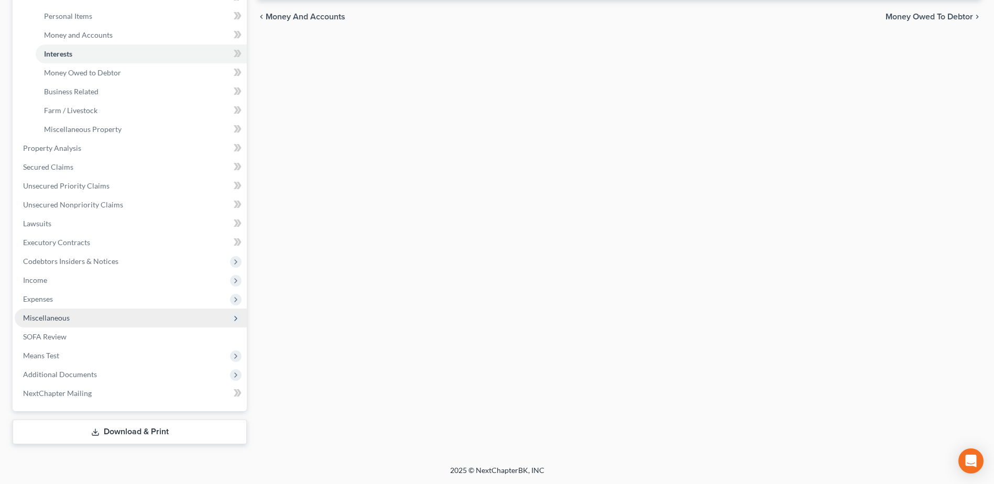
click at [49, 320] on span "Miscellaneous" at bounding box center [46, 317] width 47 height 9
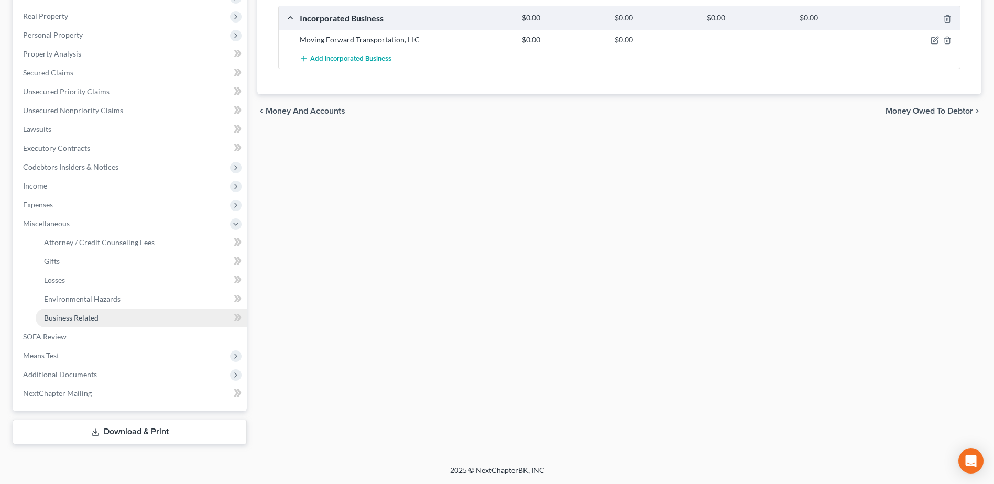
click at [55, 313] on span "Business Related" at bounding box center [71, 317] width 54 height 9
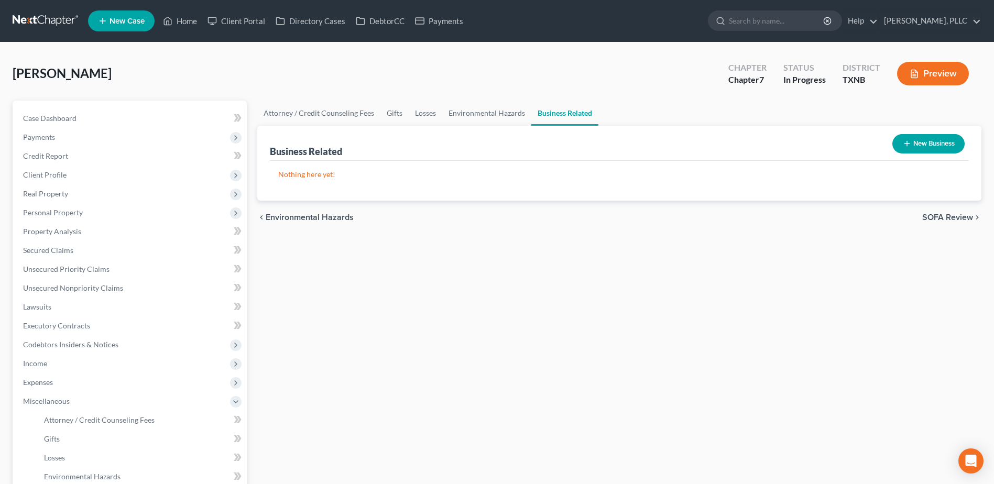
click at [948, 140] on button "New Business" at bounding box center [928, 143] width 72 height 19
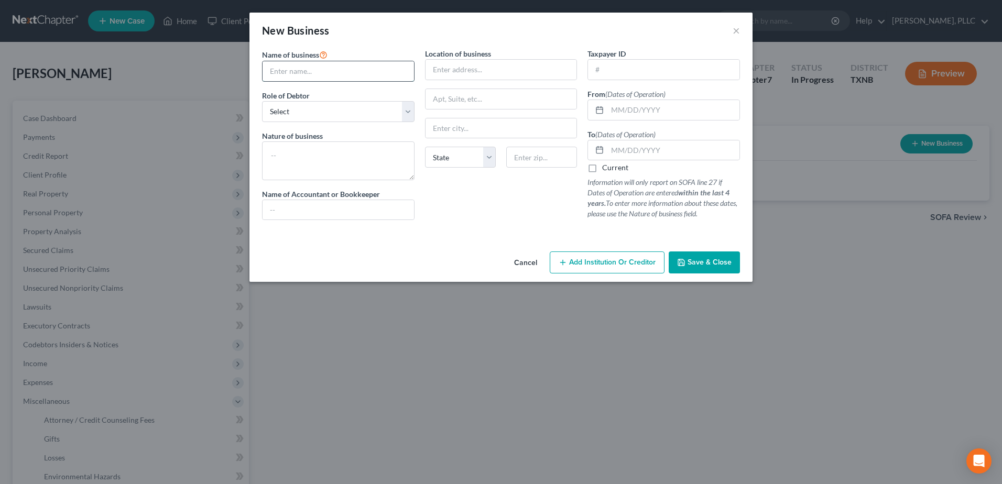
click at [361, 65] on input "text" at bounding box center [337, 71] width 151 height 20
type input "Moving Forward Transportation, LLC"
click at [408, 114] on select "Select A member of a limited liability company (LLC) or limited liability partn…" at bounding box center [338, 111] width 152 height 21
select select "member"
click at [262, 101] on select "Select A member of a limited liability company (LLC) or limited liability partn…" at bounding box center [338, 111] width 152 height 21
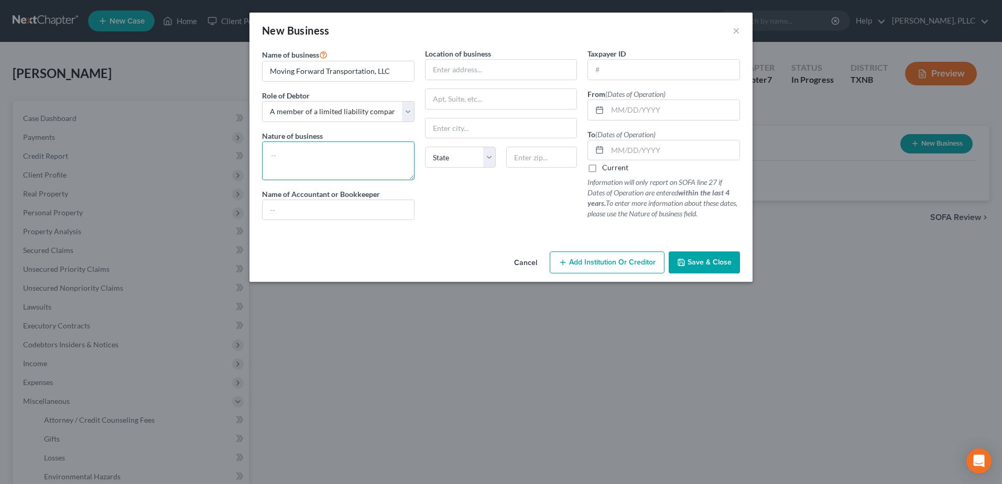
click at [360, 156] on textarea at bounding box center [338, 160] width 152 height 39
type textarea "Transportation"
click at [494, 73] on input "text" at bounding box center [500, 70] width 151 height 20
type input "-"
click at [732, 216] on p "Information will only report on SOFA line 27 if Dates of Operation are entered …" at bounding box center [663, 198] width 152 height 42
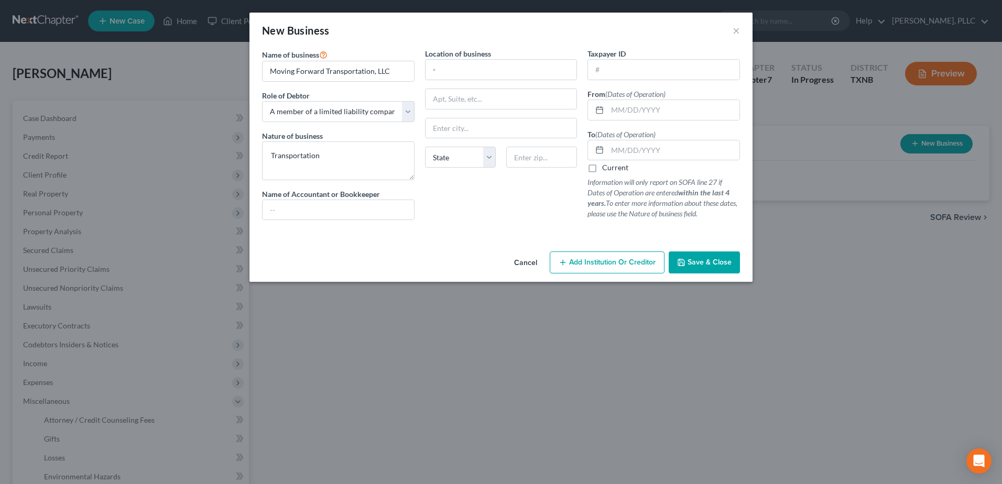
click at [711, 268] on button "Save & Close" at bounding box center [704, 262] width 71 height 22
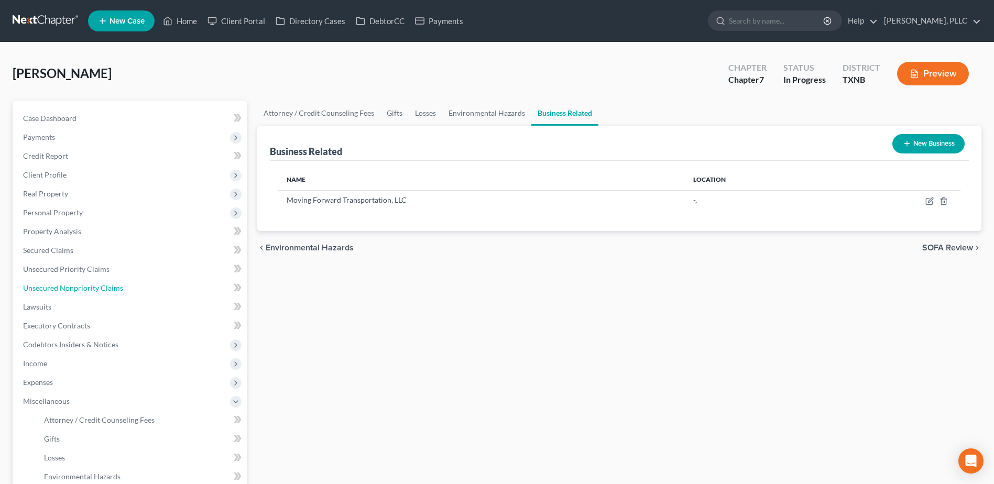
drag, startPoint x: 77, startPoint y: 286, endPoint x: 518, endPoint y: 347, distance: 445.4
click at [77, 286] on span "Unsecured Nonpriority Claims" at bounding box center [73, 287] width 100 height 9
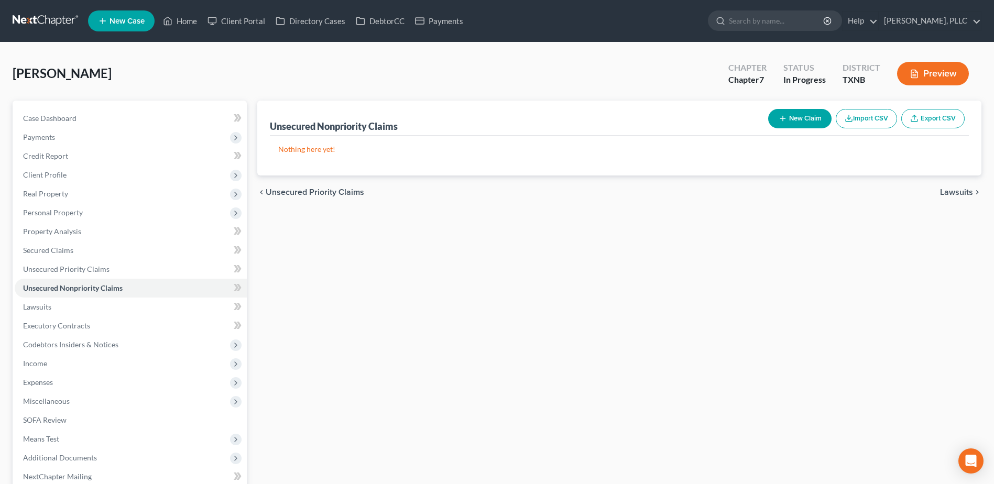
click at [779, 119] on icon "button" at bounding box center [783, 118] width 8 height 8
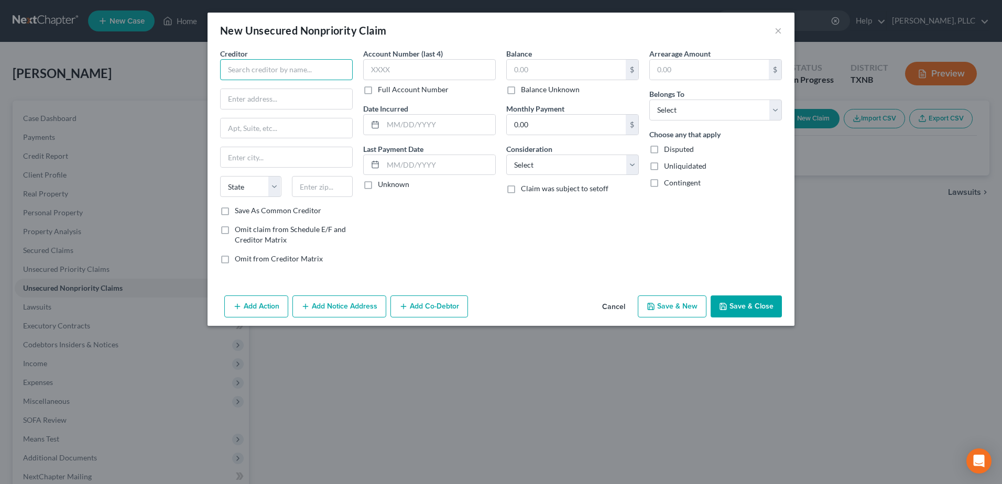
click at [281, 73] on input "text" at bounding box center [286, 69] width 133 height 21
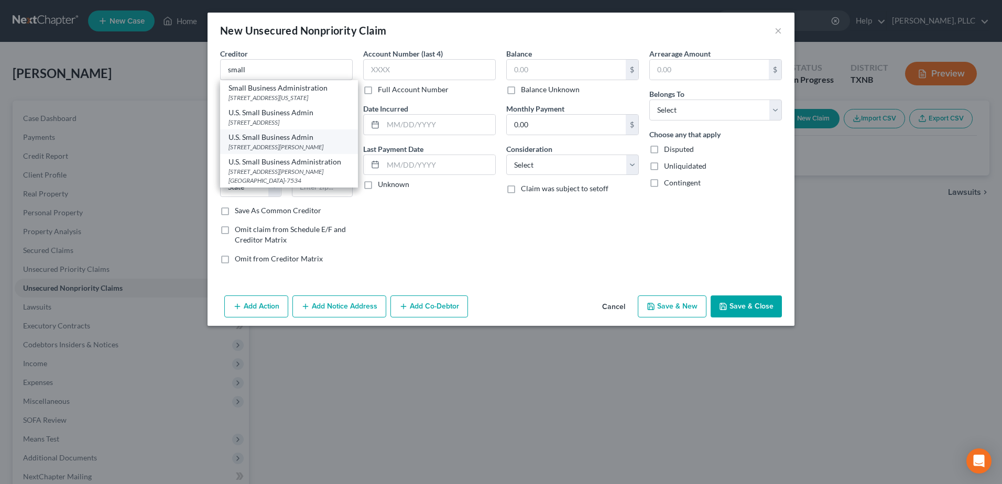
click at [282, 151] on div "1545 Hawkins Blvd Ste 202, El Paso, TX 79925-2652" at bounding box center [288, 147] width 121 height 9
type input "U.S. Small Business Admin"
type input "1545 Hawkins Blvd"
type input "Ste 202"
type input "El Paso"
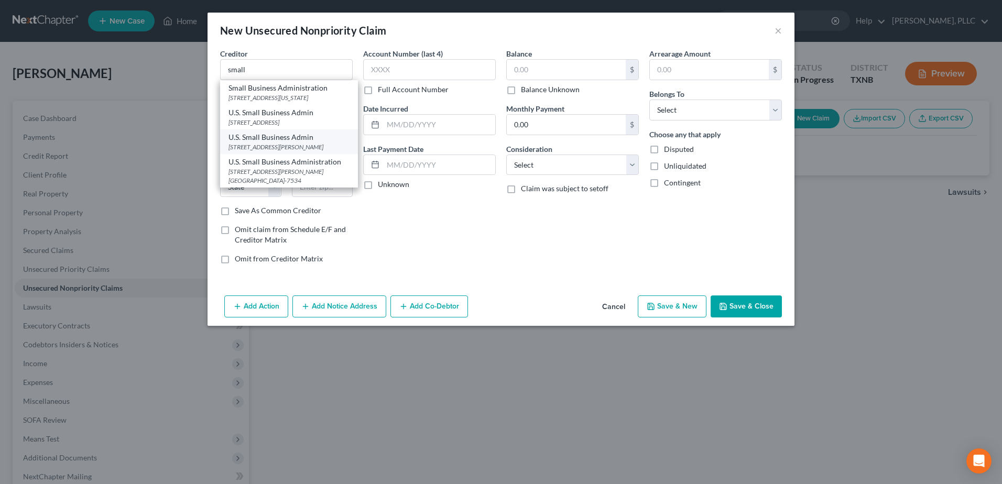
select select "45"
type input "79925-2652"
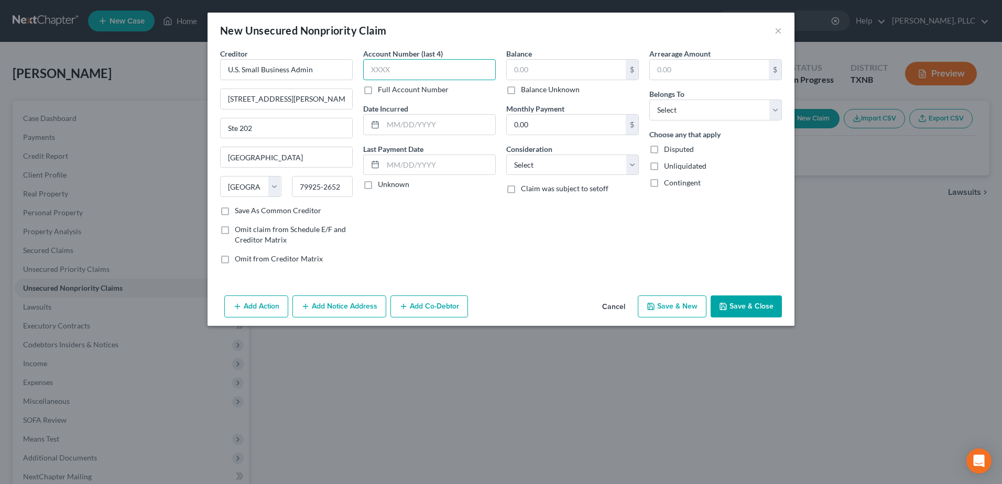
click at [459, 67] on input "text" at bounding box center [429, 69] width 133 height 21
type input "7802"
click at [538, 70] on input "text" at bounding box center [566, 70] width 119 height 20
type input "278,819.99"
click at [634, 167] on select "Select Cable / Satellite Services Collection Agency Credit Card Debt Debt Couns…" at bounding box center [572, 165] width 133 height 21
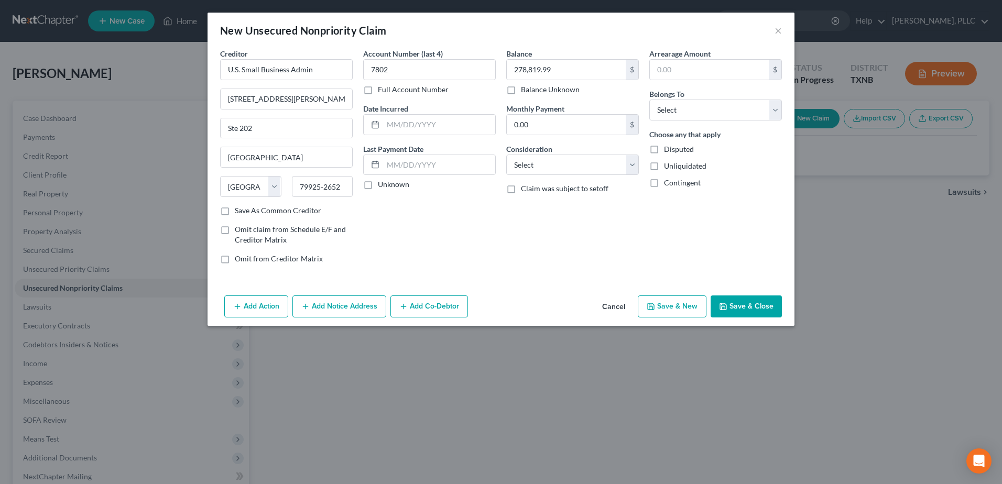
click at [693, 238] on div "Arrearage Amount $ Belongs To * Select Debtor 1 Only Debtor 2 Only Debtor 1 And…" at bounding box center [715, 160] width 143 height 224
click at [775, 110] on select "Select Debtor 1 Only Debtor 2 Only Debtor 1 And Debtor 2 Only At Least One Of T…" at bounding box center [715, 110] width 133 height 21
select select "0"
click at [649, 100] on select "Select Debtor 1 Only Debtor 2 Only Debtor 1 And Debtor 2 Only At Least One Of T…" at bounding box center [715, 110] width 133 height 21
click at [446, 307] on button "Add Co-Debtor" at bounding box center [429, 306] width 78 height 22
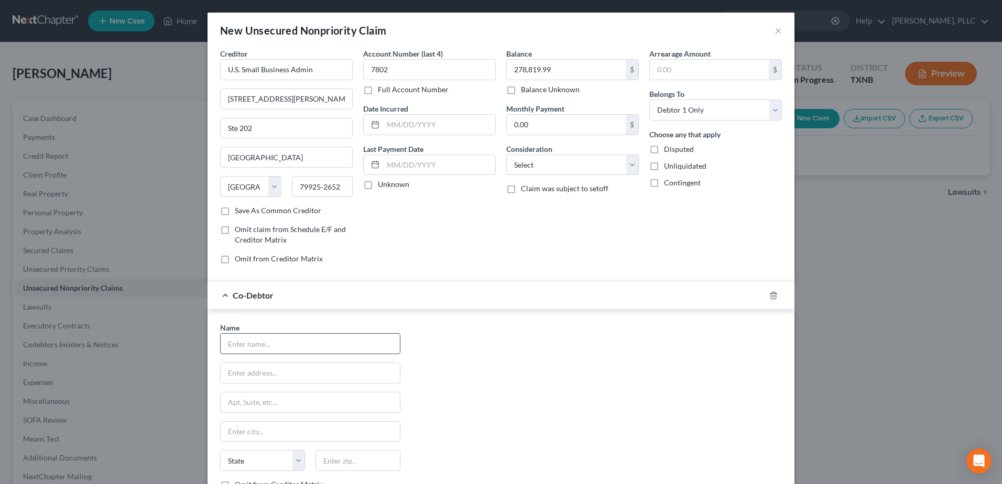
click at [312, 343] on input "text" at bounding box center [310, 344] width 179 height 20
click at [261, 343] on input "text" at bounding box center [310, 344] width 179 height 20
type input "o"
type input "N"
type input "Moving Forward Transportation, LLC"
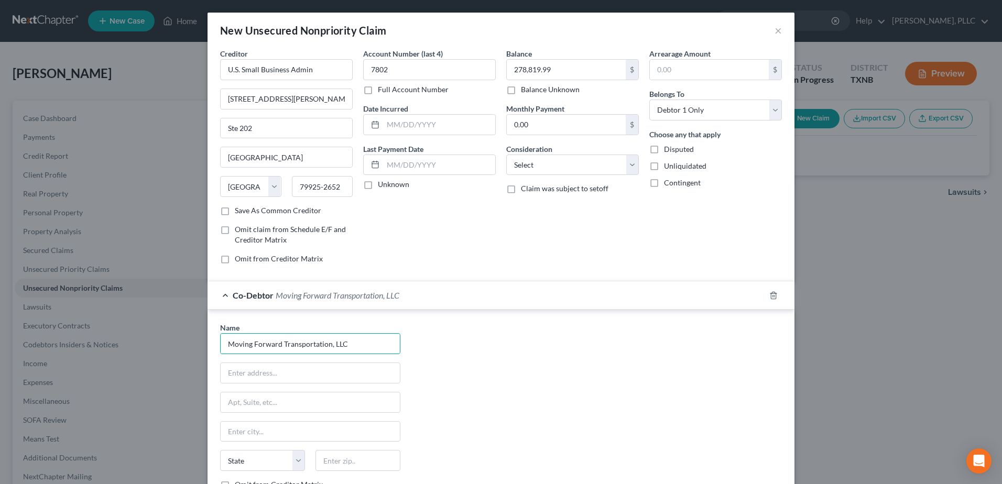
click at [560, 383] on div "Name * Moving Forward Transportation, LLC State AL AK AR AZ CA CO CT DE DC FL G…" at bounding box center [501, 419] width 572 height 195
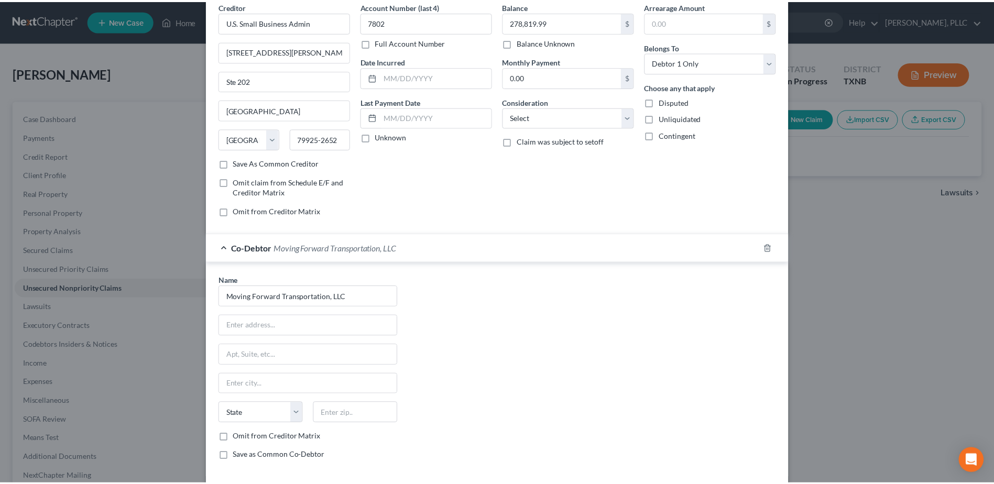
scroll to position [99, 0]
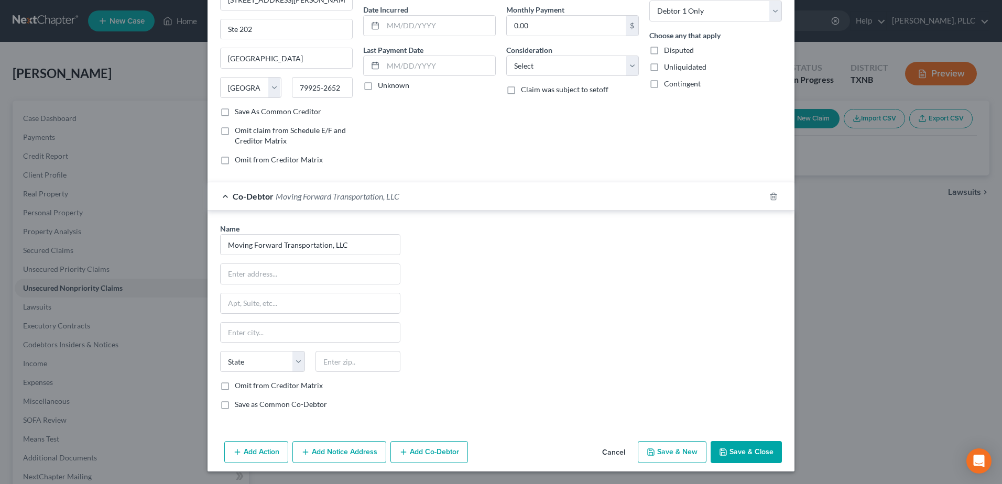
click at [746, 450] on button "Save & Close" at bounding box center [745, 452] width 71 height 22
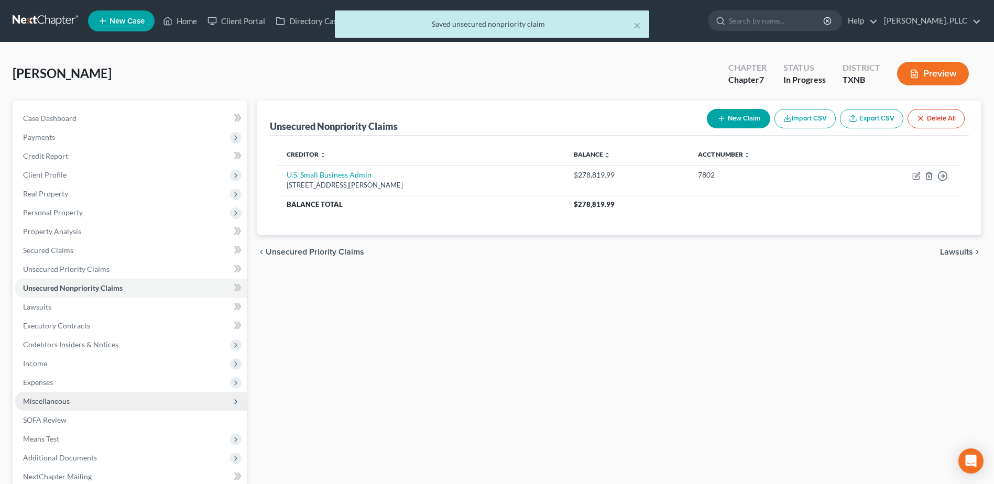
click at [61, 397] on span "Miscellaneous" at bounding box center [46, 401] width 47 height 9
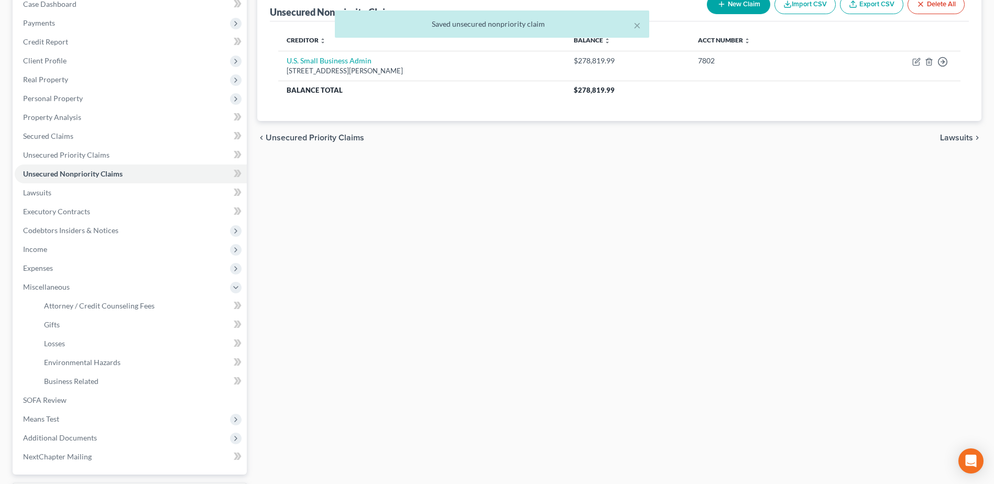
scroll to position [178, 0]
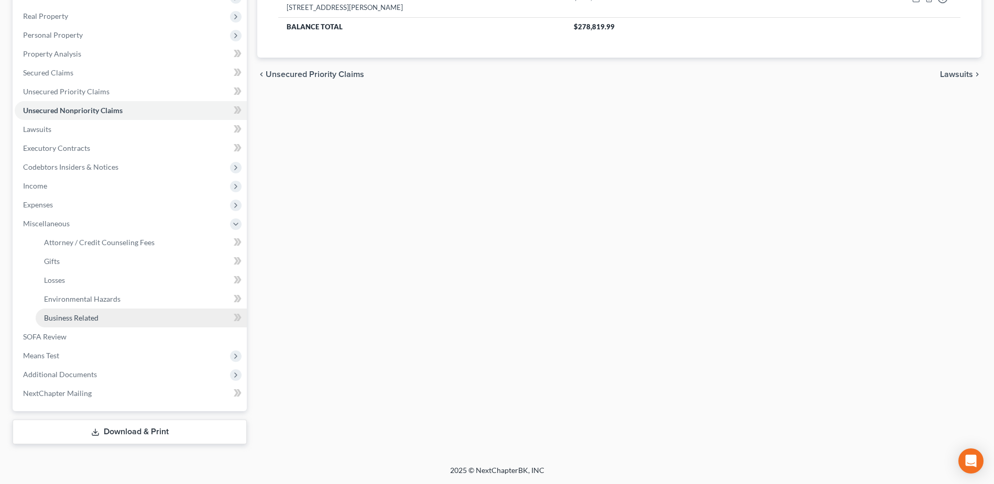
click at [74, 317] on span "Business Related" at bounding box center [71, 317] width 54 height 9
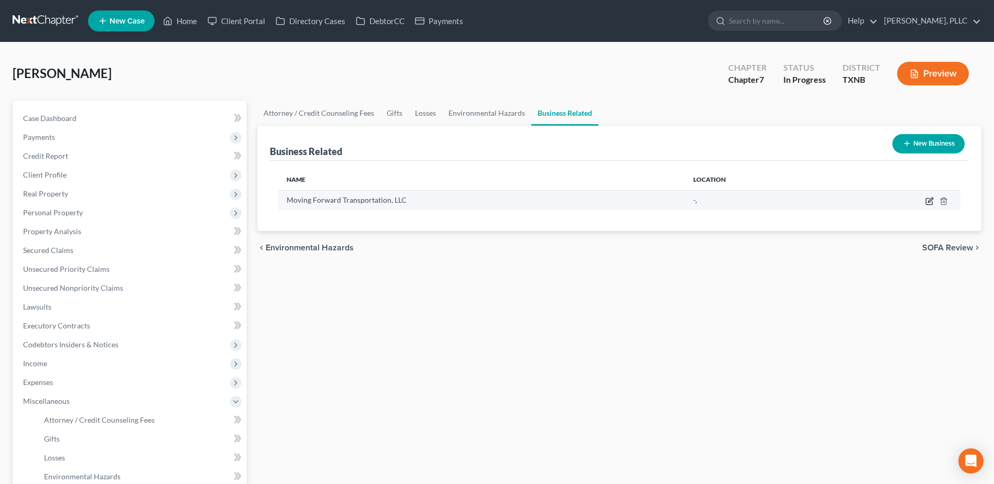
click at [929, 203] on icon "button" at bounding box center [929, 201] width 8 height 8
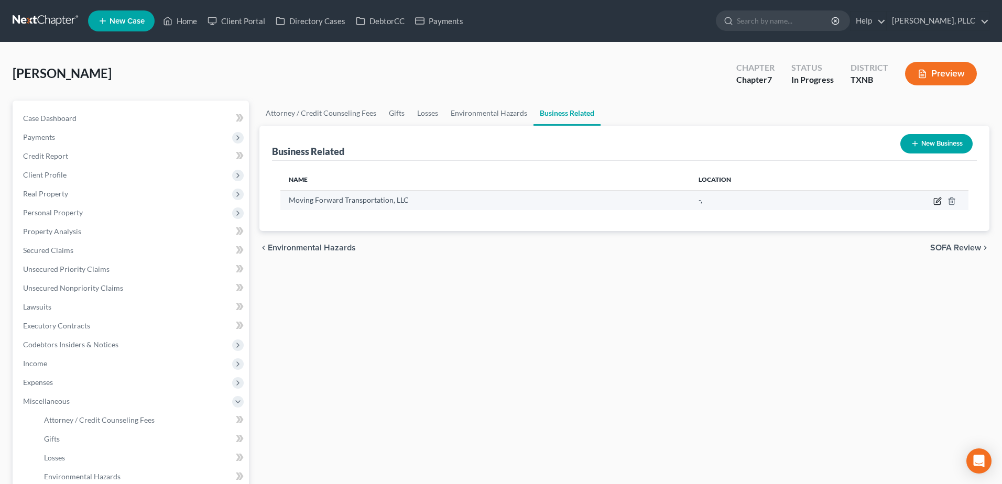
select select "member"
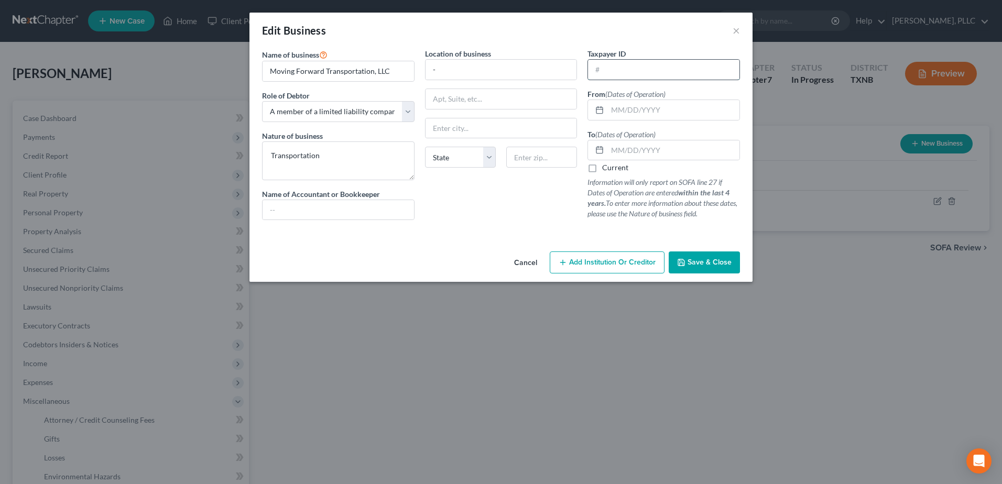
click at [653, 70] on input "text" at bounding box center [663, 70] width 151 height 20
paste input "32-0648864"
type input "32-0648864"
click at [678, 106] on input "text" at bounding box center [673, 110] width 132 height 20
type input "09/19/2017"
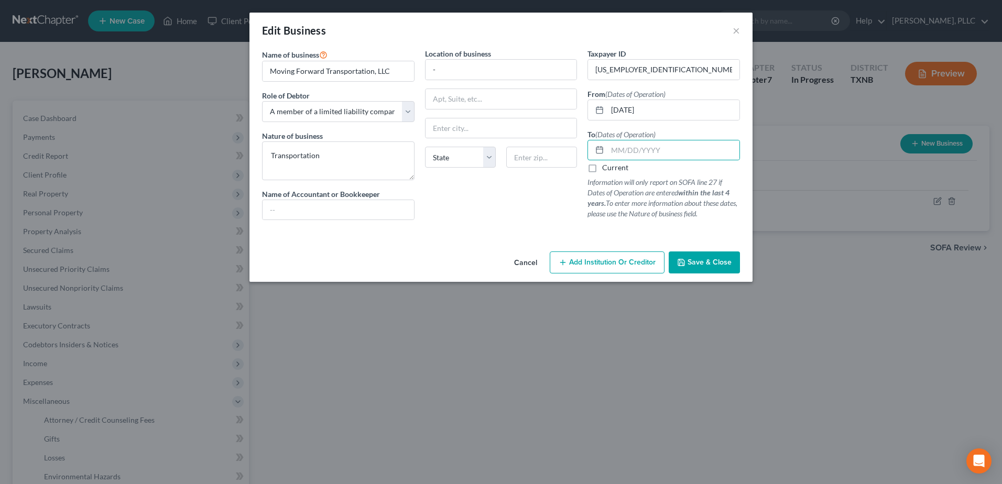
click at [602, 168] on label "Current" at bounding box center [615, 167] width 26 height 10
click at [606, 168] on input "Current" at bounding box center [609, 165] width 7 height 7
checkbox input "true"
click at [484, 74] on input "-" at bounding box center [500, 70] width 151 height 20
type input "-"
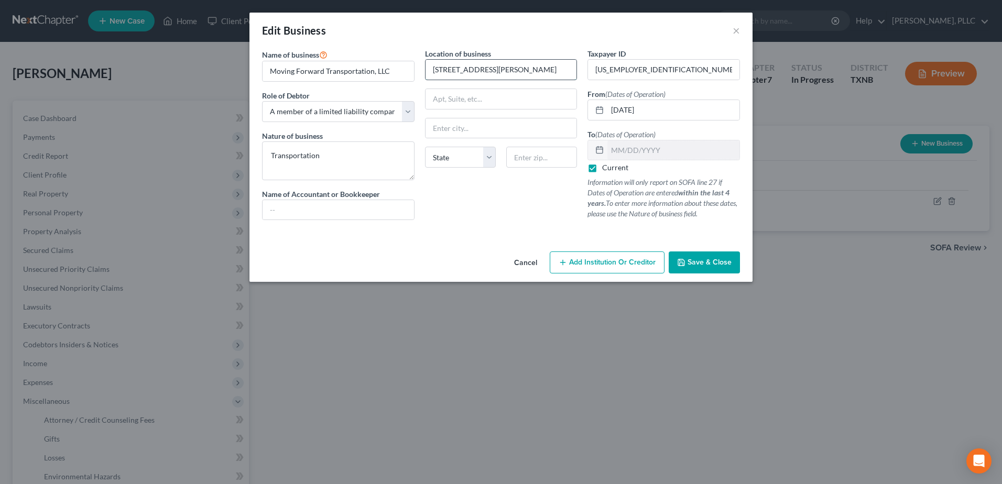
type input "1334 S Marsalis Avenue"
type input "[GEOGRAPHIC_DATA]"
select select "45"
type input "75216"
click at [738, 263] on button "Save & Close" at bounding box center [704, 262] width 71 height 22
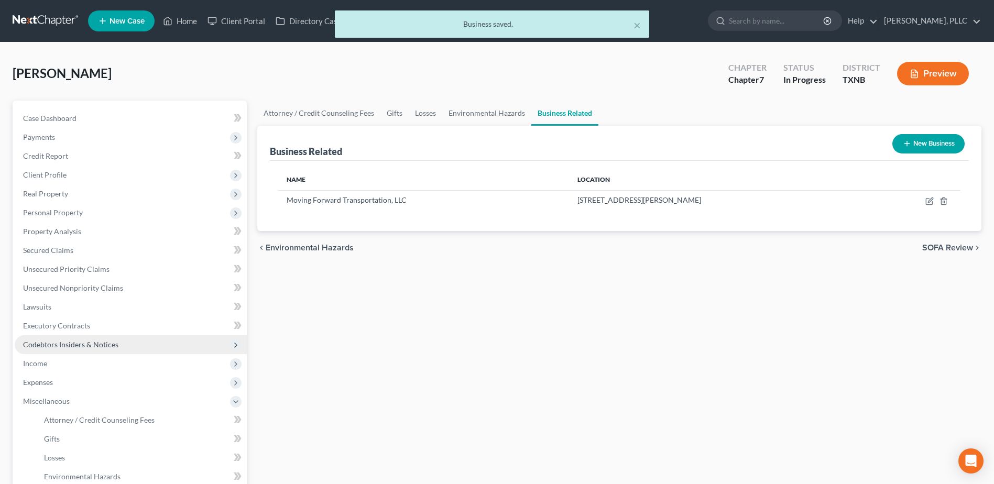
click at [55, 344] on span "Codebtors Insiders & Notices" at bounding box center [70, 344] width 95 height 9
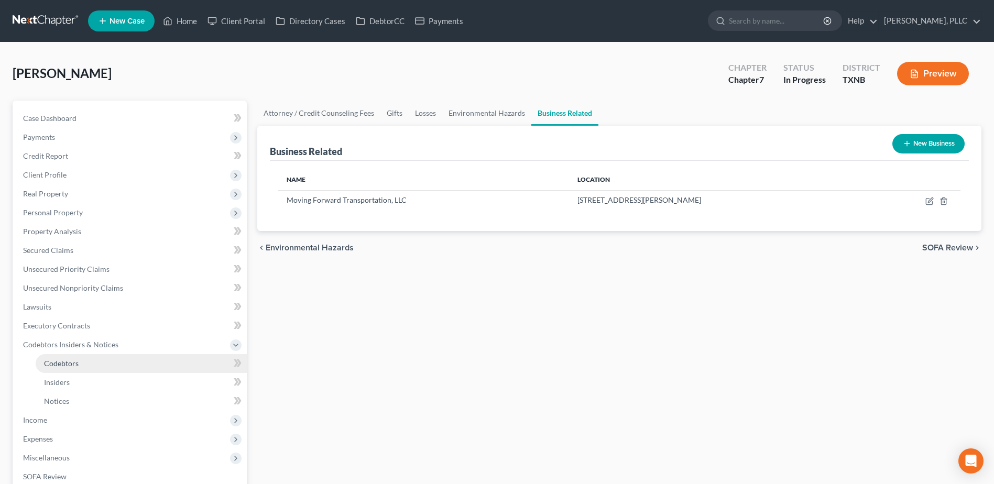
click at [81, 361] on link "Codebtors" at bounding box center [141, 363] width 211 height 19
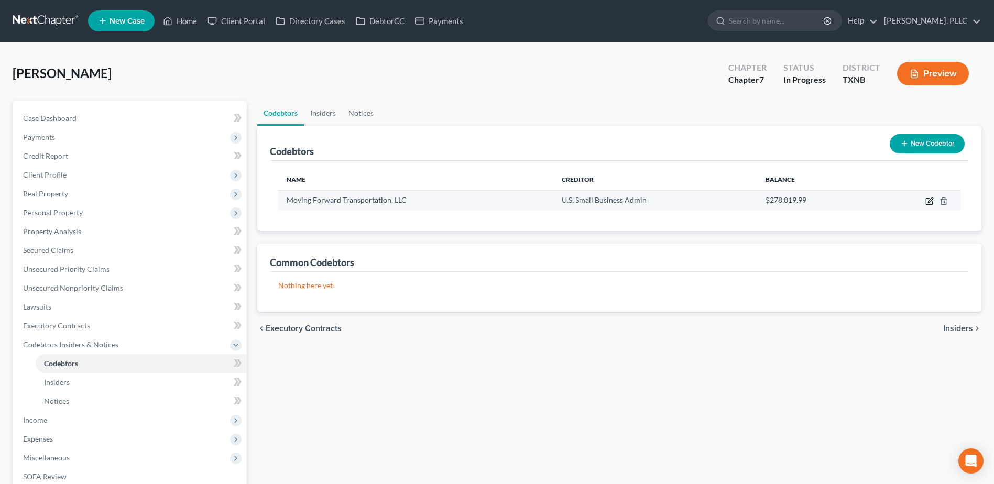
click at [926, 203] on icon "button" at bounding box center [929, 202] width 6 height 6
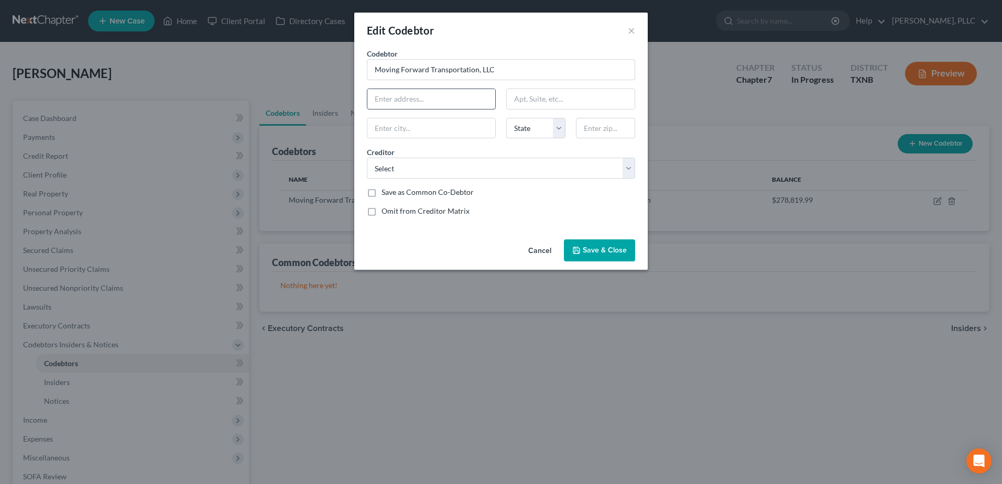
click at [429, 97] on input "text" at bounding box center [431, 99] width 128 height 20
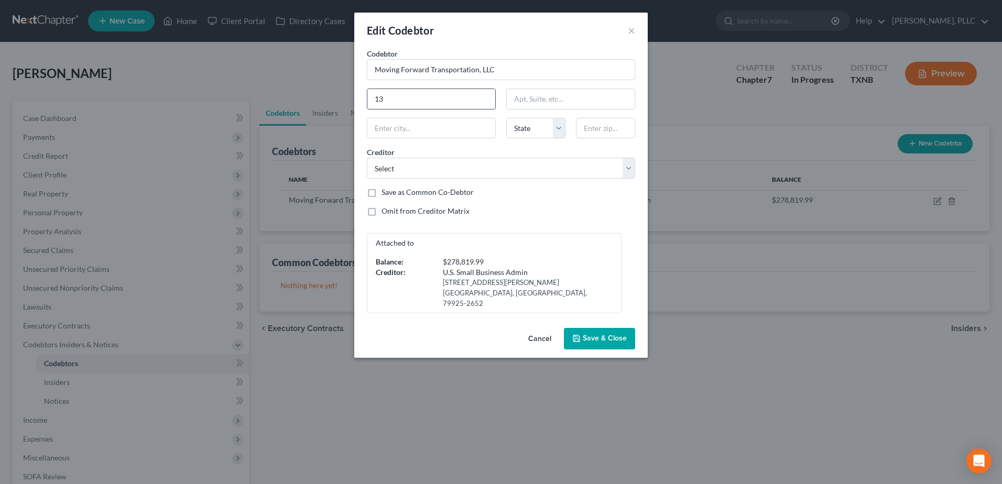
type input "1334 S Marsalis Avenue"
type input "[GEOGRAPHIC_DATA]"
select select "45"
type input "75216"
click at [660, 259] on div "Edit Codebtor × Codebtor * Moving Forward Transportation, LLC Codebtor * Moving…" at bounding box center [501, 242] width 1002 height 484
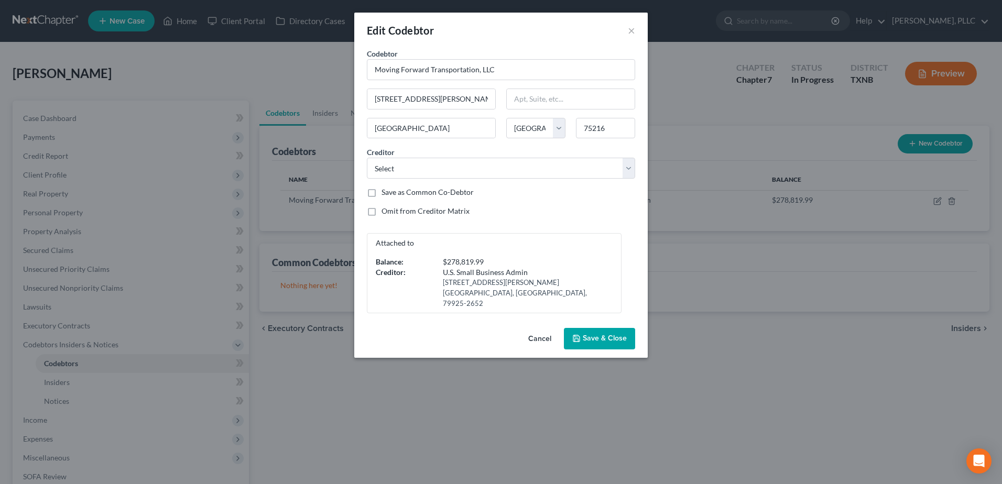
click at [623, 249] on div "Attached to Balance: $278,819.99 Creditor: U.S. Small Business Admin 1545 Hawki…" at bounding box center [501, 273] width 279 height 80
click at [616, 334] on span "Save & Close" at bounding box center [605, 338] width 44 height 9
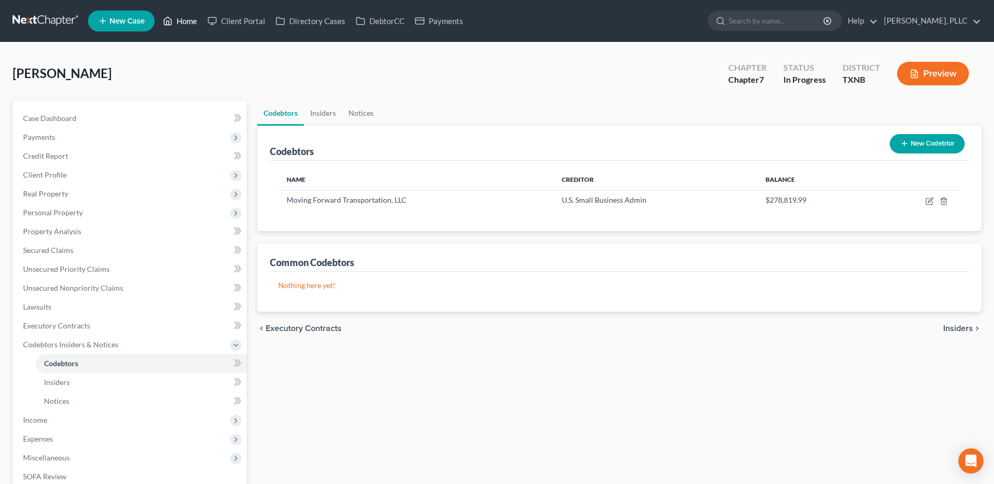
click at [187, 20] on link "Home" at bounding box center [180, 21] width 45 height 19
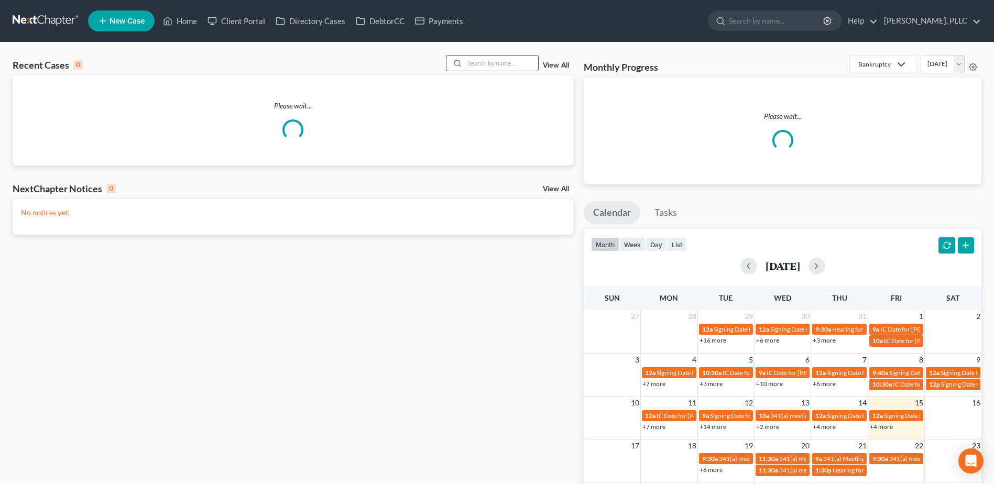
click at [478, 64] on input "search" at bounding box center [501, 63] width 73 height 15
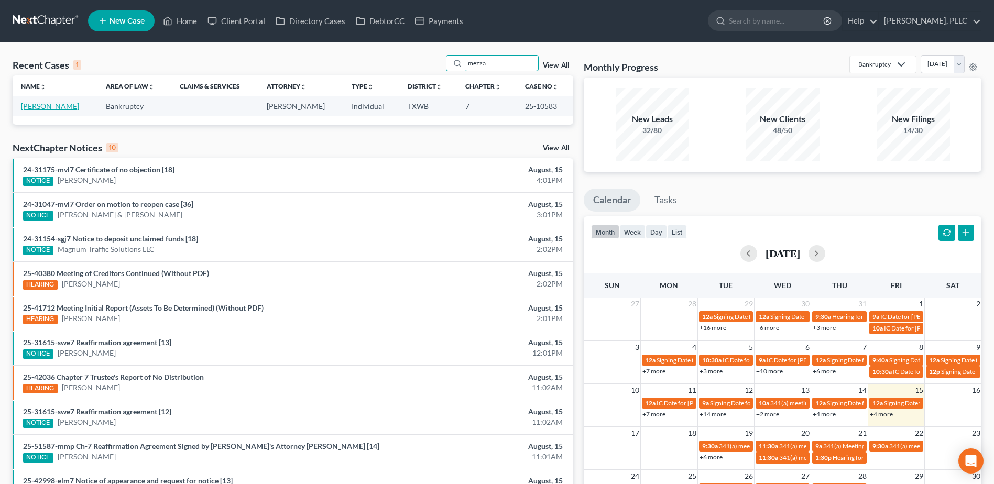
type input "mezza"
click at [74, 107] on link "Mezzacappa, Amber" at bounding box center [50, 106] width 58 height 9
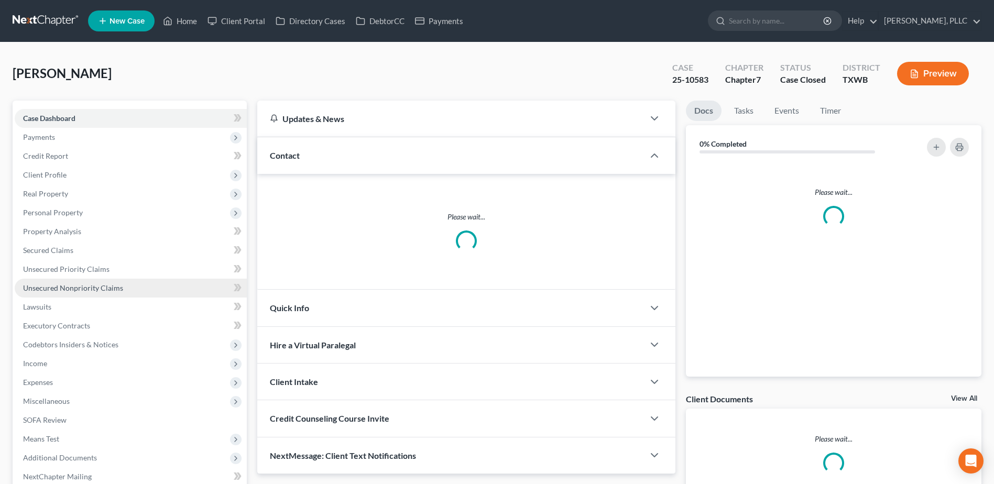
click at [83, 291] on span "Unsecured Nonpriority Claims" at bounding box center [73, 287] width 100 height 9
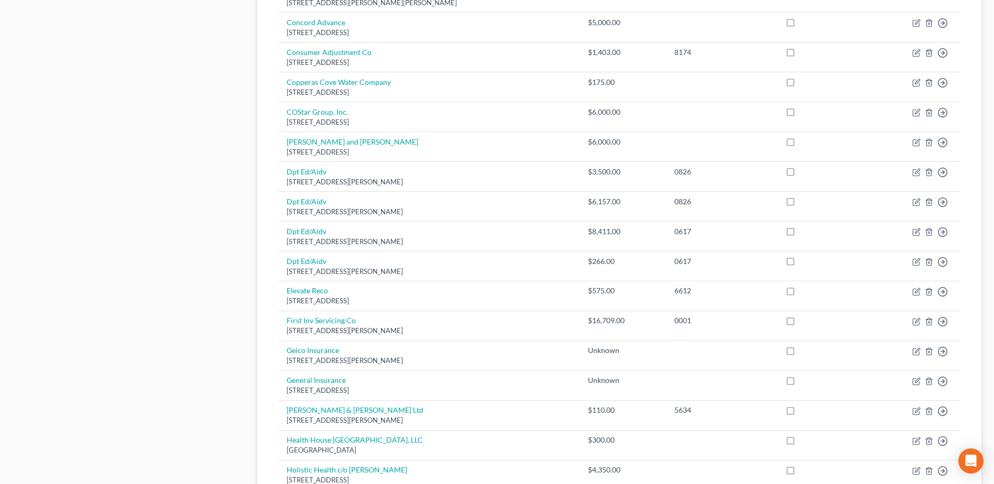
scroll to position [729, 0]
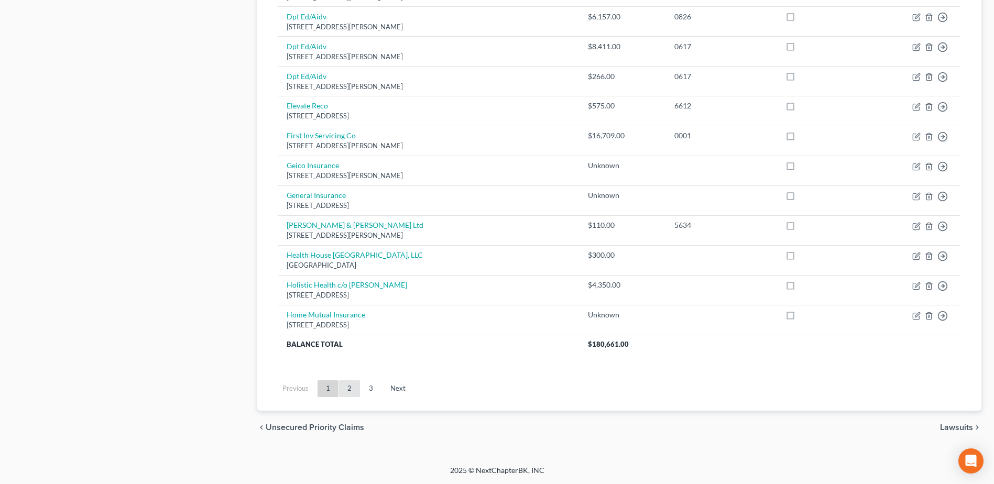
click at [349, 390] on link "2" at bounding box center [349, 388] width 21 height 17
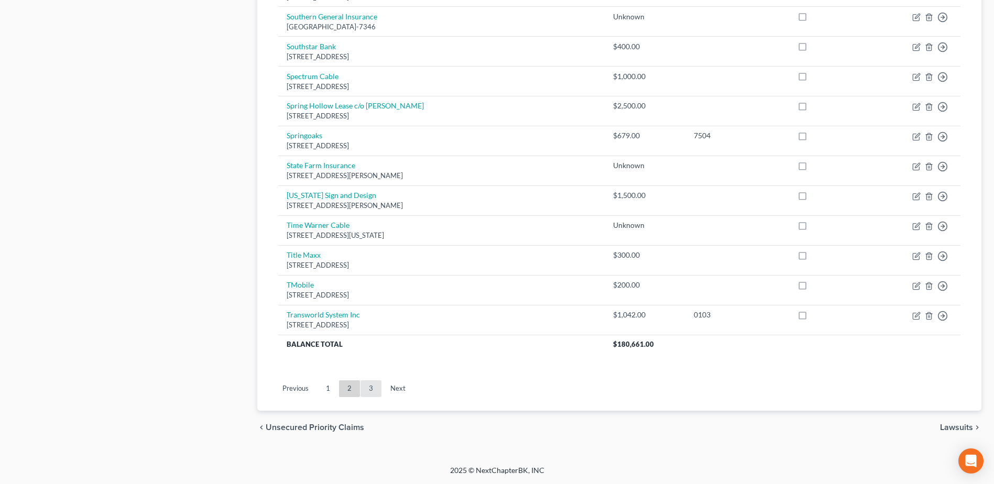
click at [367, 387] on link "3" at bounding box center [370, 388] width 21 height 17
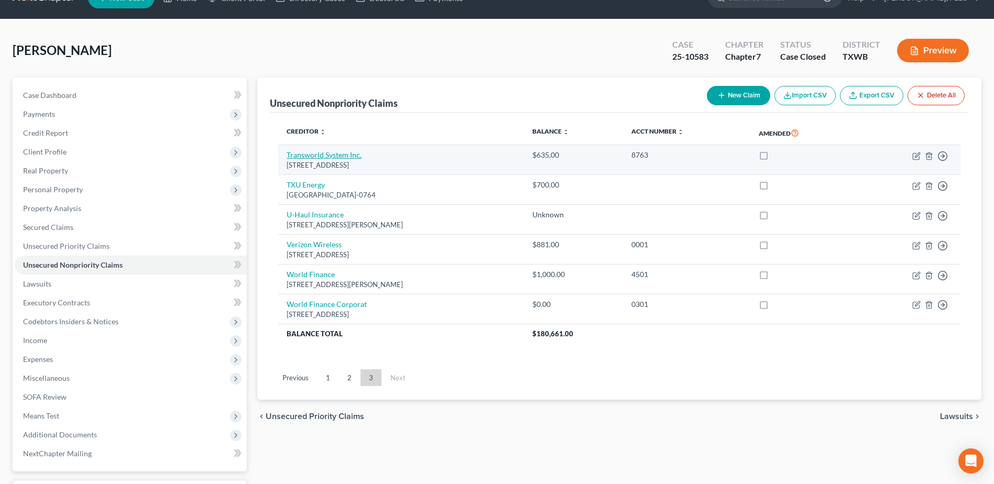
scroll to position [0, 0]
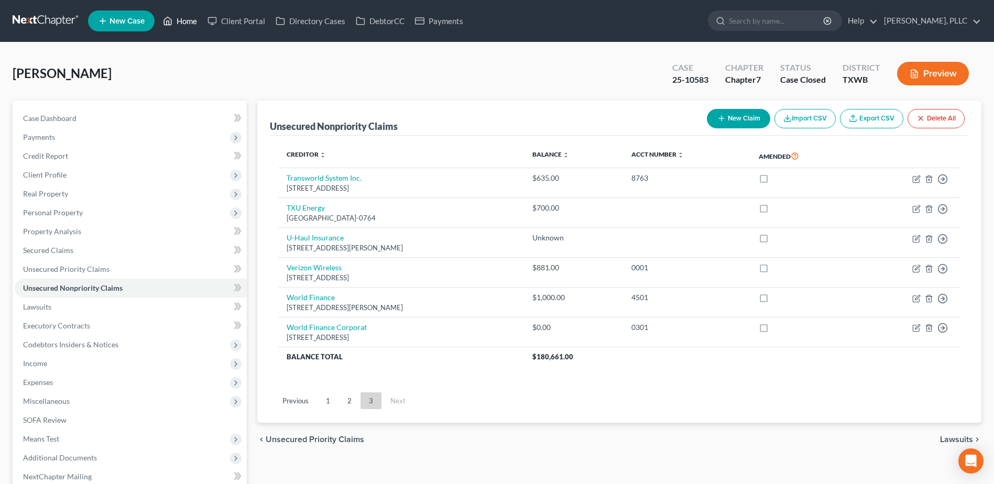
click at [188, 14] on link "Home" at bounding box center [180, 21] width 45 height 19
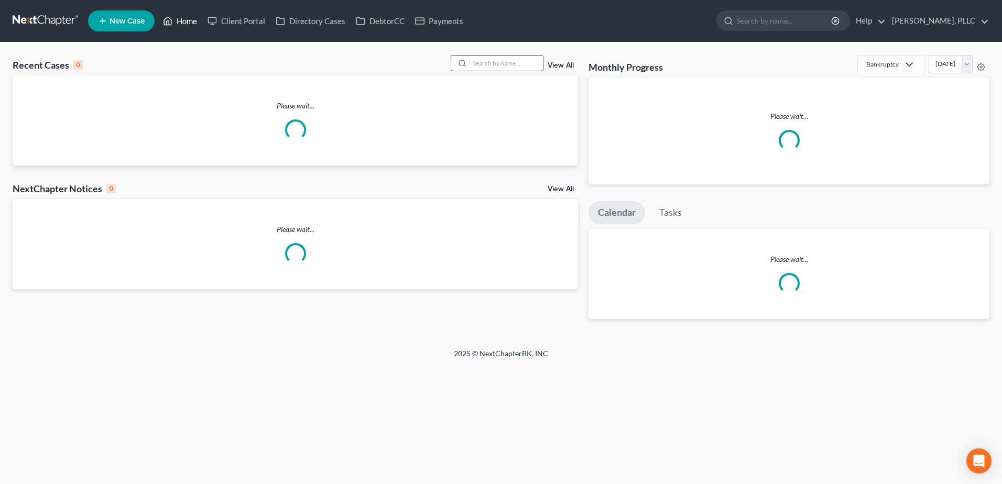
click at [184, 18] on link "Home" at bounding box center [180, 21] width 45 height 19
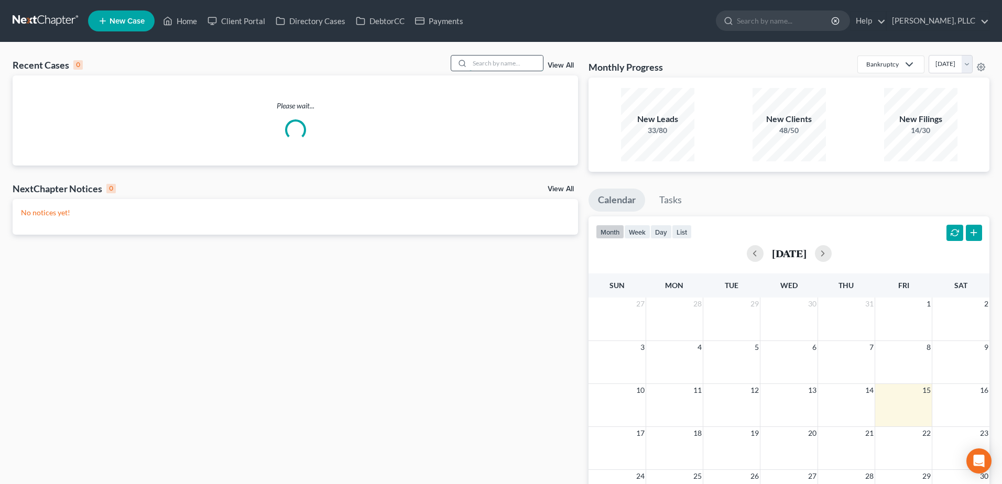
click at [507, 60] on input "search" at bounding box center [505, 63] width 73 height 15
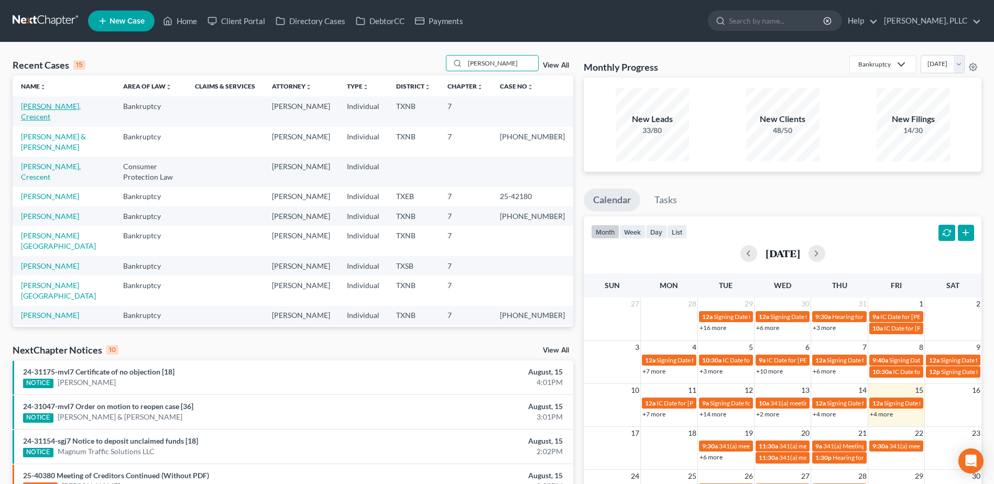
type input "DAVIS"
click at [31, 107] on link "Davis, Crescent" at bounding box center [51, 111] width 60 height 19
select select "1"
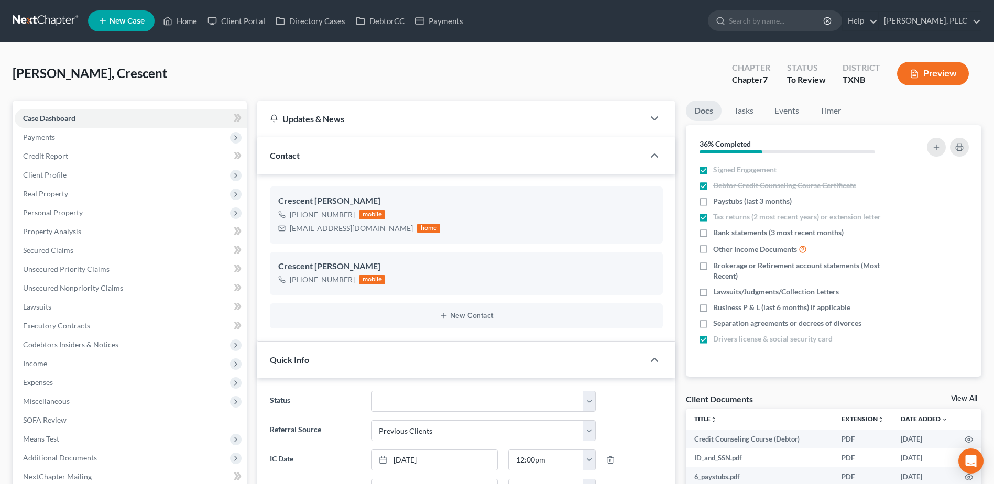
scroll to position [428, 0]
click at [95, 287] on span "Unsecured Nonpriority Claims" at bounding box center [73, 287] width 100 height 9
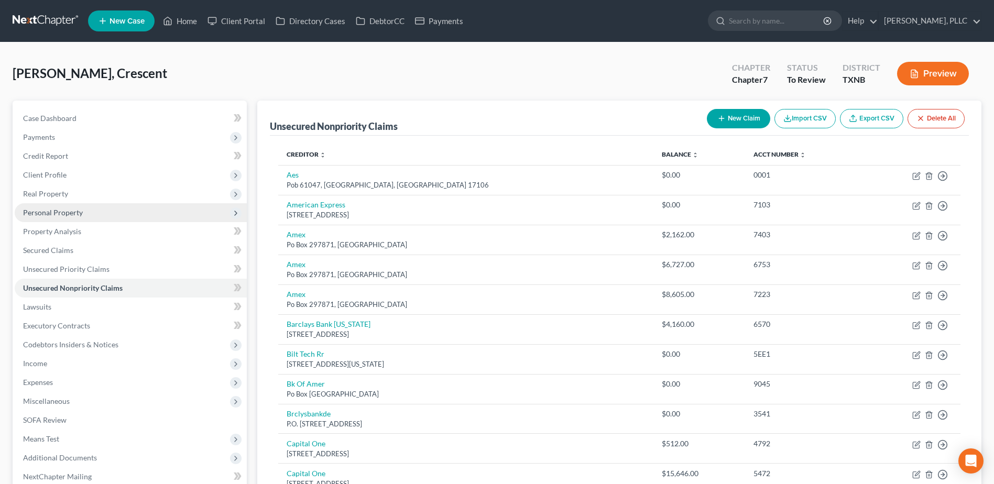
click at [62, 211] on span "Personal Property" at bounding box center [53, 212] width 60 height 9
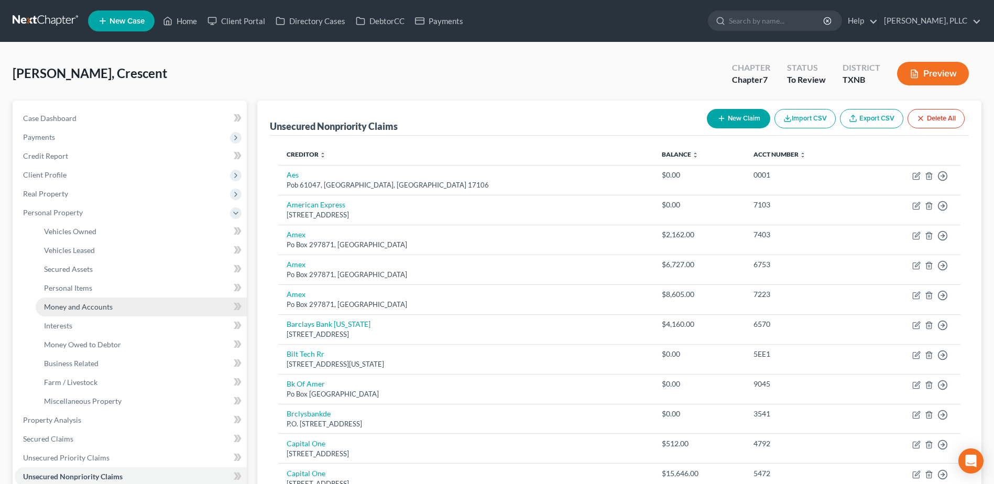
click at [82, 310] on span "Money and Accounts" at bounding box center [78, 306] width 69 height 9
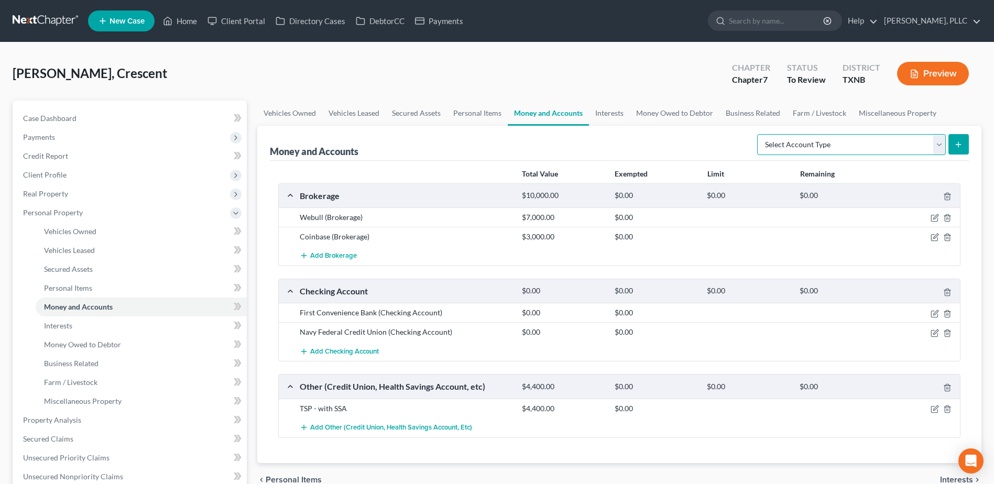
click at [938, 147] on select "Select Account Type Brokerage Cash on Hand Certificates of Deposit Checking Acc…" at bounding box center [851, 144] width 189 height 21
select select "other"
click at [759, 134] on select "Select Account Type Brokerage Cash on Hand Certificates of Deposit Checking Acc…" at bounding box center [851, 144] width 189 height 21
click at [962, 146] on icon "submit" at bounding box center [958, 144] width 8 height 8
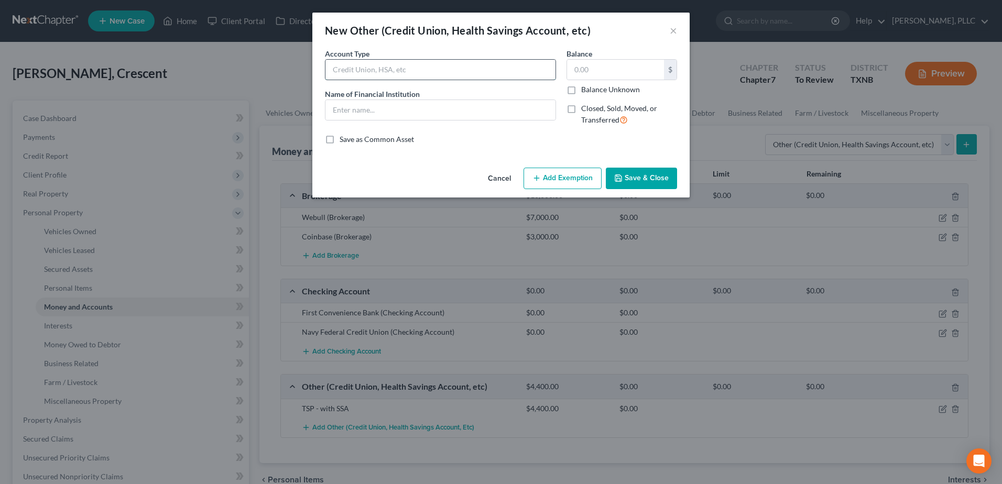
click at [443, 69] on input "text" at bounding box center [440, 70] width 230 height 20
type input "Robinhood"
click at [611, 70] on input "text" at bounding box center [615, 70] width 97 height 20
click at [647, 177] on button "Save & Close" at bounding box center [641, 179] width 71 height 22
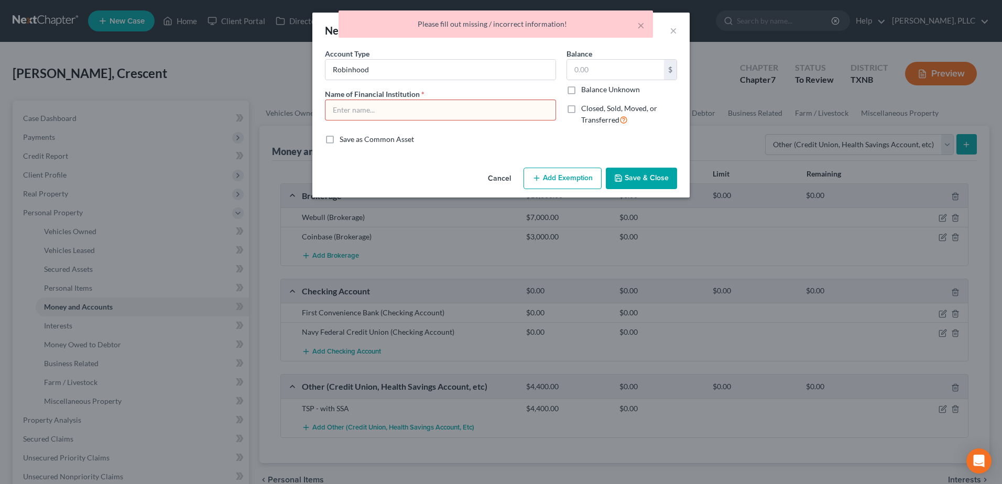
click at [421, 106] on input "text" at bounding box center [440, 110] width 230 height 20
type input "-"
click at [659, 180] on button "Save & Close" at bounding box center [641, 179] width 71 height 22
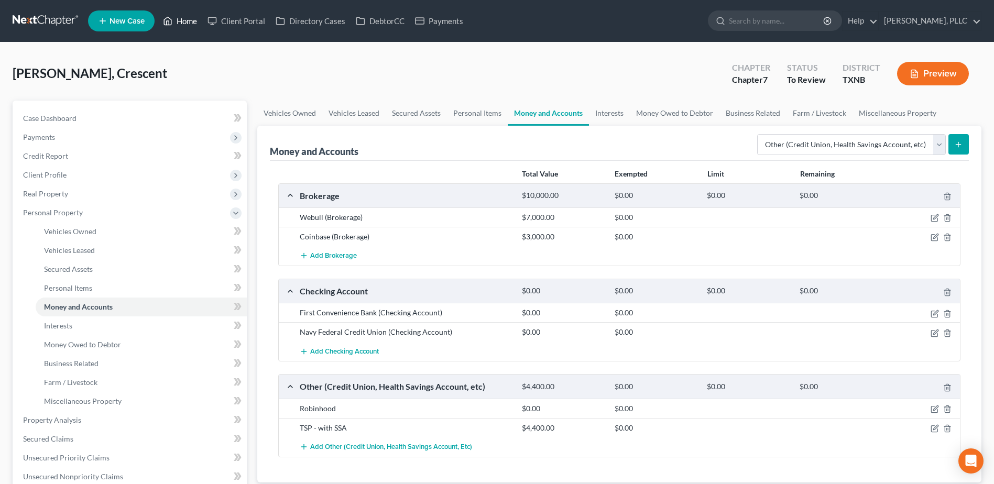
drag, startPoint x: 195, startPoint y: 21, endPoint x: 419, endPoint y: 132, distance: 250.0
click at [195, 21] on link "Home" at bounding box center [180, 21] width 45 height 19
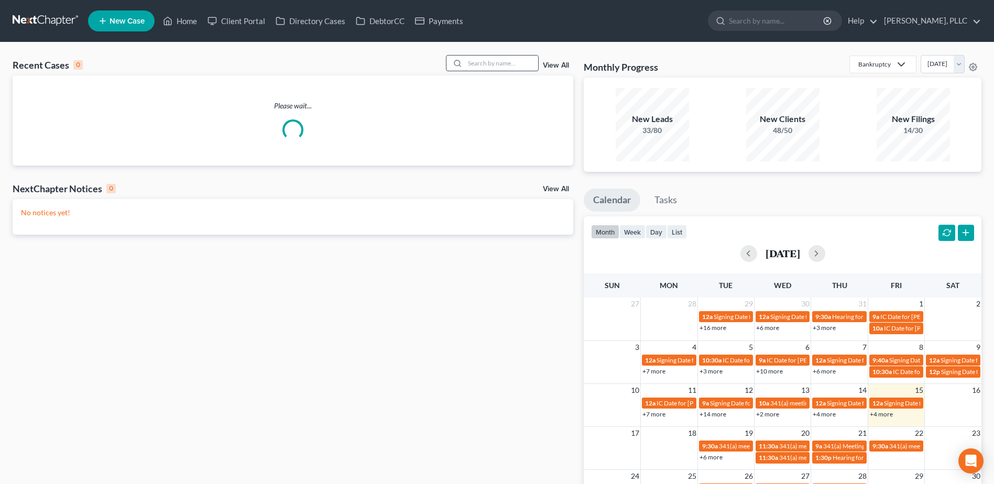
click at [508, 65] on input "search" at bounding box center [501, 63] width 73 height 15
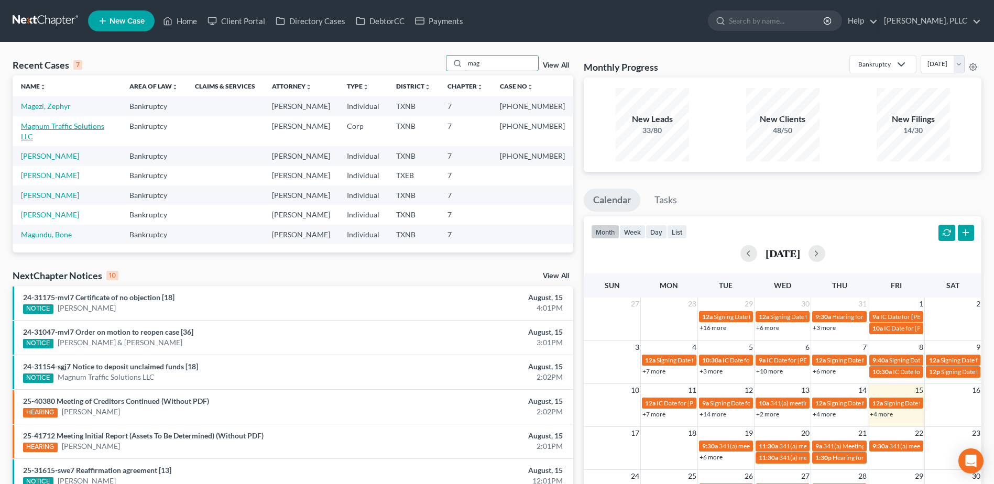
type input "mag"
click at [75, 127] on link "Magnum Traffic Solutions LLC" at bounding box center [62, 131] width 83 height 19
select select "6"
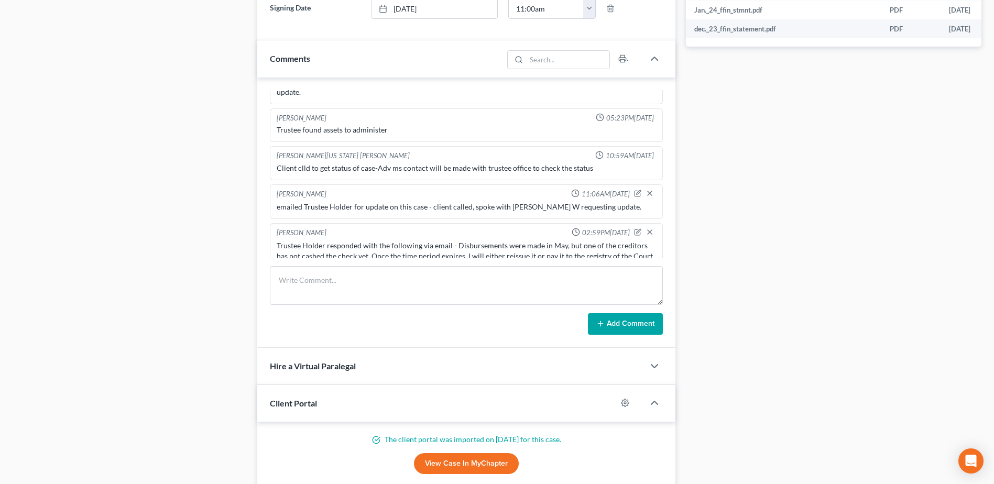
scroll to position [524, 0]
click at [420, 279] on textarea at bounding box center [466, 285] width 393 height 39
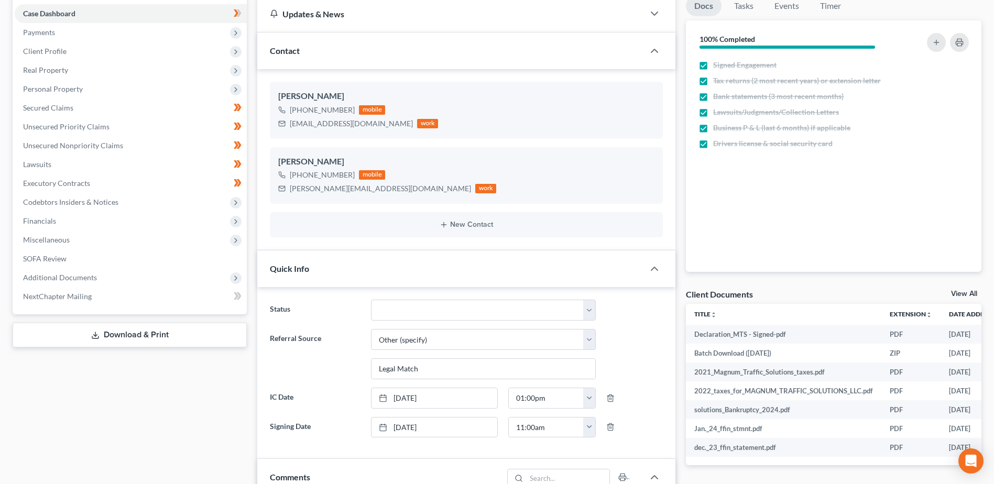
scroll to position [367, 0]
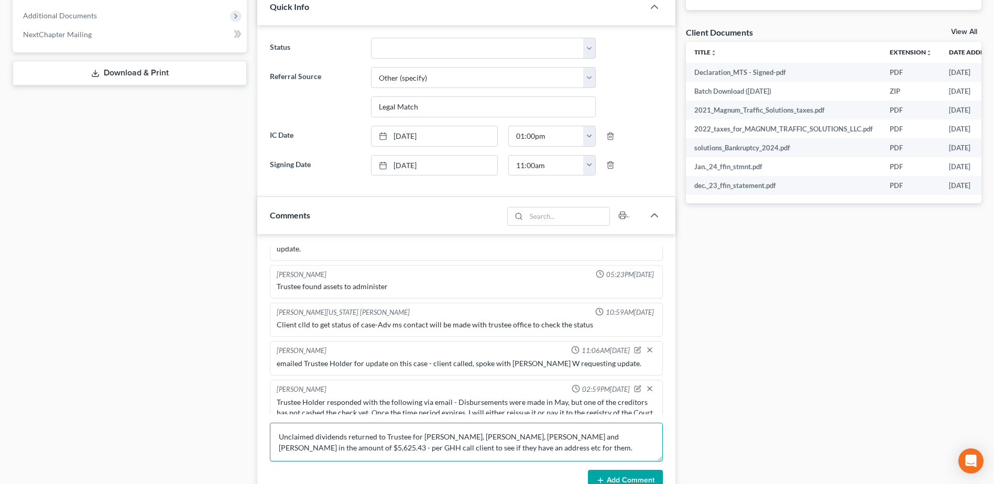
type textarea "Unclaimed dividends returned to Trustee for David, Cynthia, Bailey Pearson and …"
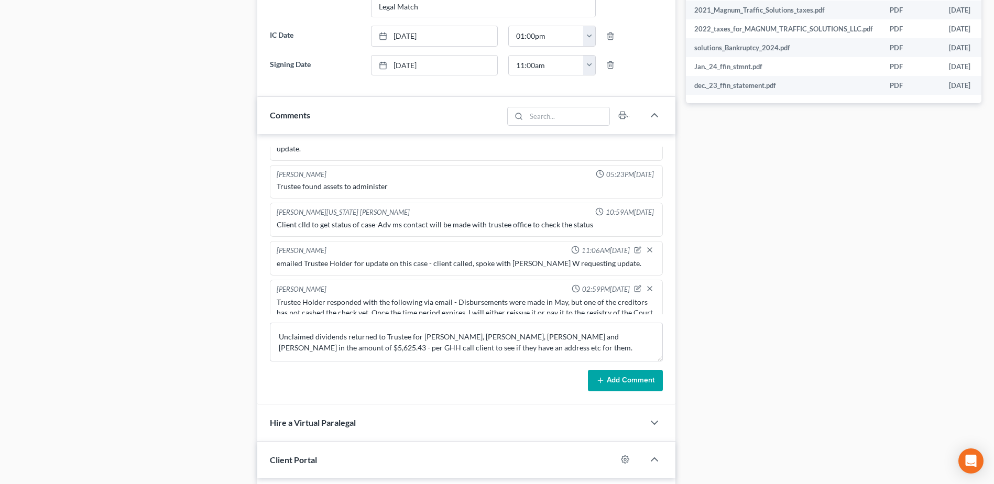
scroll to position [472, 0]
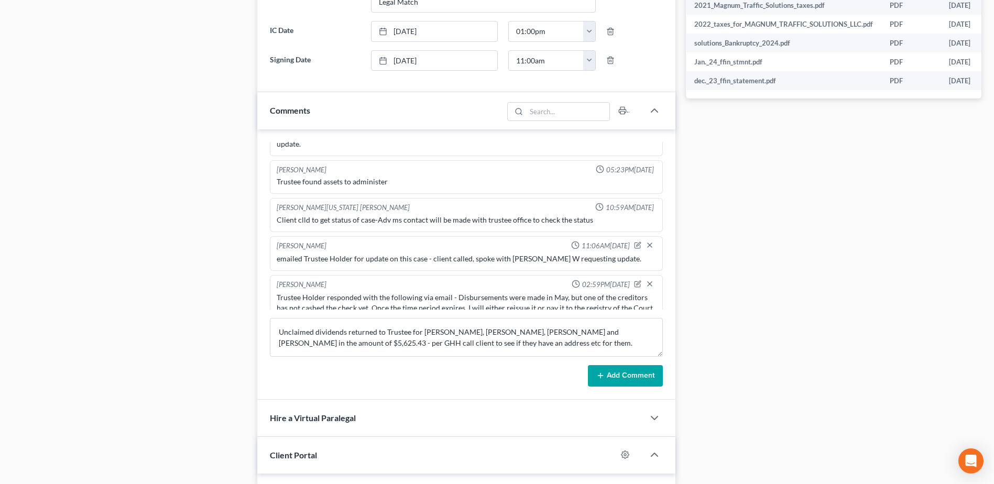
click at [641, 379] on button "Add Comment" at bounding box center [625, 376] width 75 height 22
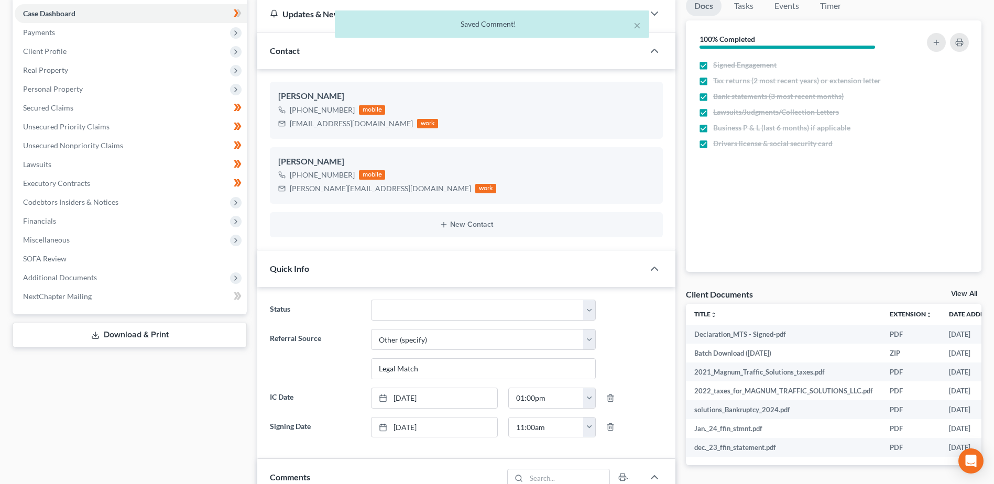
scroll to position [0, 0]
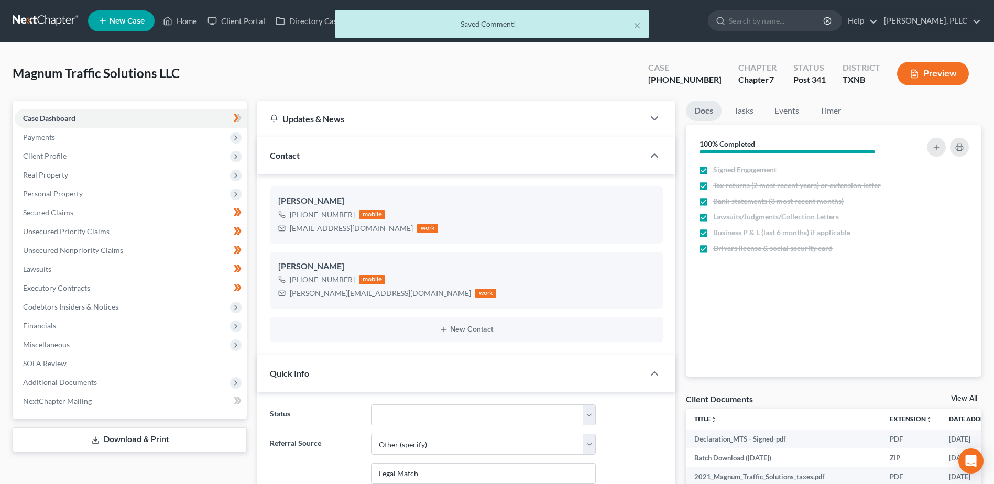
click at [188, 20] on div "× Saved Comment!" at bounding box center [492, 26] width 994 height 32
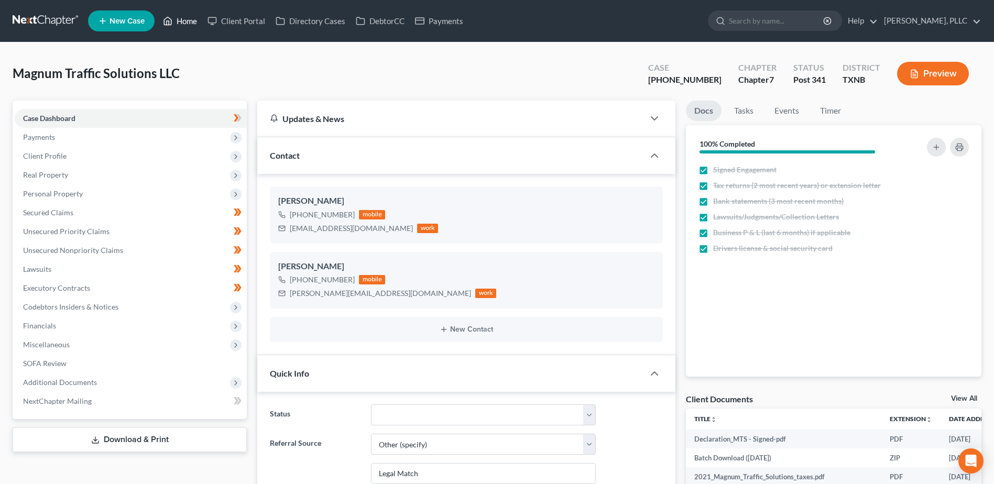
drag, startPoint x: 190, startPoint y: 24, endPoint x: 555, endPoint y: 150, distance: 386.9
click at [190, 23] on link "Home" at bounding box center [180, 21] width 45 height 19
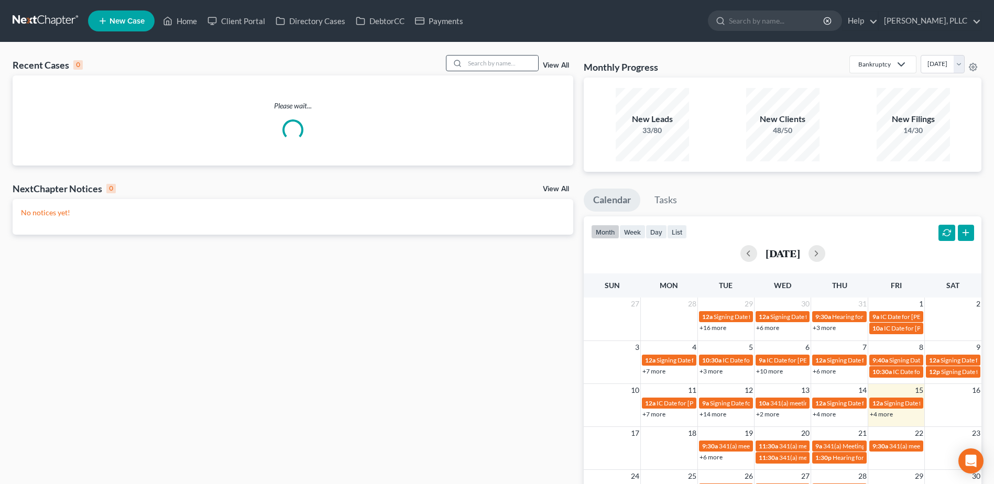
click at [500, 55] on div at bounding box center [492, 63] width 93 height 16
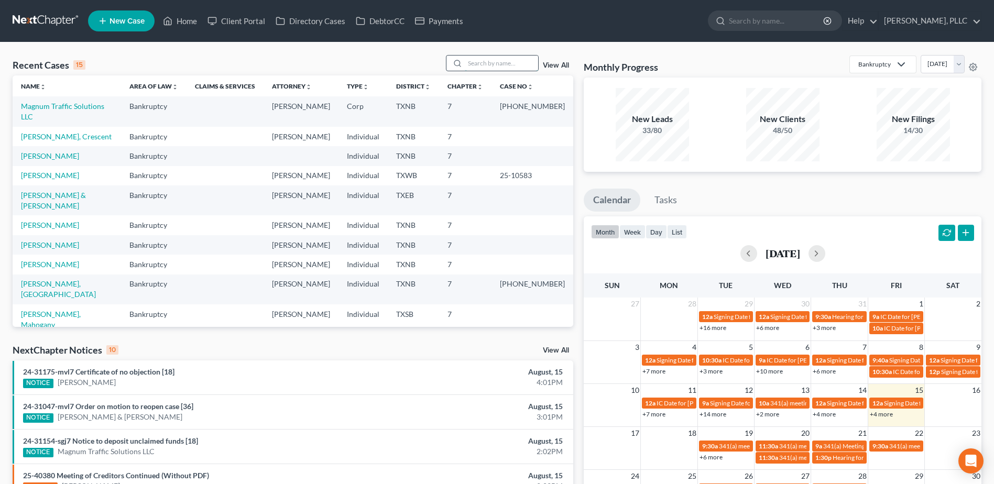
click at [500, 62] on input "search" at bounding box center [501, 63] width 73 height 15
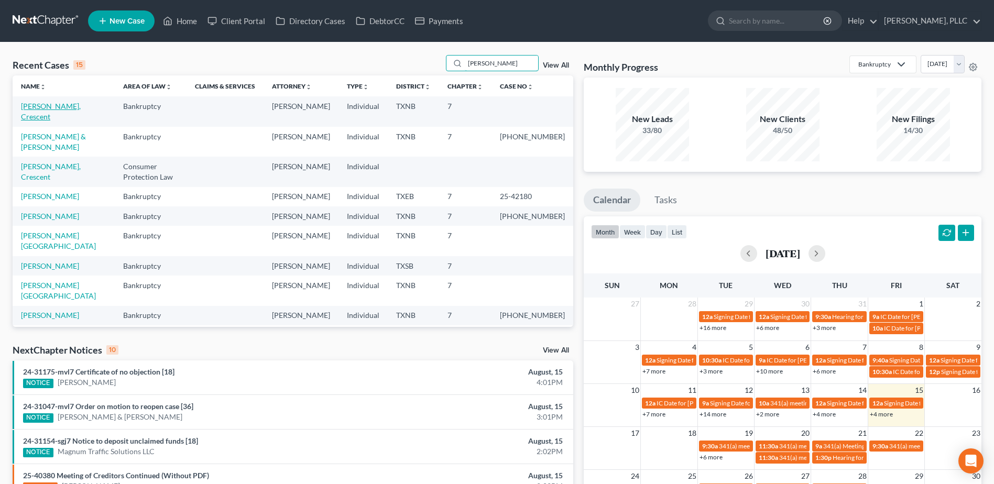
type input "davis"
click at [63, 106] on link "Davis, Crescent" at bounding box center [51, 111] width 60 height 19
select select "1"
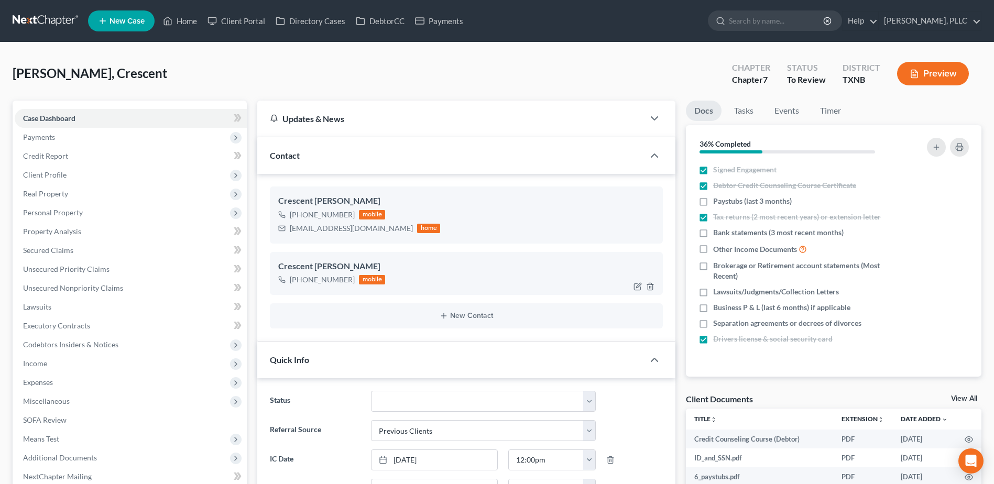
scroll to position [428, 0]
click at [69, 213] on span "Personal Property" at bounding box center [53, 212] width 60 height 9
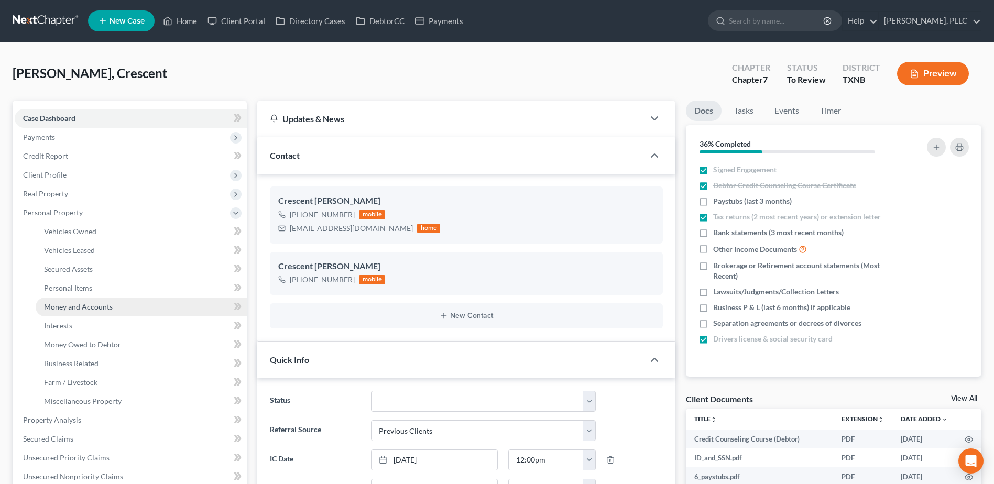
click at [88, 312] on link "Money and Accounts" at bounding box center [141, 307] width 211 height 19
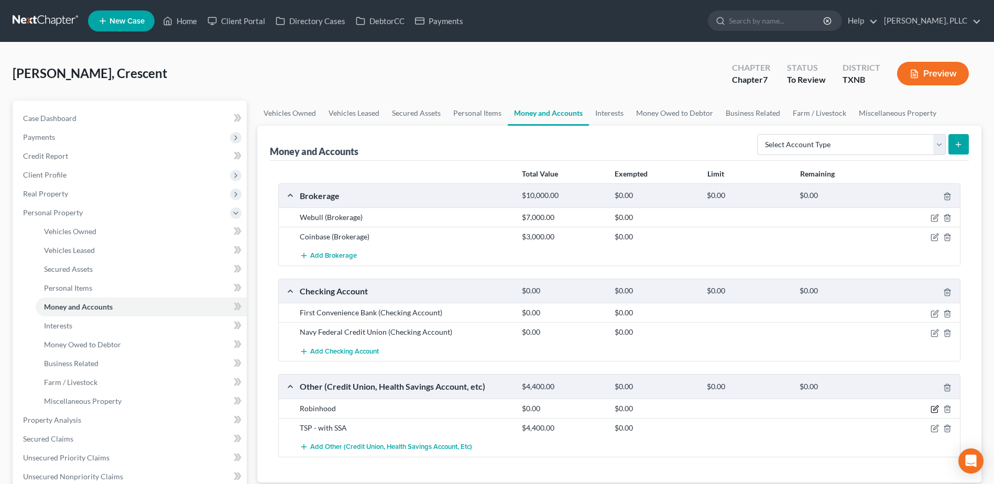
click at [937, 410] on icon "button" at bounding box center [934, 410] width 6 height 6
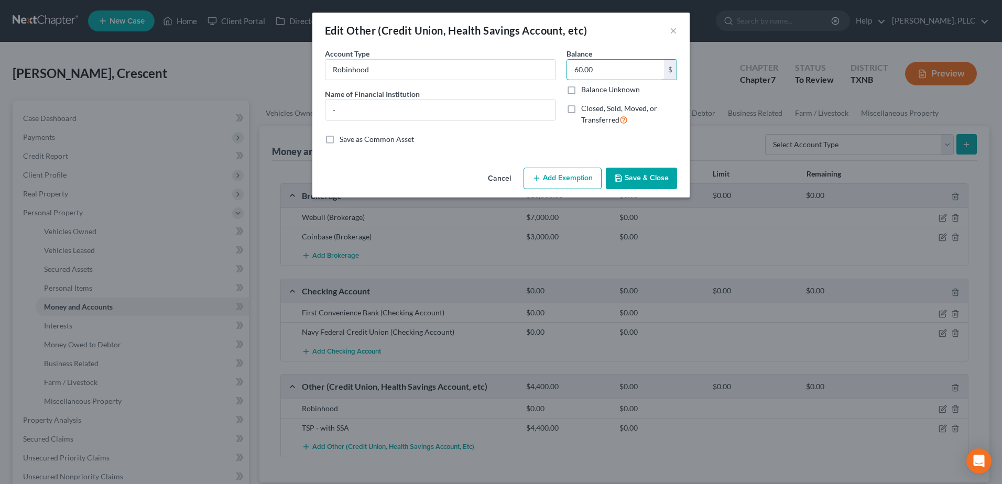
type input "60.00"
click at [637, 182] on button "Save & Close" at bounding box center [641, 179] width 71 height 22
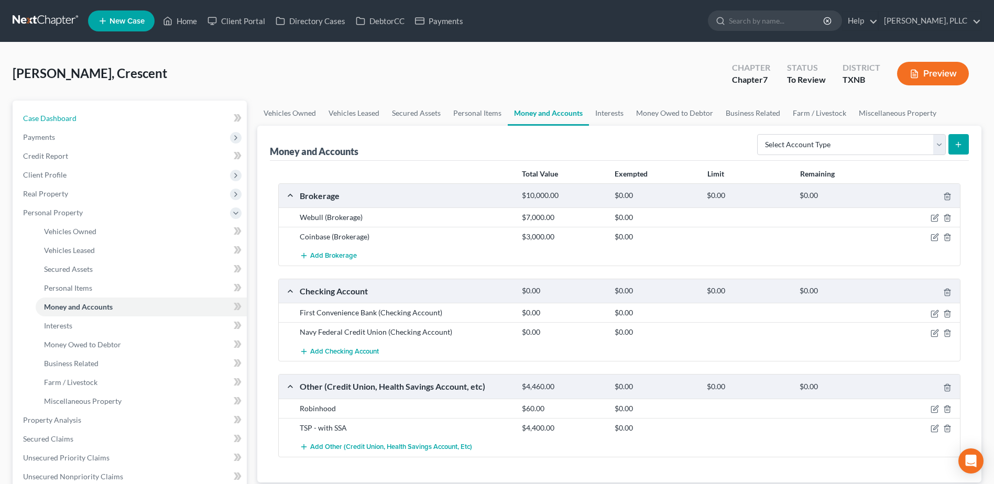
drag, startPoint x: 72, startPoint y: 122, endPoint x: 11, endPoint y: 122, distance: 61.3
click at [72, 122] on span "Case Dashboard" at bounding box center [49, 118] width 53 height 9
select select "1"
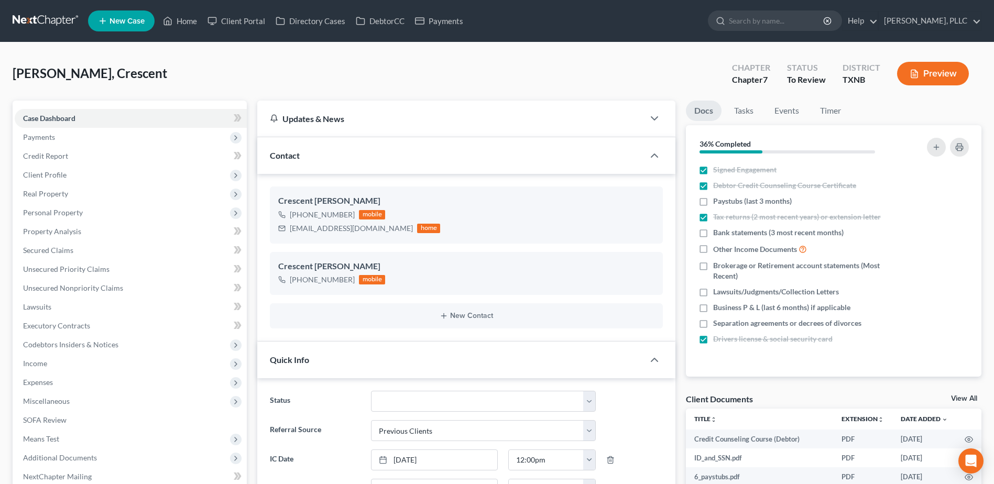
scroll to position [428, 0]
drag, startPoint x: 177, startPoint y: 18, endPoint x: 355, endPoint y: 78, distance: 187.7
click at [177, 18] on link "Home" at bounding box center [180, 21] width 45 height 19
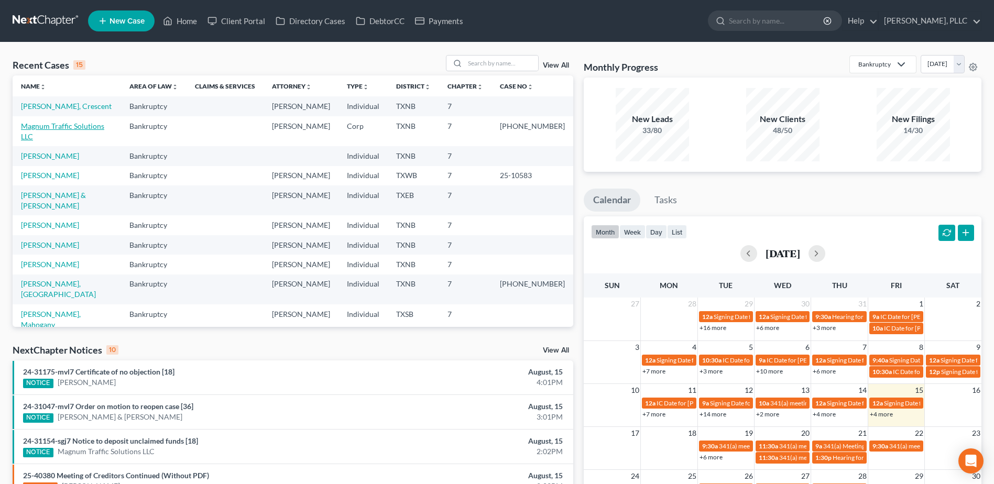
click at [85, 122] on link "Magnum Traffic Solutions LLC" at bounding box center [62, 131] width 83 height 19
select select "6"
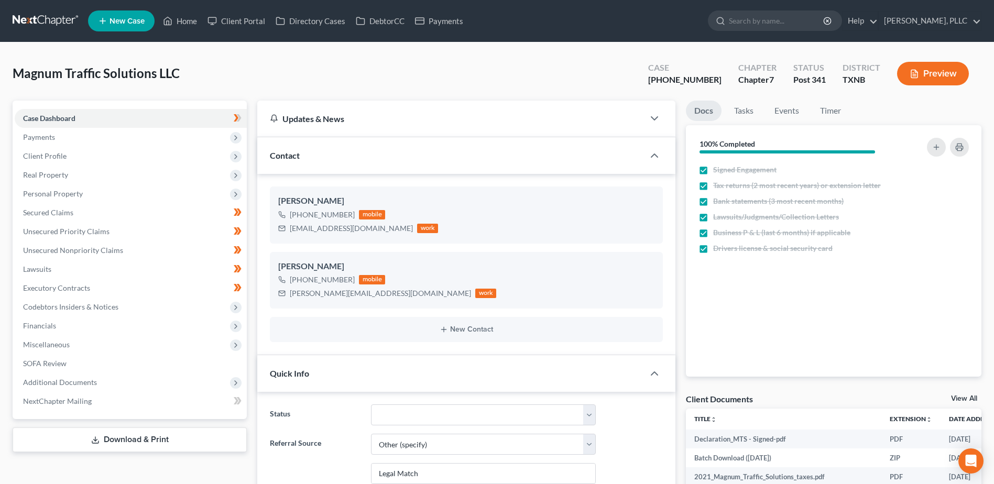
scroll to position [524, 0]
click at [89, 381] on span "Additional Documents" at bounding box center [60, 382] width 74 height 9
click at [85, 441] on span "PACER Notices" at bounding box center [69, 438] width 50 height 9
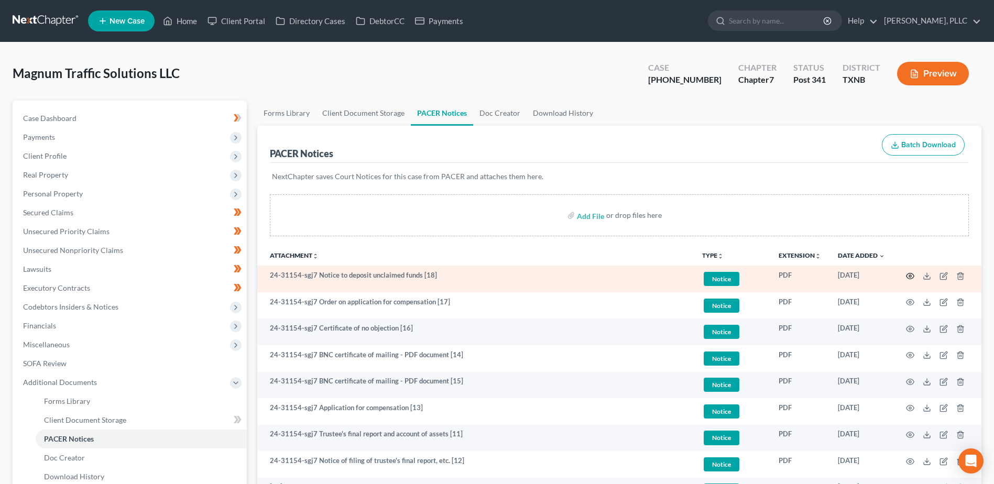
click at [906, 277] on icon "button" at bounding box center [910, 276] width 8 height 8
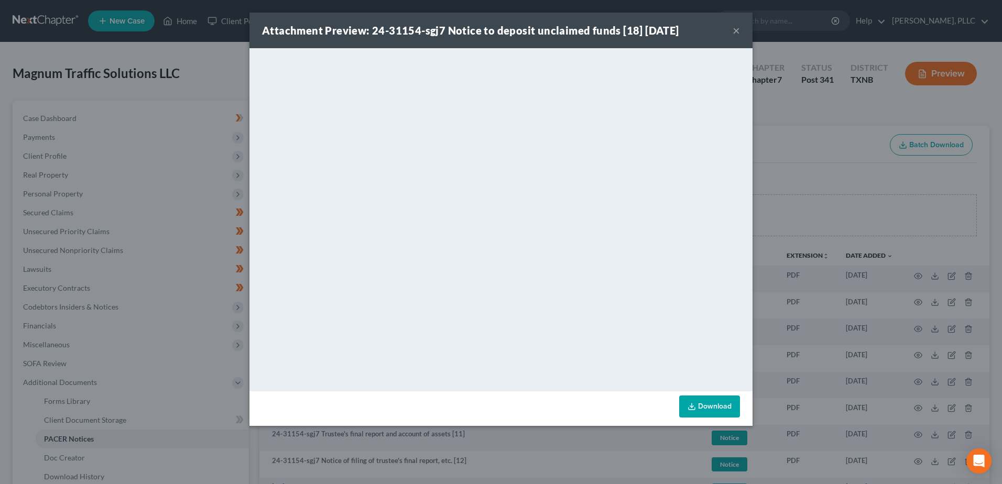
click at [737, 31] on button "×" at bounding box center [735, 30] width 7 height 13
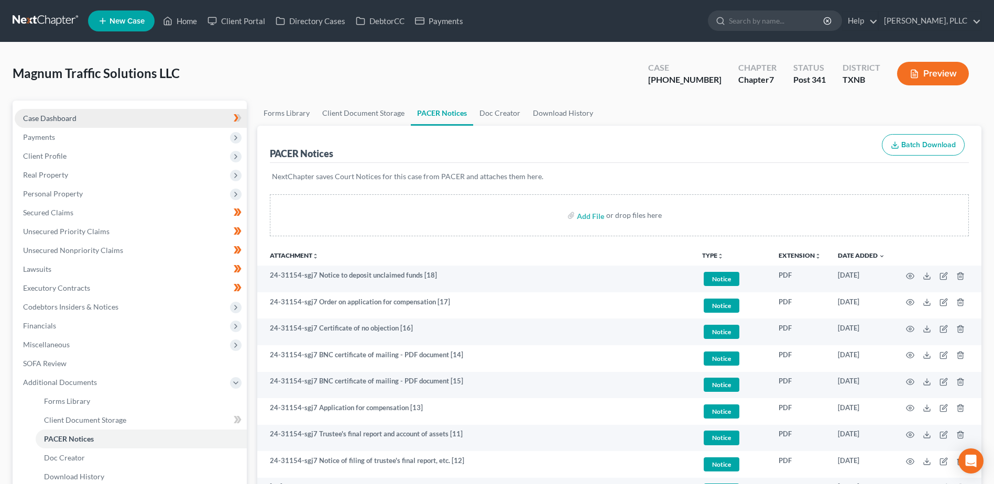
click at [53, 120] on span "Case Dashboard" at bounding box center [49, 118] width 53 height 9
select select "6"
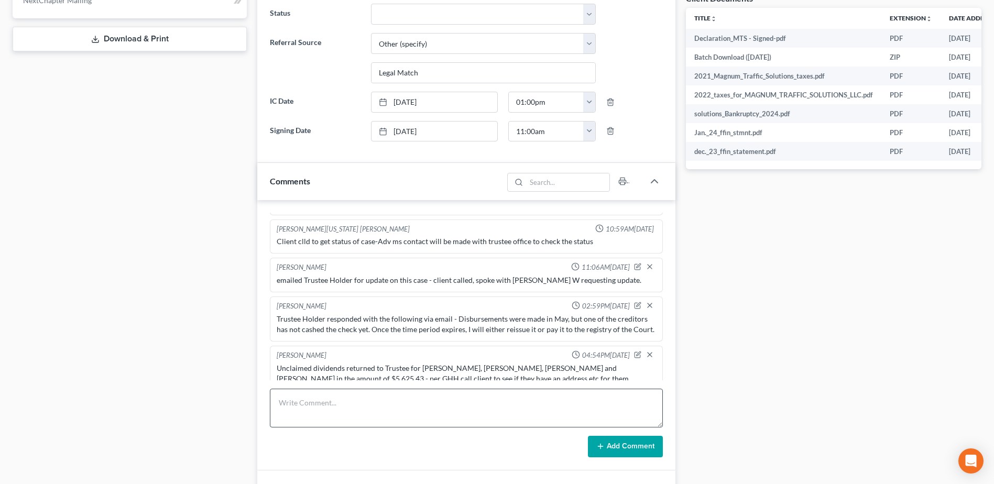
scroll to position [419, 0]
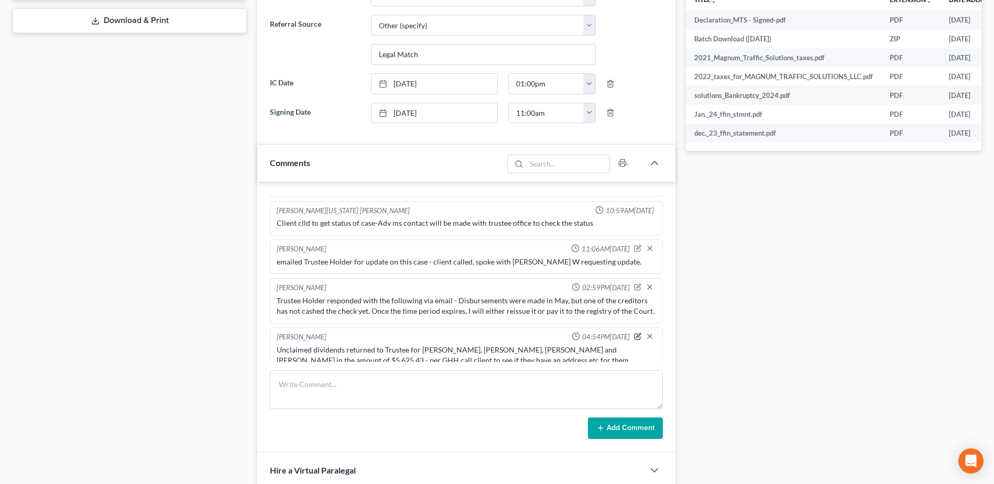
click at [634, 334] on icon "button" at bounding box center [637, 337] width 6 height 6
type textarea "Unclaimed dividends returned to Trustee for David, Cynthia, Bailey Pearson and …"
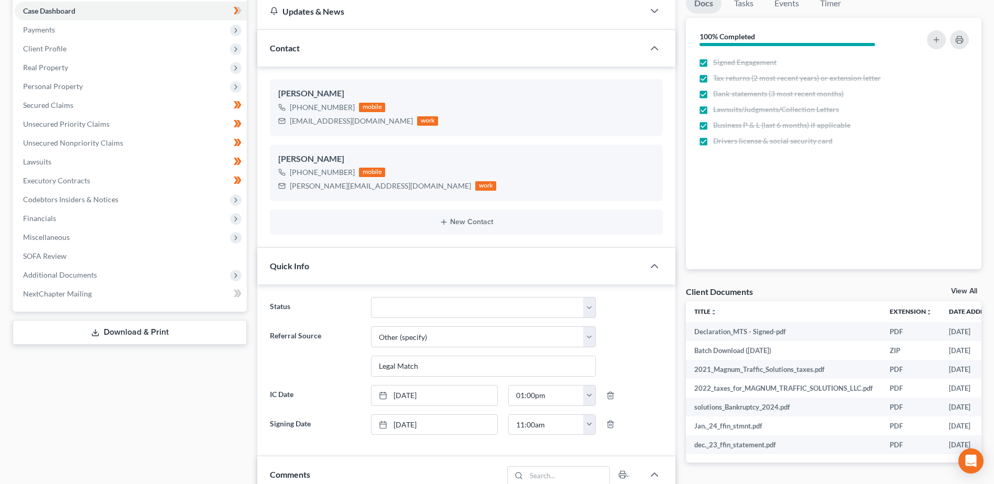
scroll to position [105, 0]
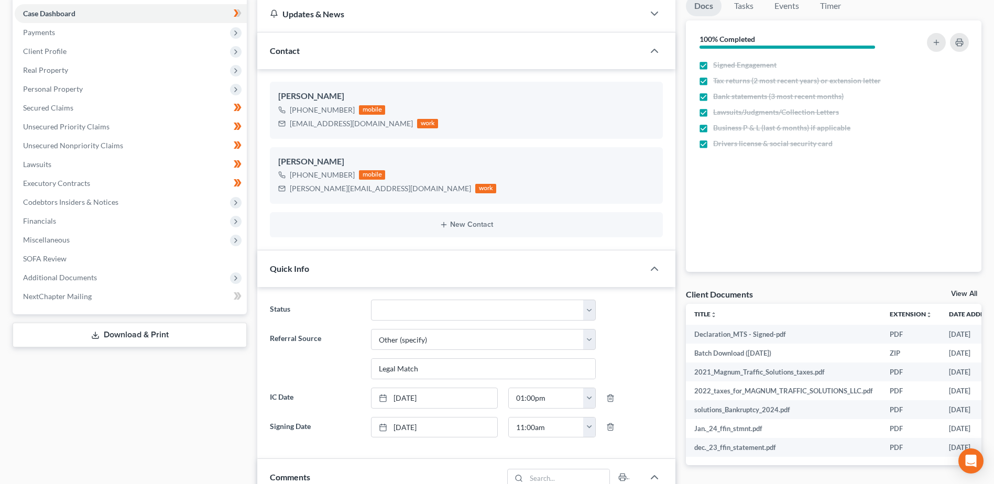
click at [85, 396] on div "Case Dashboard Payments Invoices Payments Payments Credit Report Client Profile" at bounding box center [129, 469] width 245 height 947
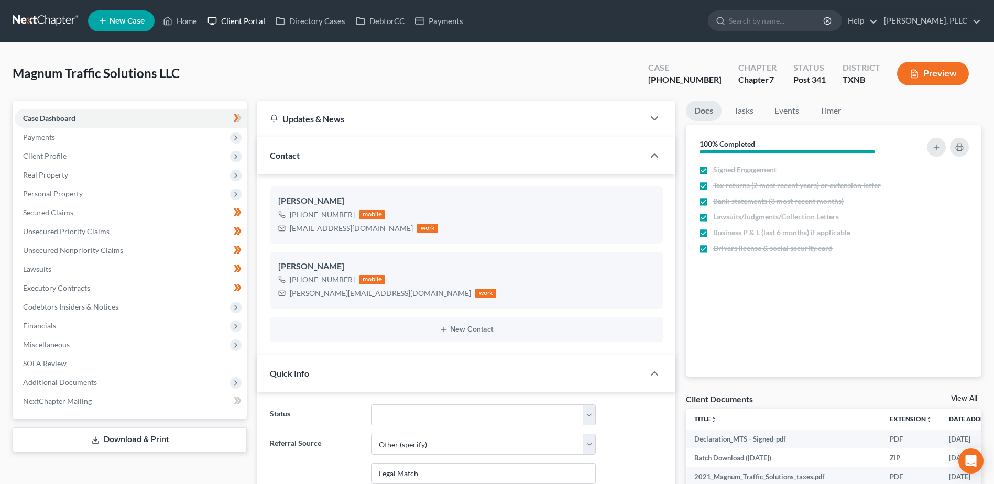
click at [234, 21] on link "Client Portal" at bounding box center [236, 21] width 68 height 19
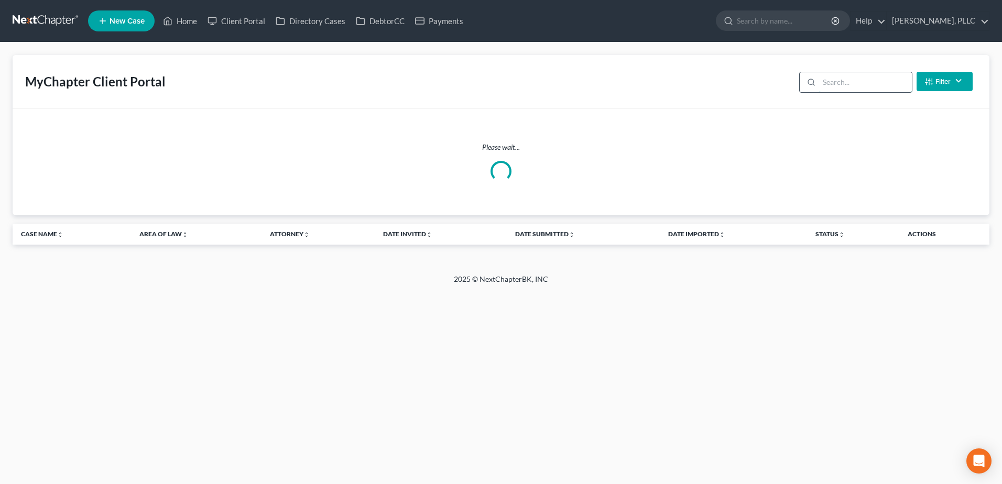
click at [854, 76] on input "search" at bounding box center [865, 82] width 93 height 20
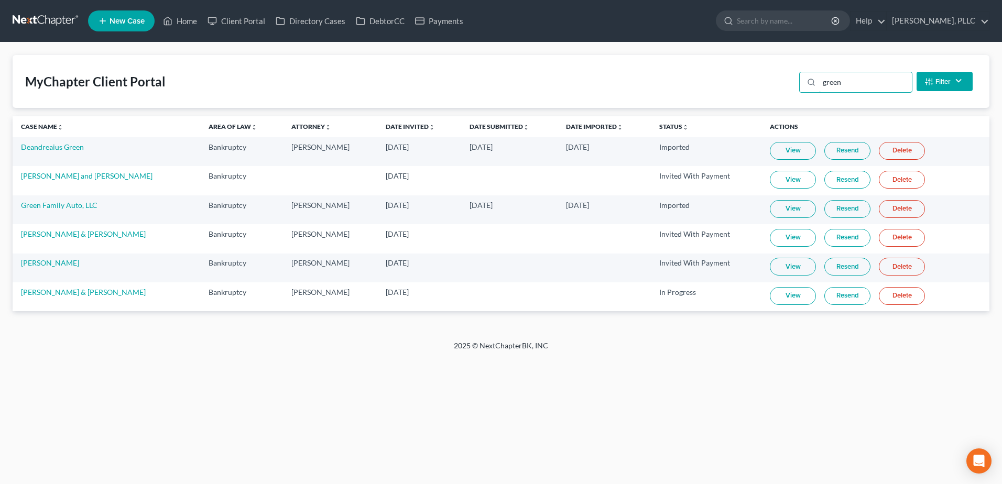
type input "green"
click at [779, 298] on link "View" at bounding box center [793, 296] width 46 height 18
click at [193, 16] on link "Home" at bounding box center [180, 21] width 45 height 19
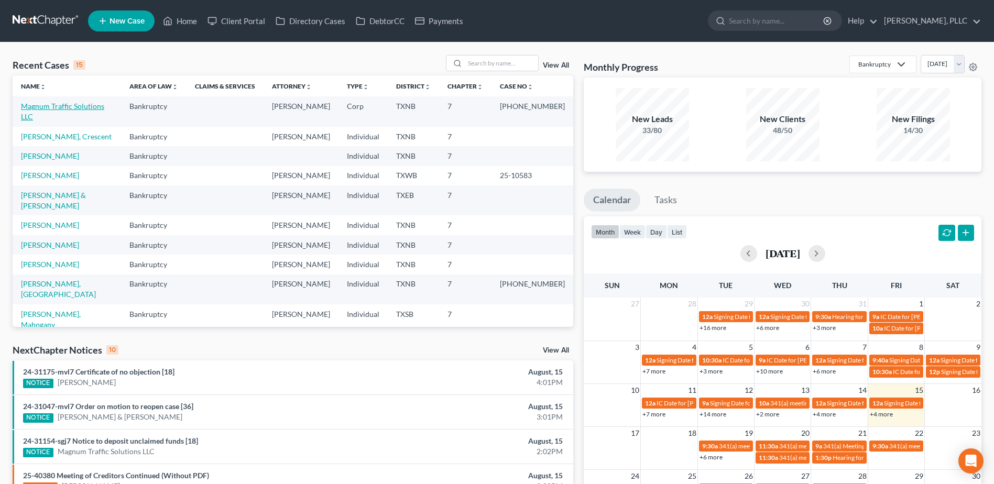
drag, startPoint x: 74, startPoint y: 106, endPoint x: 81, endPoint y: 104, distance: 6.6
click at [74, 105] on link "Magnum Traffic Solutions LLC" at bounding box center [62, 111] width 83 height 19
select select "6"
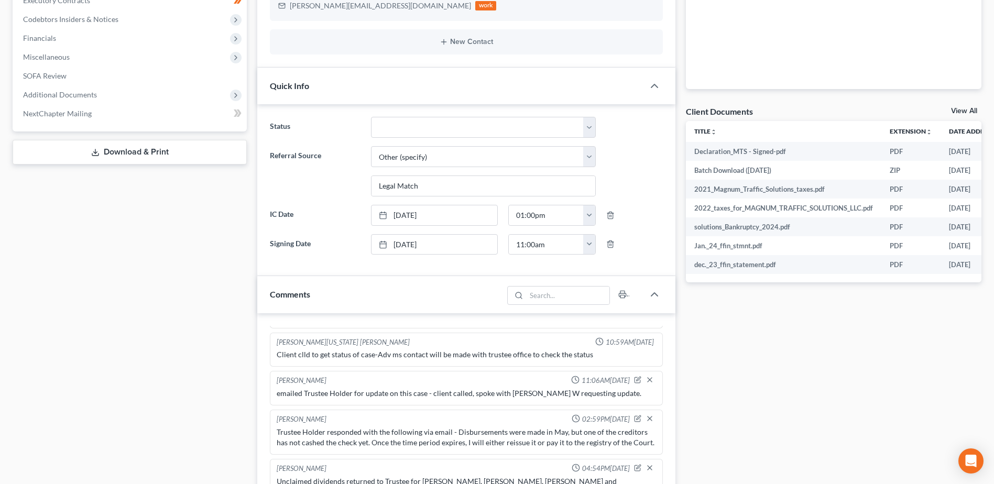
scroll to position [550, 0]
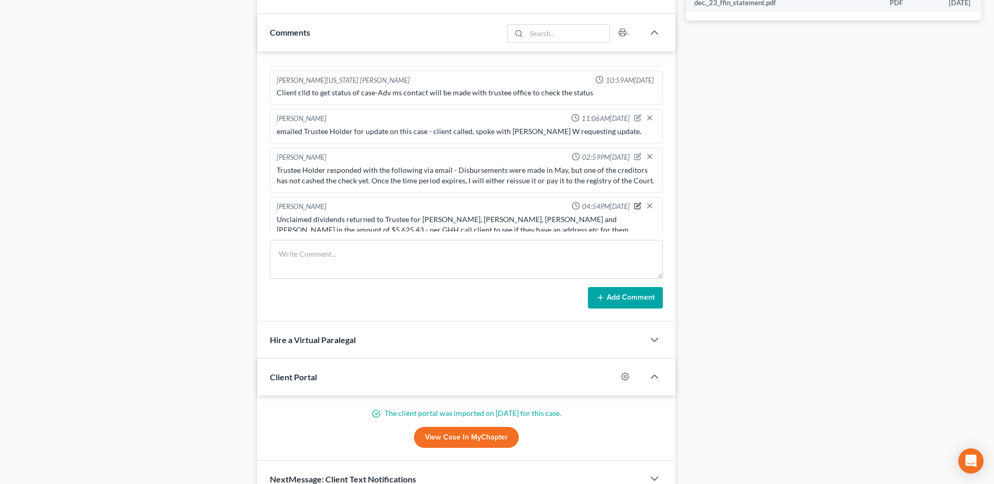
click at [634, 203] on icon "button" at bounding box center [637, 206] width 6 height 6
click at [537, 228] on textarea "Unclaimed dividends returned to Trustee for David, Cynthia, Bailey Pearson and …" at bounding box center [466, 233] width 379 height 39
type textarea "Unclaimed dividends returned to Trustee for David, Cynthia, Bailey Pearson and …"
click at [645, 200] on icon "button" at bounding box center [649, 204] width 8 height 8
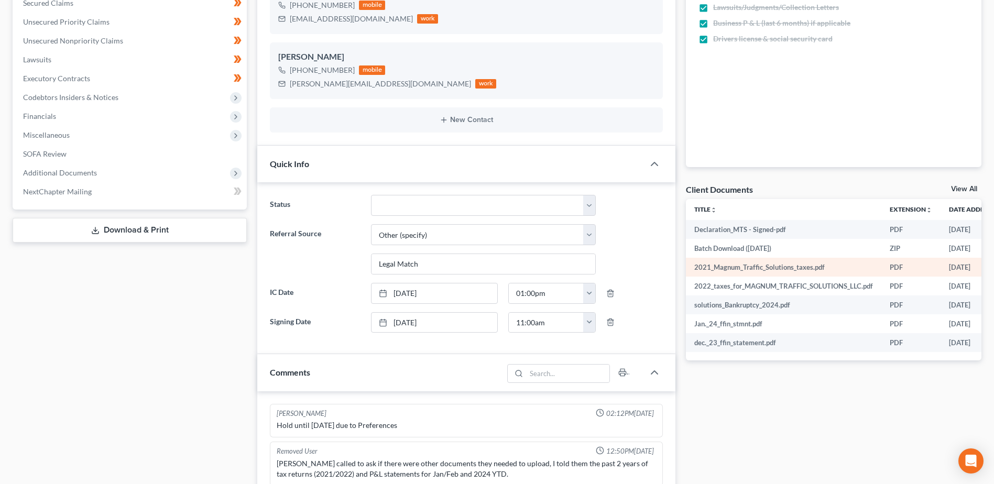
scroll to position [0, 0]
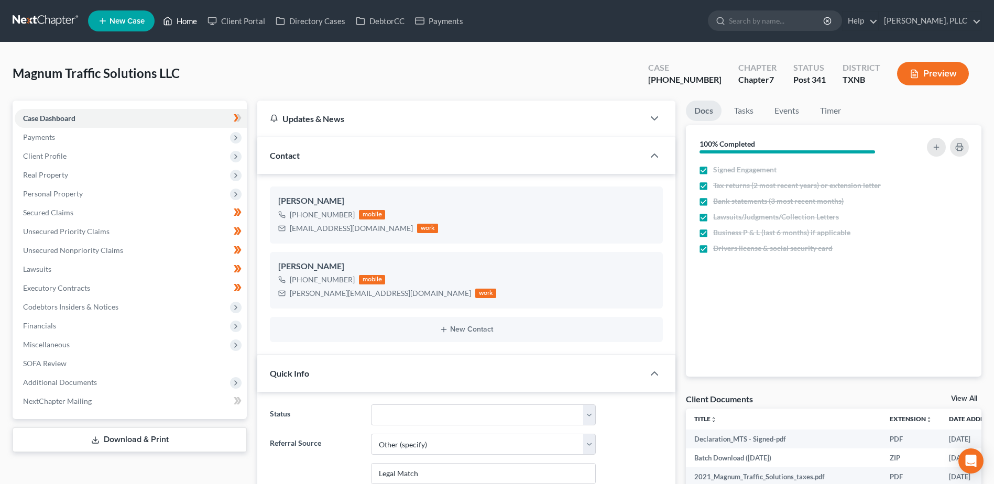
click at [188, 19] on link "Home" at bounding box center [180, 21] width 45 height 19
